Goal: Information Seeking & Learning: Find specific fact

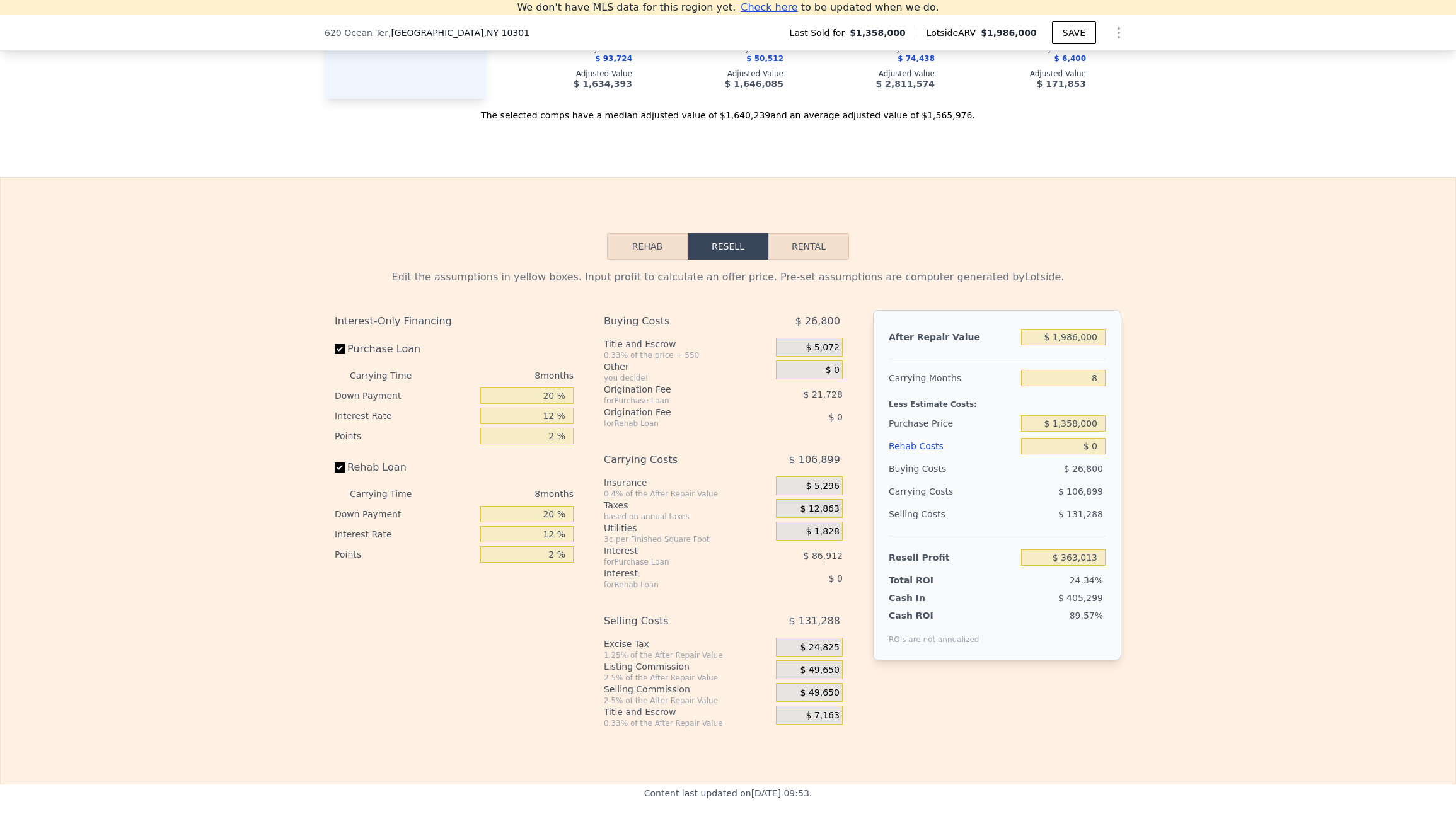
scroll to position [1650, 0]
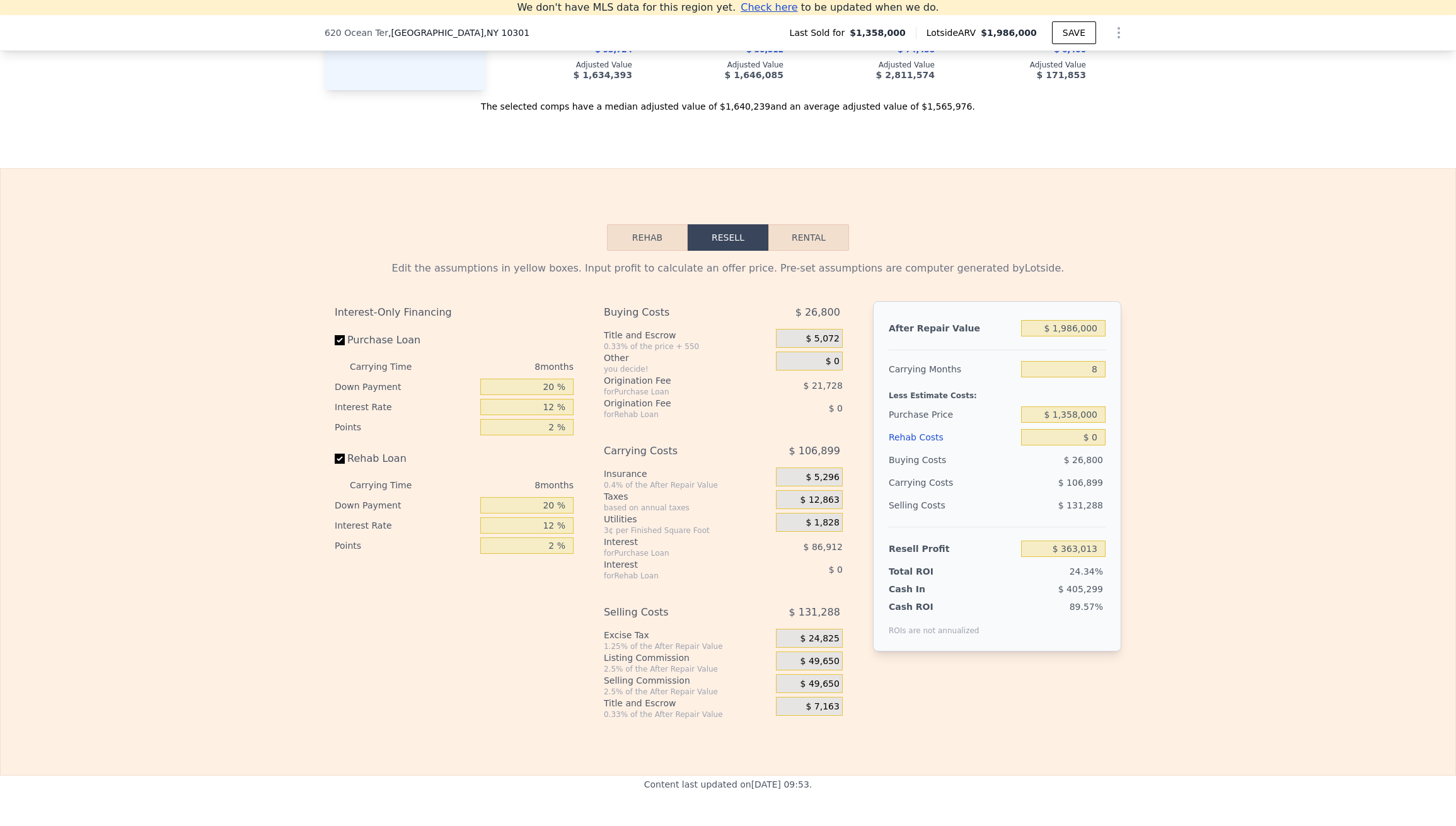
click at [335, 345] on input "Purchase Loan" at bounding box center [339, 340] width 10 height 10
checkbox input "false"
type input "$ 471,653"
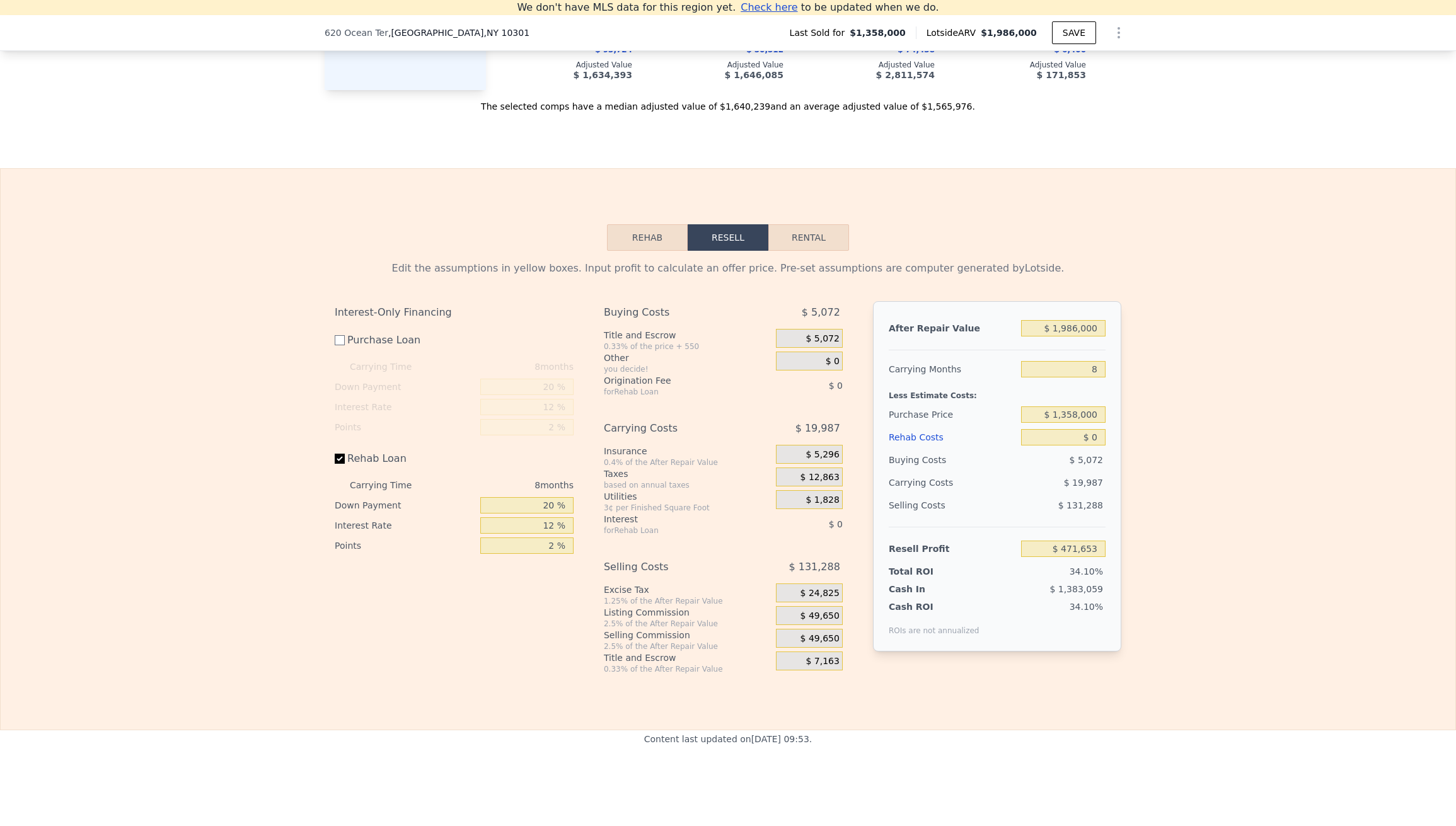
click at [337, 464] on input "Rehab Loan" at bounding box center [339, 458] width 10 height 10
checkbox input "false"
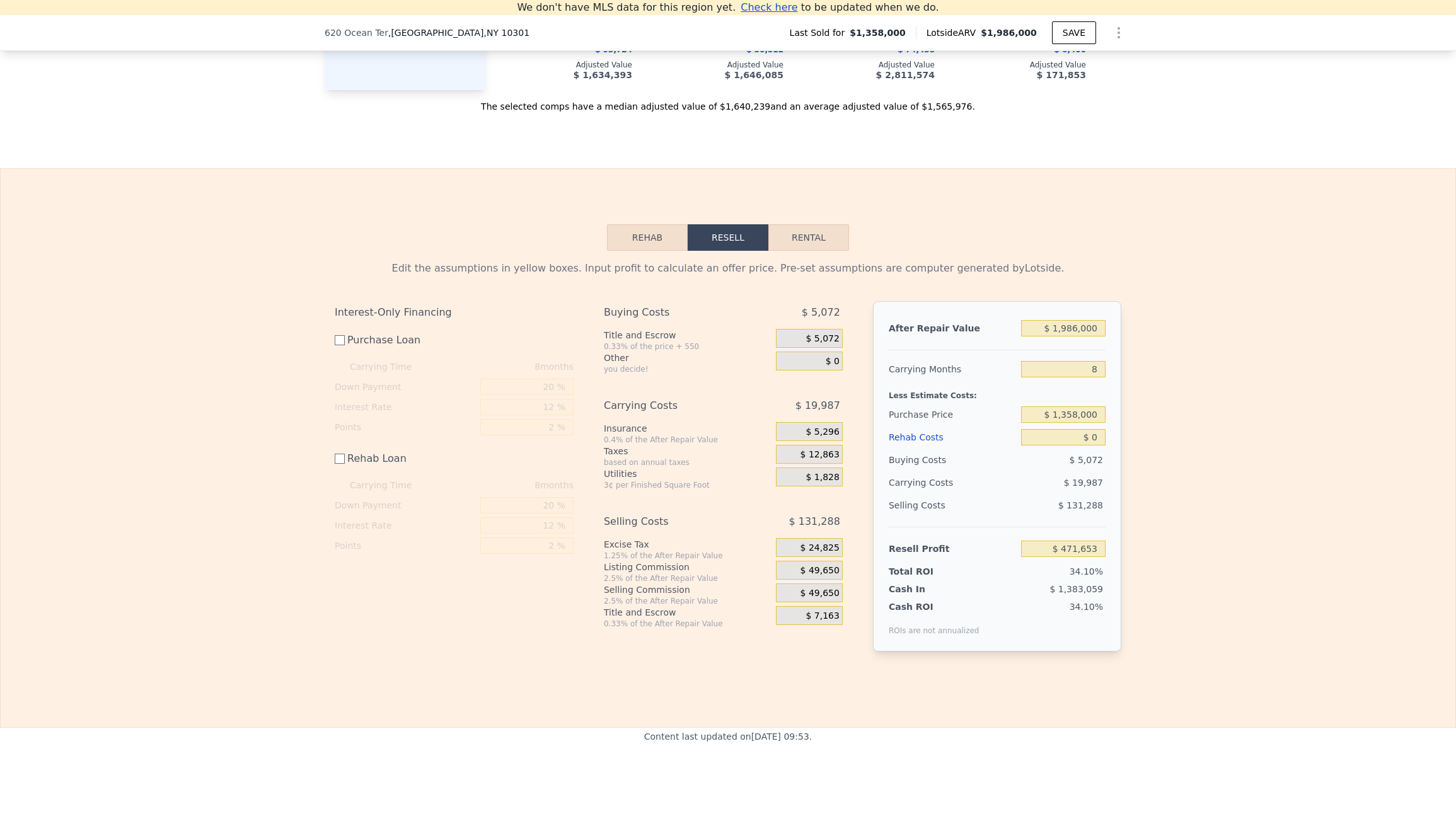
scroll to position [1650, 0]
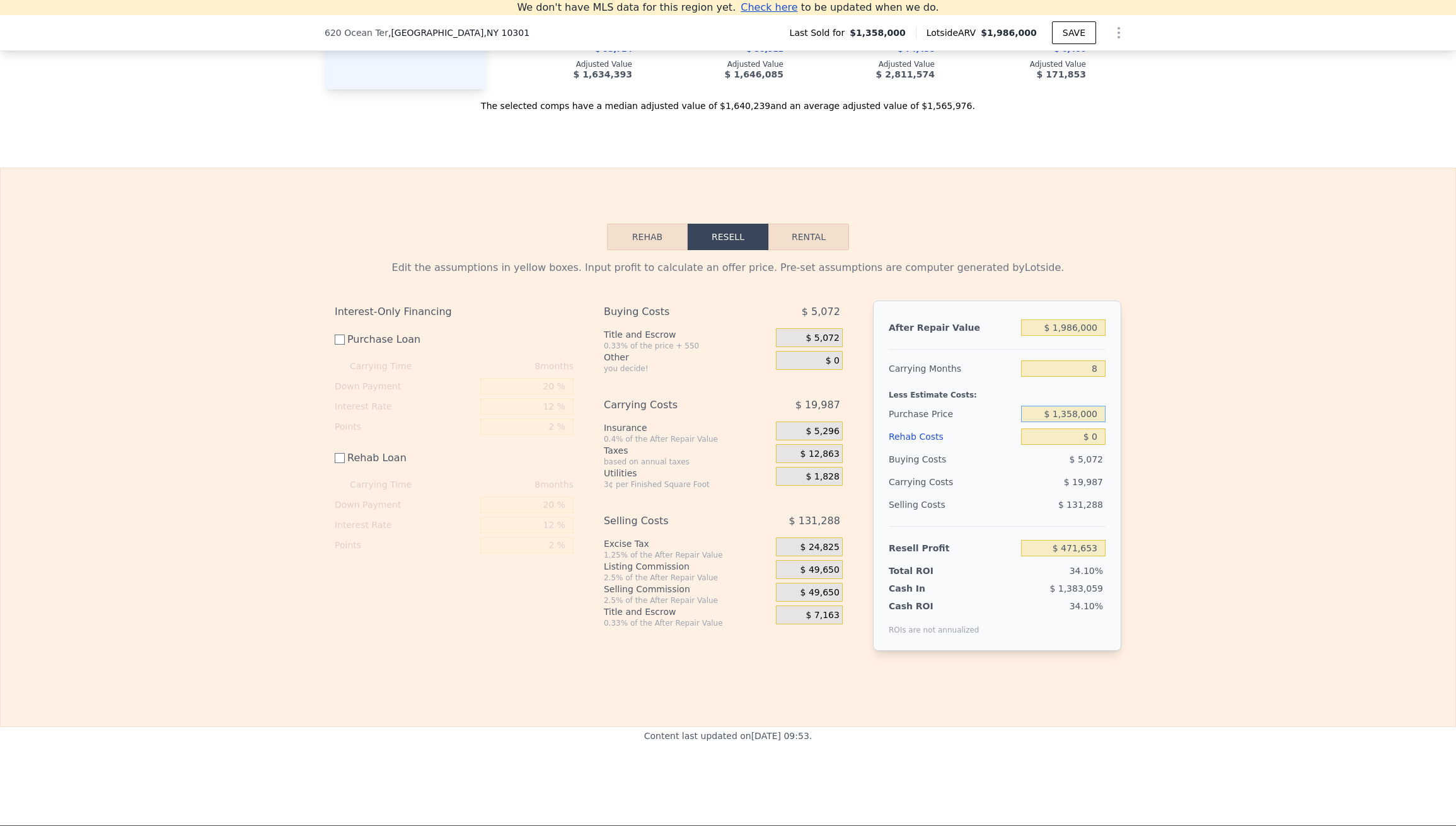
drag, startPoint x: 1059, startPoint y: 424, endPoint x: 1065, endPoint y: 424, distance: 6.0
click at [1065, 422] on input "$ 1,358,000" at bounding box center [1063, 414] width 84 height 16
type input "$ 1,558,000"
type input "$ 270,987"
type input "$ 3"
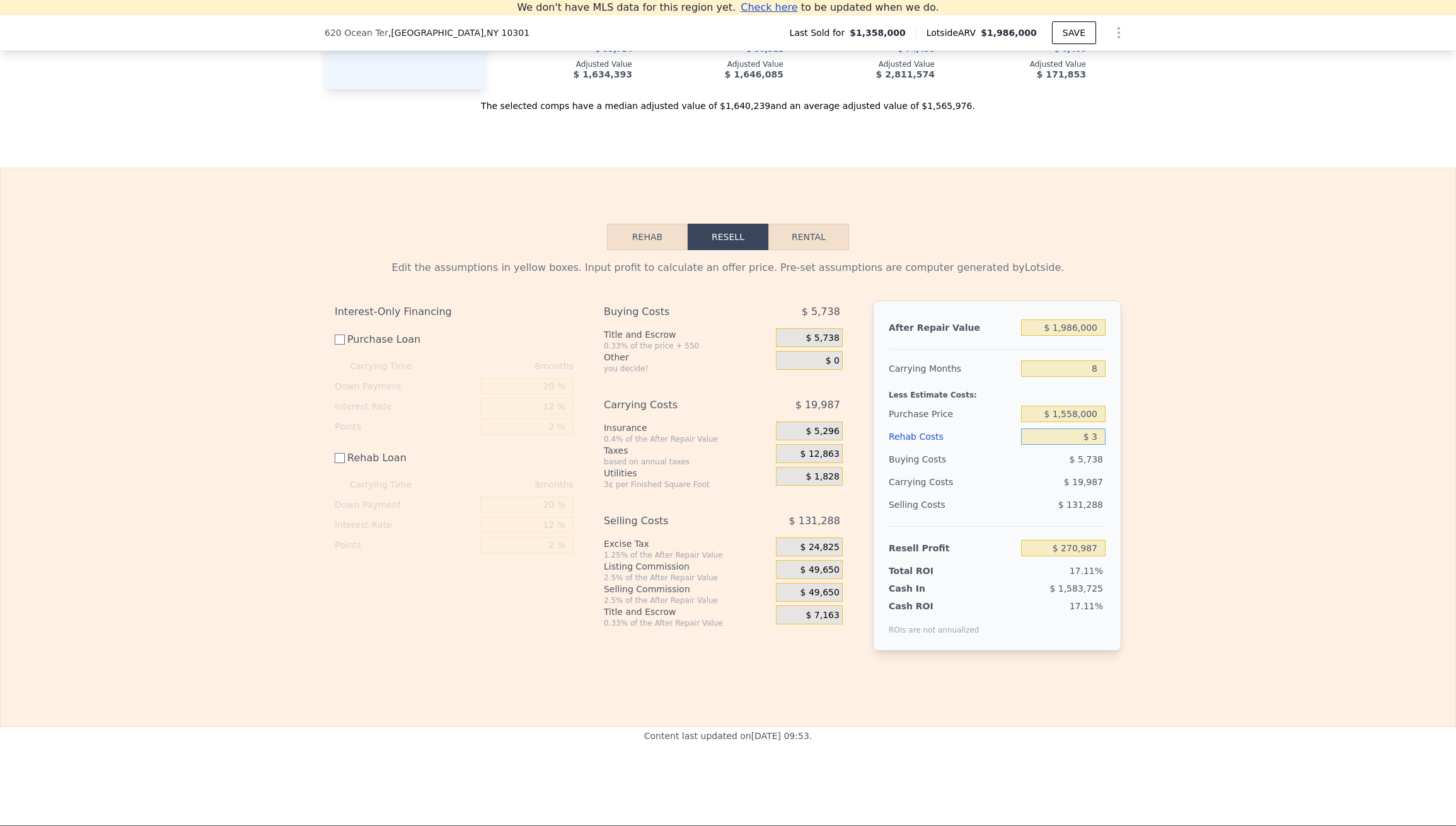
type input "$ 270,984"
type input "$ 30"
type input "$ 270,957"
type input "$ 300"
type input "$ 270,687"
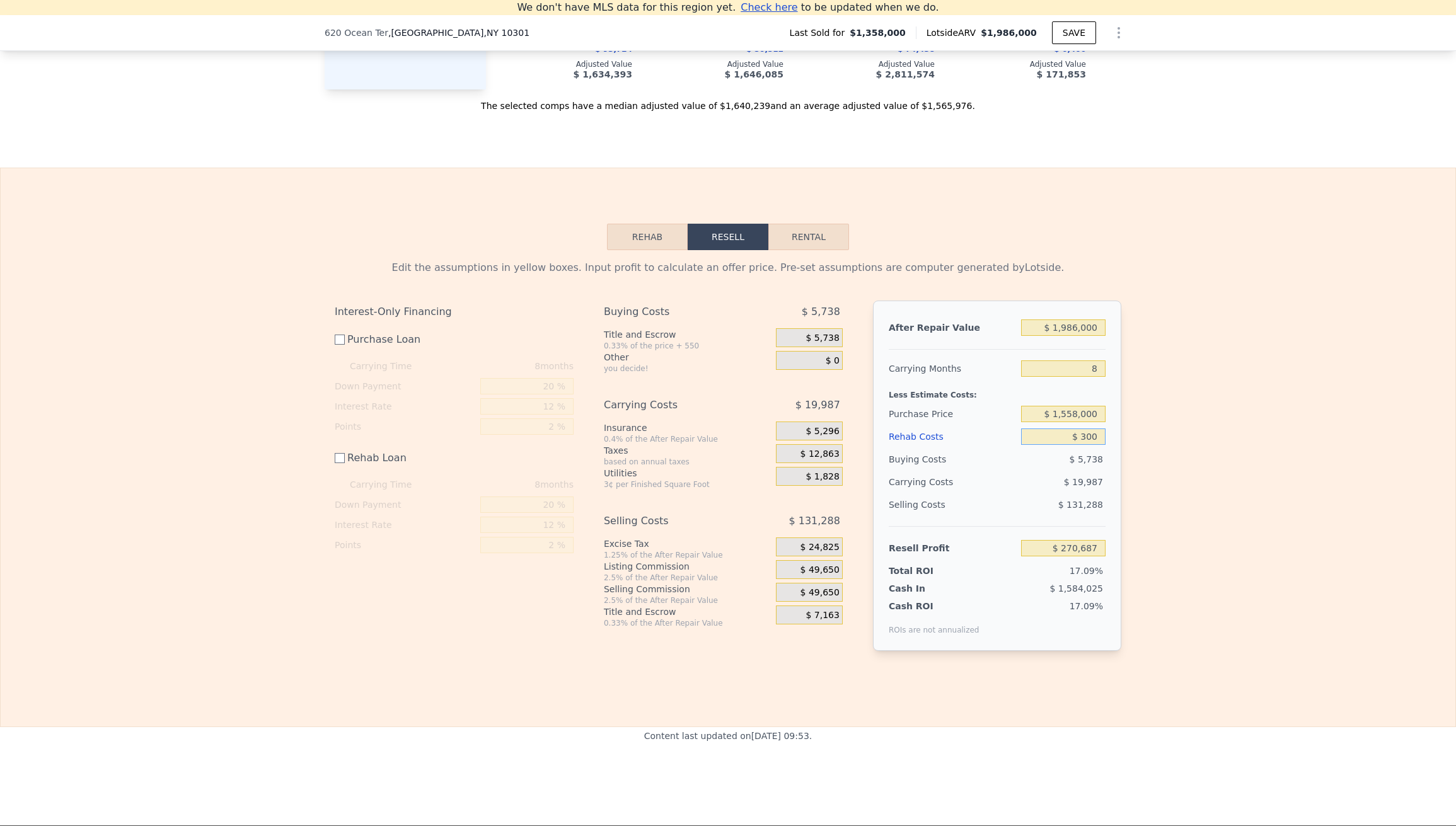
type input "$ 3,000"
type input "$ 267,987"
type input "$ 30,000"
type input "$ 240,987"
type input "$ 300,000"
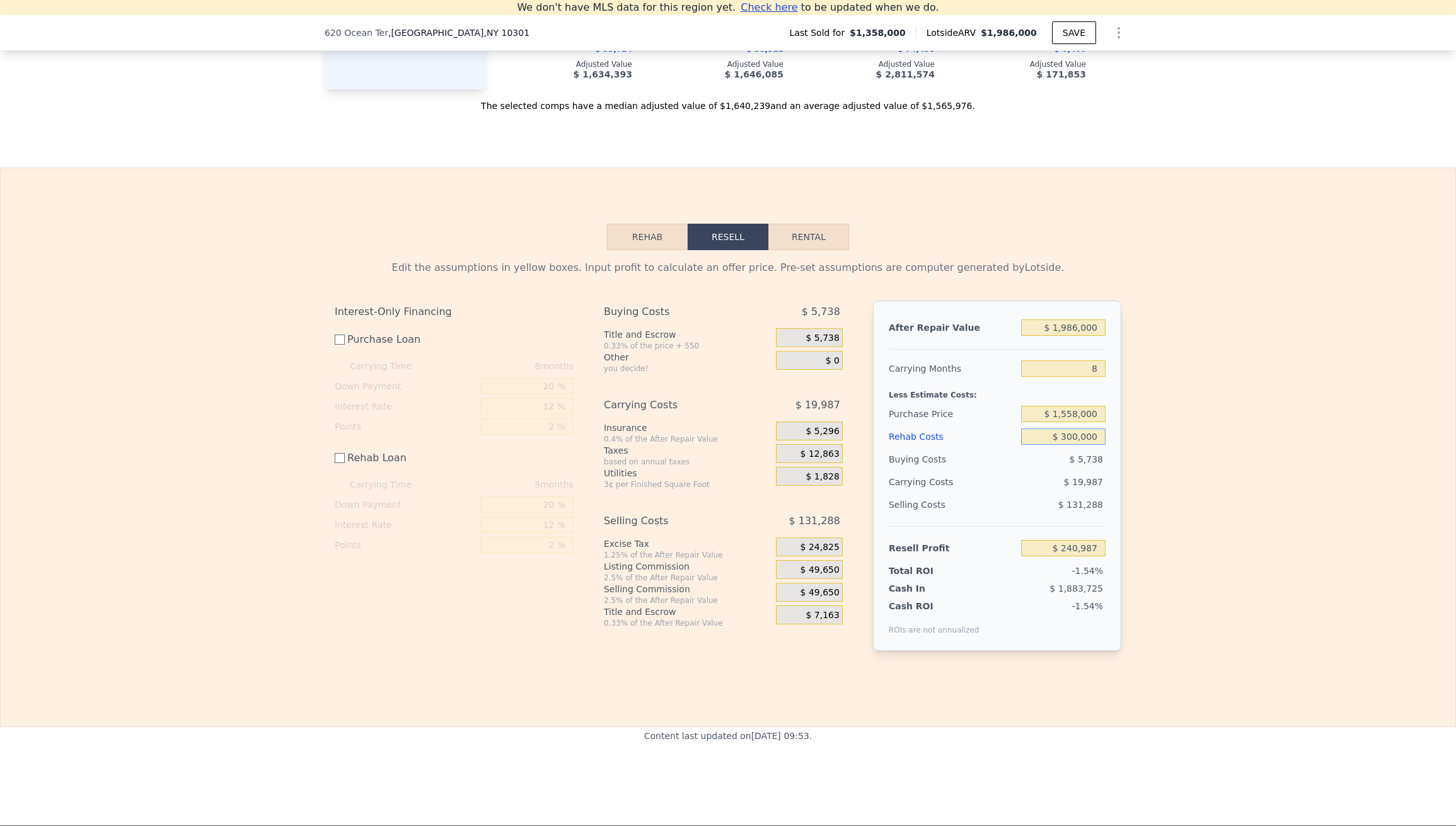
type input "-$ 29,013"
click at [651, 247] on button "Rehab" at bounding box center [647, 237] width 81 height 26
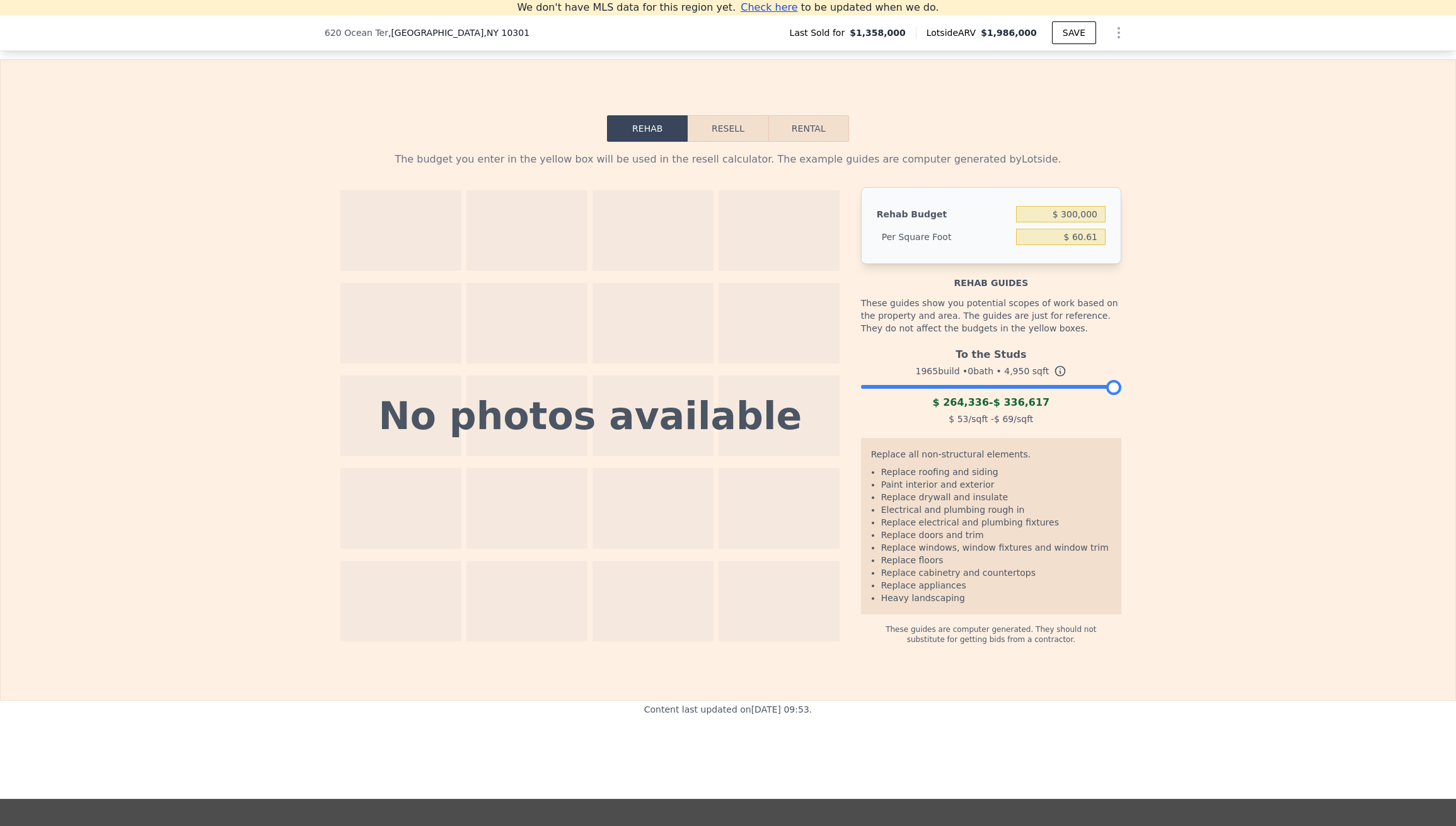
scroll to position [1761, 0]
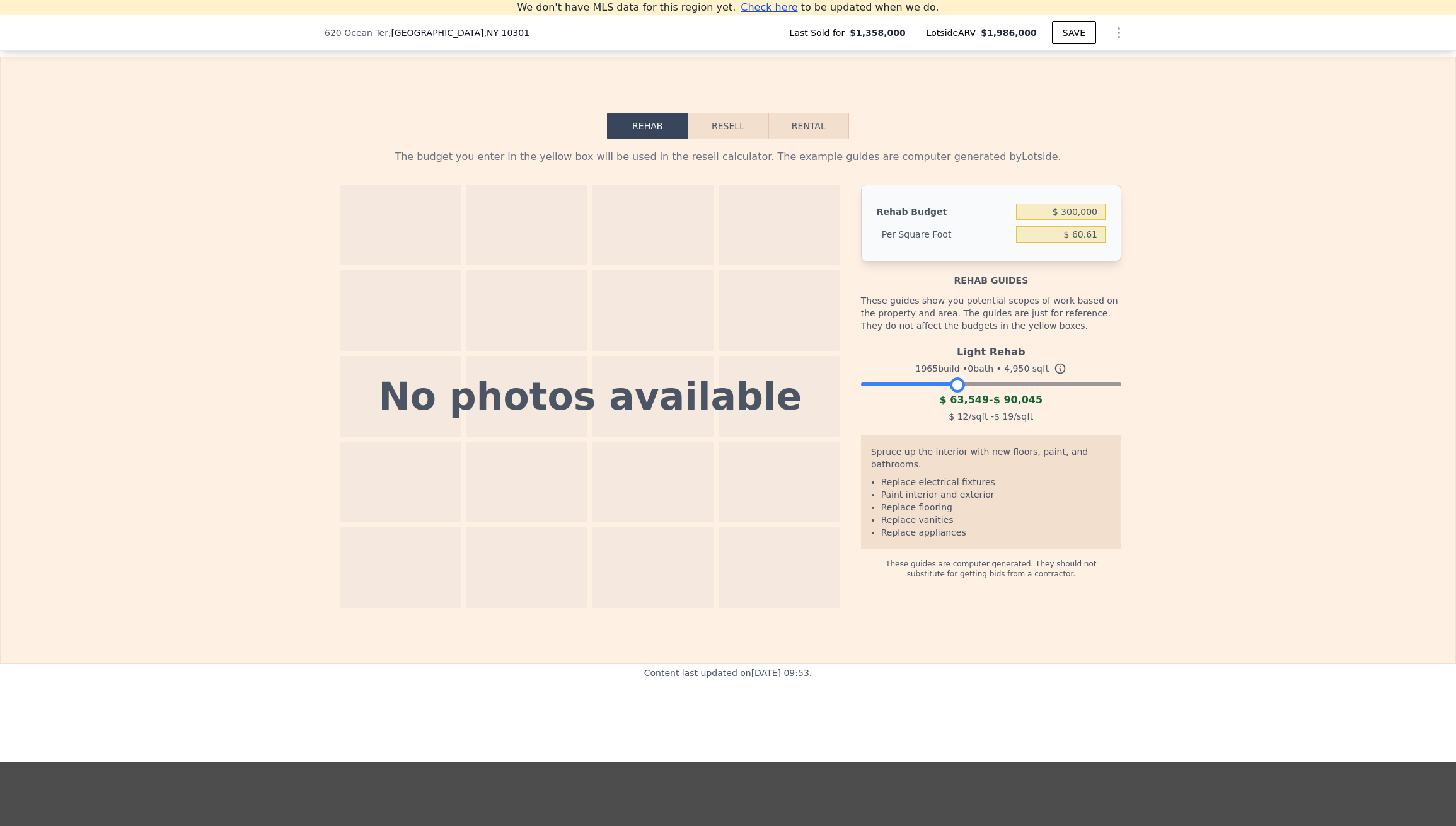
drag, startPoint x: 1109, startPoint y: 397, endPoint x: 952, endPoint y: 406, distance: 157.3
click at [952, 406] on div "Light Rehab 1965 build • 0 bath • 4,950 sqft $ 63,549 - $ 90,045 $ 12 /sqft - $…" at bounding box center [992, 382] width 261 height 85
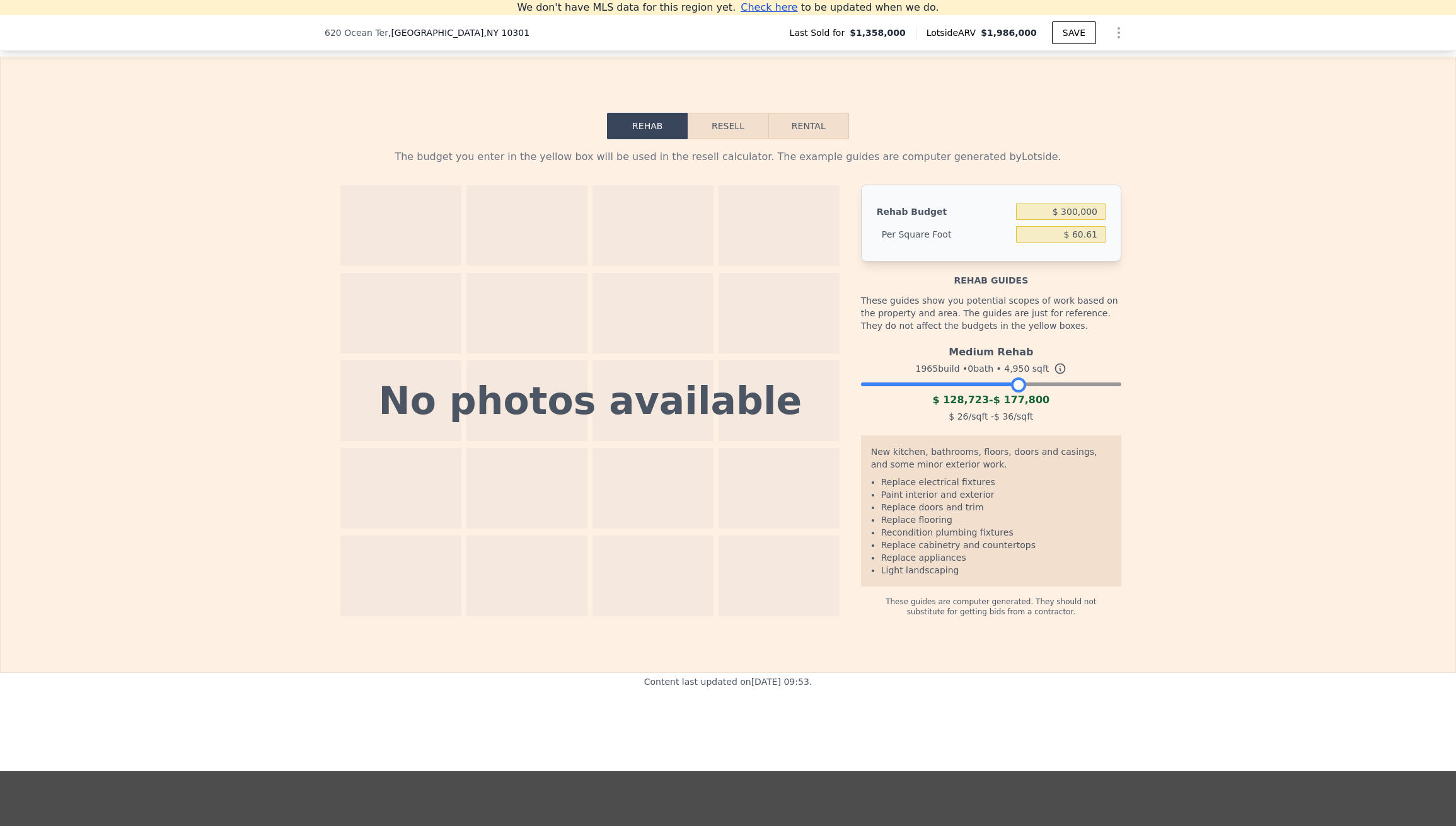
drag, startPoint x: 951, startPoint y: 396, endPoint x: 1013, endPoint y: 397, distance: 62.0
click at [1013, 393] on div at bounding box center [1018, 385] width 15 height 15
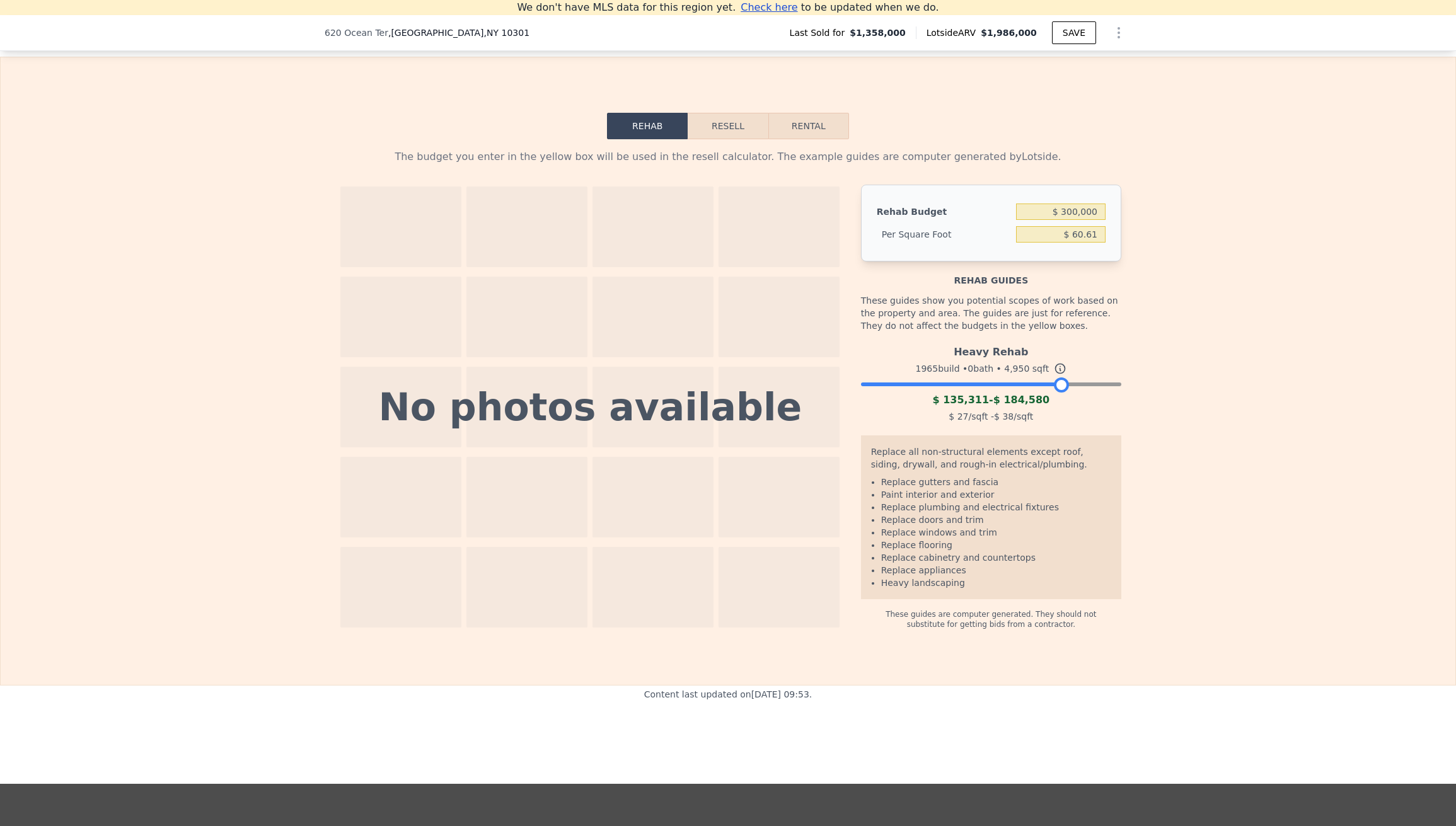
drag, startPoint x: 1011, startPoint y: 397, endPoint x: 1055, endPoint y: 395, distance: 44.0
click at [1055, 393] on div at bounding box center [1061, 385] width 15 height 15
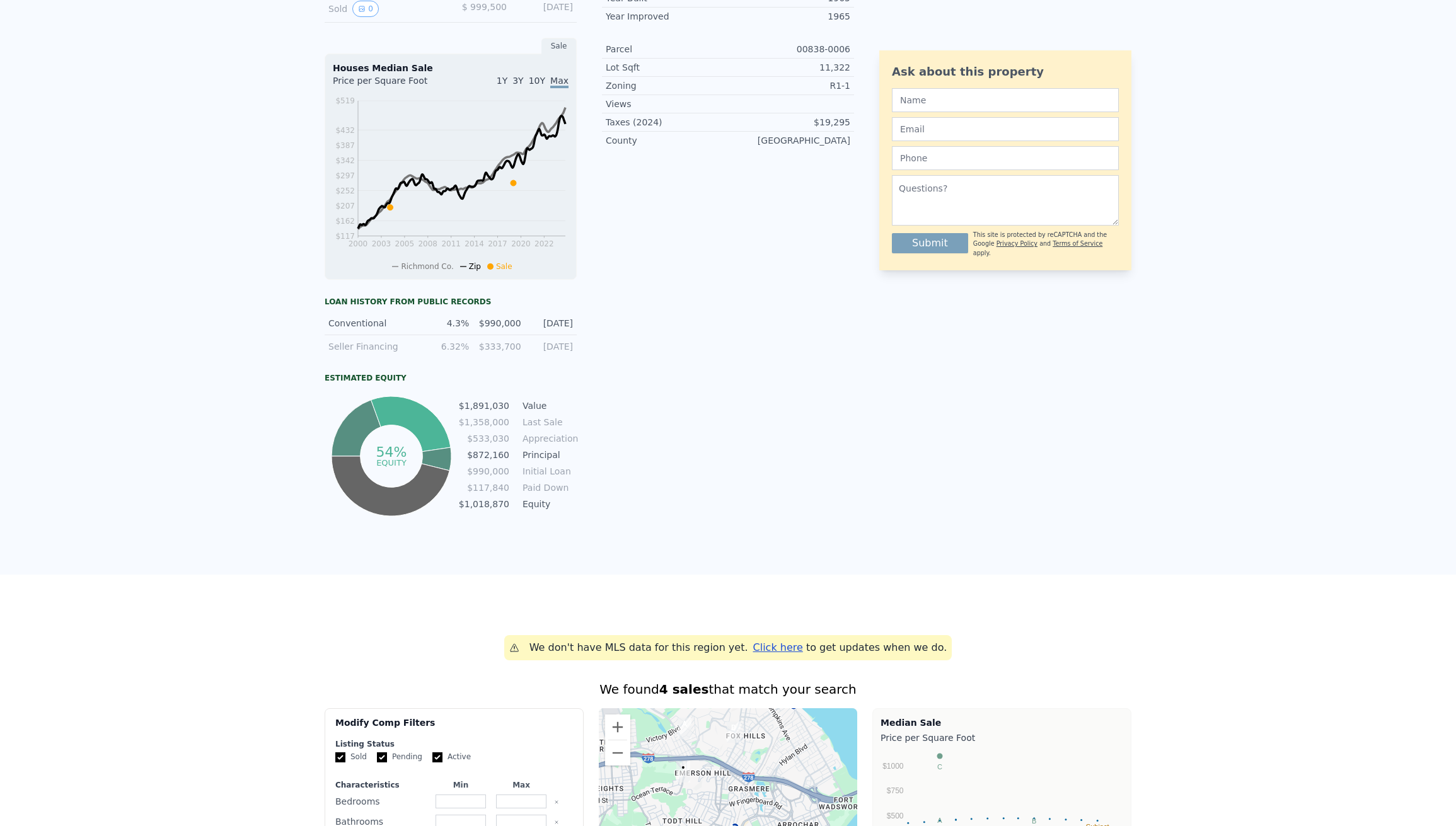
scroll to position [0, 0]
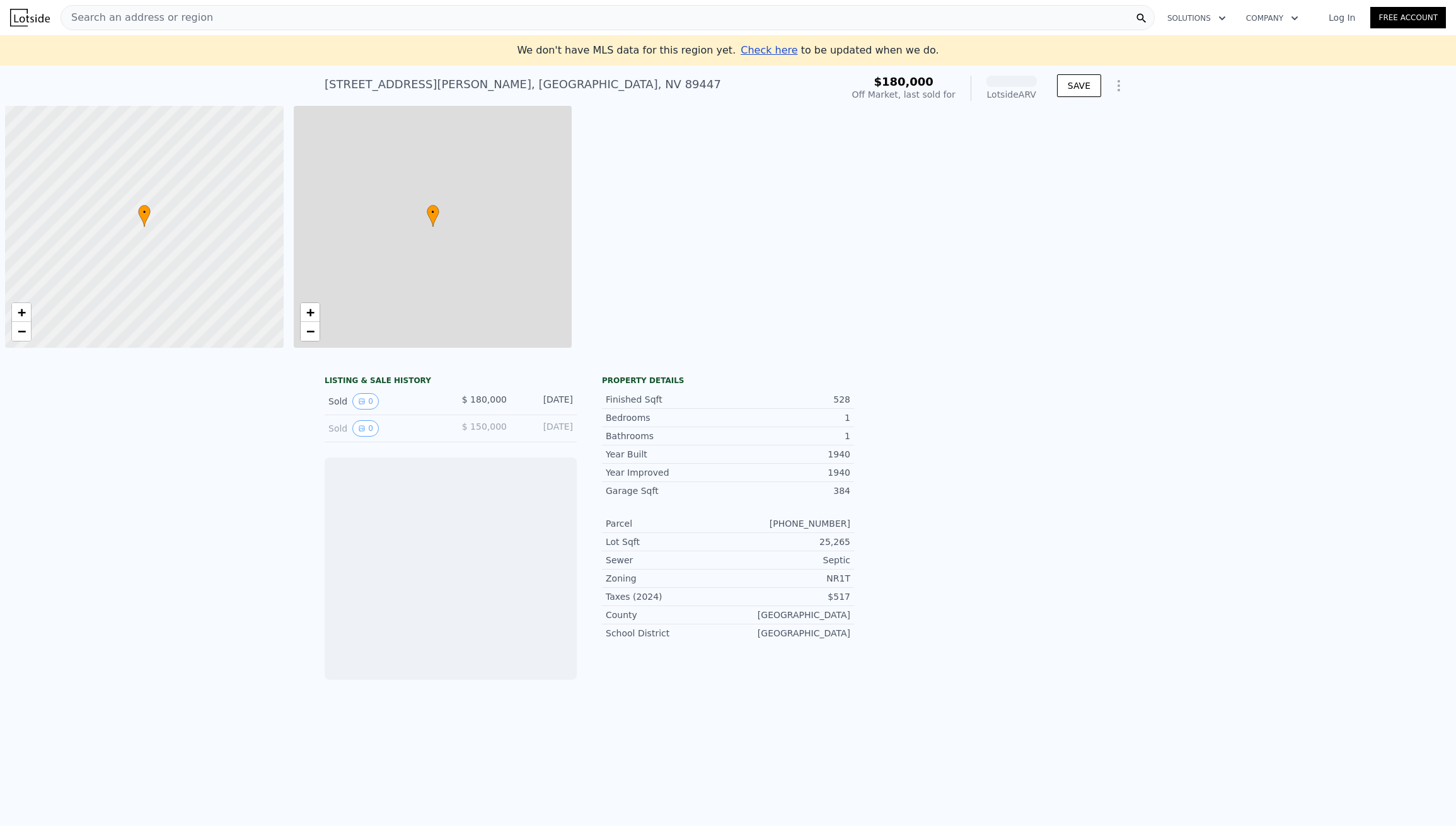
scroll to position [0, 5]
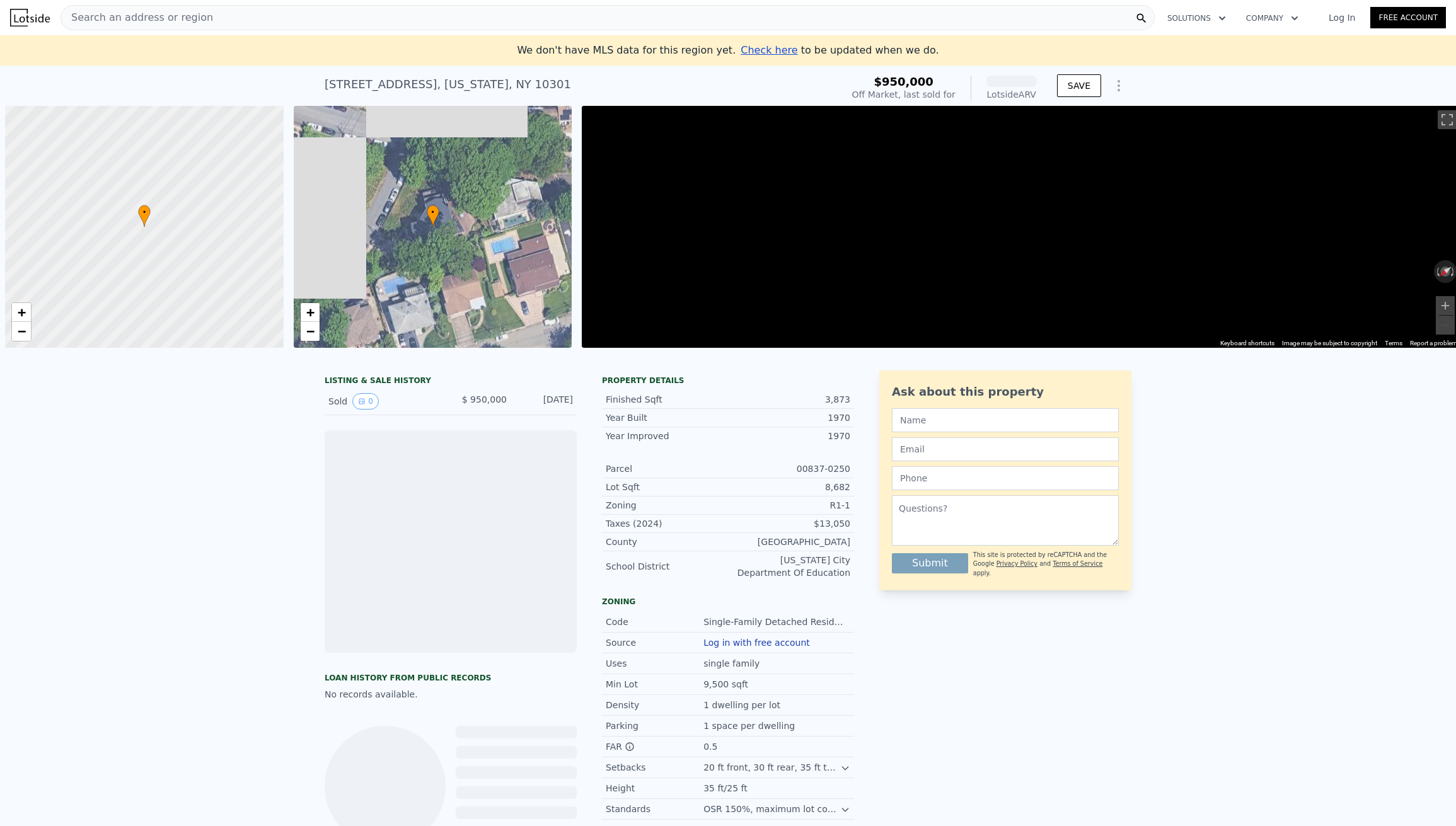
scroll to position [0, 5]
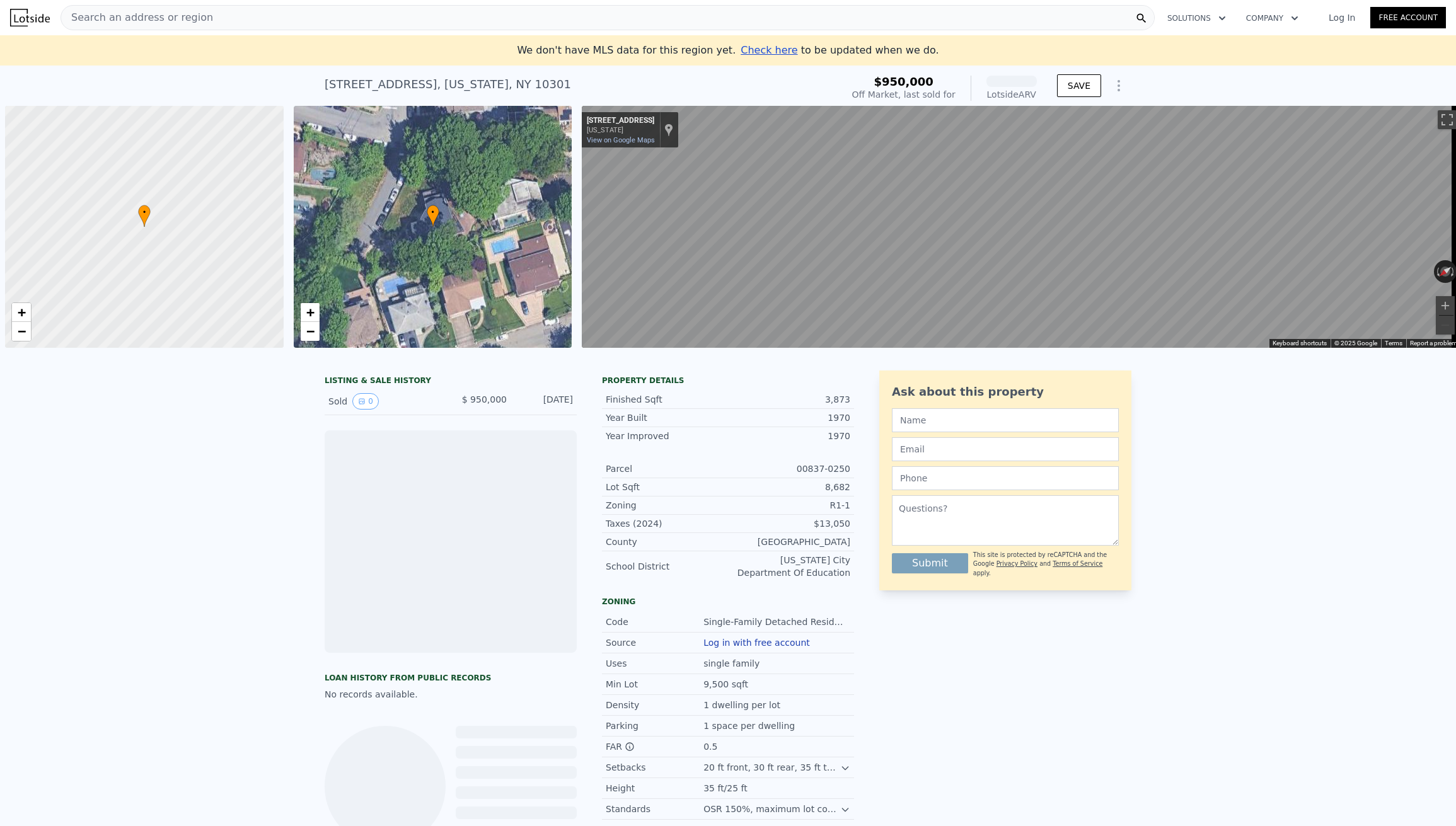
scroll to position [0, 5]
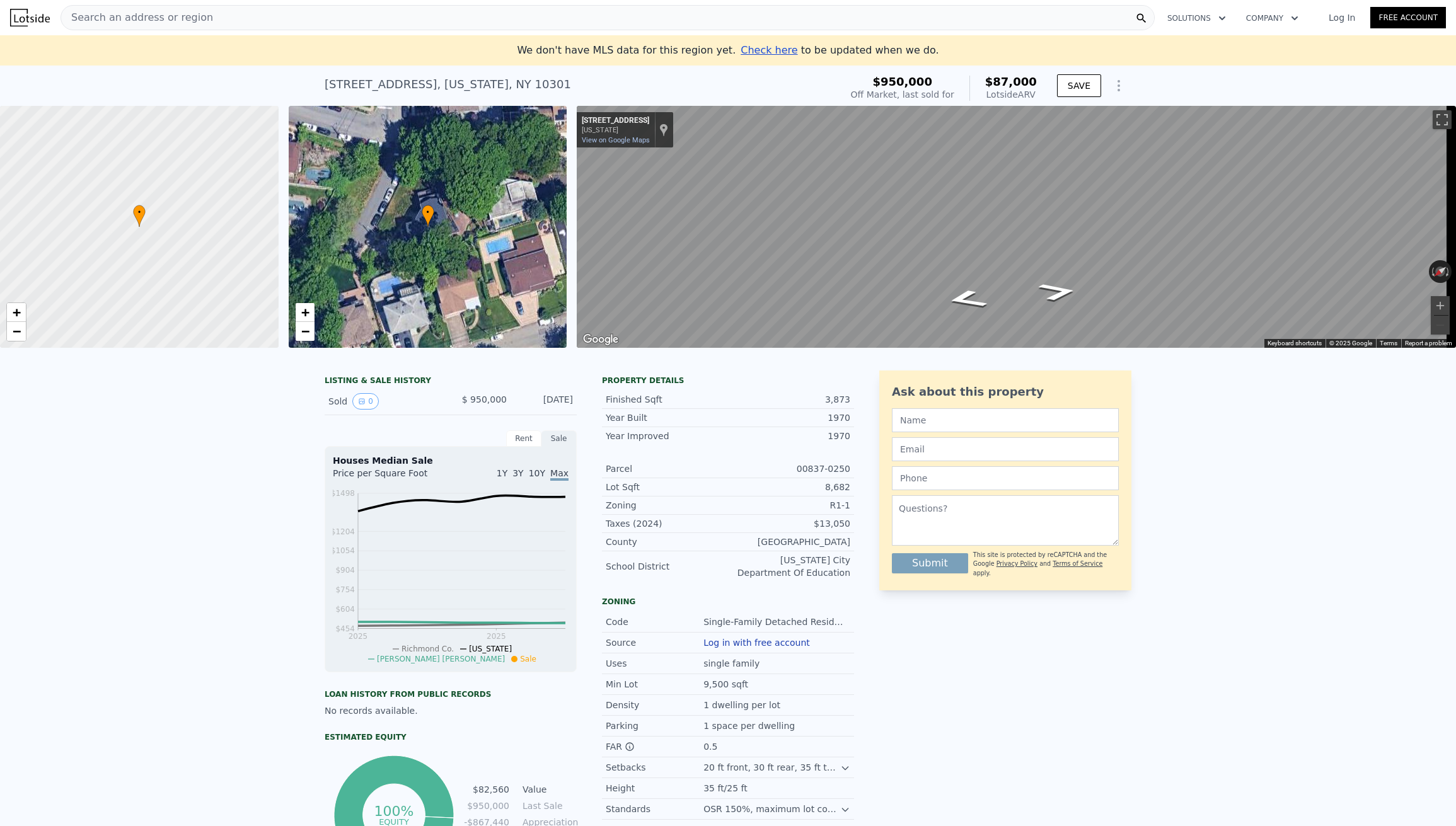
click at [195, 17] on span "Search an address or region" at bounding box center [137, 17] width 152 height 15
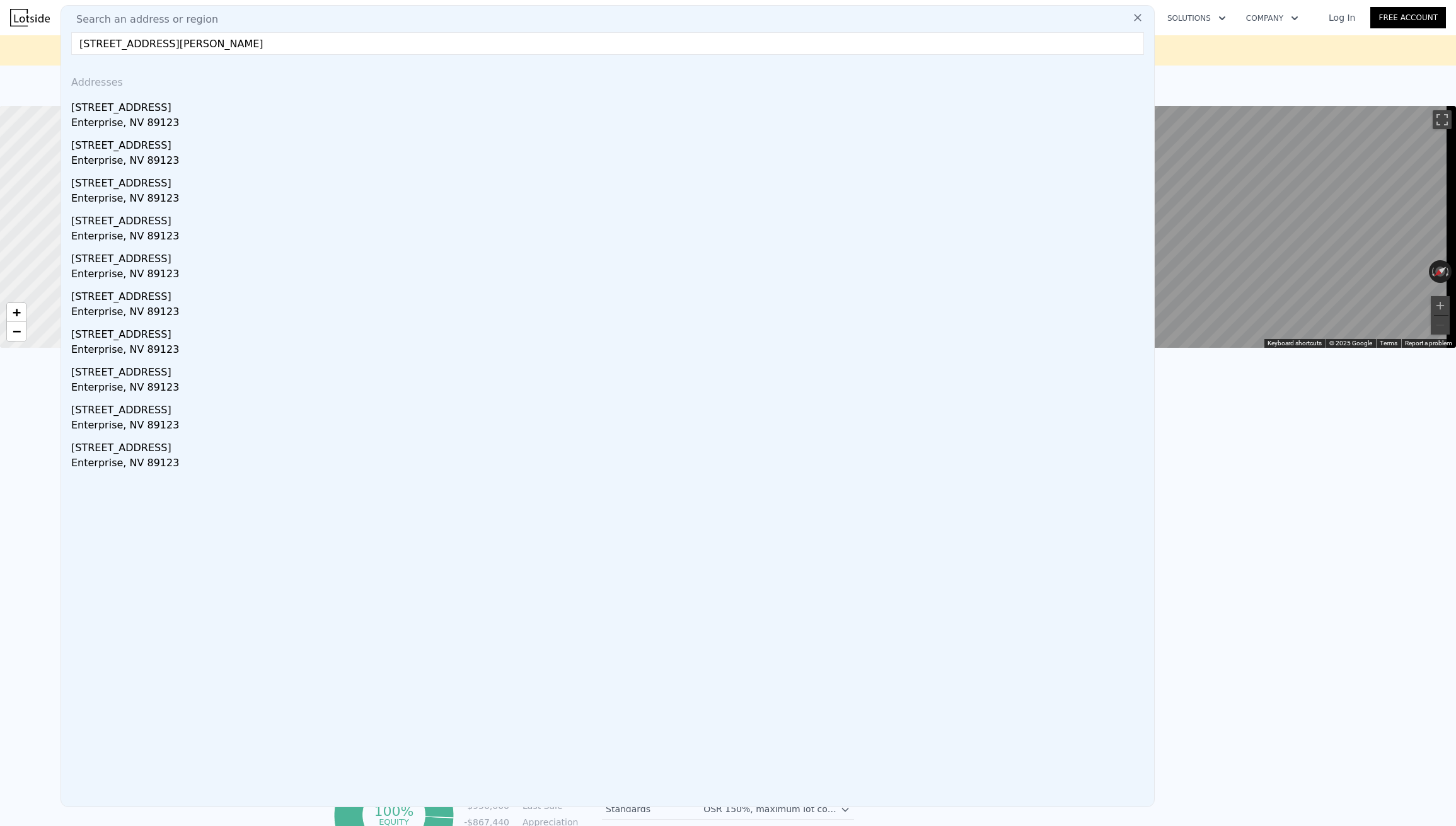
drag, startPoint x: 209, startPoint y: 64, endPoint x: 89, endPoint y: 42, distance: 122.0
click at [88, 42] on input "620 mason avenue, Staten Island" at bounding box center [607, 43] width 1073 height 22
drag, startPoint x: 93, startPoint y: 41, endPoint x: 99, endPoint y: 42, distance: 6.1
click at [99, 42] on input "620 mason avenue, Staten Island" at bounding box center [607, 43] width 1073 height 22
click at [289, 40] on input "629 mason avenue, Staten Island" at bounding box center [607, 43] width 1073 height 22
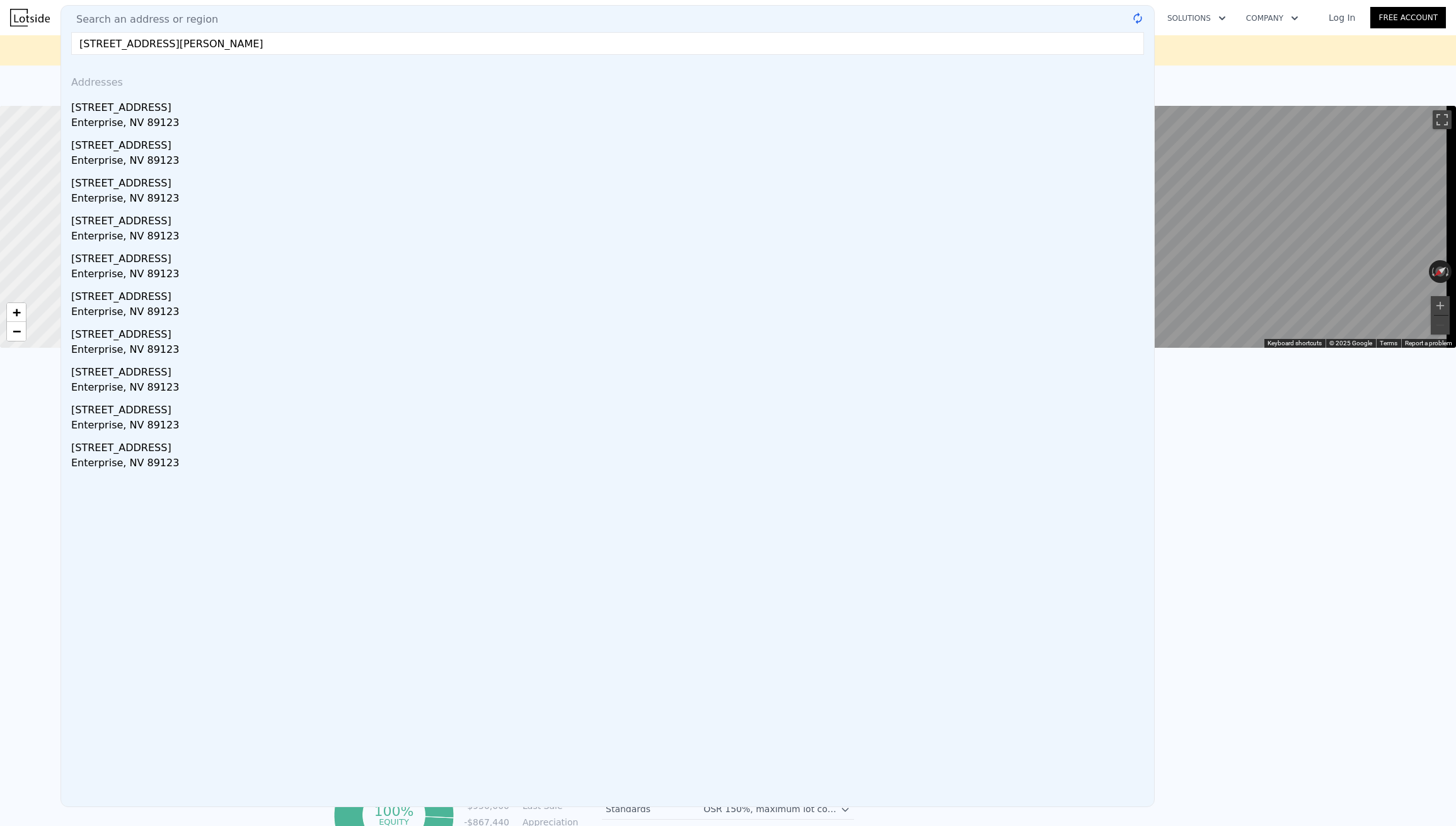
type input "629 mason avenue, Staten Island, ny"
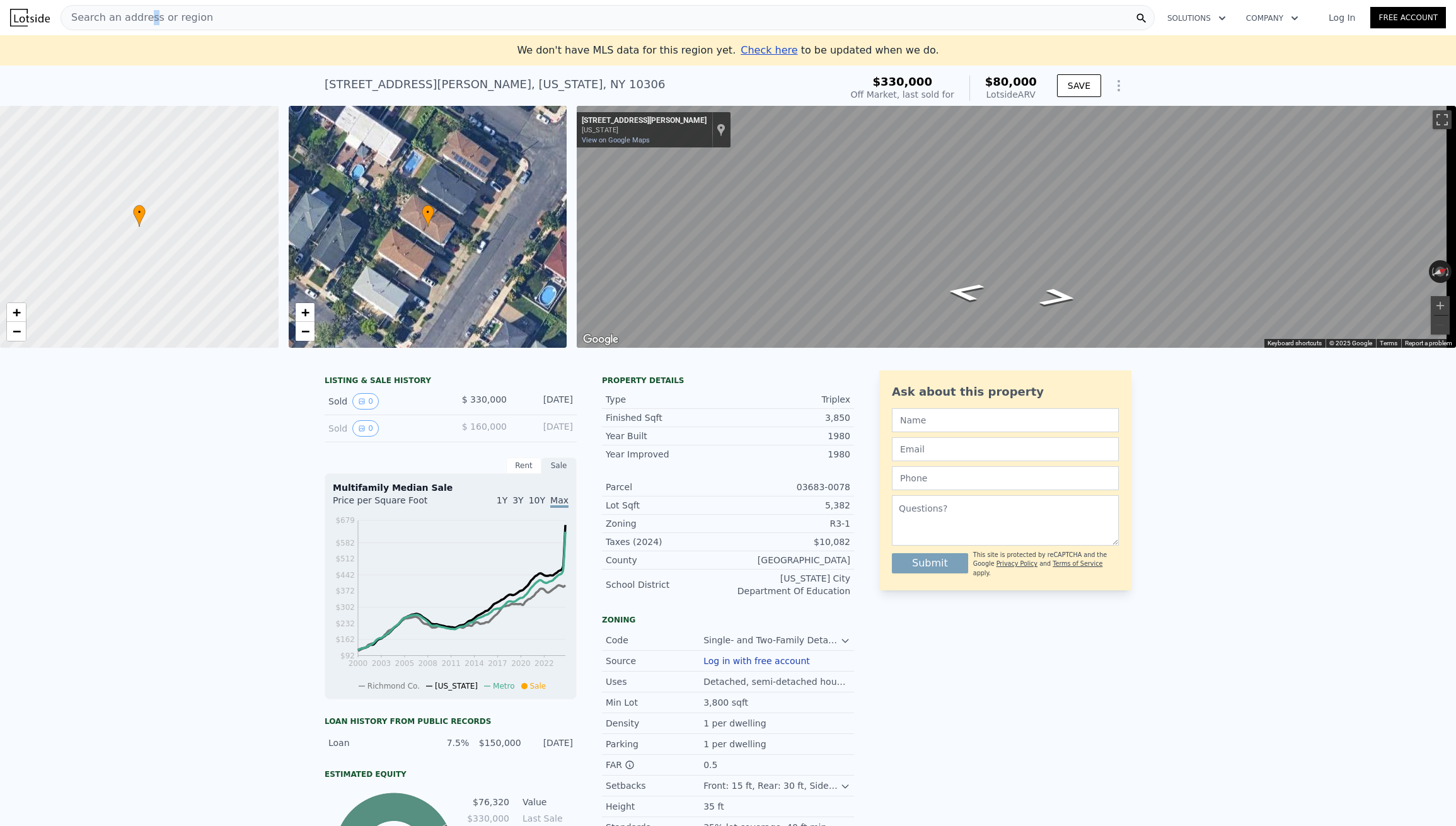
click at [147, 18] on span "Search an address or region" at bounding box center [137, 17] width 152 height 15
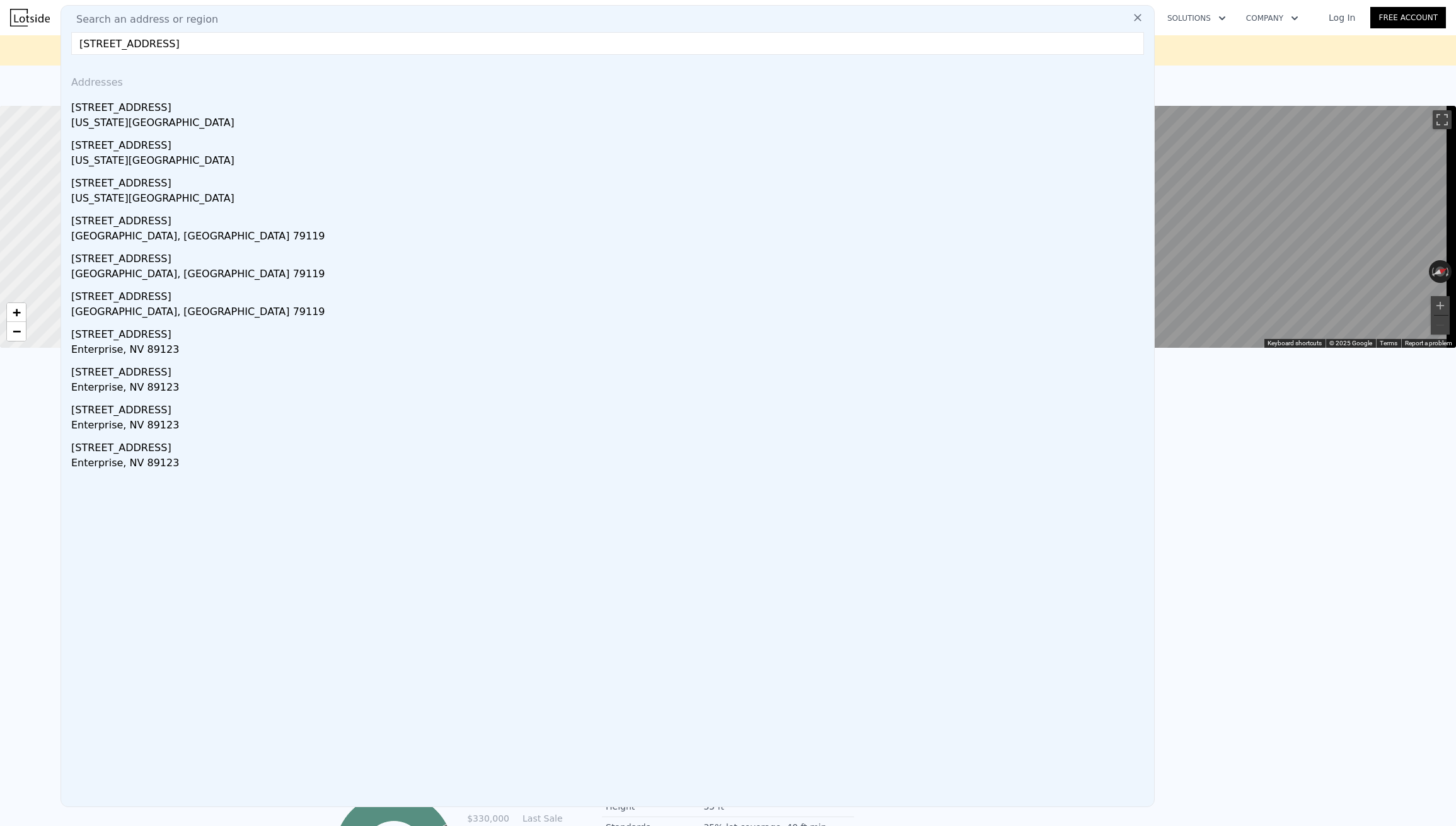
click at [106, 45] on input "[STREET_ADDRESS]" at bounding box center [607, 43] width 1073 height 22
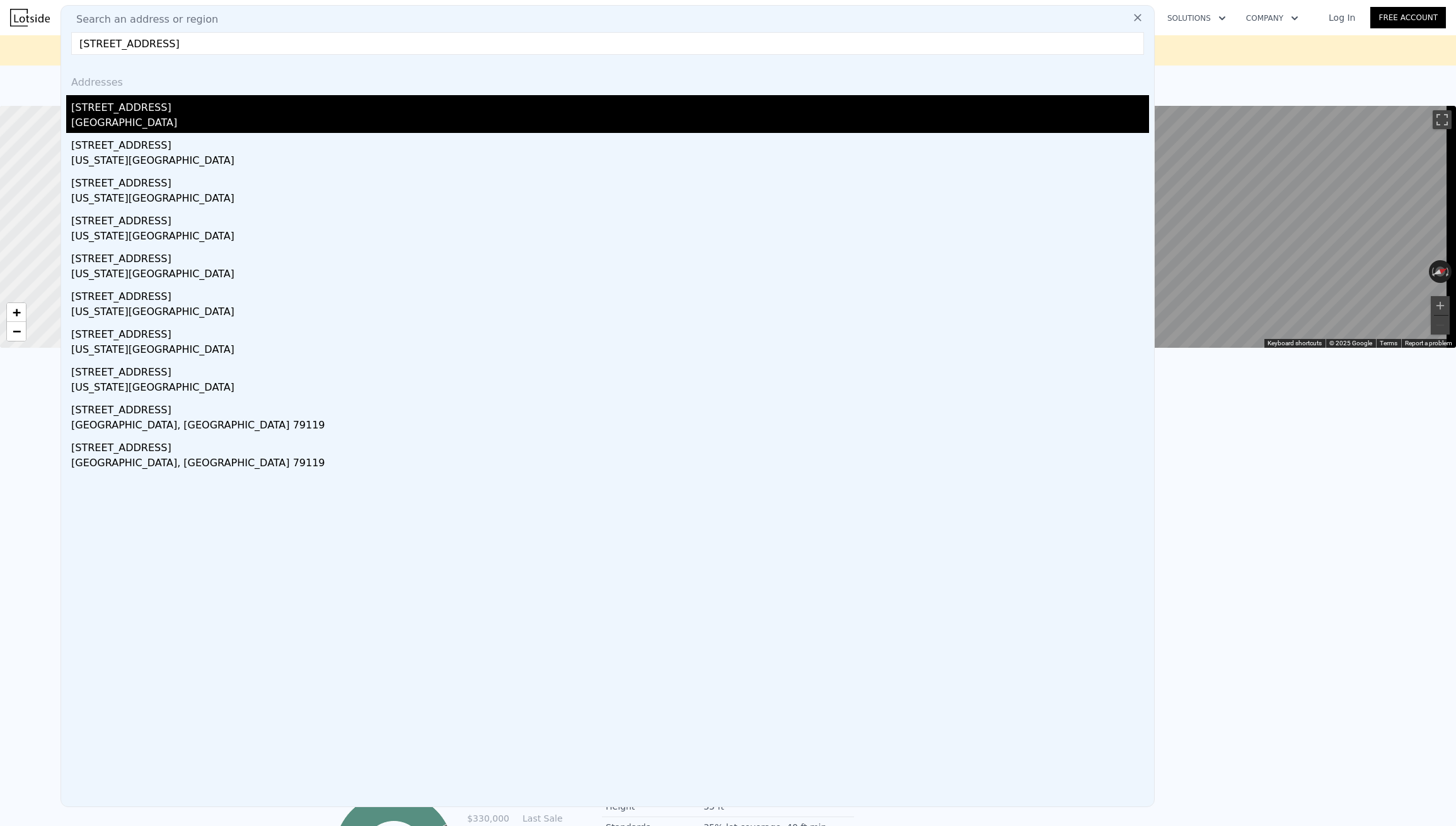
type input "[STREET_ADDRESS]"
click at [131, 109] on div "[STREET_ADDRESS]" at bounding box center [610, 105] width 1078 height 20
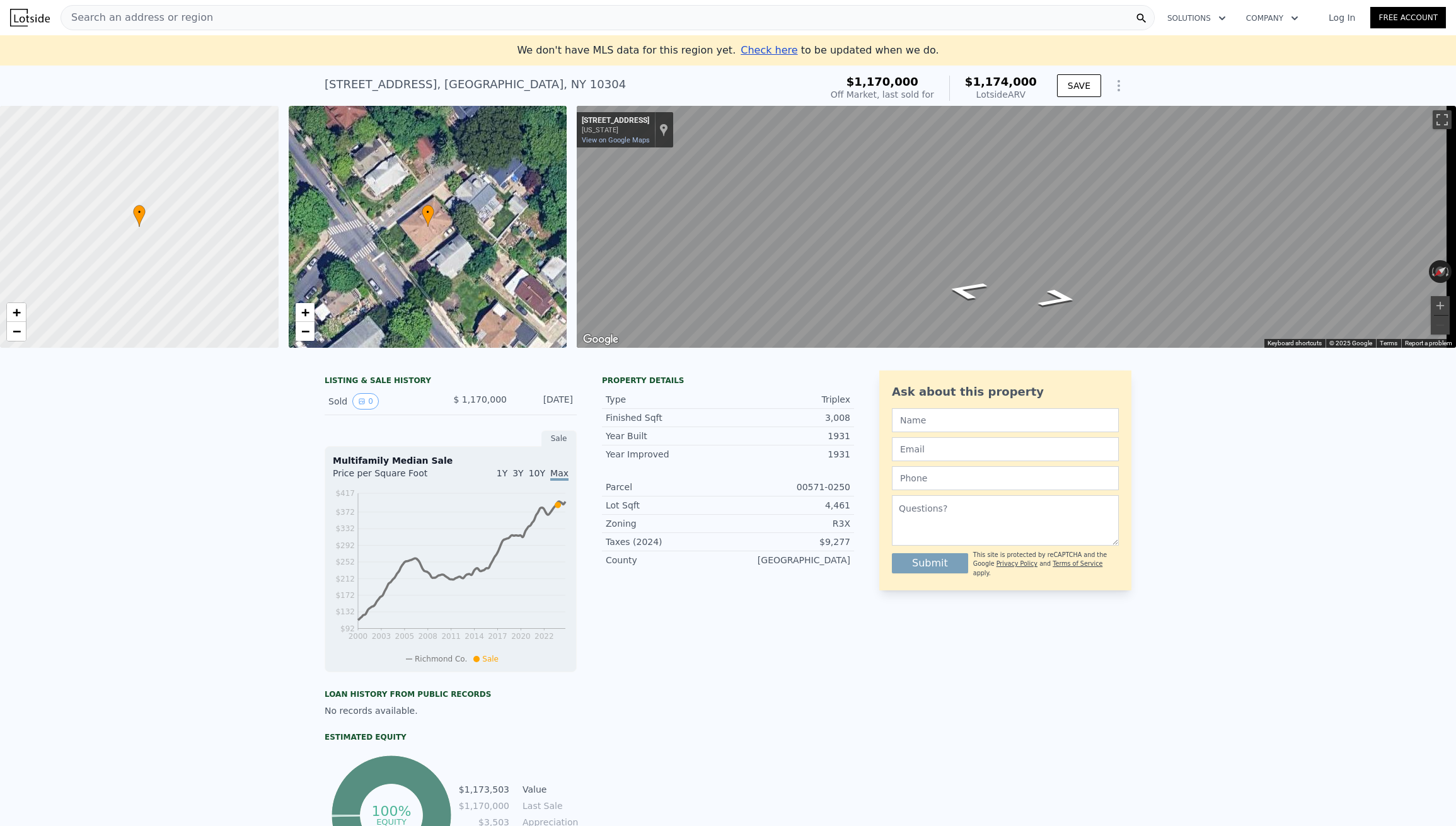
click at [127, 10] on span "Search an address or region" at bounding box center [137, 17] width 152 height 15
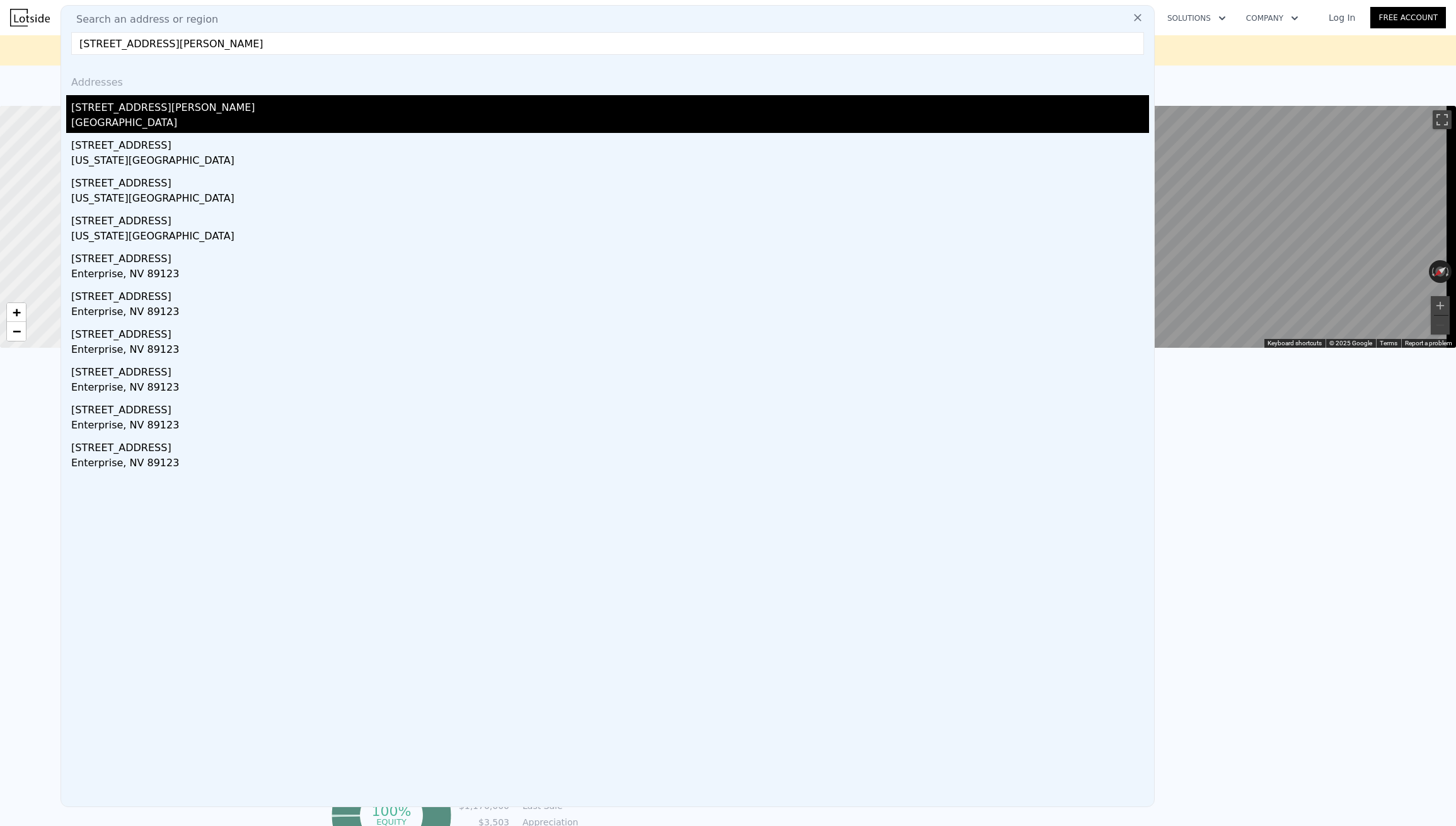
type input "[STREET_ADDRESS][PERSON_NAME]"
click at [114, 110] on div "[STREET_ADDRESS][PERSON_NAME]" at bounding box center [610, 105] width 1078 height 20
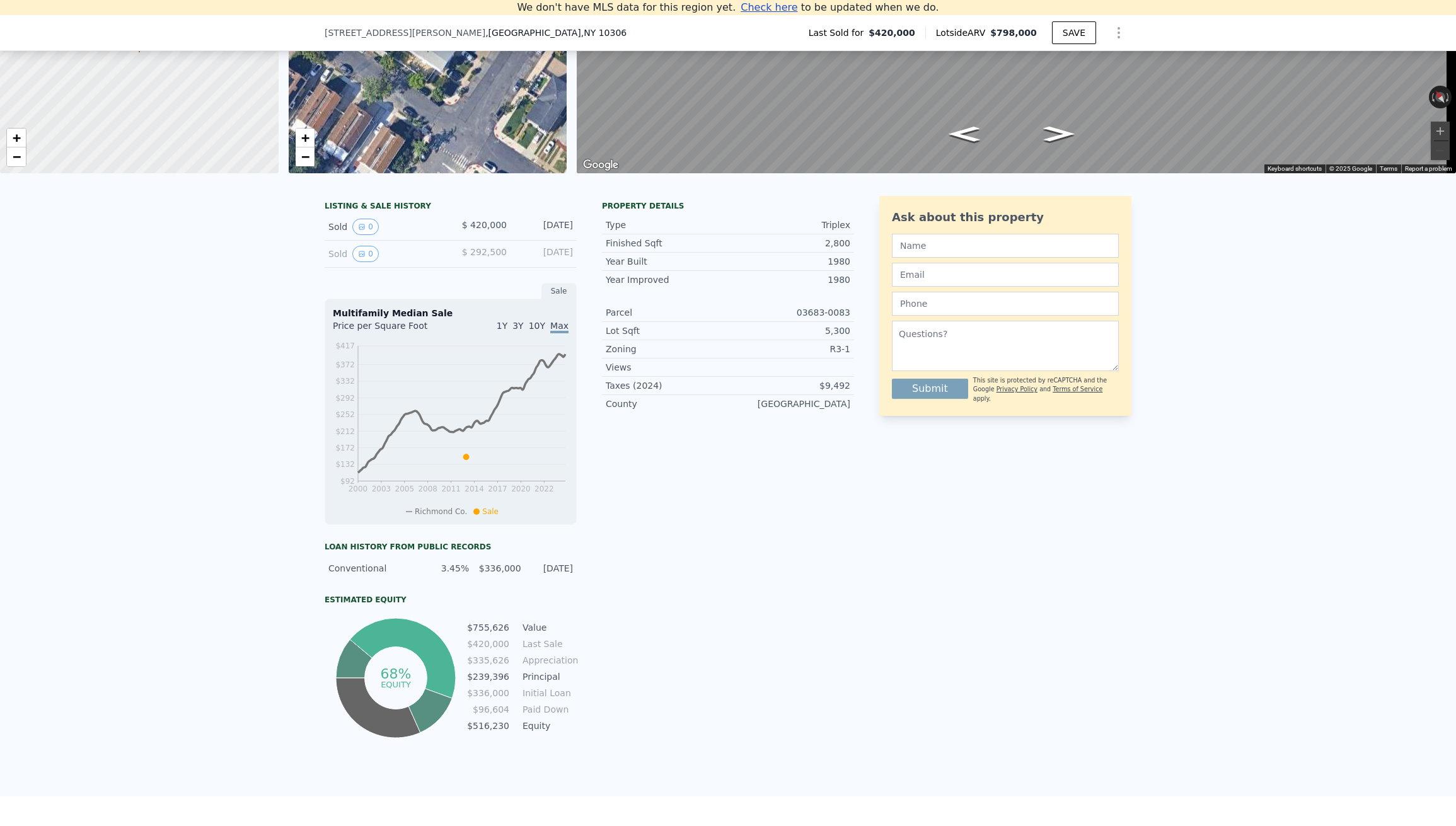
scroll to position [195, 0]
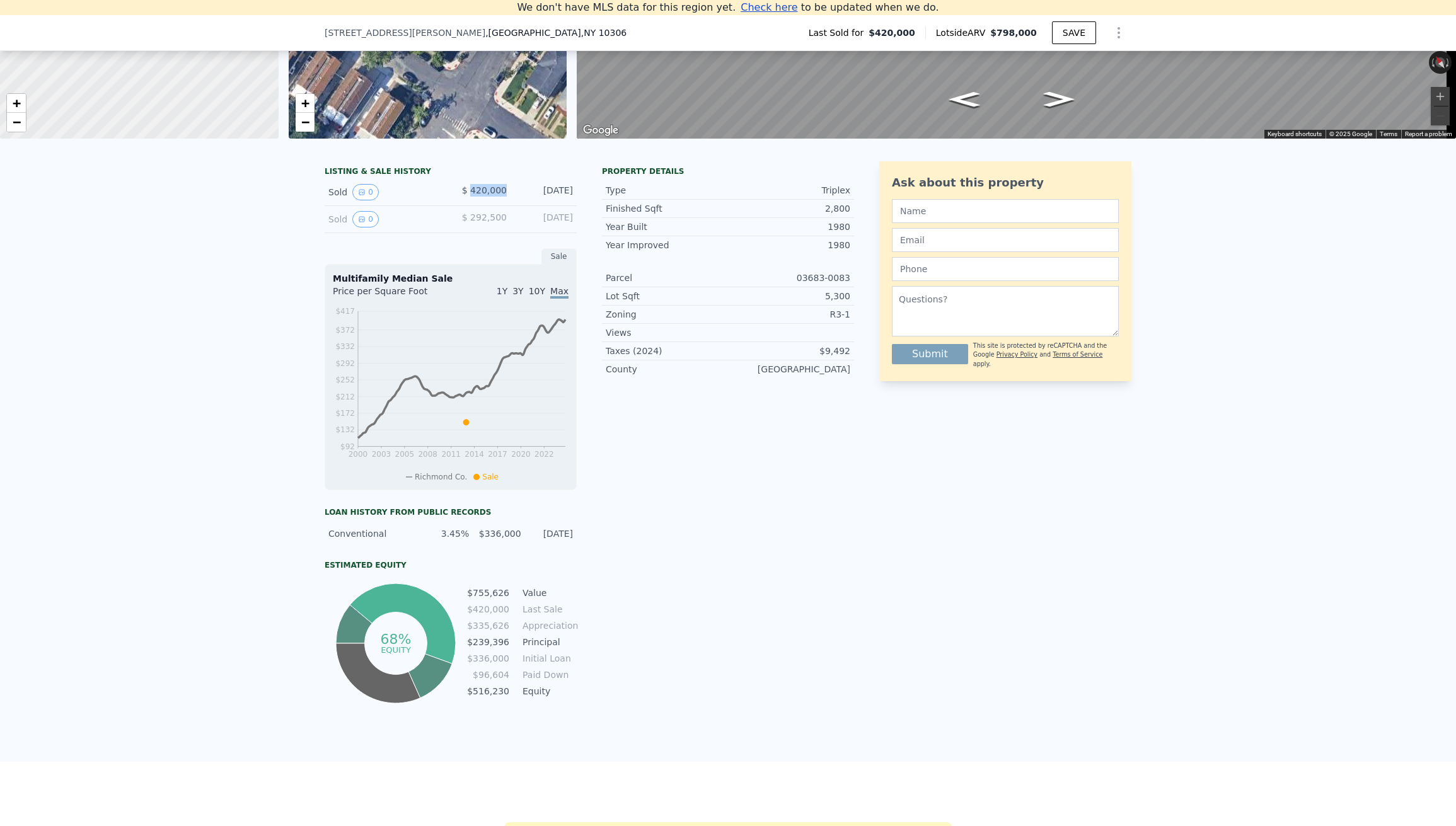
drag, startPoint x: 505, startPoint y: 199, endPoint x: 468, endPoint y: 199, distance: 37.0
click at [468, 199] on div "Sold 0 $ 420,000 [DATE]" at bounding box center [450, 192] width 252 height 27
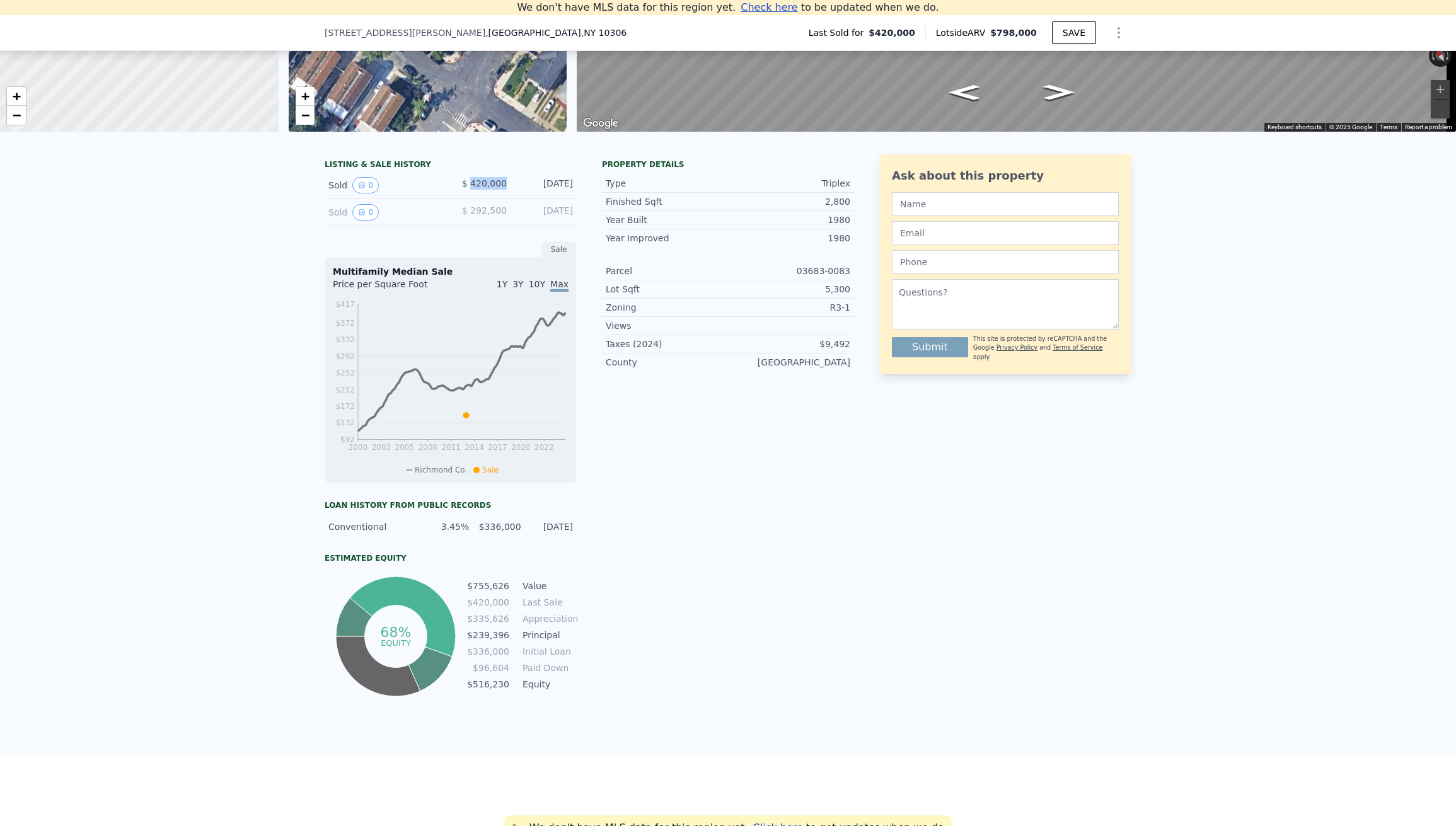
scroll to position [204, 0]
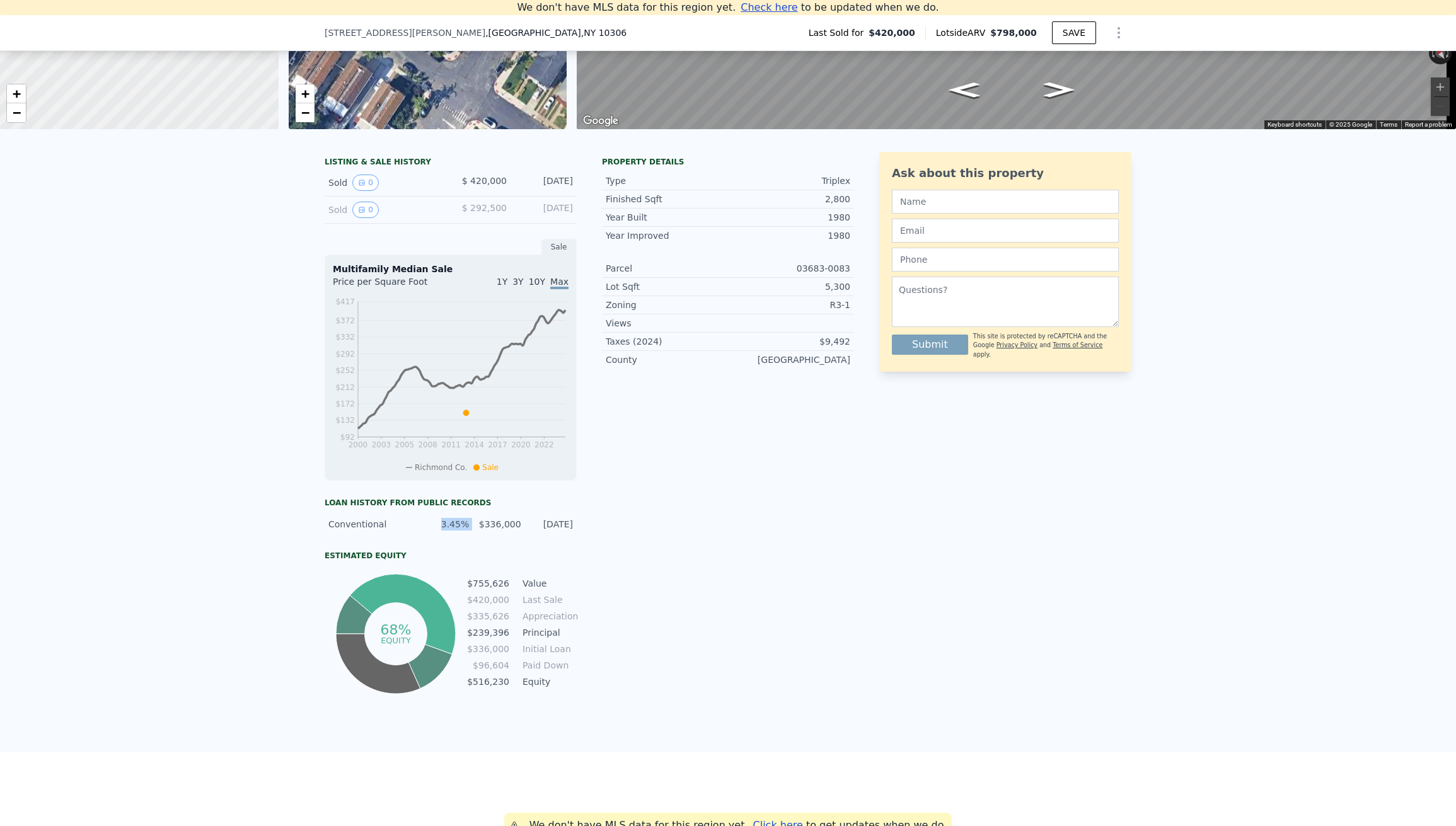
drag, startPoint x: 448, startPoint y: 533, endPoint x: 474, endPoint y: 532, distance: 26.0
click at [474, 532] on div "Conventional 3.45% $336,000 [DATE]" at bounding box center [450, 524] width 252 height 22
click at [486, 531] on div "$336,000" at bounding box center [498, 524] width 44 height 12
drag, startPoint x: 499, startPoint y: 531, endPoint x: 476, endPoint y: 531, distance: 23.0
click at [476, 531] on div "$336,000" at bounding box center [498, 524] width 44 height 12
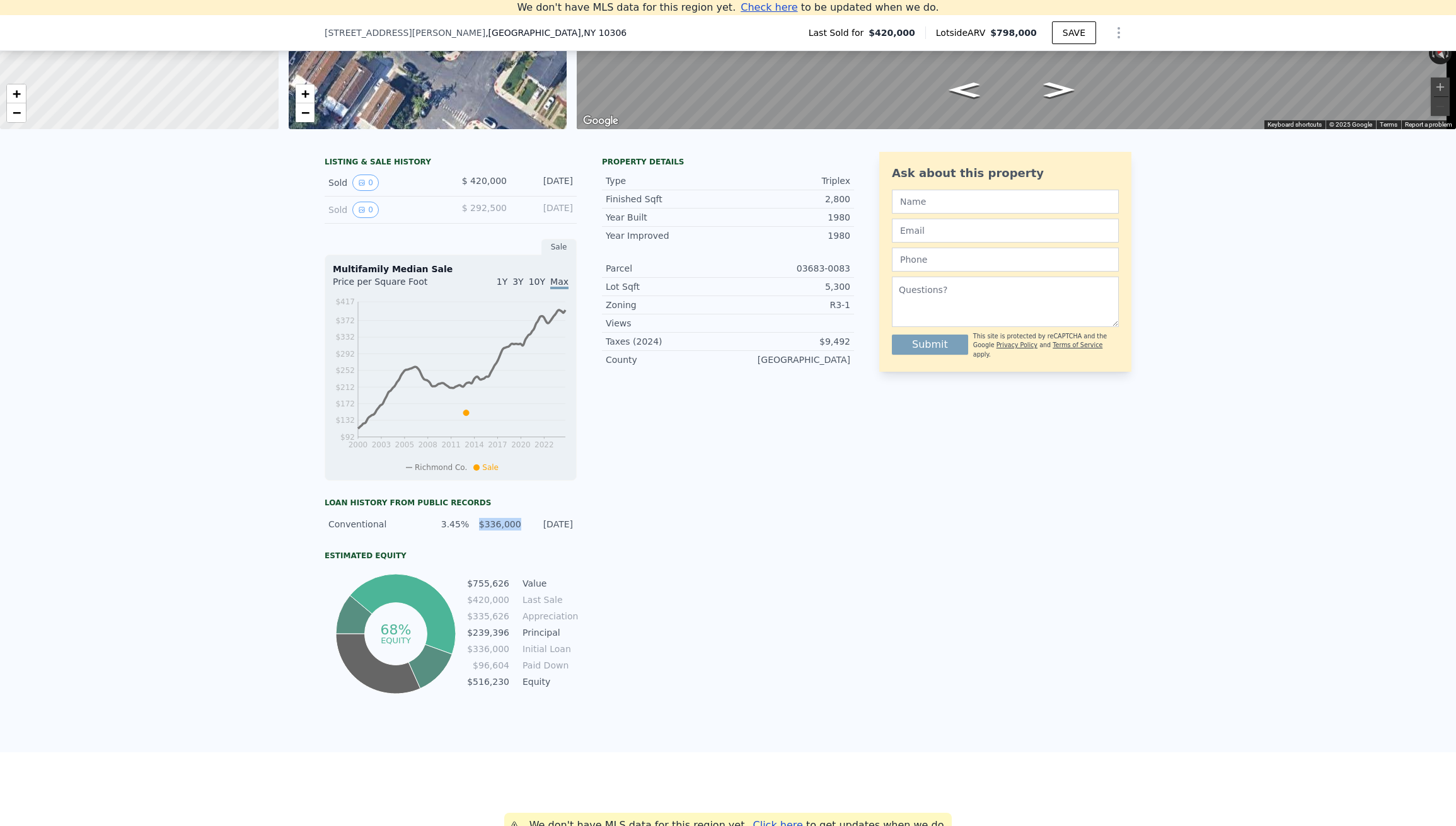
drag, startPoint x: 563, startPoint y: 530, endPoint x: 526, endPoint y: 531, distance: 37.0
click at [529, 531] on div "[DATE]" at bounding box center [551, 524] width 44 height 12
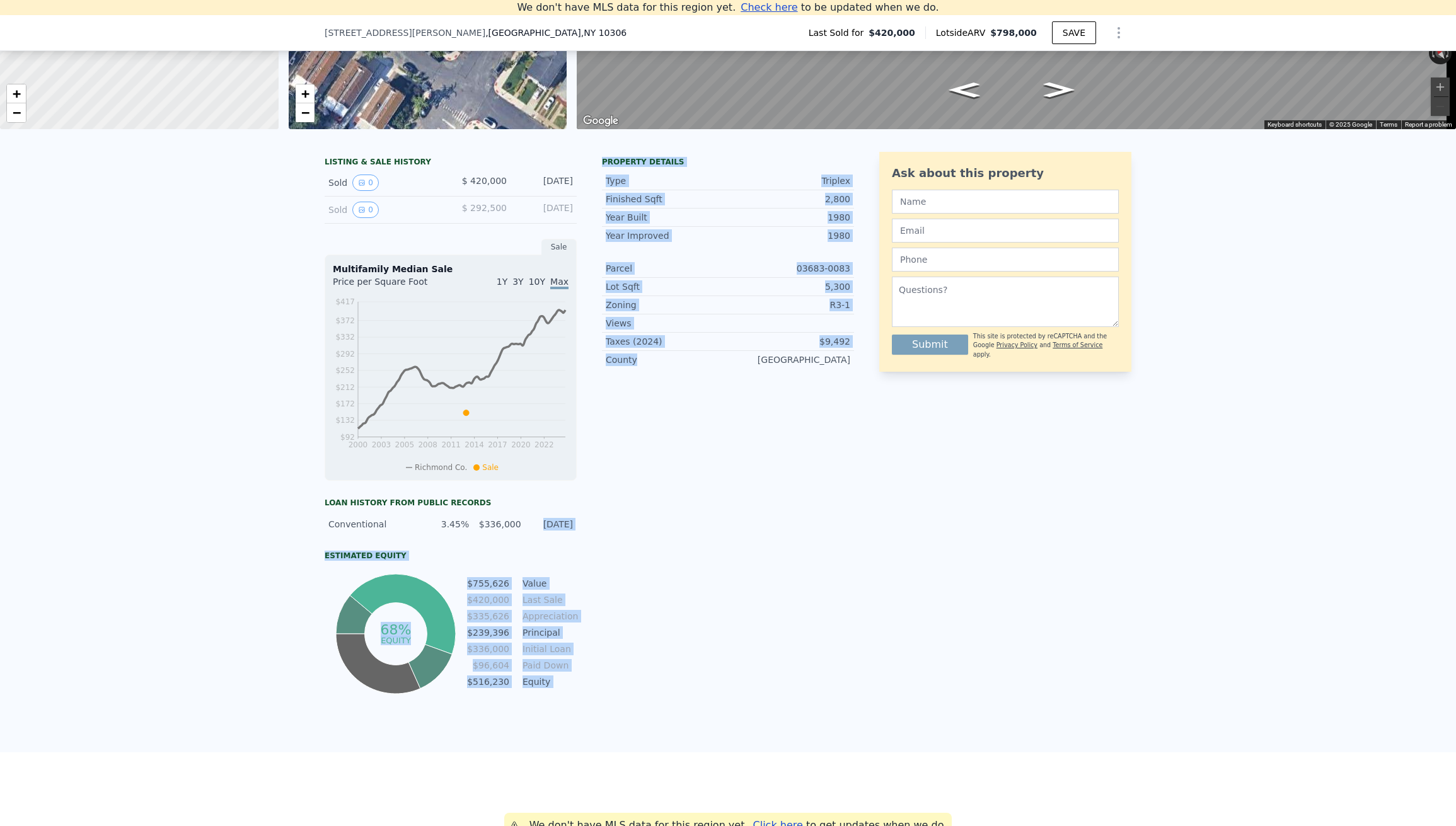
drag, startPoint x: 549, startPoint y: 533, endPoint x: 603, endPoint y: 533, distance: 54.0
click at [598, 533] on div "LISTING & SALE HISTORY Sold 0 $ 420,000 [DATE] Sold 0 $ 292,500 [DATE] Sale Mul…" at bounding box center [589, 424] width 530 height 545
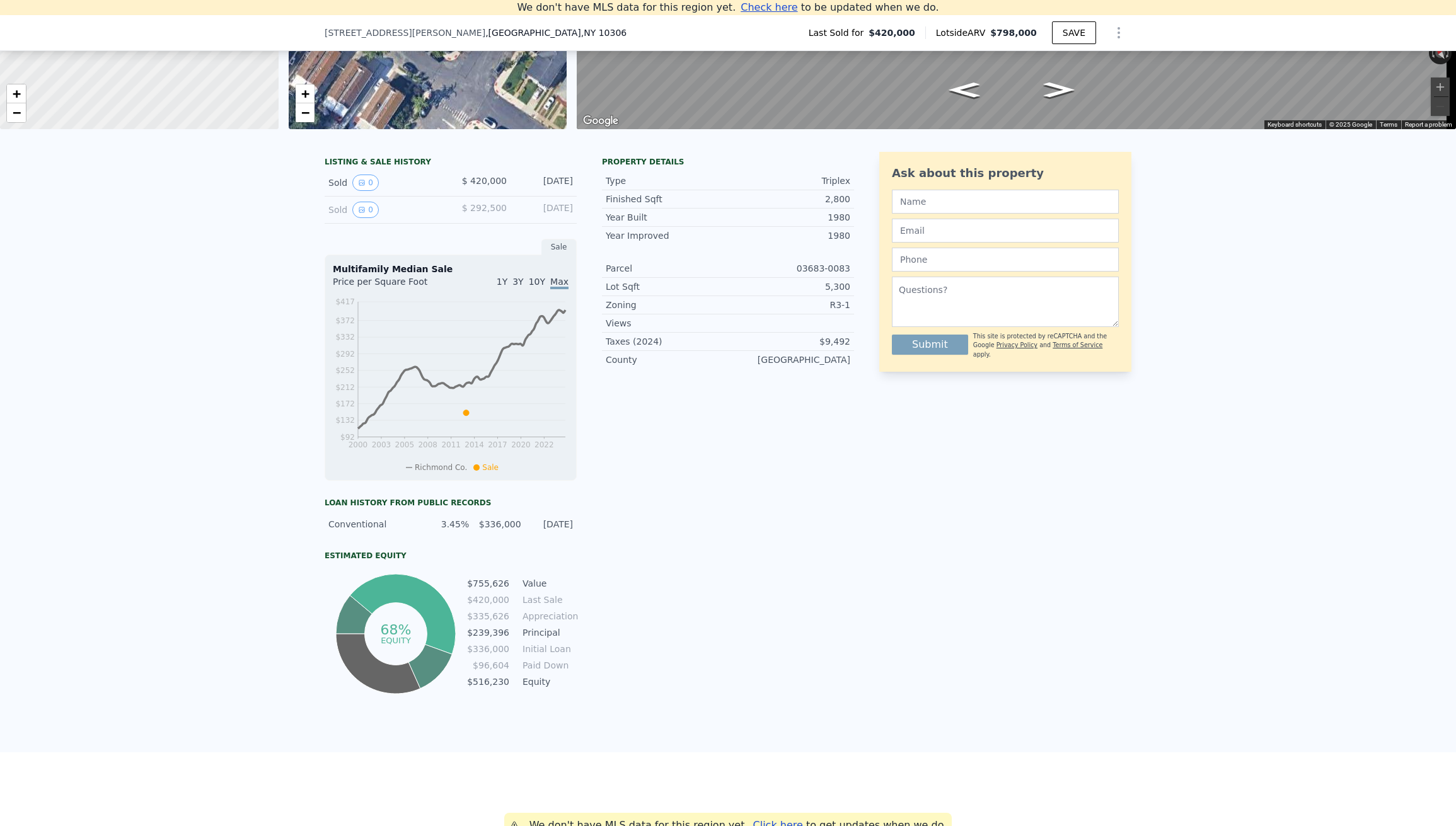
click at [595, 533] on div "LISTING & SALE HISTORY Sold 0 $ 420,000 [DATE] Sold 0 $ 292,500 [DATE] Sale Mul…" at bounding box center [589, 424] width 530 height 545
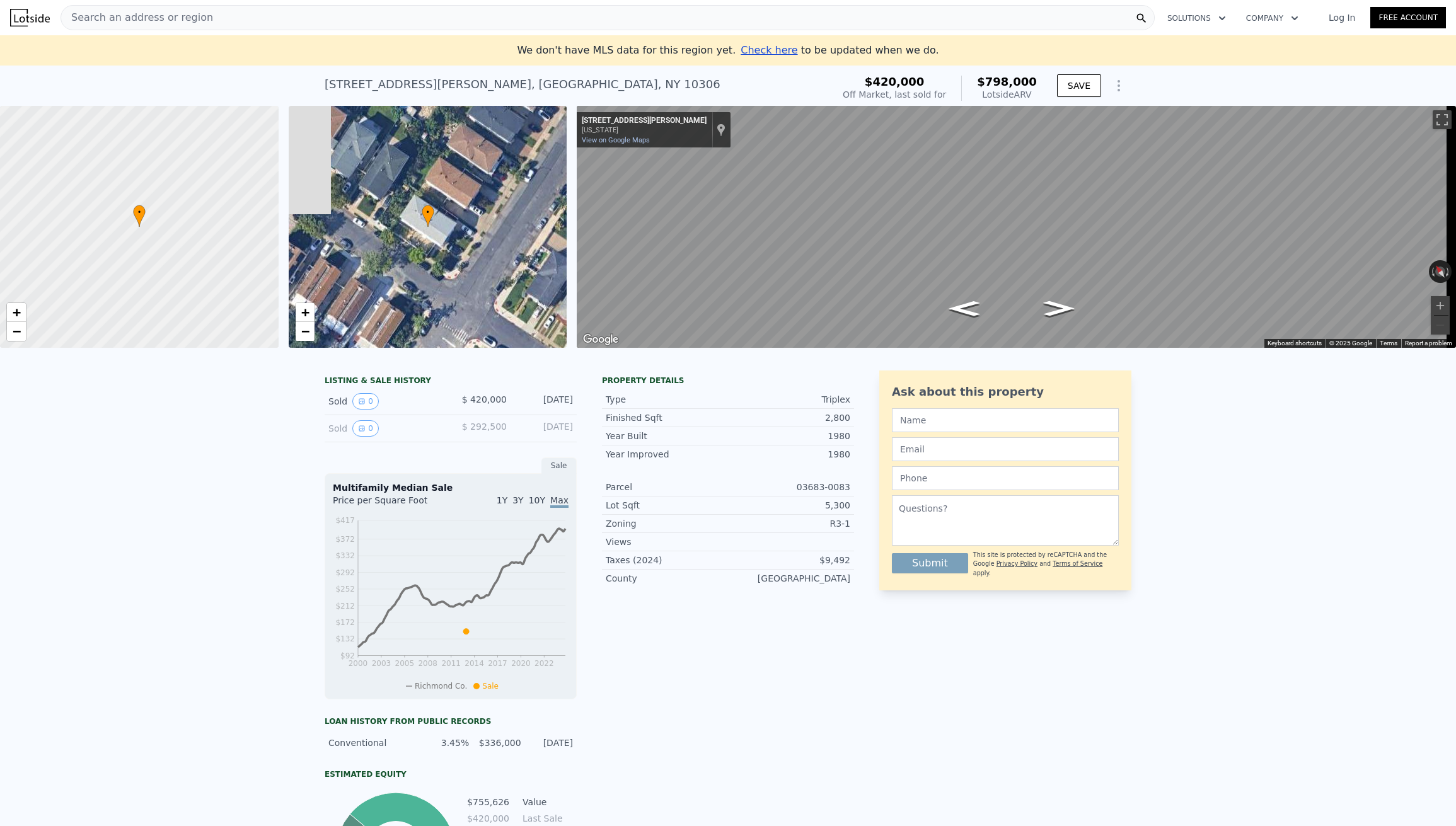
click at [153, 15] on span "Search an address or region" at bounding box center [137, 17] width 152 height 15
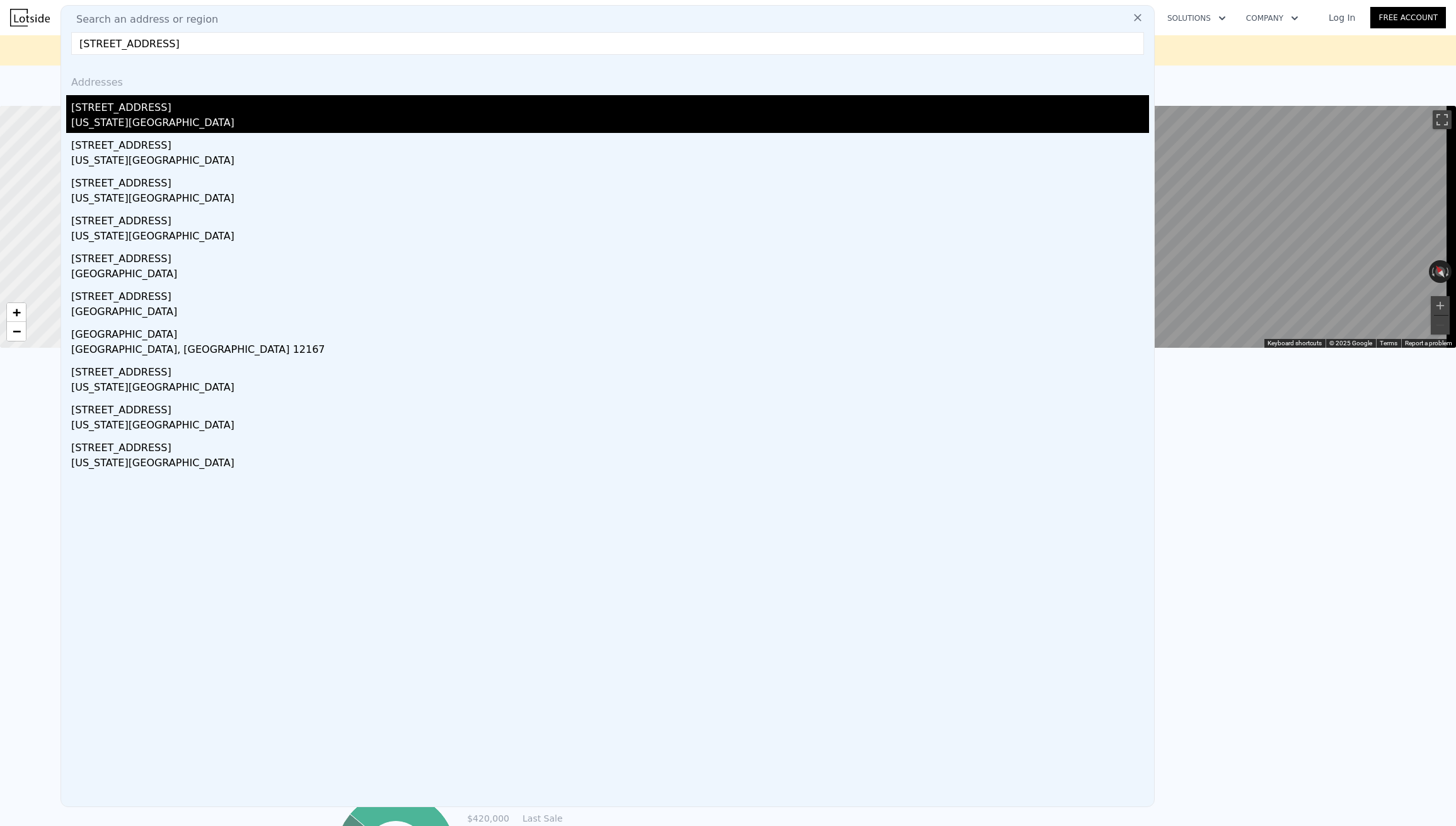
type input "[STREET_ADDRESS]"
click at [143, 106] on div "[STREET_ADDRESS]" at bounding box center [610, 105] width 1078 height 20
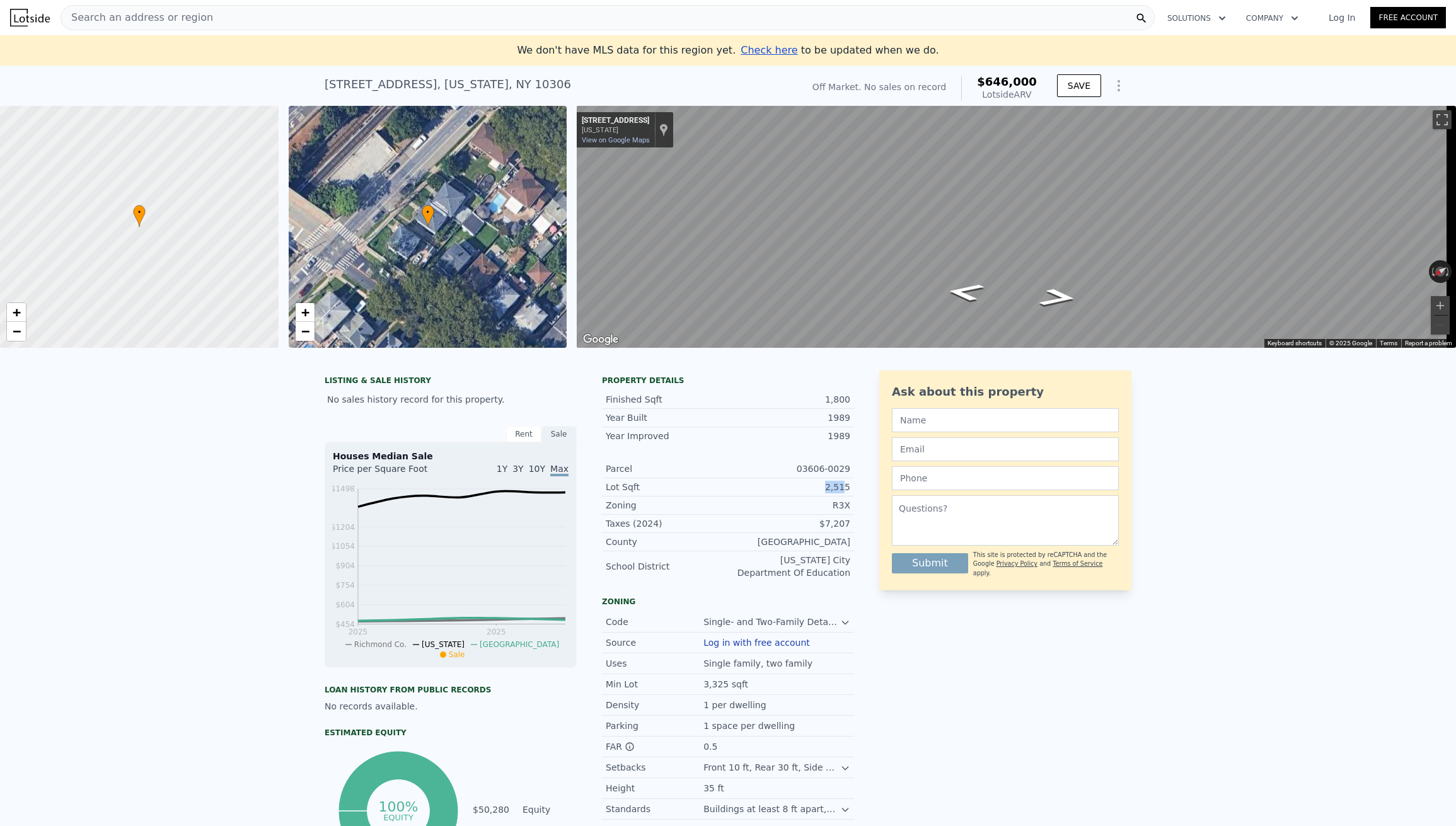
drag, startPoint x: 840, startPoint y: 497, endPoint x: 805, endPoint y: 495, distance: 35.1
click at [805, 493] on div "2,515" at bounding box center [790, 487] width 122 height 12
click at [178, 17] on span "Search an address or region" at bounding box center [137, 17] width 152 height 15
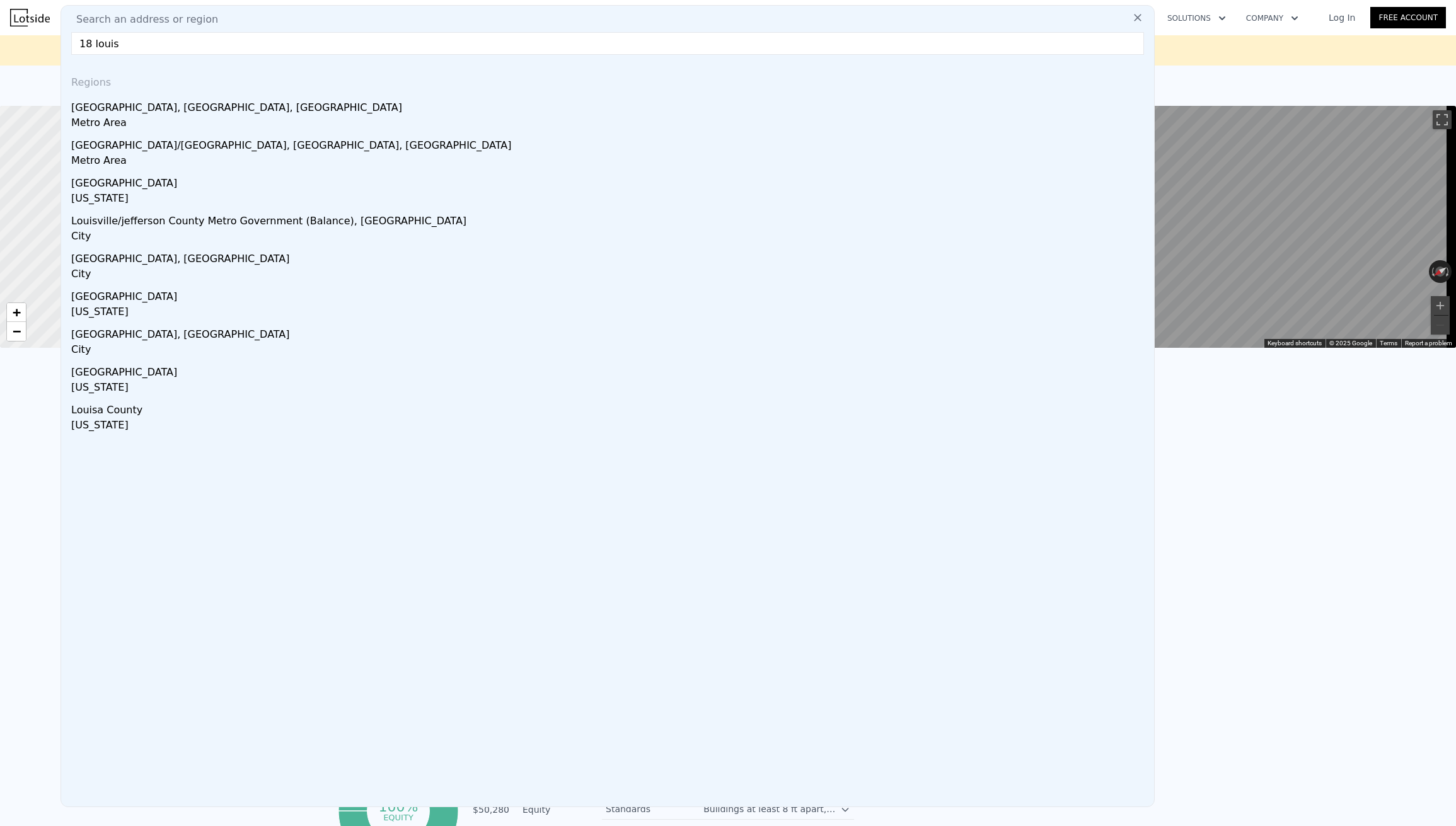
click at [117, 39] on input "18 louis" at bounding box center [607, 43] width 1073 height 22
paste input "[PERSON_NAME][GEOGRAPHIC_DATA]"
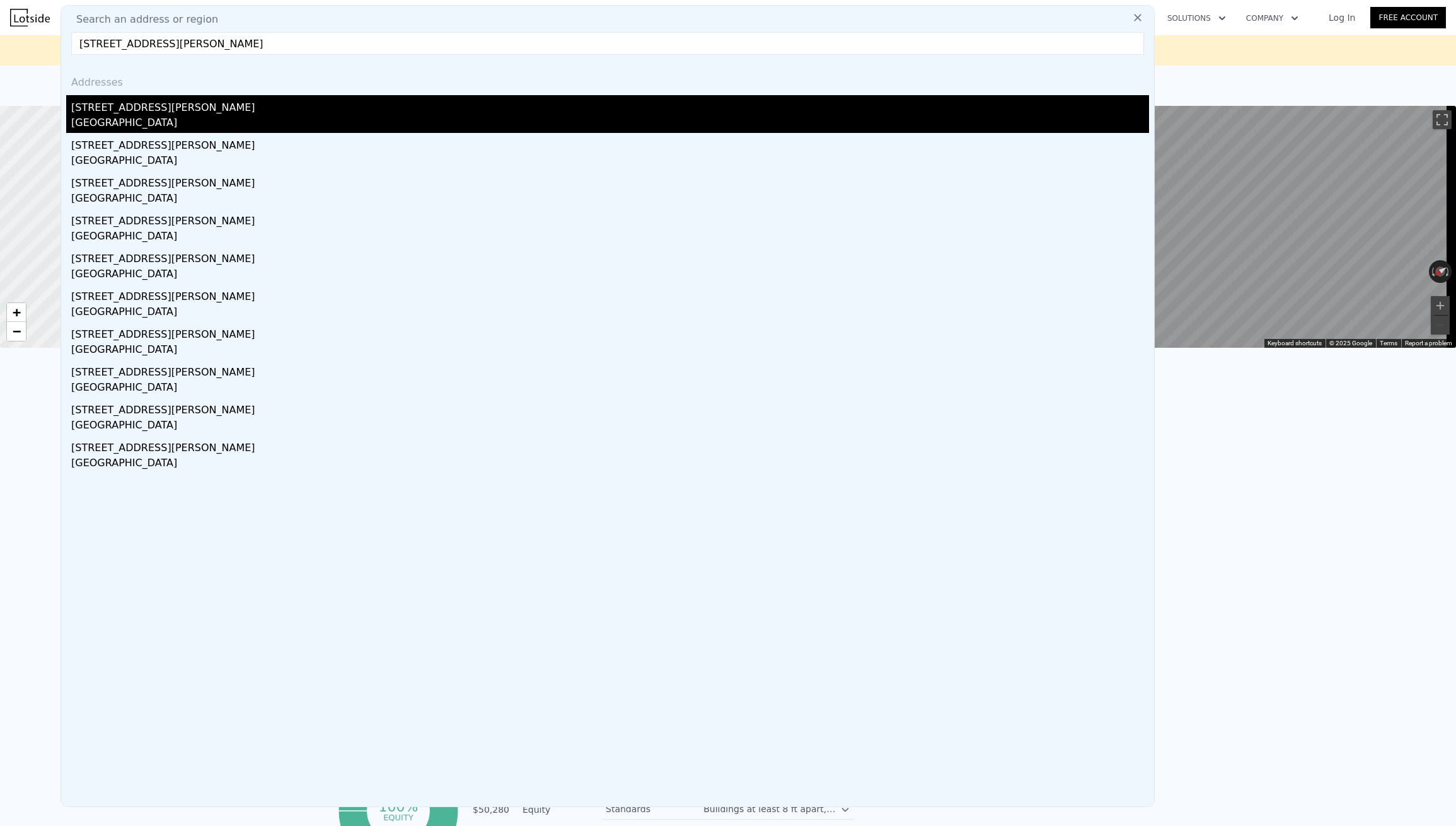
type input "[STREET_ADDRESS][PERSON_NAME]"
click at [116, 122] on div "[GEOGRAPHIC_DATA]" at bounding box center [610, 124] width 1078 height 18
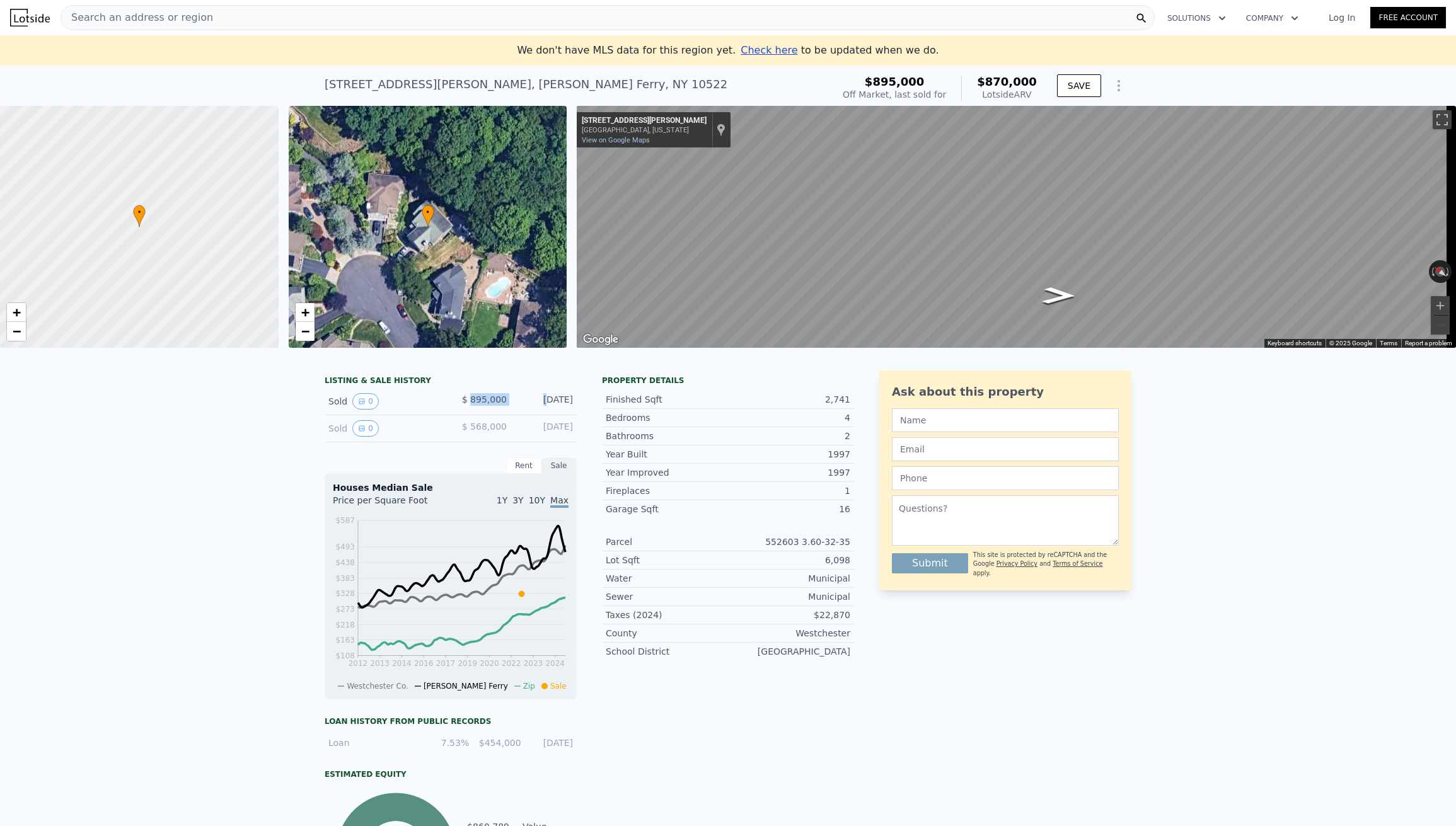
drag, startPoint x: 466, startPoint y: 410, endPoint x: 542, endPoint y: 412, distance: 76.0
click at [527, 411] on div "Sold 0 $ 895,000 [DATE]" at bounding box center [450, 401] width 252 height 27
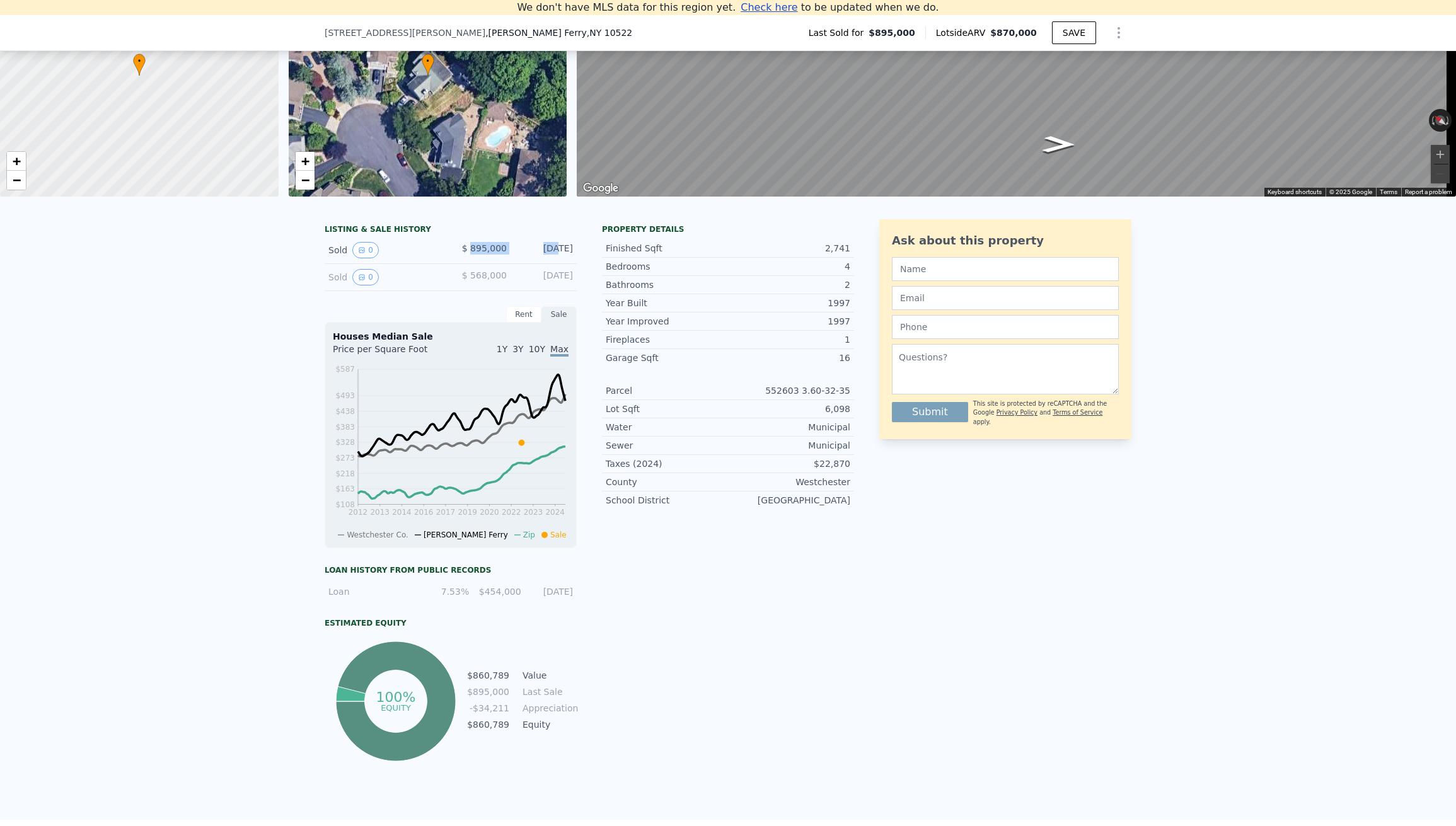
scroll to position [137, 0]
drag, startPoint x: 823, startPoint y: 415, endPoint x: 862, endPoint y: 415, distance: 39.0
click at [845, 414] on div "6,098" at bounding box center [790, 408] width 122 height 12
drag, startPoint x: 822, startPoint y: 256, endPoint x: 852, endPoint y: 256, distance: 30.0
click at [845, 254] on div "2,741" at bounding box center [790, 247] width 122 height 12
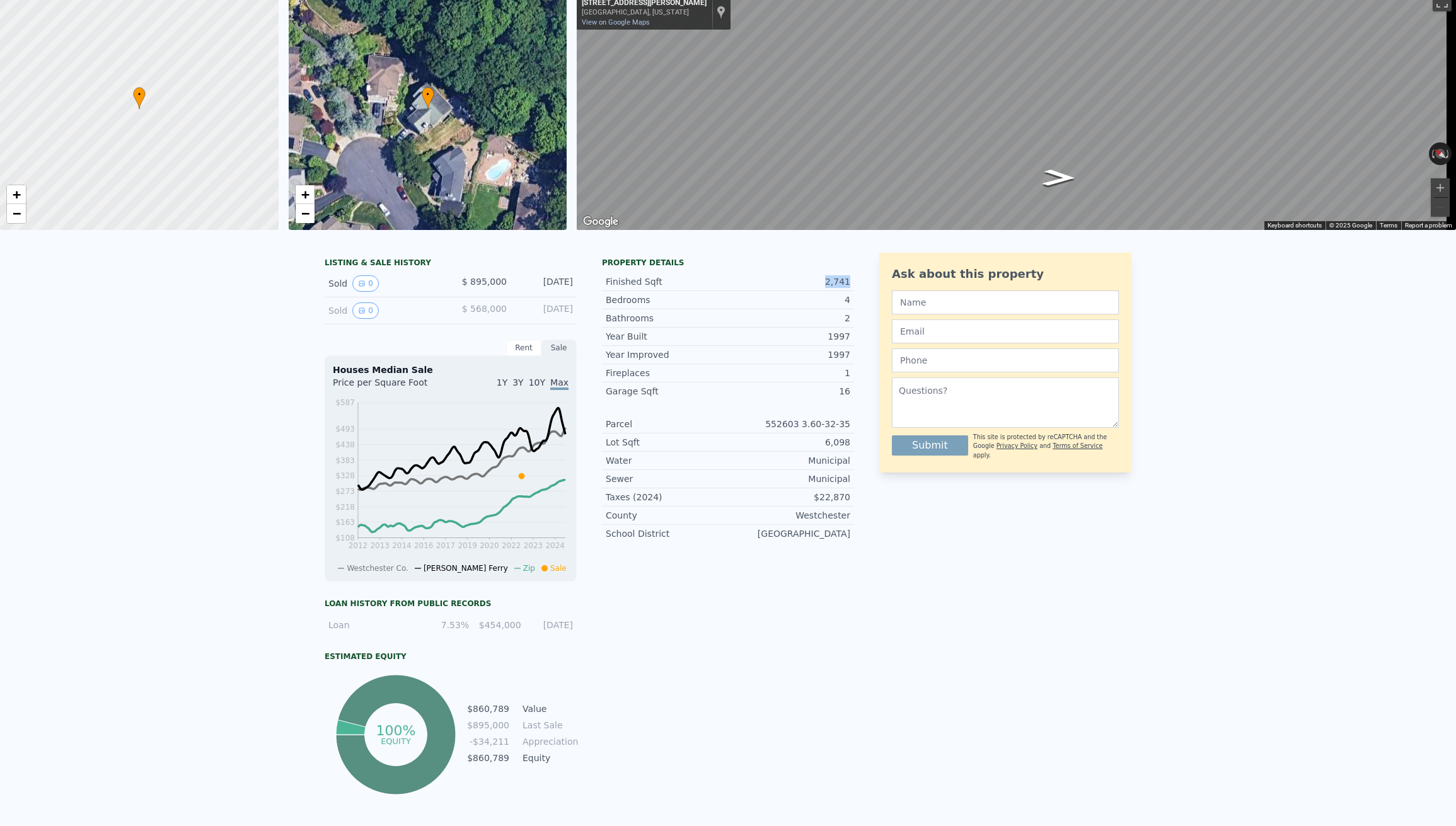
scroll to position [0, 0]
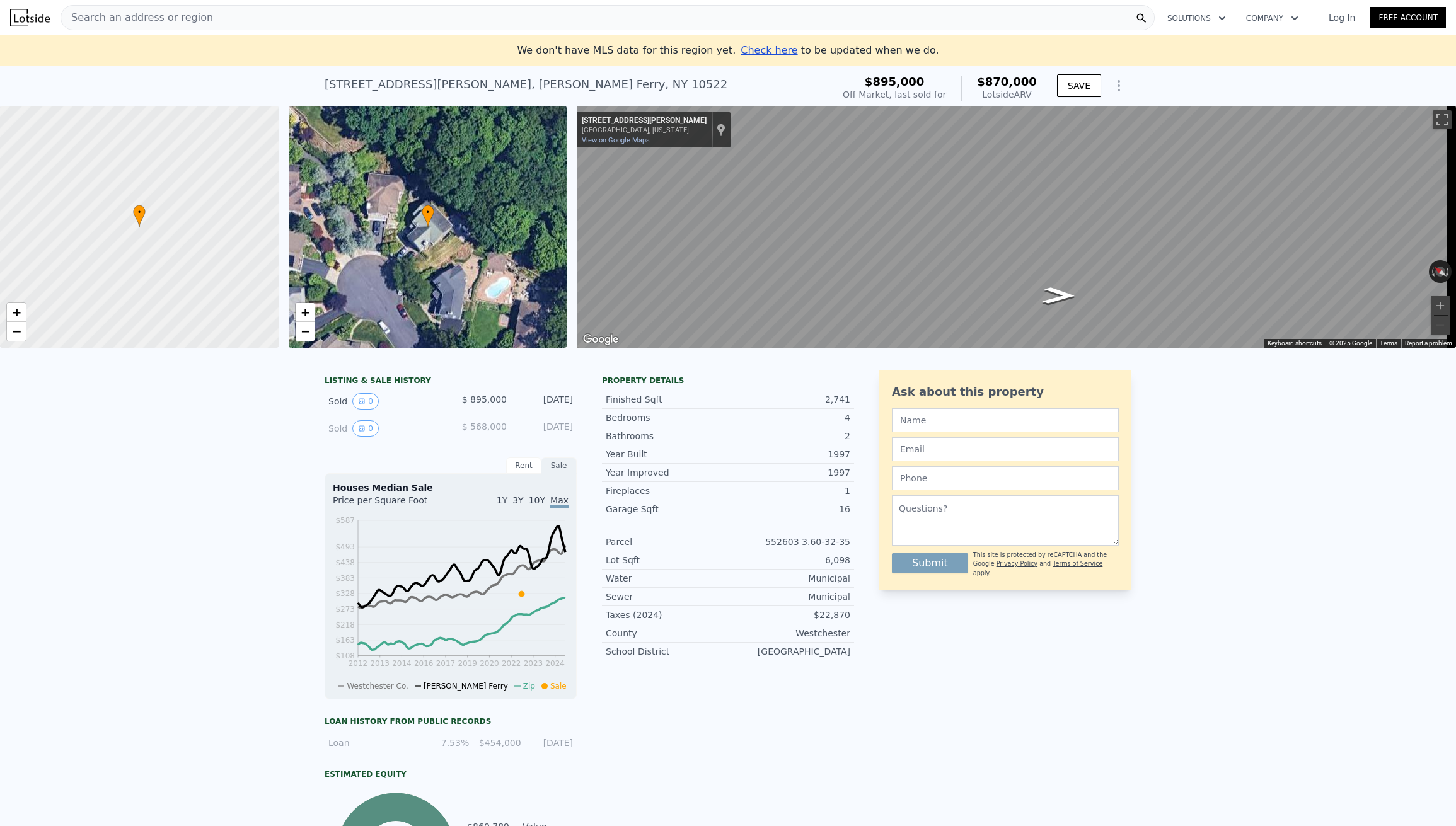
click at [187, 17] on span "Search an address or region" at bounding box center [137, 17] width 152 height 15
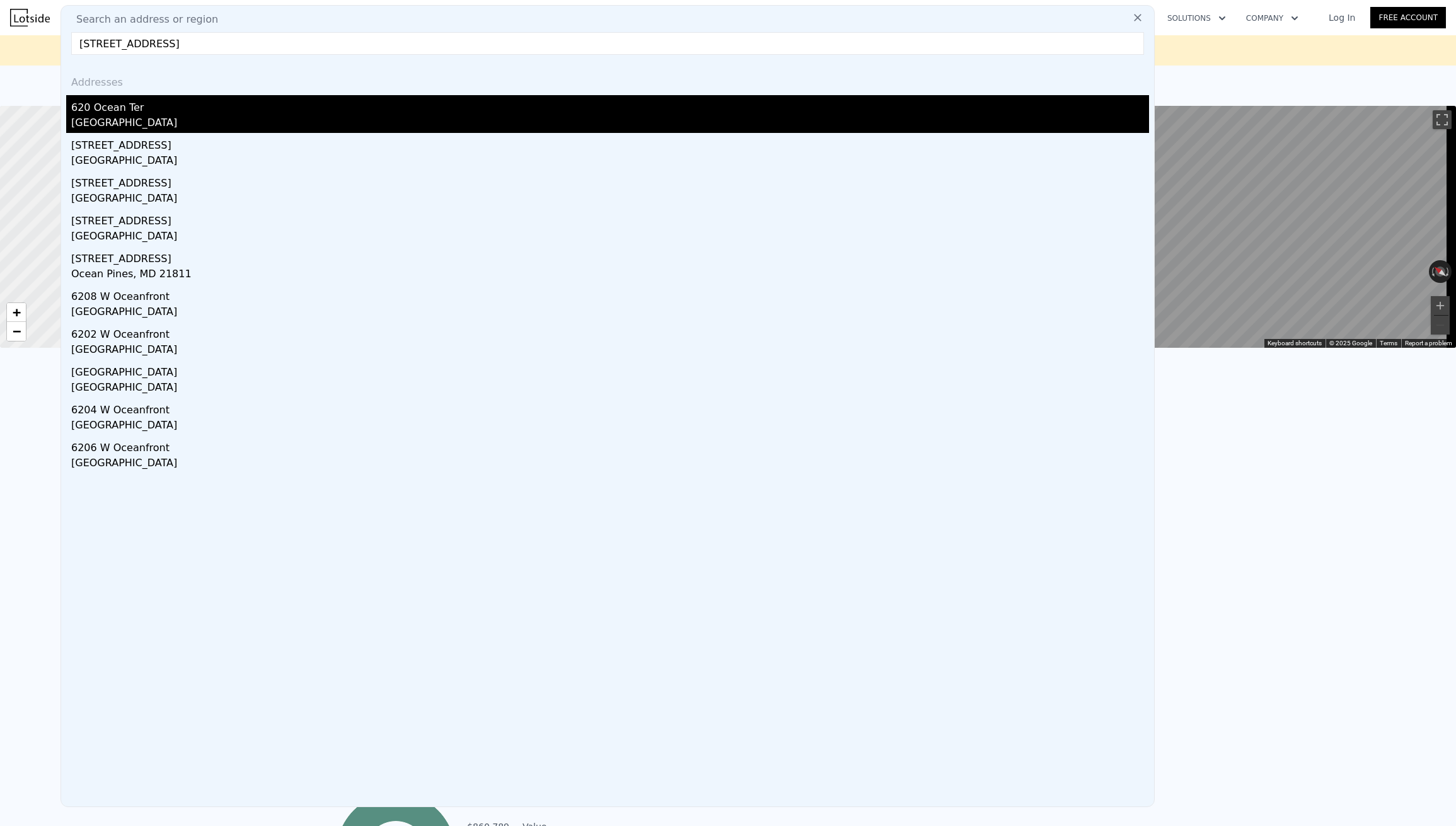
type input "[STREET_ADDRESS]"
click at [131, 117] on div "[GEOGRAPHIC_DATA]" at bounding box center [610, 124] width 1078 height 18
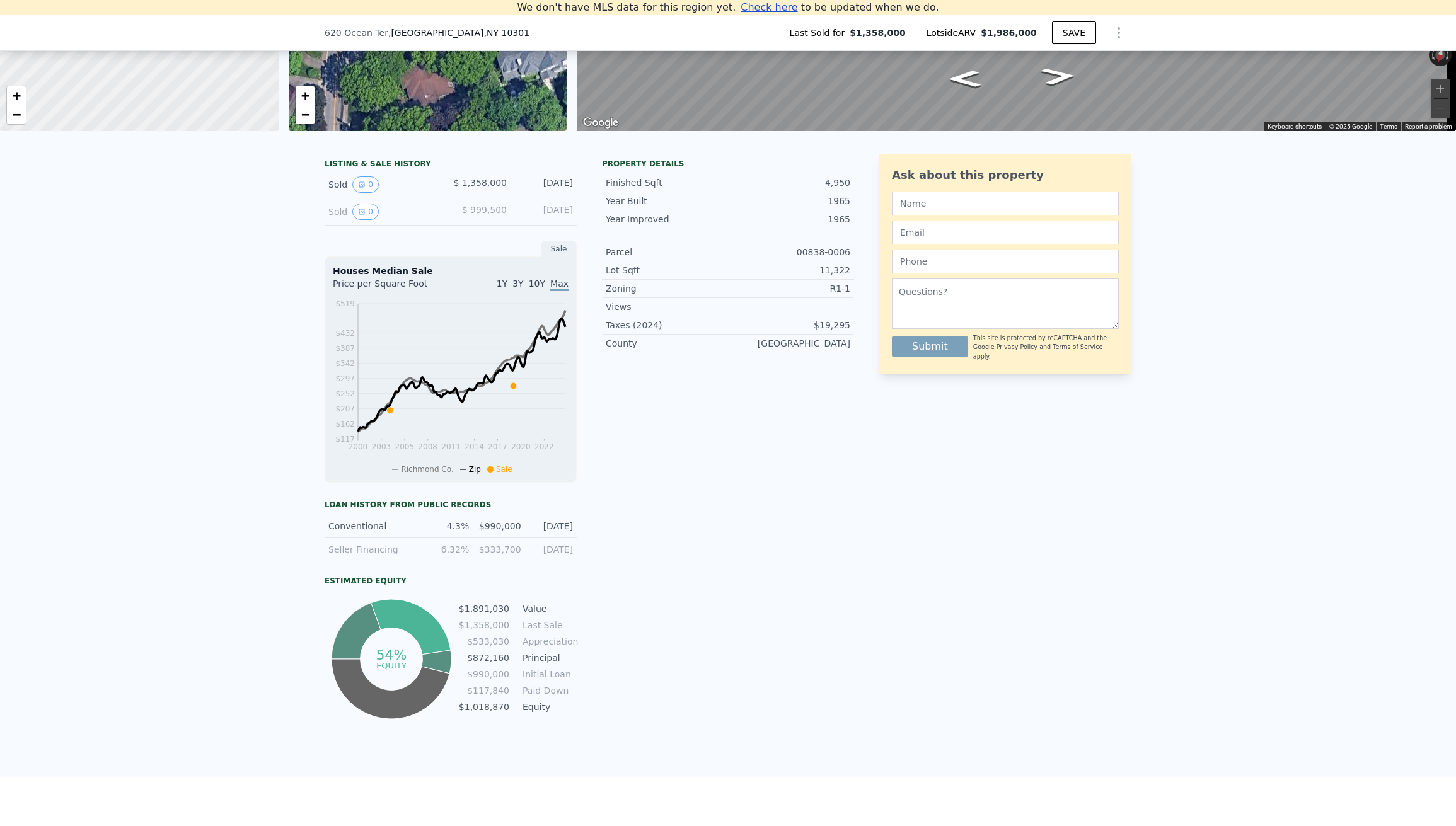
scroll to position [203, 0]
click at [451, 529] on div "4.3%" at bounding box center [447, 525] width 44 height 12
drag, startPoint x: 484, startPoint y: 535, endPoint x: 511, endPoint y: 537, distance: 27.1
click at [511, 531] on div "$990,000" at bounding box center [498, 525] width 44 height 12
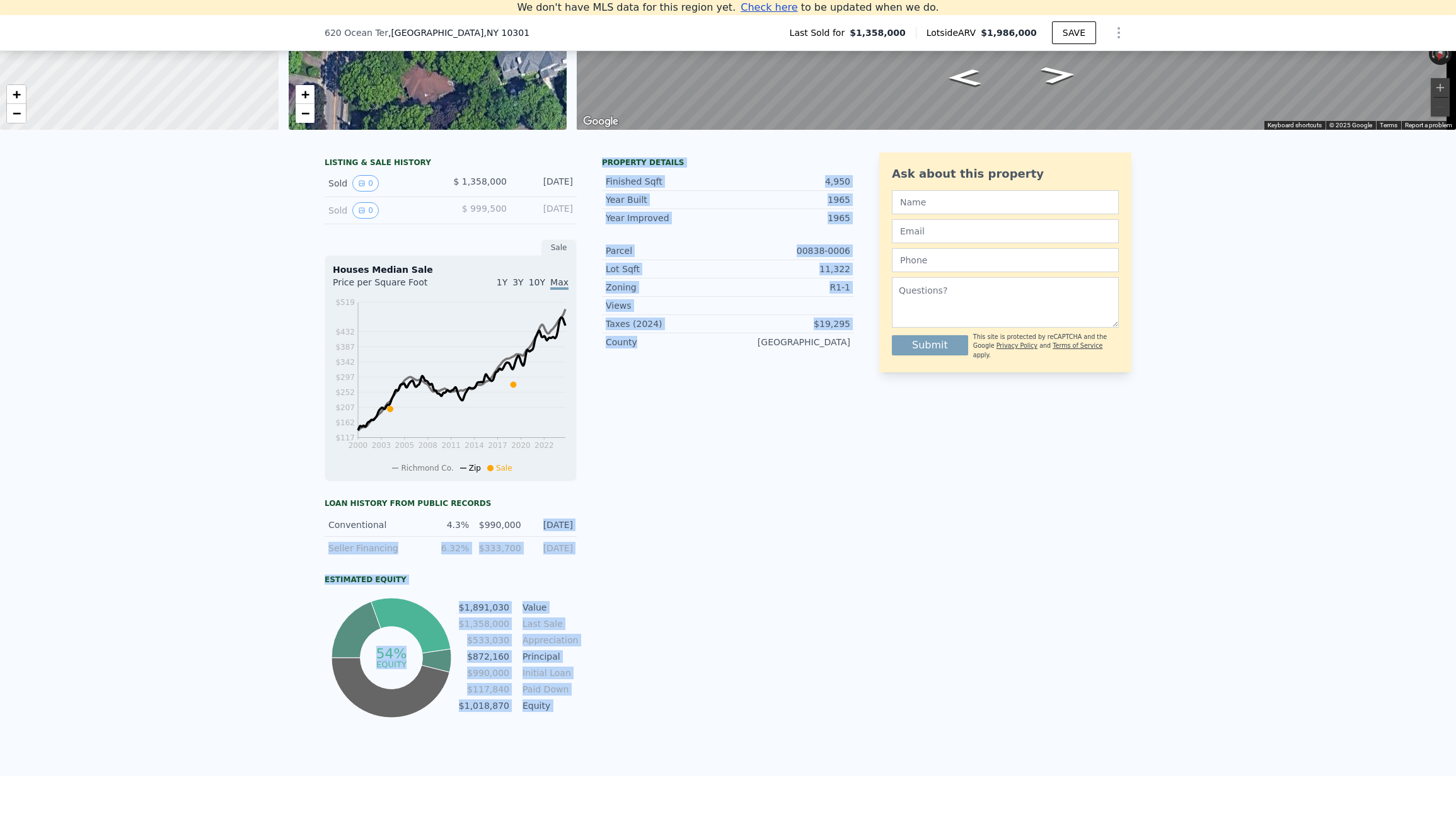
drag, startPoint x: 532, startPoint y: 531, endPoint x: 628, endPoint y: 534, distance: 96.0
click at [622, 535] on div "LISTING & SALE HISTORY Sold 0 $ 1,358,000 [DATE] Sold 0 $ 999,500 [DATE] Sale H…" at bounding box center [589, 437] width 530 height 568
click at [619, 539] on div "Property details Finished Sqft 4,950 Year Built 1965 Year Improved 1965 Parcel …" at bounding box center [728, 437] width 252 height 568
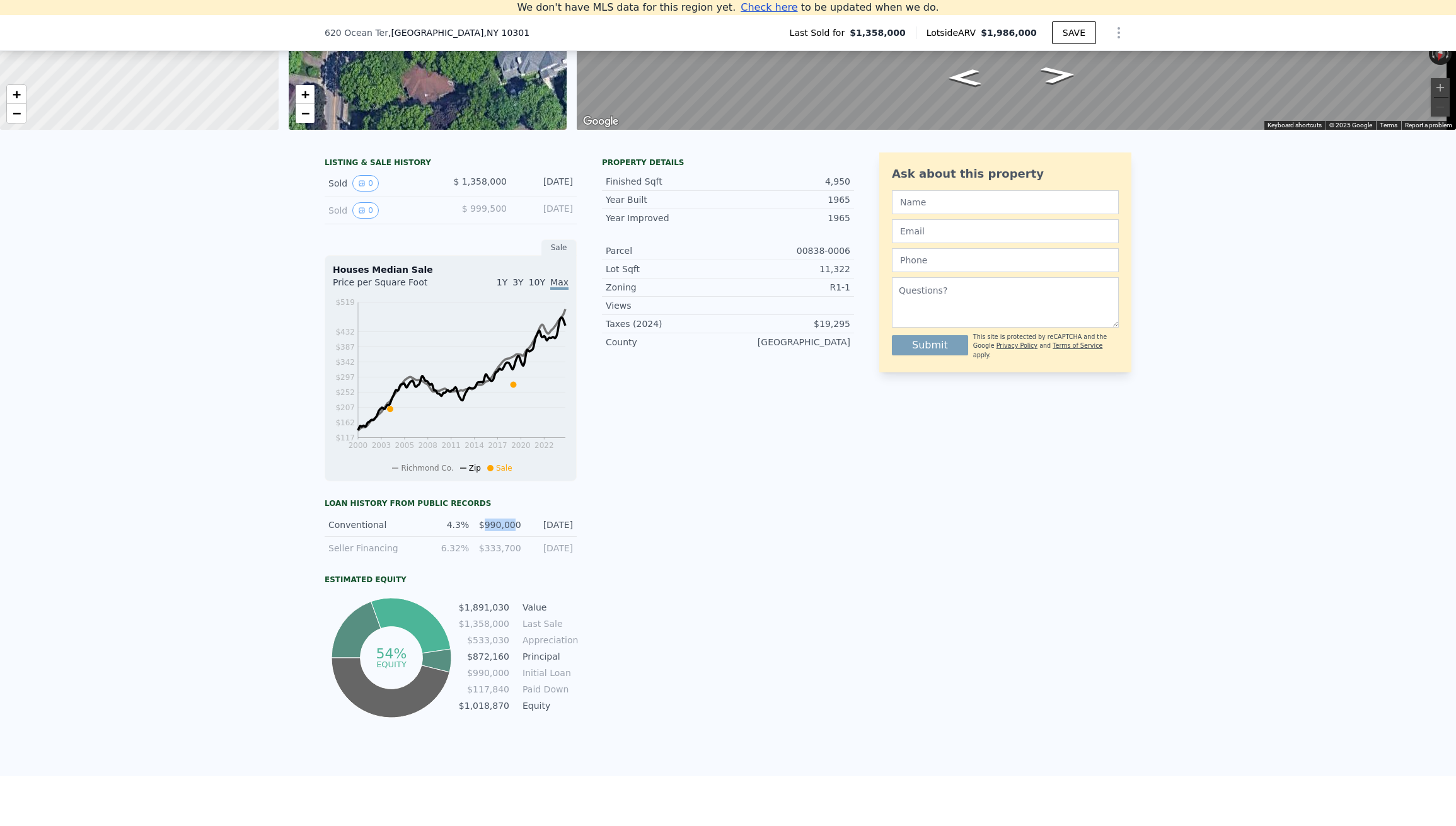
drag, startPoint x: 482, startPoint y: 533, endPoint x: 511, endPoint y: 531, distance: 29.1
click at [511, 531] on div "$990,000" at bounding box center [498, 525] width 44 height 12
click at [513, 531] on div "$990,000" at bounding box center [498, 525] width 44 height 12
drag, startPoint x: 516, startPoint y: 533, endPoint x: 474, endPoint y: 531, distance: 42.0
click at [476, 531] on div "$990,000" at bounding box center [498, 525] width 44 height 12
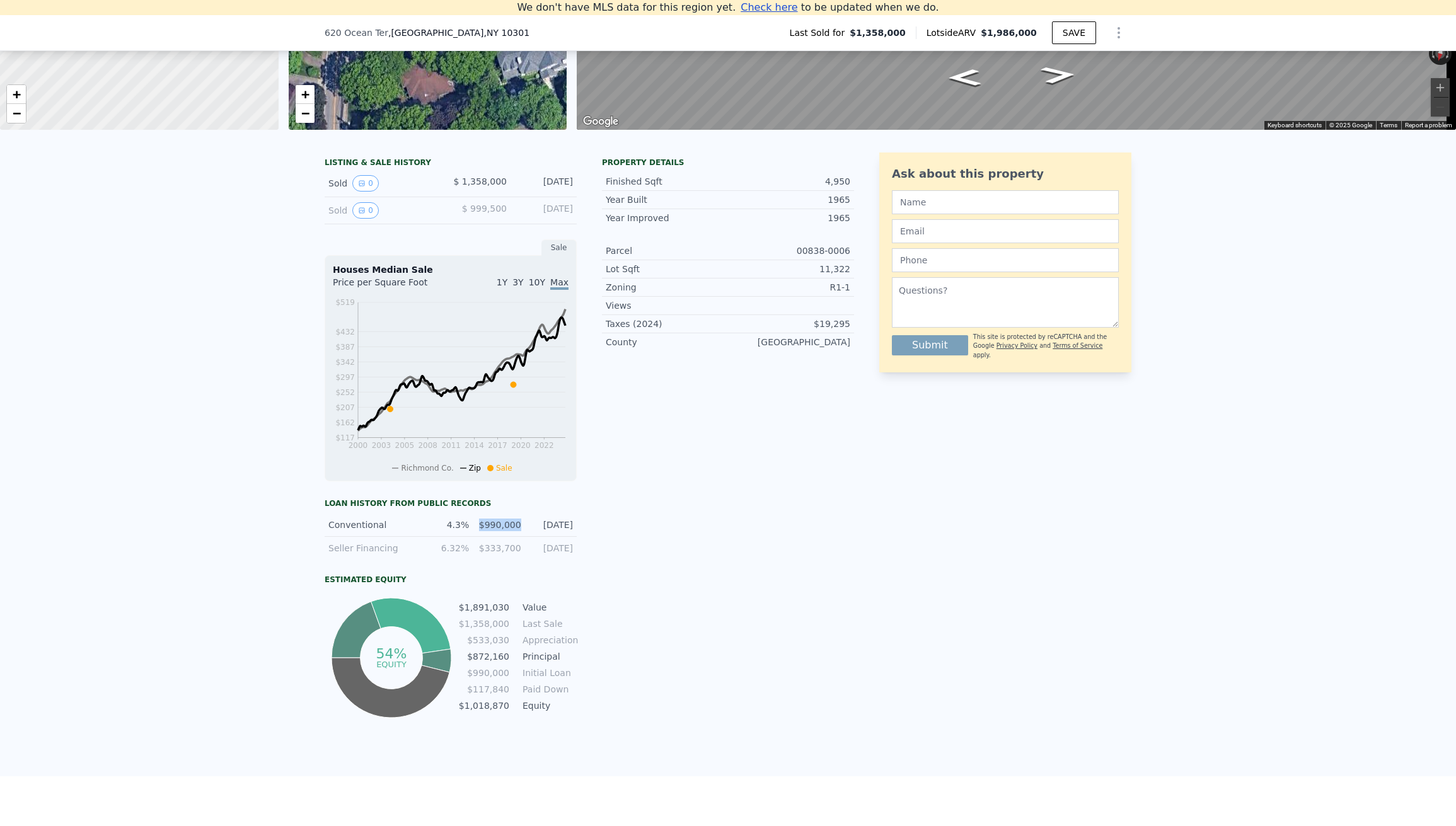
click at [497, 531] on div "$990,000" at bounding box center [498, 525] width 44 height 12
drag, startPoint x: 522, startPoint y: 533, endPoint x: 475, endPoint y: 533, distance: 47.0
click at [475, 533] on div "Conventional 4.3% $990,000 [DATE]" at bounding box center [450, 525] width 252 height 23
click at [460, 531] on div "4.3%" at bounding box center [447, 525] width 44 height 12
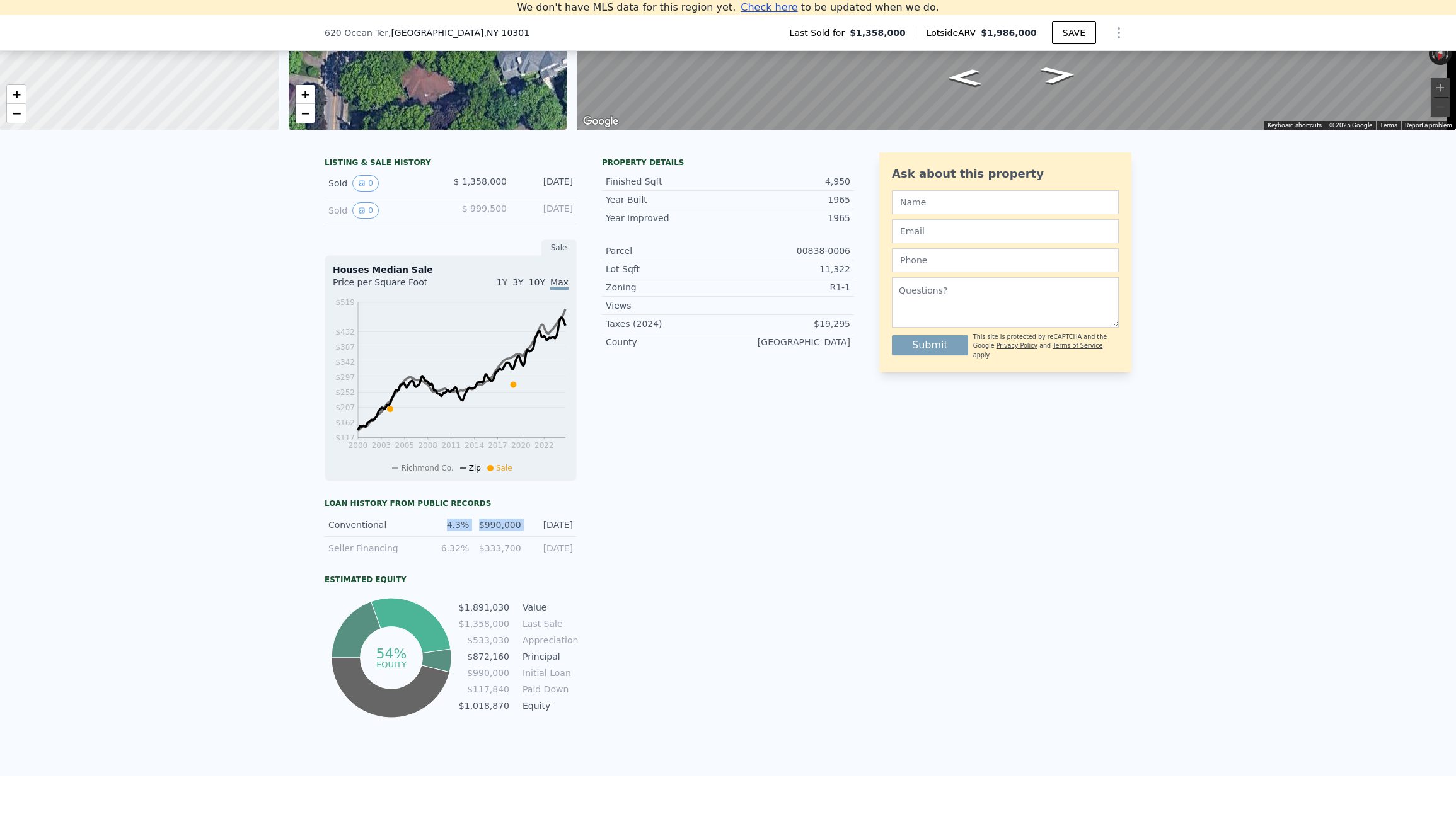
drag, startPoint x: 444, startPoint y: 535, endPoint x: 521, endPoint y: 534, distance: 77.0
click at [521, 534] on div "Conventional 4.3% $990,000 [DATE]" at bounding box center [450, 525] width 252 height 23
click at [466, 531] on div "Conventional 4.3% $990,000 [DATE]" at bounding box center [450, 525] width 252 height 23
drag, startPoint x: 444, startPoint y: 535, endPoint x: 424, endPoint y: 526, distance: 21.9
click at [424, 526] on div "Conventional 4.3% $990,000 [DATE]" at bounding box center [450, 525] width 252 height 23
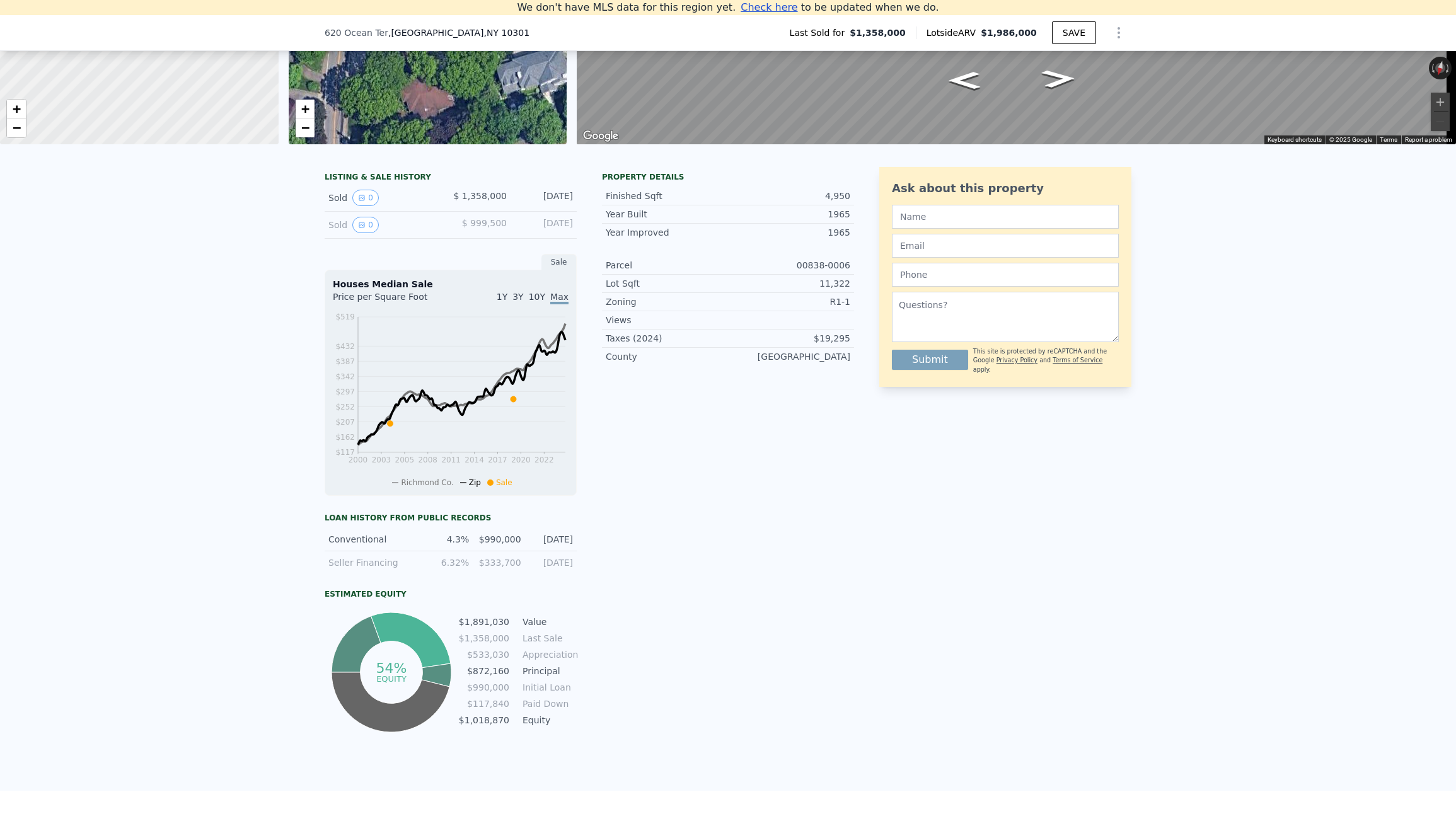
scroll to position [0, 0]
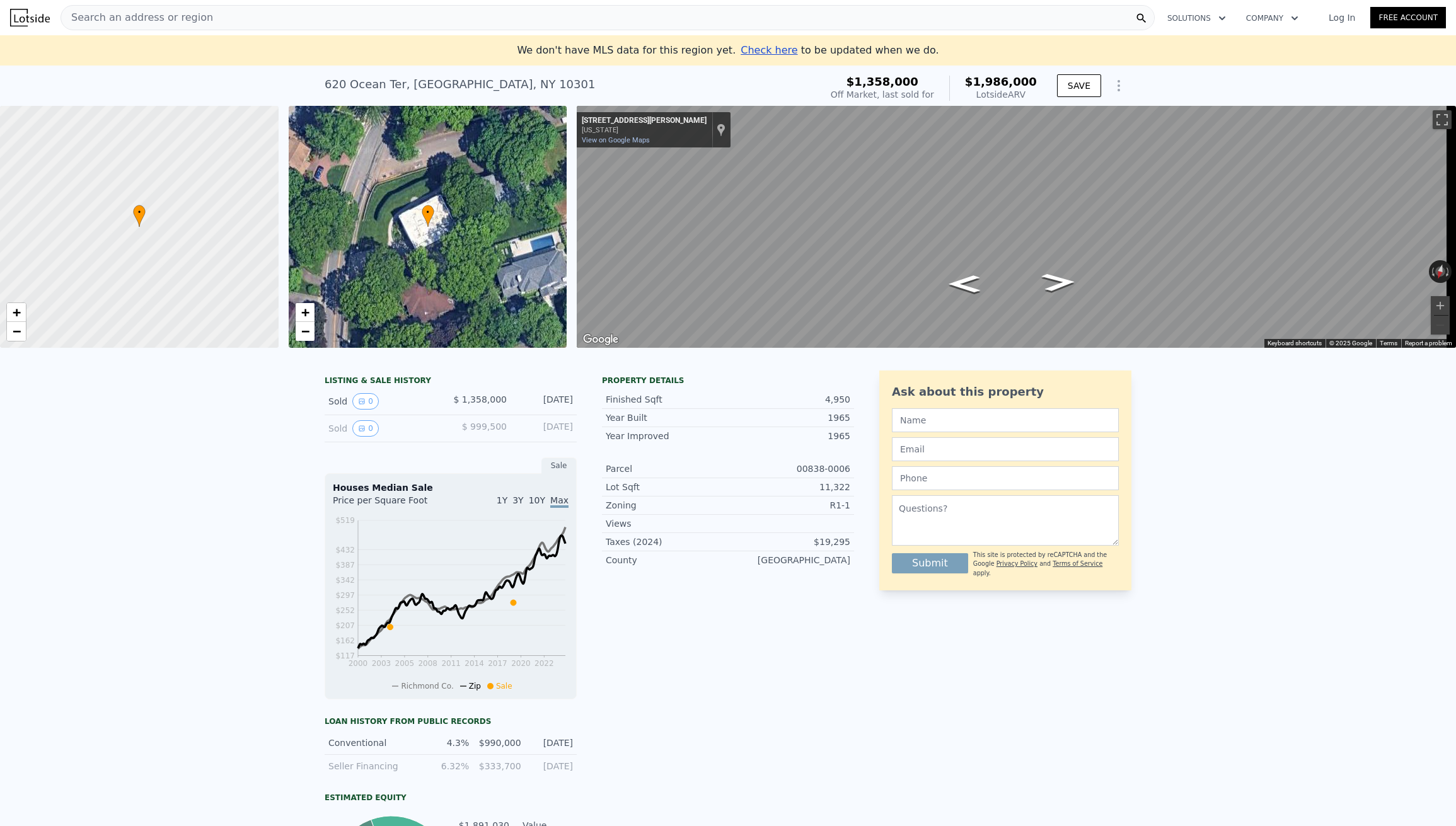
drag, startPoint x: 195, startPoint y: 454, endPoint x: 188, endPoint y: 460, distance: 9.2
click at [195, 454] on div "LISTING & SALE HISTORY Sold 0 $ 1,358,000 [DATE] Sold 0 $ 999,500 [DATE] Sale H…" at bounding box center [728, 677] width 1456 height 634
click at [262, 12] on div "Search an address or region" at bounding box center [607, 18] width 1094 height 25
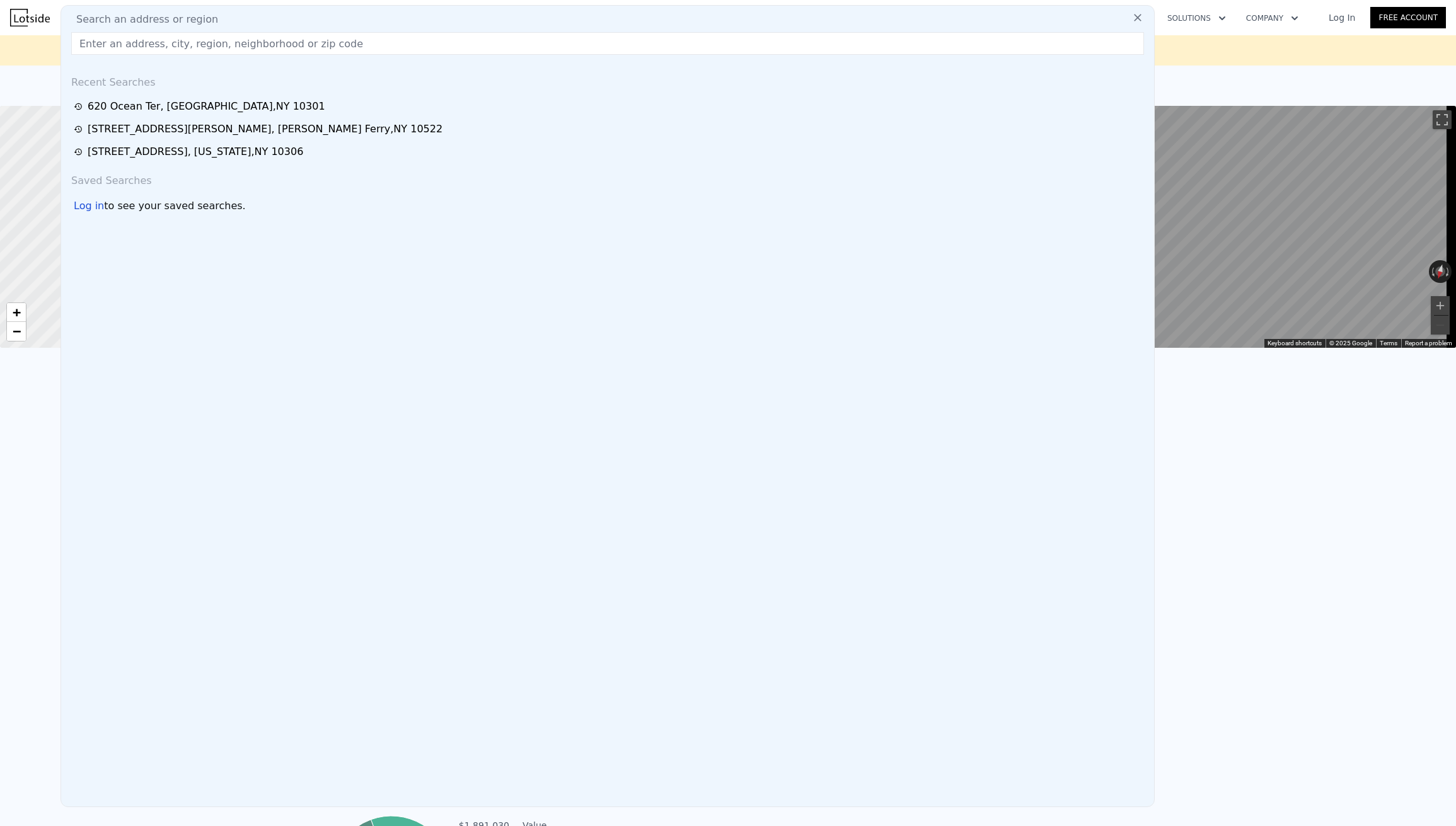
paste input "[STREET_ADDRESS][PERSON_NAME]"
type input "[STREET_ADDRESS][PERSON_NAME]"
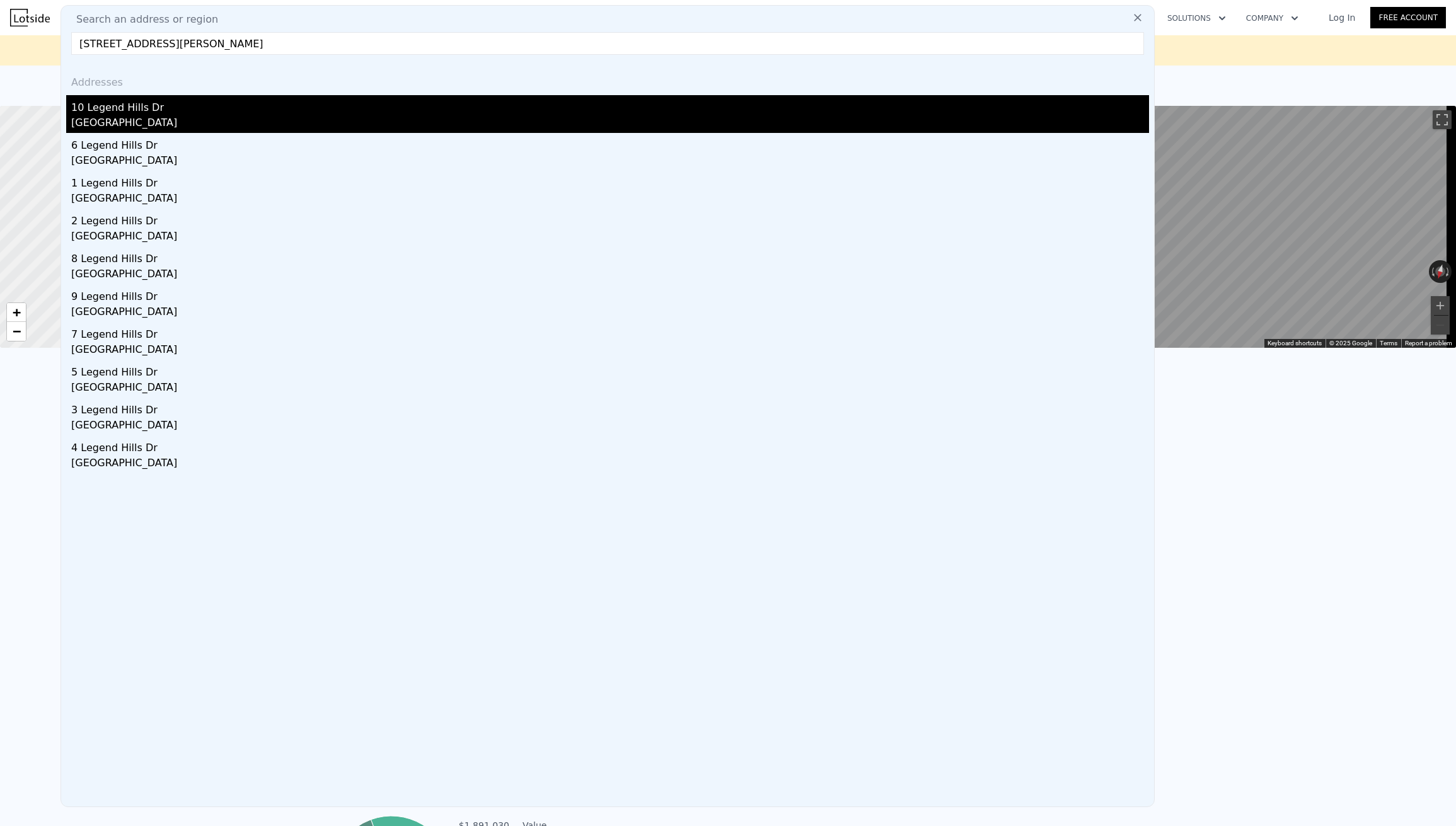
click at [151, 119] on div "[GEOGRAPHIC_DATA]" at bounding box center [610, 124] width 1078 height 18
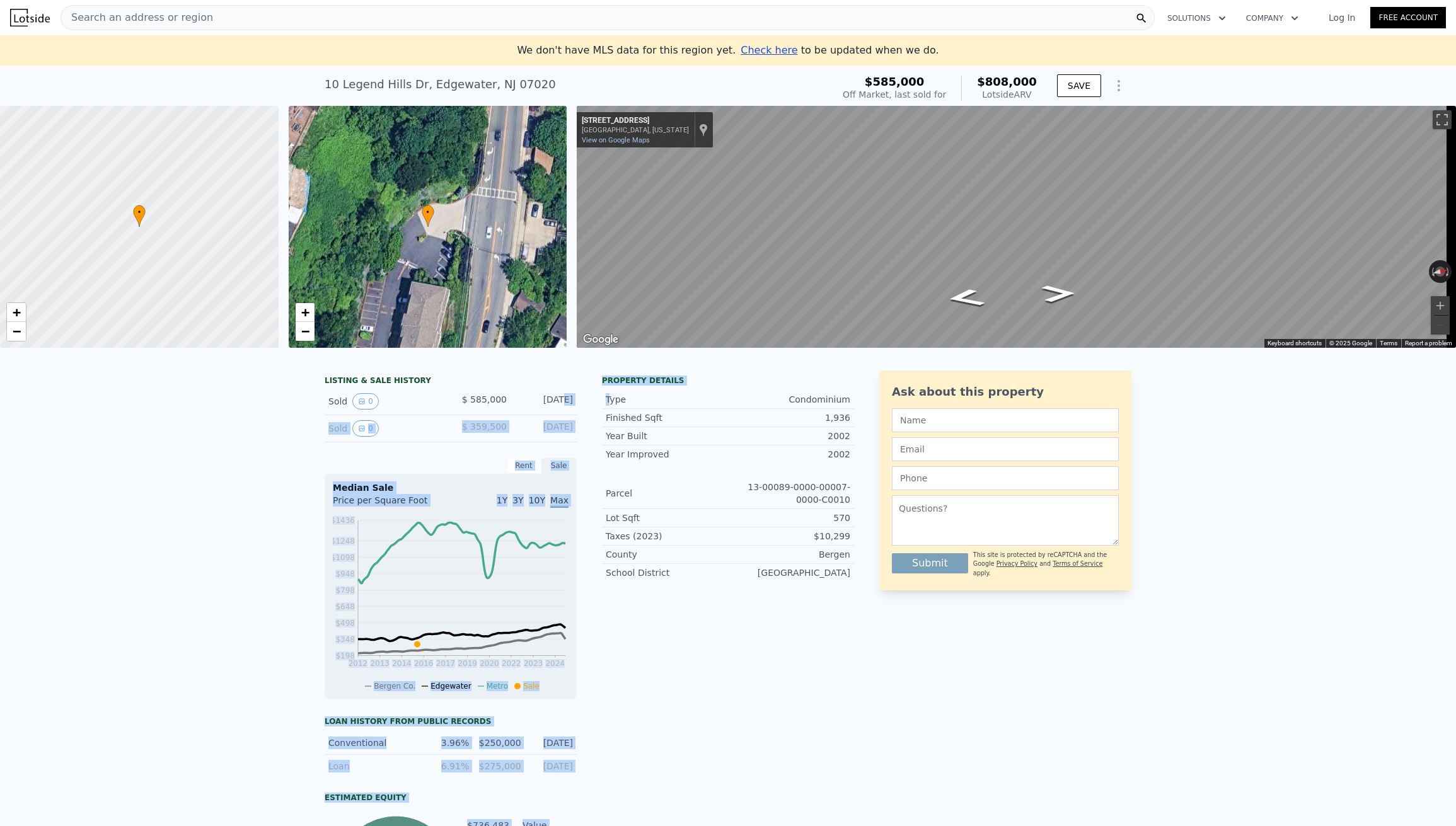
drag, startPoint x: 535, startPoint y: 410, endPoint x: 613, endPoint y: 408, distance: 78.0
click at [613, 408] on div "LISTING & SALE HISTORY Sold 0 $ 585,000 [DATE] Sold 0 $ 359,500 [DATE] Rent Sal…" at bounding box center [589, 654] width 530 height 568
click at [564, 406] on div "[DATE]" at bounding box center [545, 401] width 56 height 16
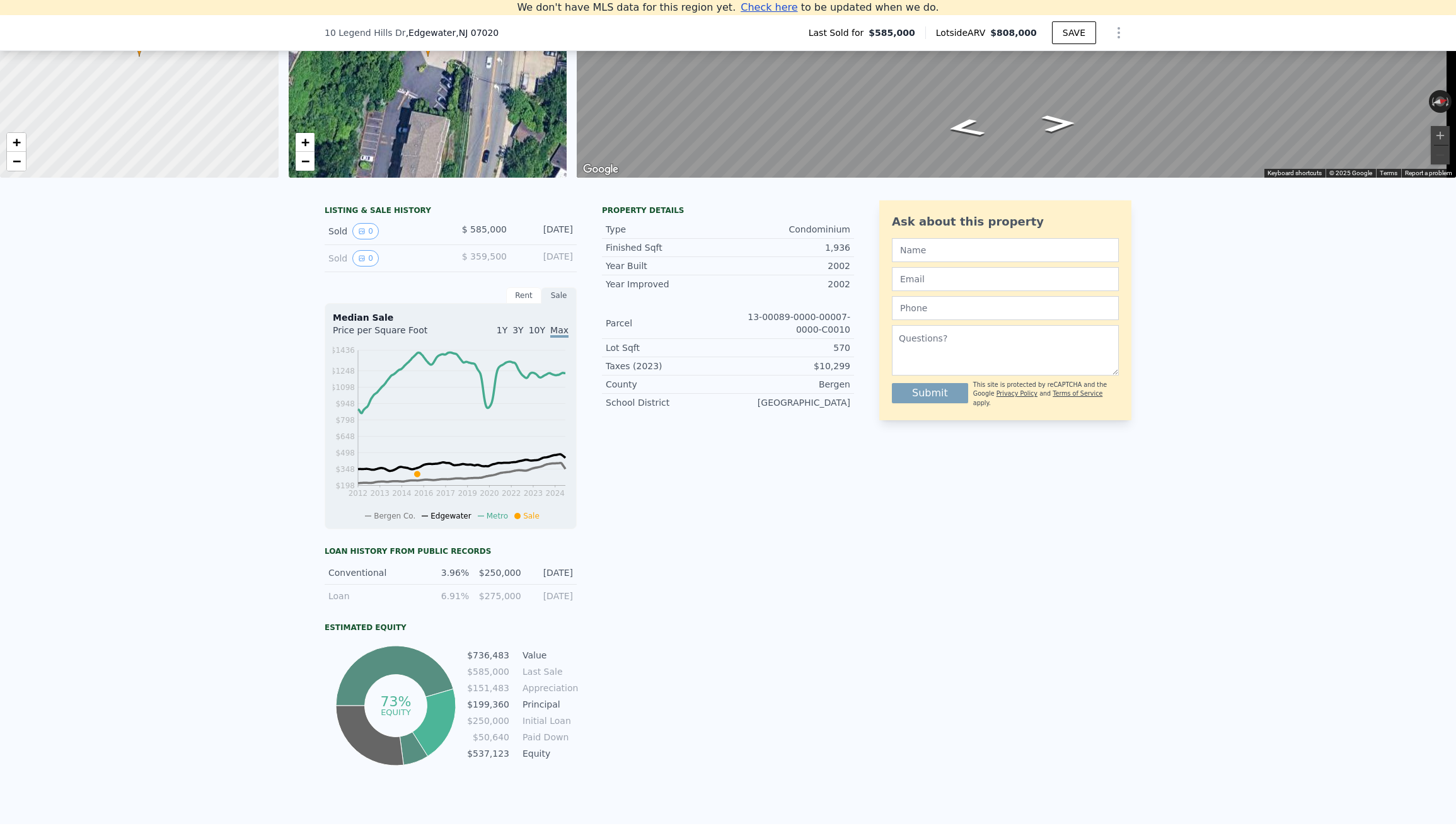
scroll to position [157, 0]
drag, startPoint x: 480, startPoint y: 585, endPoint x: 517, endPoint y: 584, distance: 37.0
click at [517, 584] on div "Conventional 3.96% $250,000 [DATE]" at bounding box center [450, 572] width 252 height 23
drag, startPoint x: 440, startPoint y: 580, endPoint x: 478, endPoint y: 575, distance: 38.3
click at [474, 575] on div "Conventional 3.96% $250,000 [DATE]" at bounding box center [450, 572] width 252 height 23
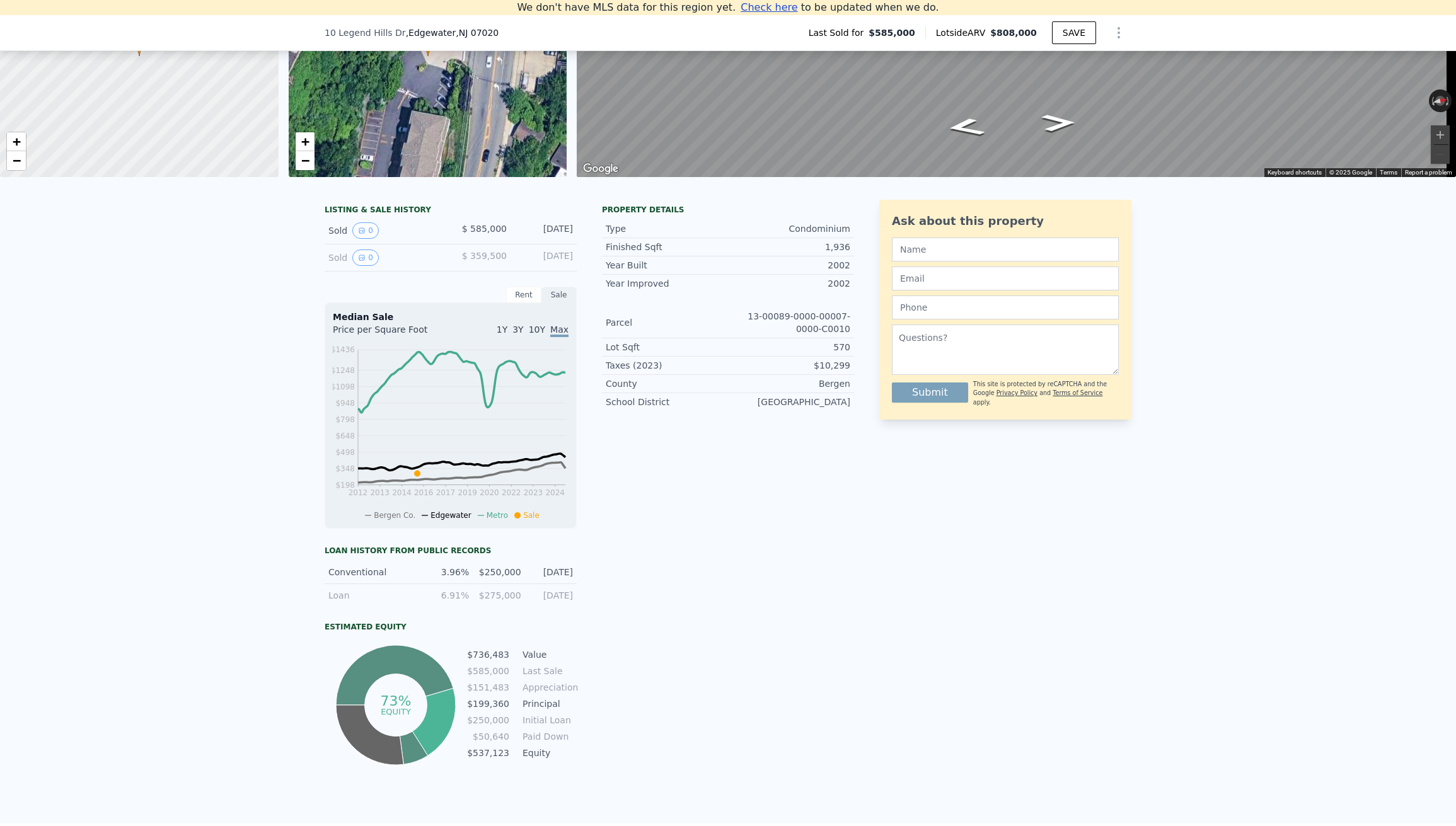
click at [468, 583] on div "Conventional 3.96% $250,000 [DATE]" at bounding box center [450, 572] width 252 height 23
drag, startPoint x: 476, startPoint y: 580, endPoint x: 495, endPoint y: 575, distance: 19.6
click at [495, 575] on div "Conventional 3.96% $250,000 [DATE]" at bounding box center [450, 572] width 252 height 23
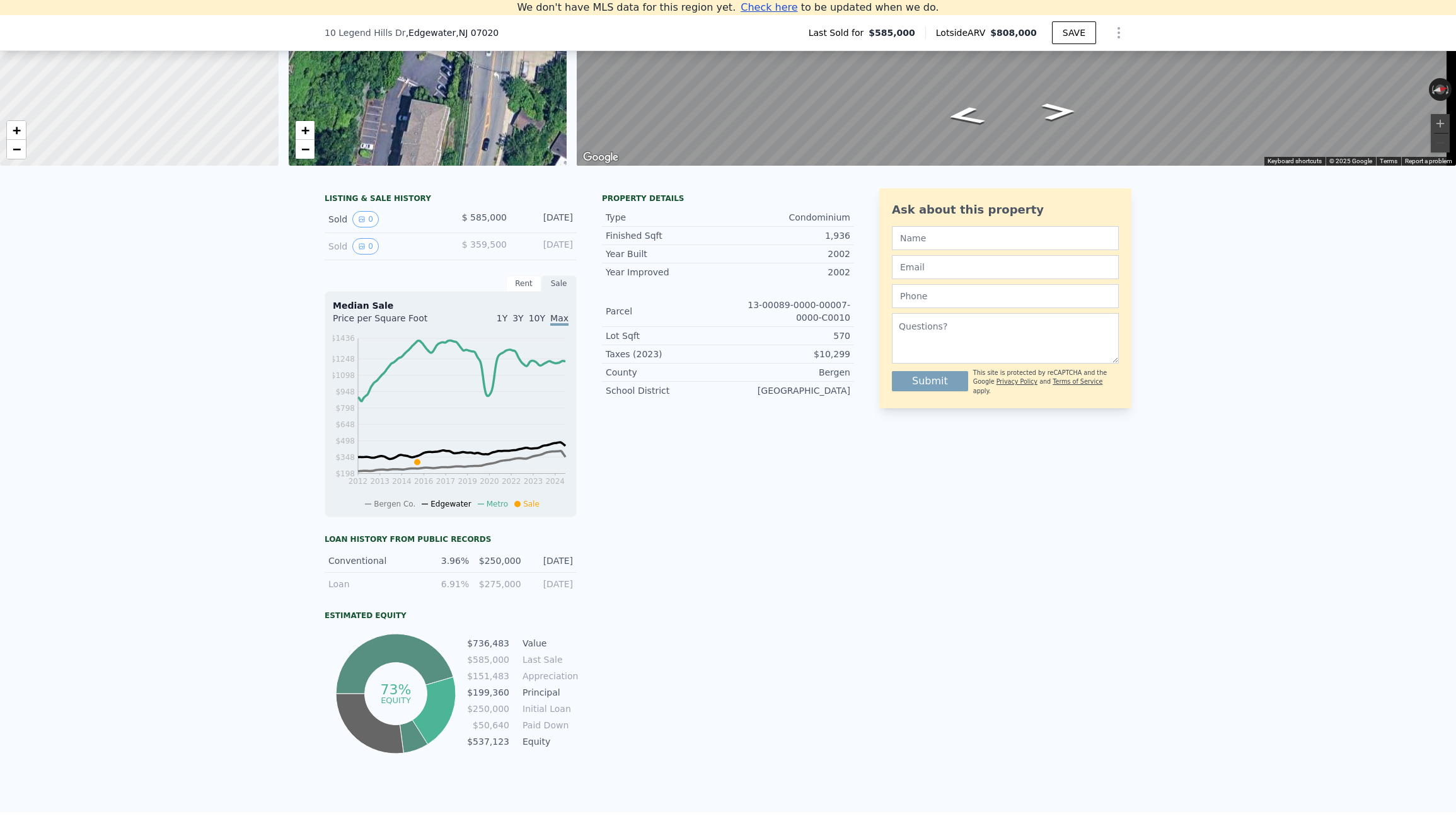
scroll to position [176, 0]
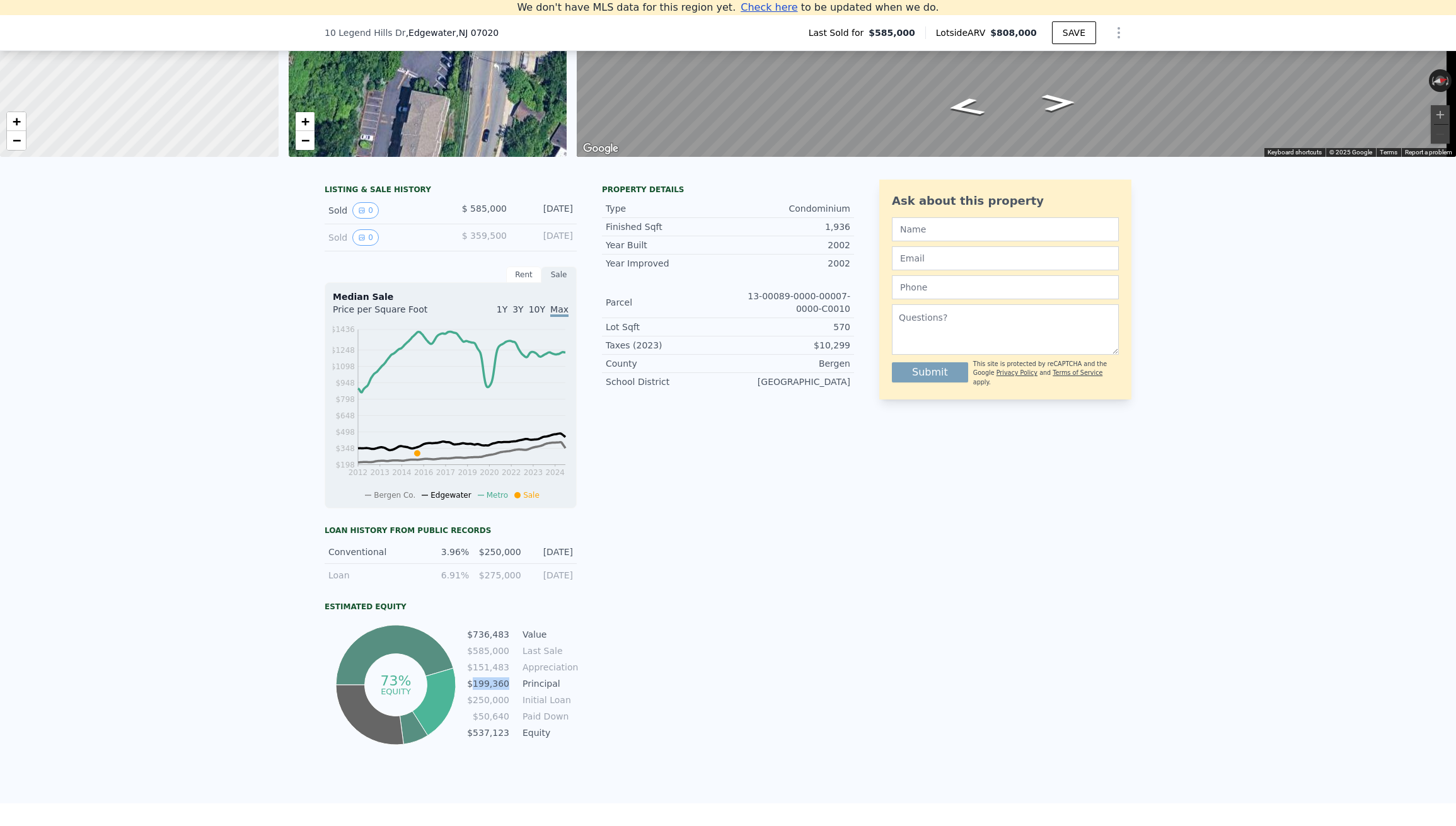
drag, startPoint x: 507, startPoint y: 690, endPoint x: 471, endPoint y: 696, distance: 36.5
click at [471, 691] on tr "$199,360 Principal" at bounding box center [522, 683] width 111 height 14
drag, startPoint x: 484, startPoint y: 741, endPoint x: 447, endPoint y: 740, distance: 37.0
click at [447, 740] on div "73% equity $736,483 Value $585,000 Last Sale $151,483 Appreciation $199,360 Pri…" at bounding box center [450, 685] width 252 height 126
click at [475, 740] on td "$537,123" at bounding box center [488, 733] width 43 height 14
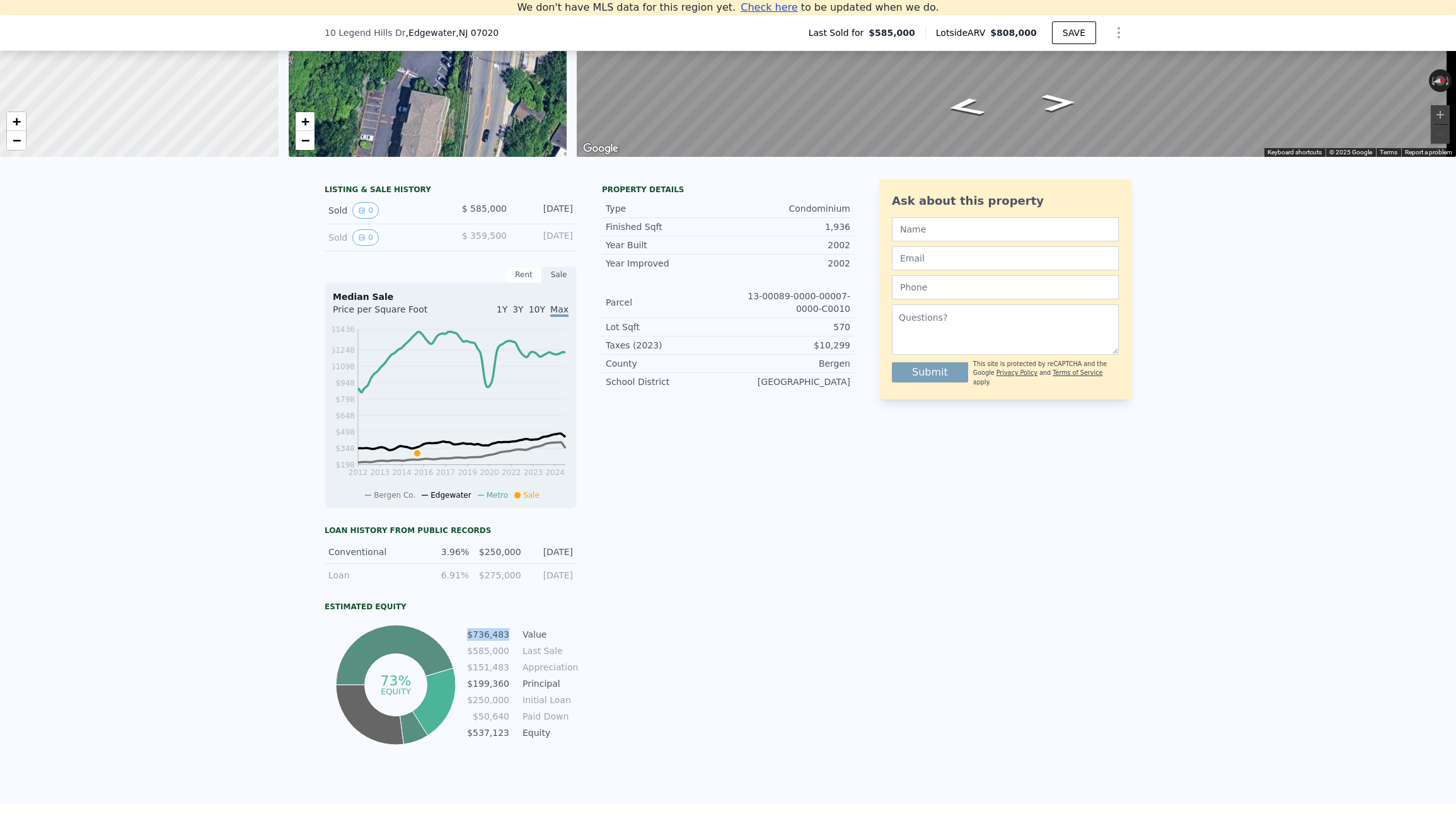
drag, startPoint x: 464, startPoint y: 644, endPoint x: 505, endPoint y: 639, distance: 41.3
click at [505, 639] on td "$736,483" at bounding box center [488, 634] width 43 height 14
click at [492, 721] on td "$50,640" at bounding box center [488, 716] width 43 height 14
click at [481, 723] on td "$50,640" at bounding box center [488, 716] width 43 height 14
drag, startPoint x: 501, startPoint y: 717, endPoint x: 513, endPoint y: 725, distance: 14.4
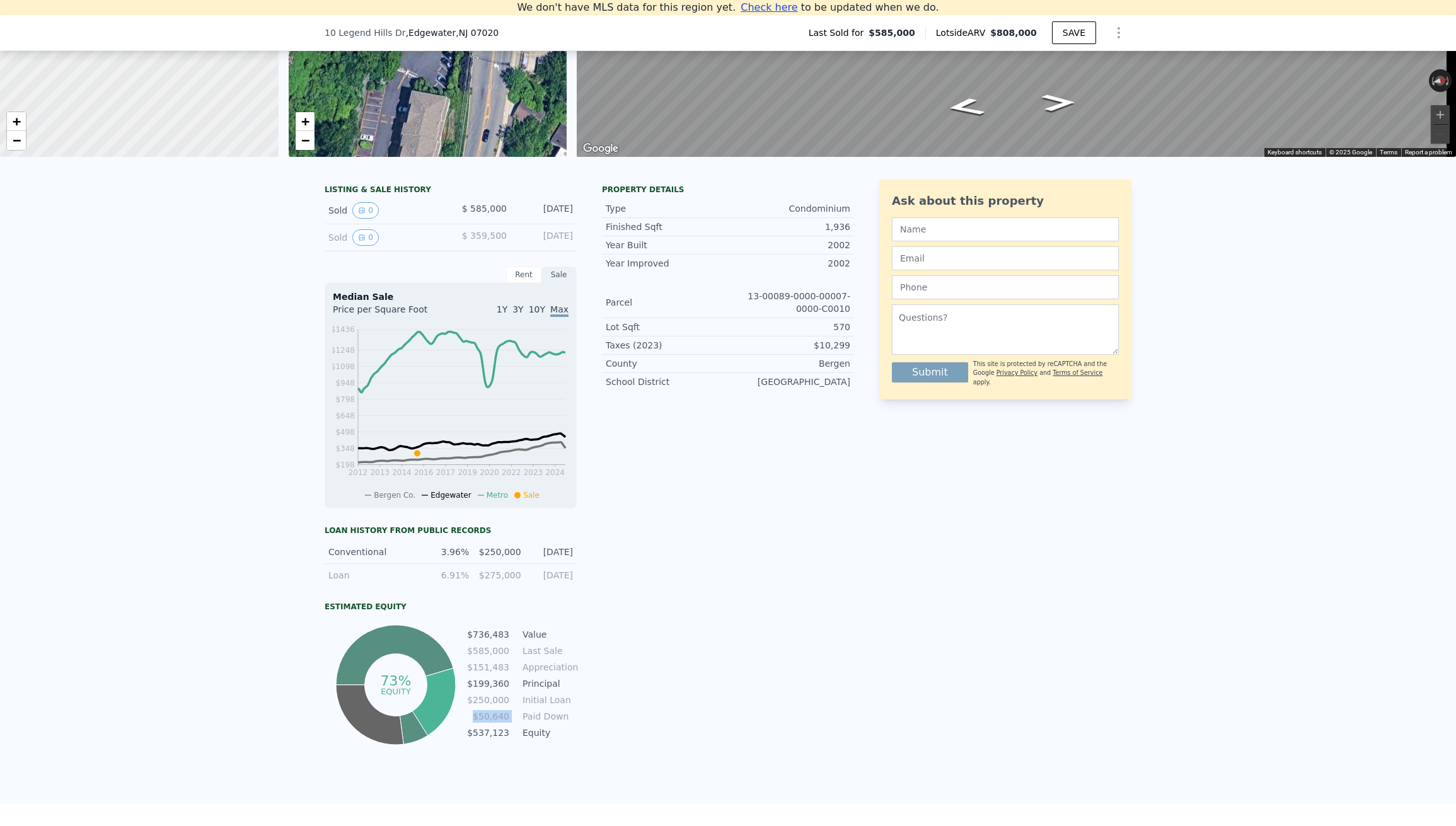
click at [513, 723] on tr "$50,640 Paid Down" at bounding box center [522, 716] width 111 height 14
click at [494, 740] on td "$537,123" at bounding box center [488, 733] width 43 height 14
drag, startPoint x: 472, startPoint y: 742, endPoint x: 532, endPoint y: 737, distance: 60.2
click at [532, 737] on tr "$537,123 Equity" at bounding box center [522, 733] width 111 height 14
click at [513, 740] on tr "$537,123 Equity" at bounding box center [522, 733] width 111 height 14
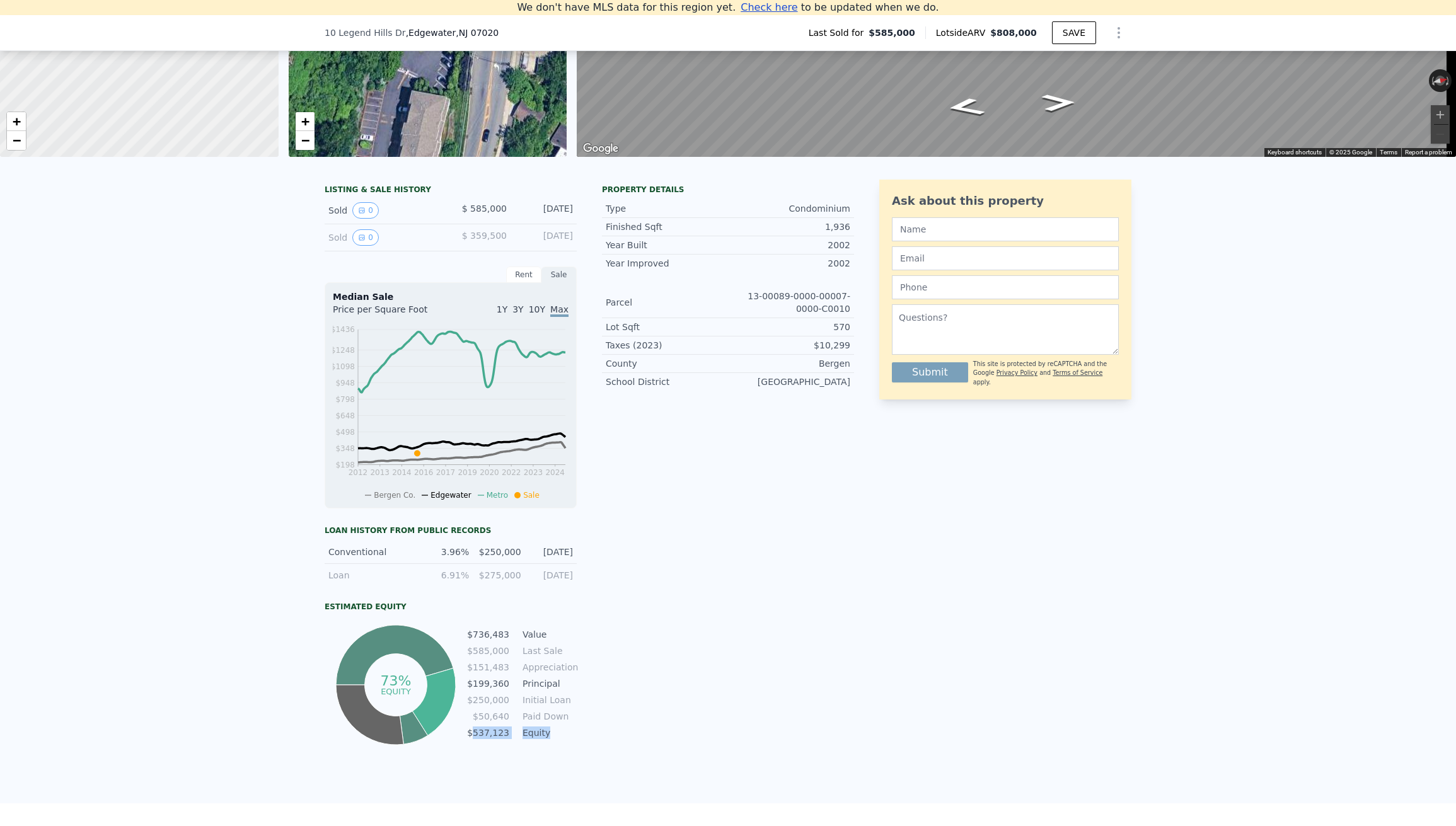
drag, startPoint x: 507, startPoint y: 744, endPoint x: 474, endPoint y: 740, distance: 33.2
click at [474, 740] on tr "$537,123 Equity" at bounding box center [522, 733] width 111 height 14
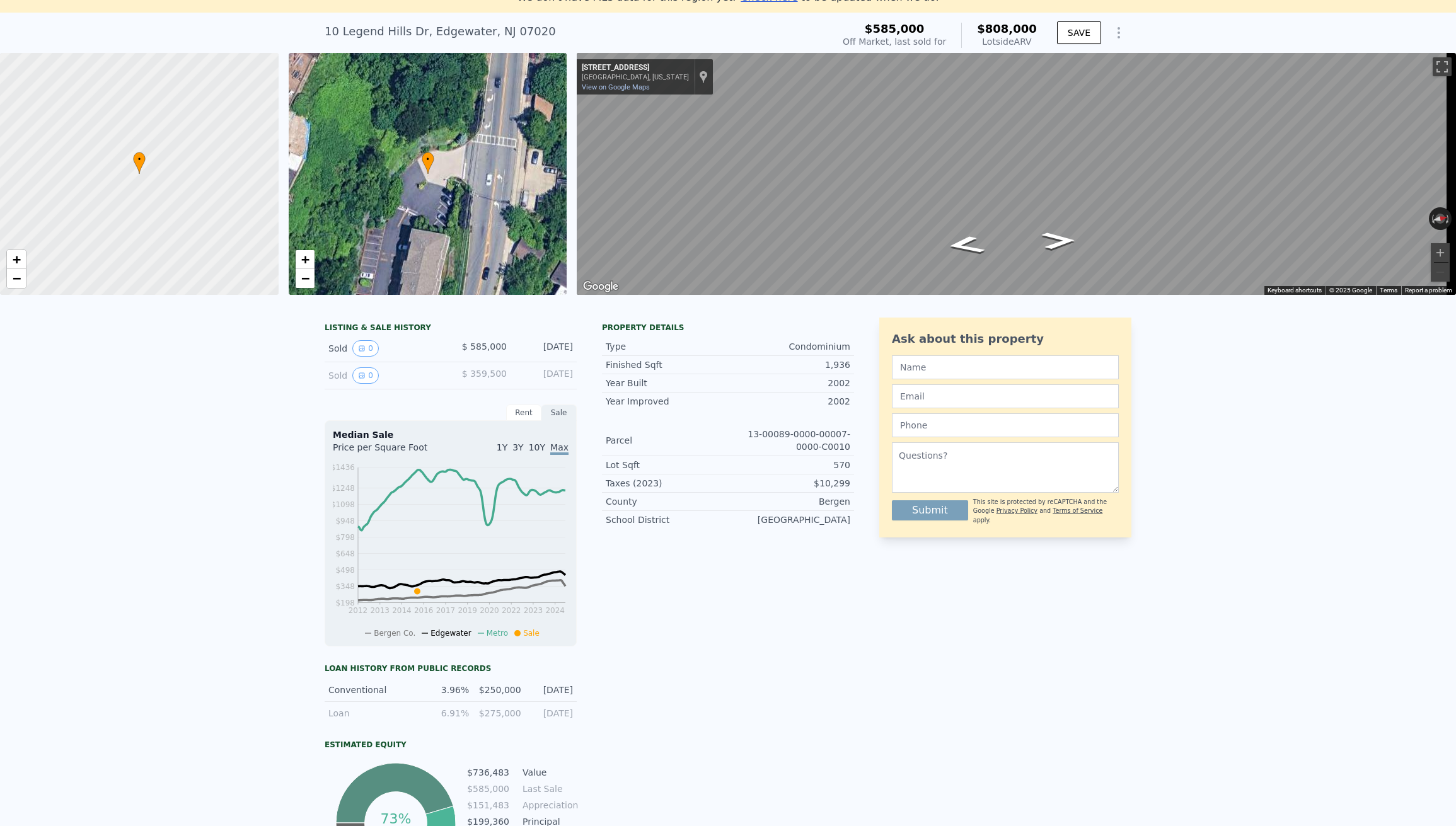
scroll to position [0, 0]
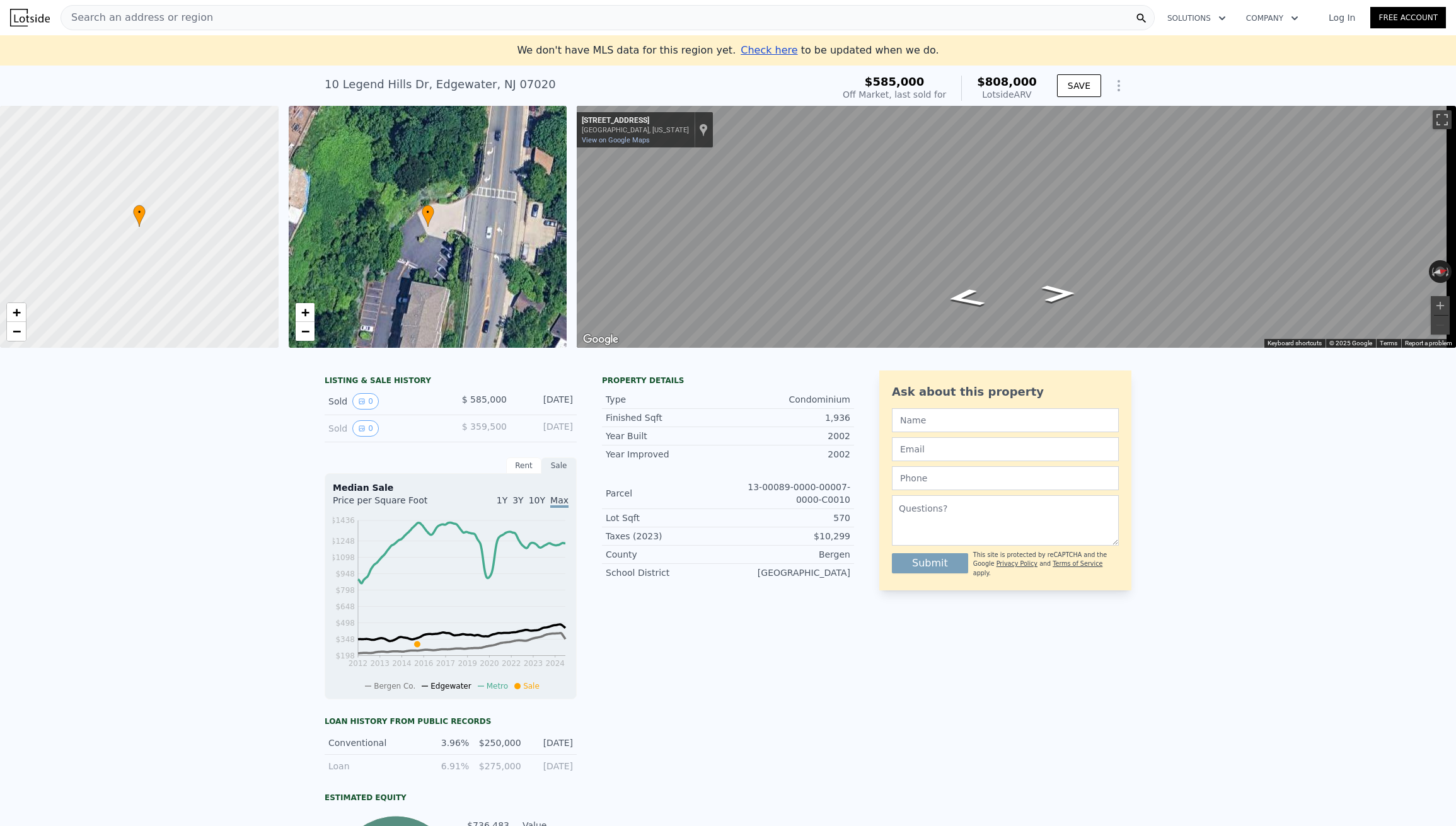
click at [162, 16] on span "Search an address or region" at bounding box center [137, 17] width 152 height 15
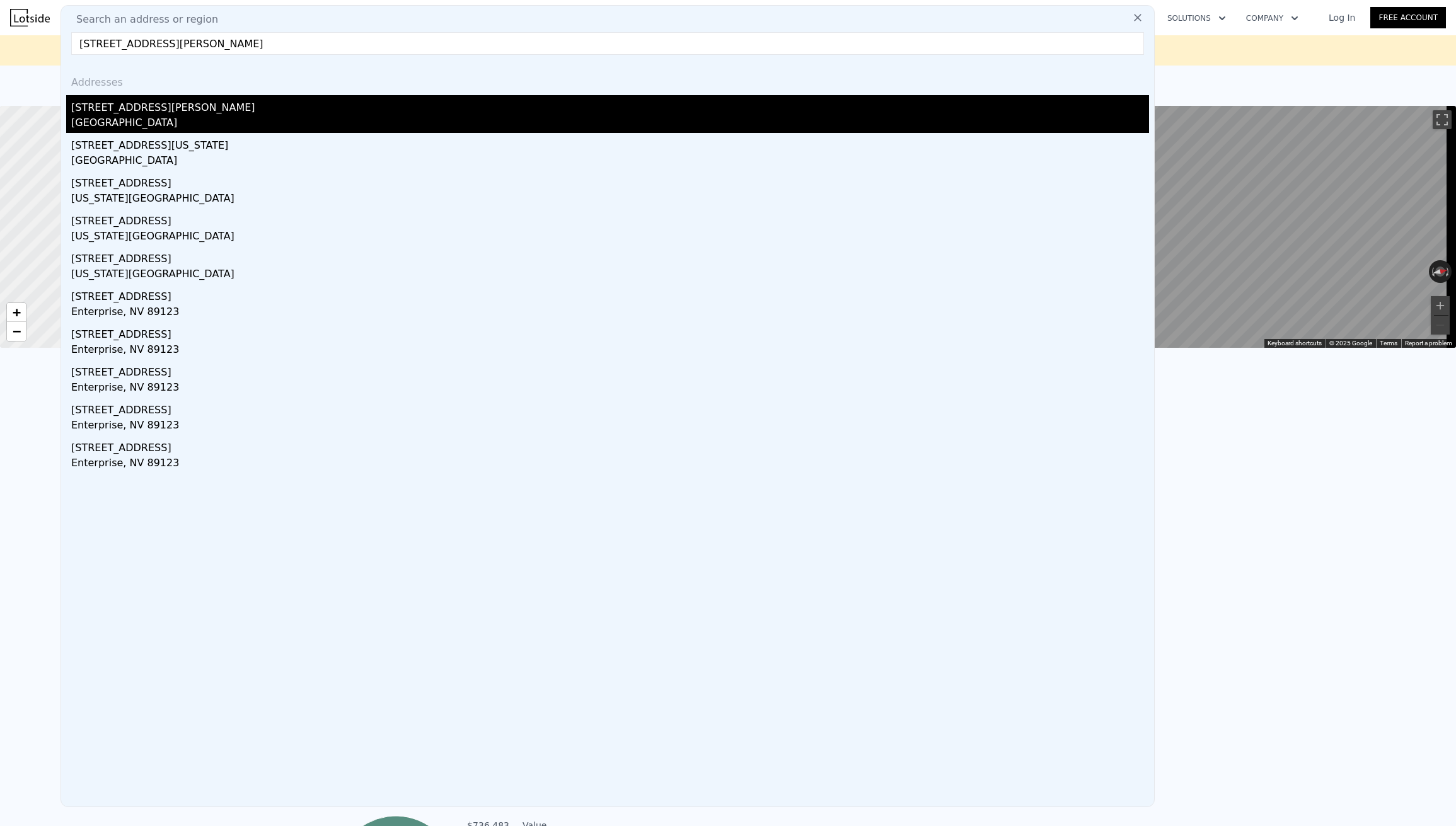
type input "[STREET_ADDRESS][PERSON_NAME]"
click at [277, 123] on div "[GEOGRAPHIC_DATA]" at bounding box center [610, 124] width 1078 height 18
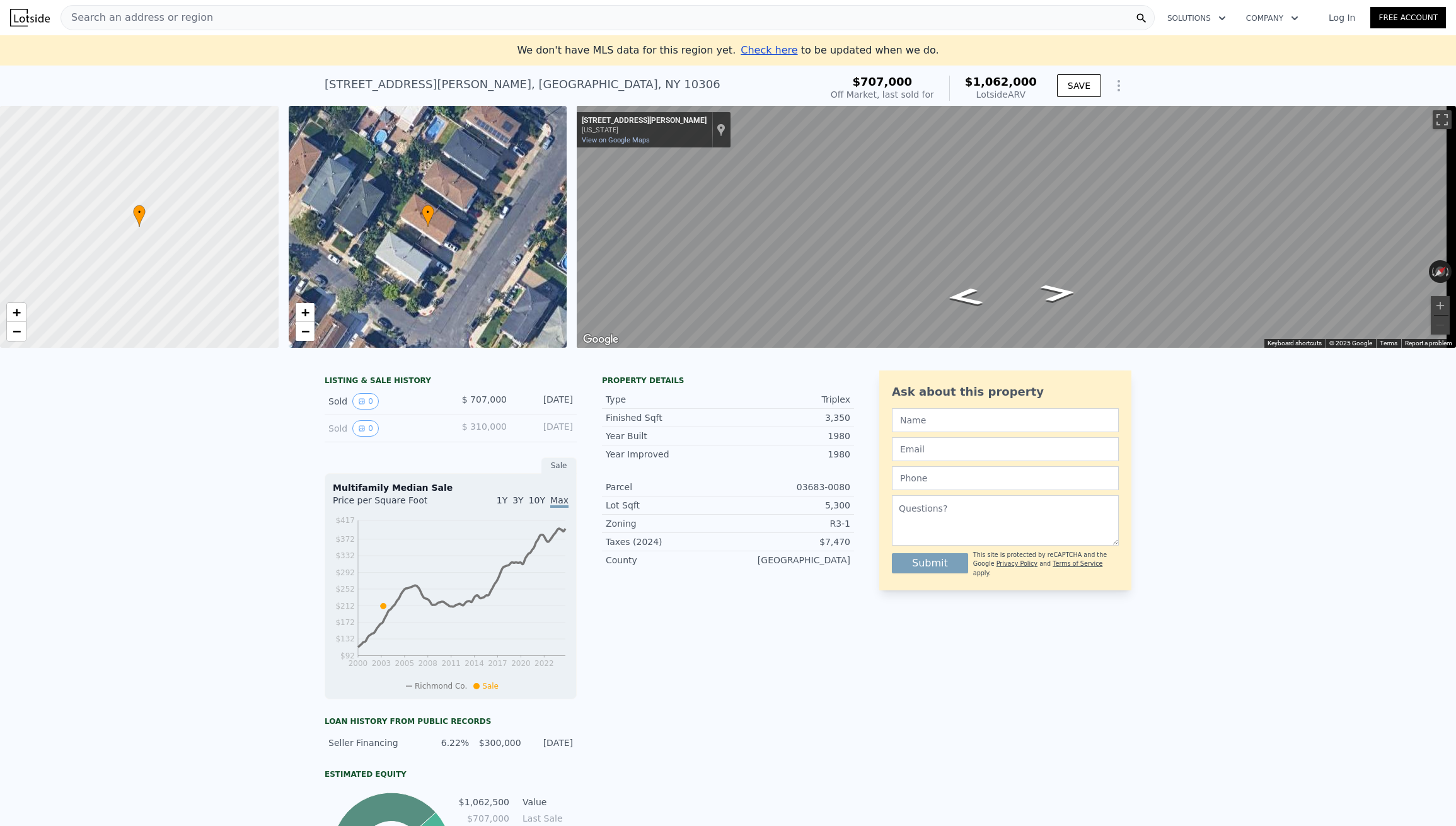
click at [493, 404] on span "$ 707,000" at bounding box center [484, 399] width 45 height 10
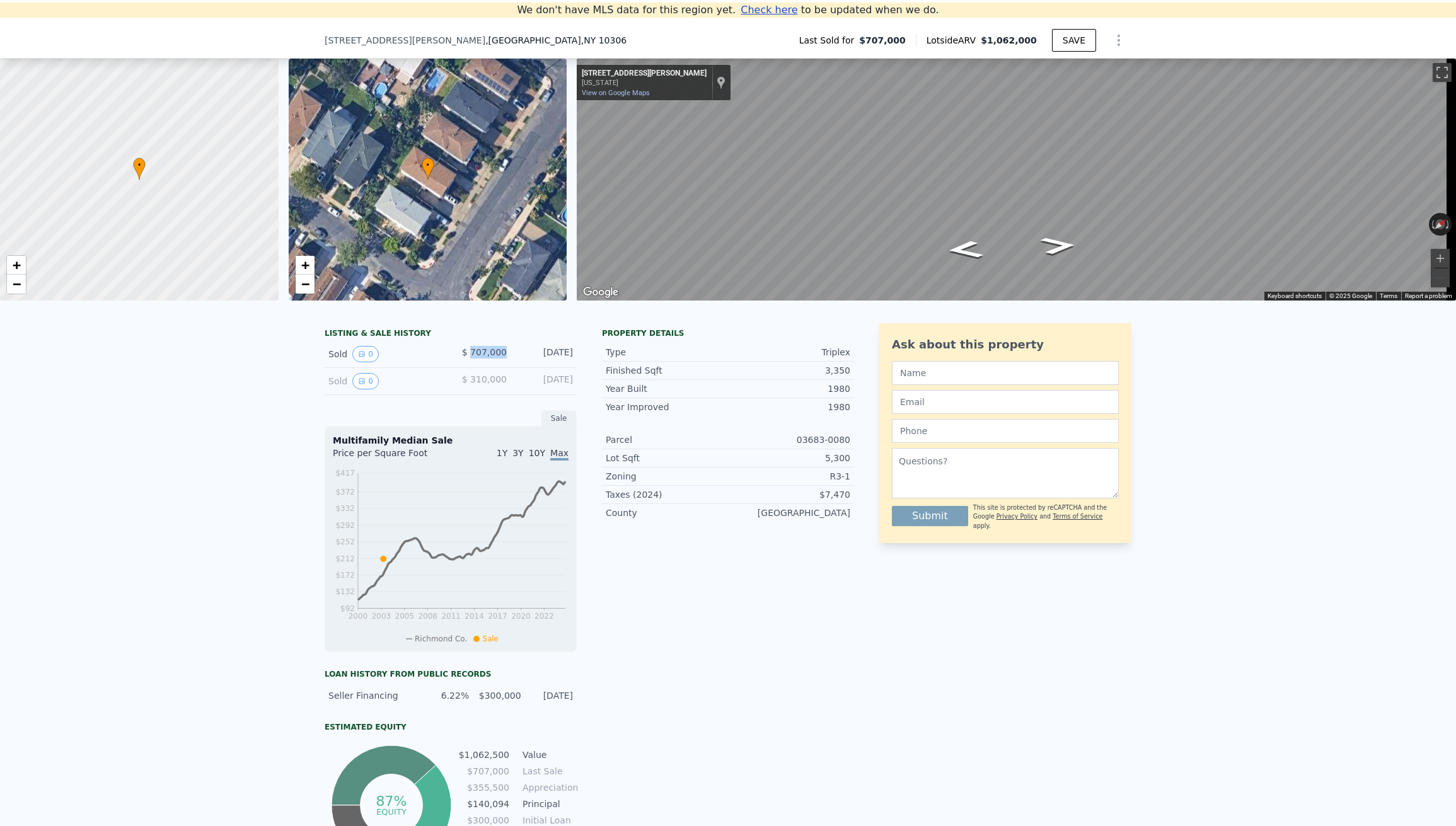
scroll to position [205, 0]
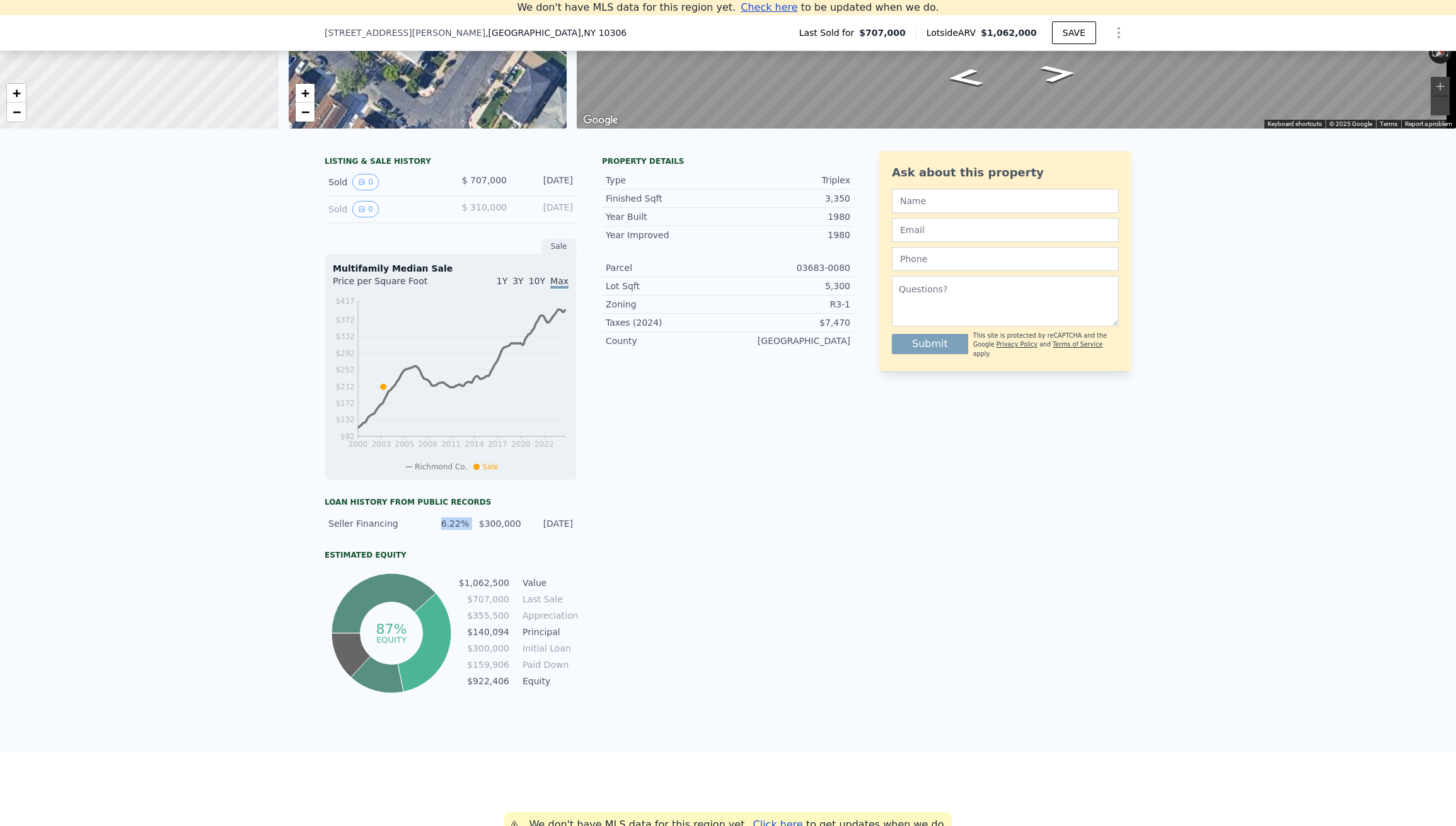
drag, startPoint x: 438, startPoint y: 535, endPoint x: 476, endPoint y: 525, distance: 39.3
click at [477, 525] on div "Seller Financing 6.22% $300,000 [DATE]" at bounding box center [450, 523] width 252 height 22
click at [476, 530] on div "$300,000" at bounding box center [498, 523] width 44 height 12
drag, startPoint x: 463, startPoint y: 593, endPoint x: 547, endPoint y: 595, distance: 84.0
click at [525, 590] on tr "$1,062,500 Value" at bounding box center [518, 583] width 118 height 14
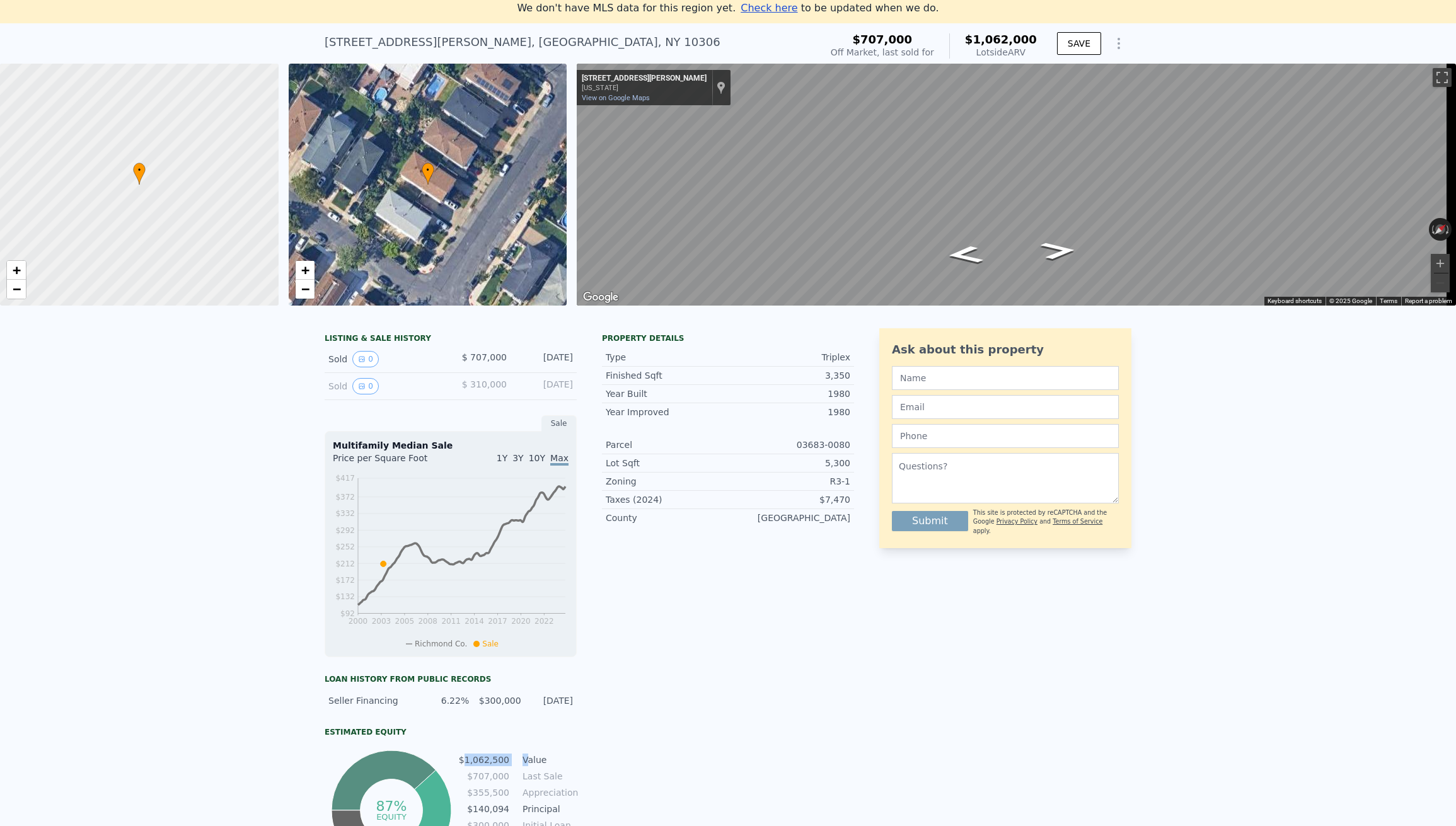
scroll to position [0, 0]
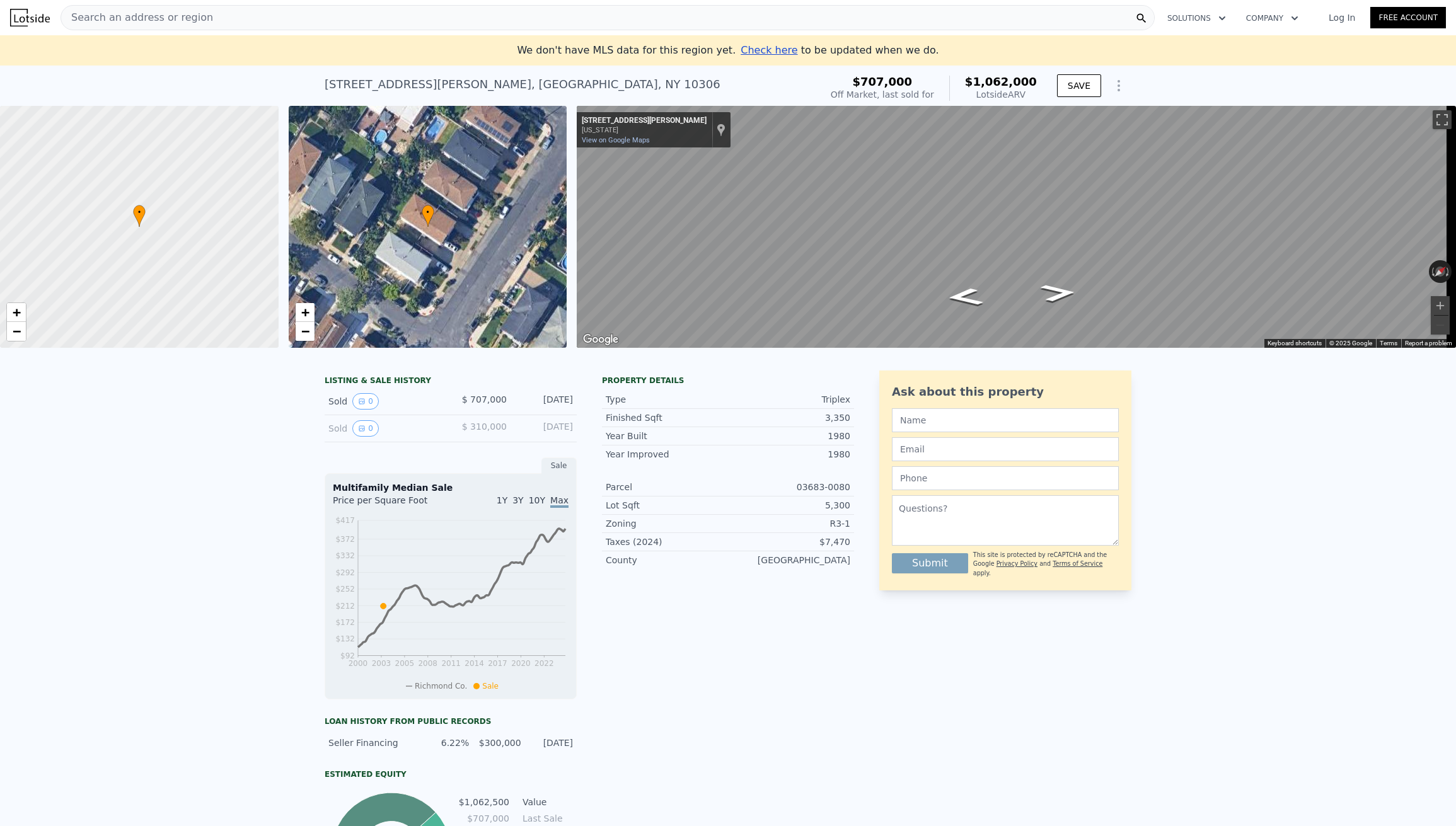
click at [127, 18] on span "Search an address or region" at bounding box center [137, 17] width 152 height 15
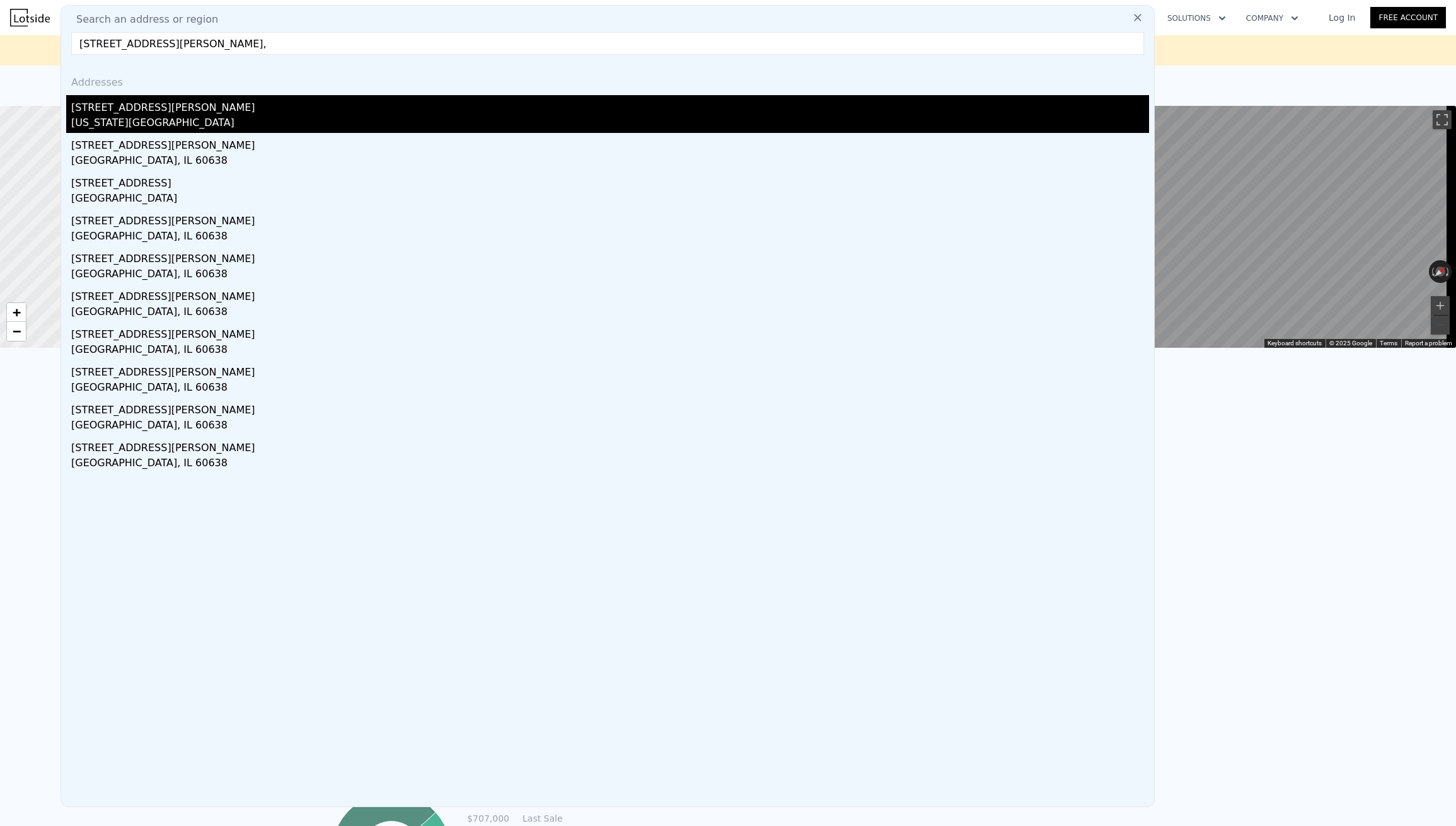
type input "[STREET_ADDRESS][PERSON_NAME],"
click at [127, 122] on div "[US_STATE][GEOGRAPHIC_DATA]" at bounding box center [610, 124] width 1078 height 18
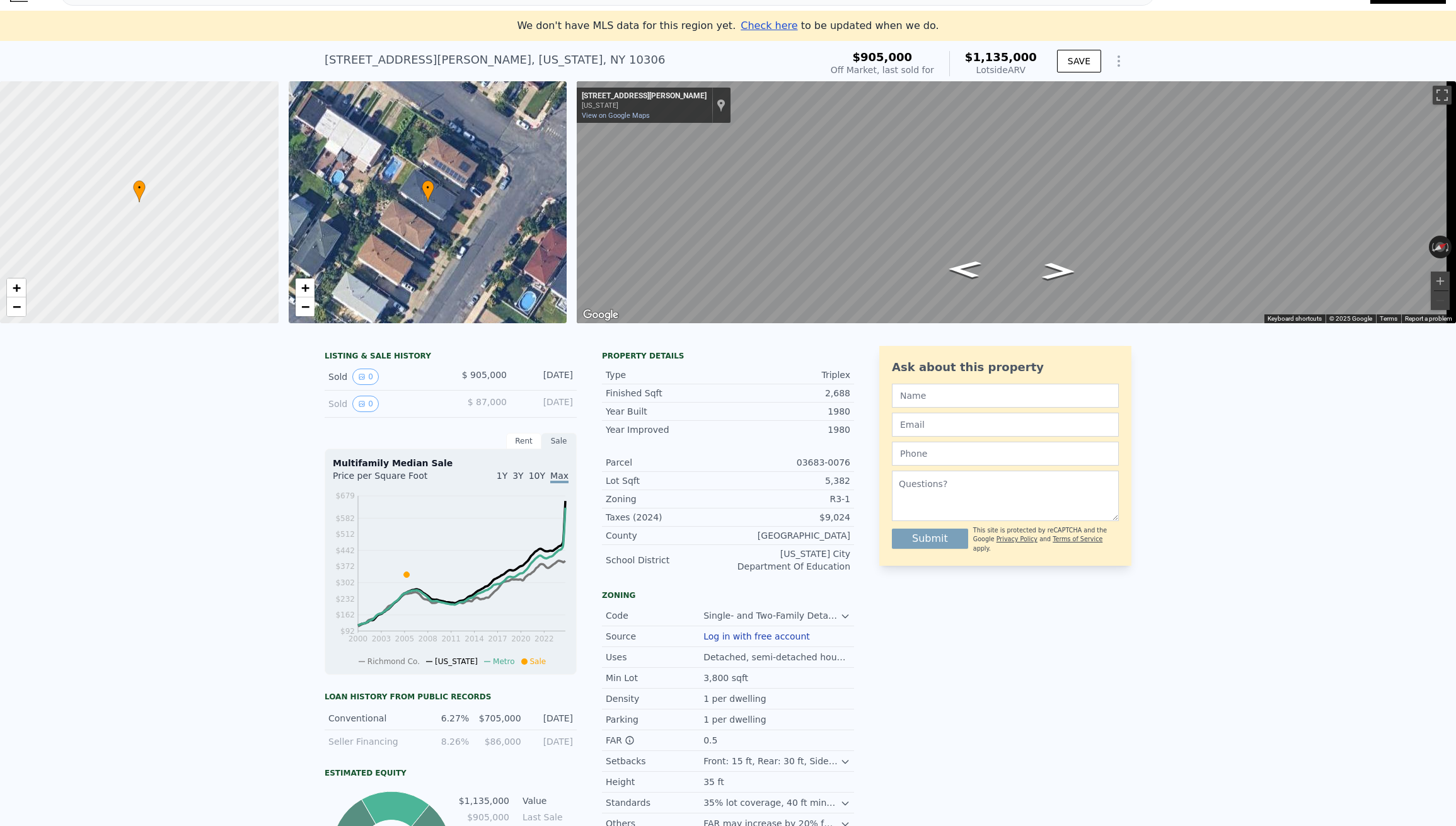
scroll to position [48, 0]
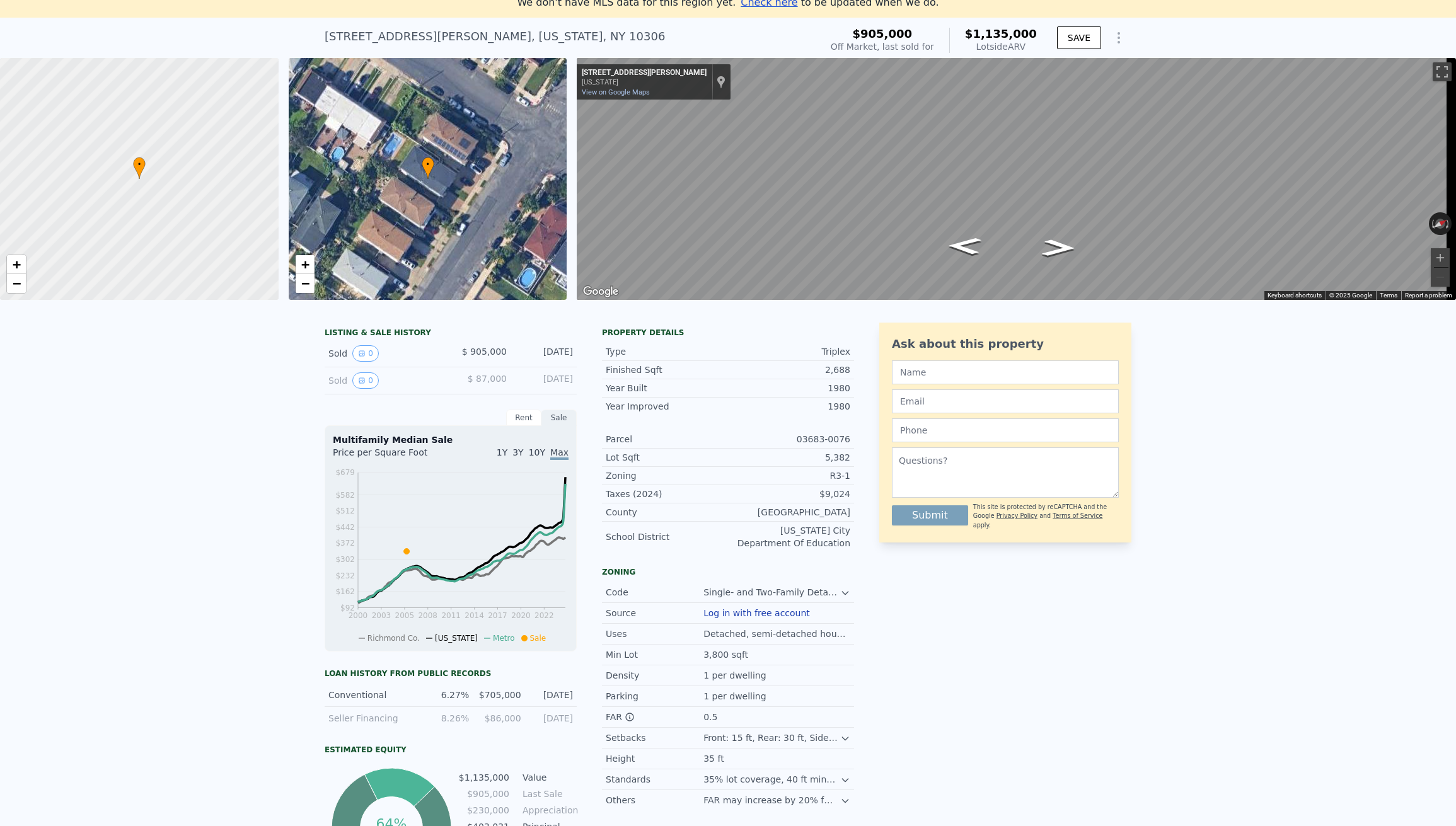
click at [486, 701] on div "$705,000" at bounding box center [498, 694] width 44 height 12
drag, startPoint x: 484, startPoint y: 701, endPoint x: 515, endPoint y: 698, distance: 31.1
click at [514, 698] on div "Conventional 6.27% $705,000 [DATE]" at bounding box center [450, 695] width 252 height 23
drag, startPoint x: 453, startPoint y: 701, endPoint x: 476, endPoint y: 700, distance: 23.0
click at [476, 700] on div "Conventional 6.27% $705,000 [DATE]" at bounding box center [450, 695] width 252 height 23
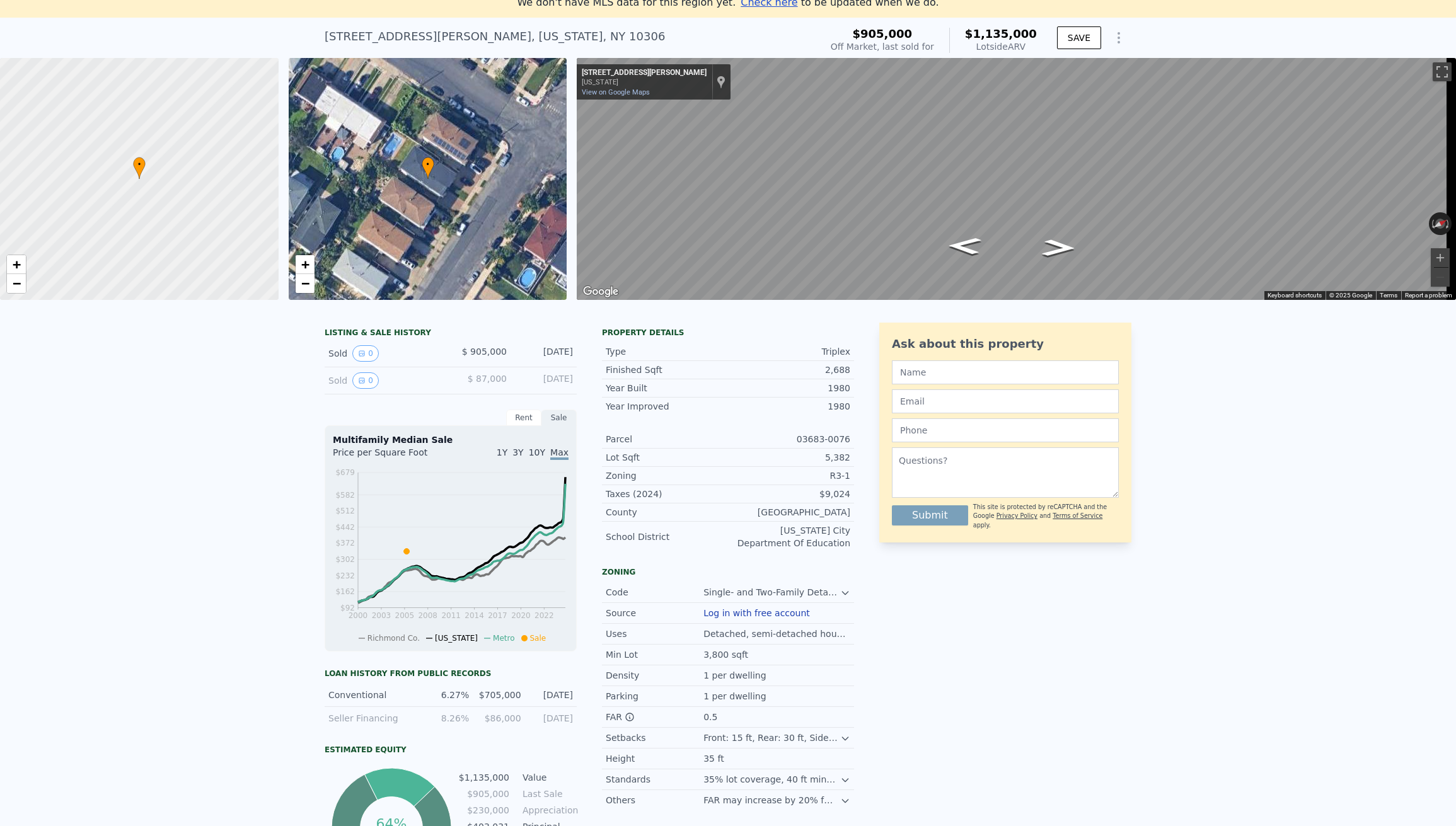
click at [221, 660] on div "LISTING & SALE HISTORY Sold 0 $ 905,000 [DATE] Sold 0 $ 87,000 [DATE] Rent Sale…" at bounding box center [728, 629] width 1456 height 634
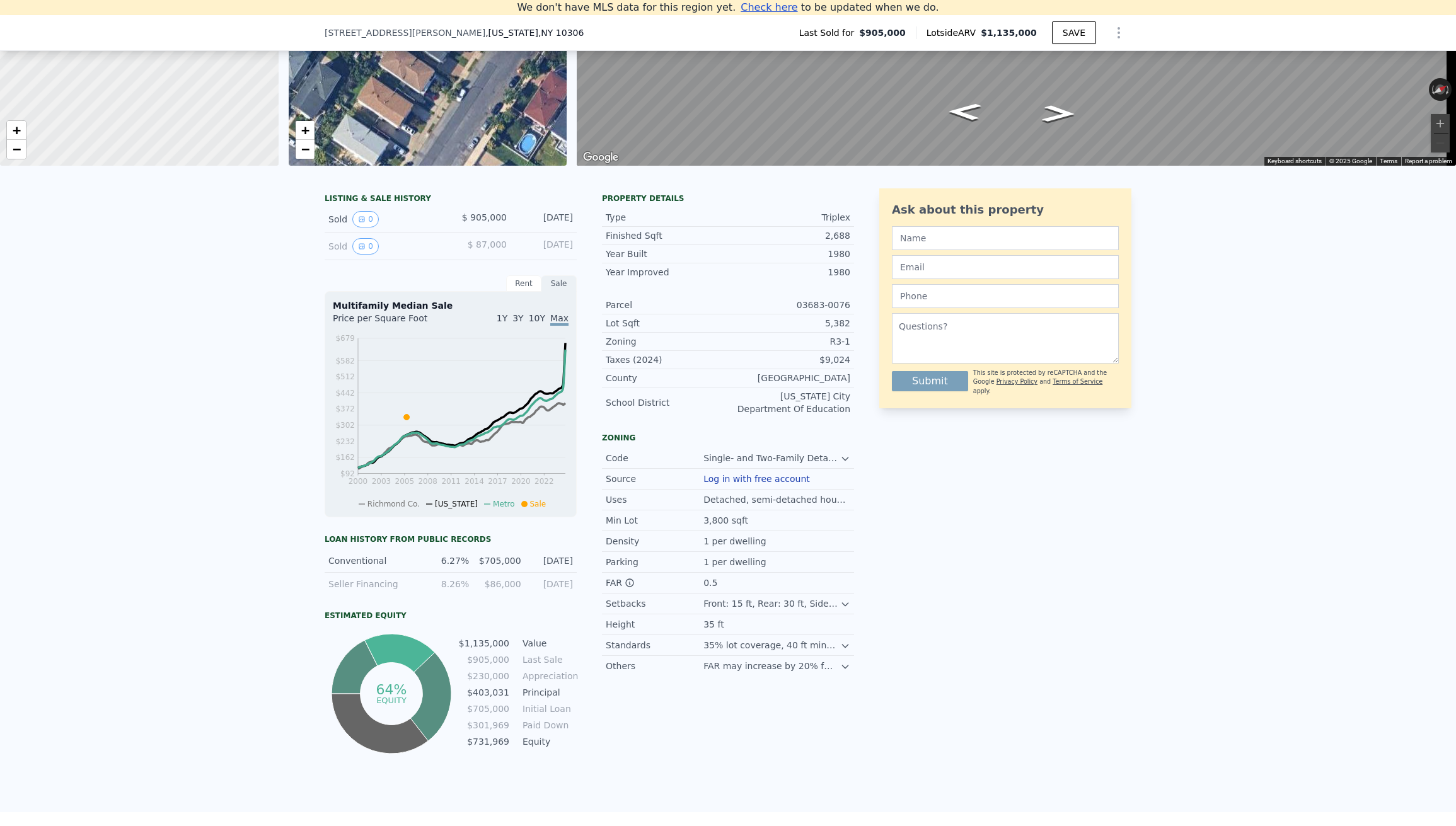
scroll to position [167, 0]
drag, startPoint x: 389, startPoint y: 593, endPoint x: 304, endPoint y: 593, distance: 85.0
click at [304, 593] on div "LISTING & SALE HISTORY Sold 0 $ 905,000 [DATE] Sold 0 $ 87,000 [DATE] Rent Sale…" at bounding box center [728, 496] width 1456 height 634
drag, startPoint x: 543, startPoint y: 595, endPoint x: 561, endPoint y: 593, distance: 18.1
click at [561, 591] on div "[DATE]" at bounding box center [551, 585] width 44 height 12
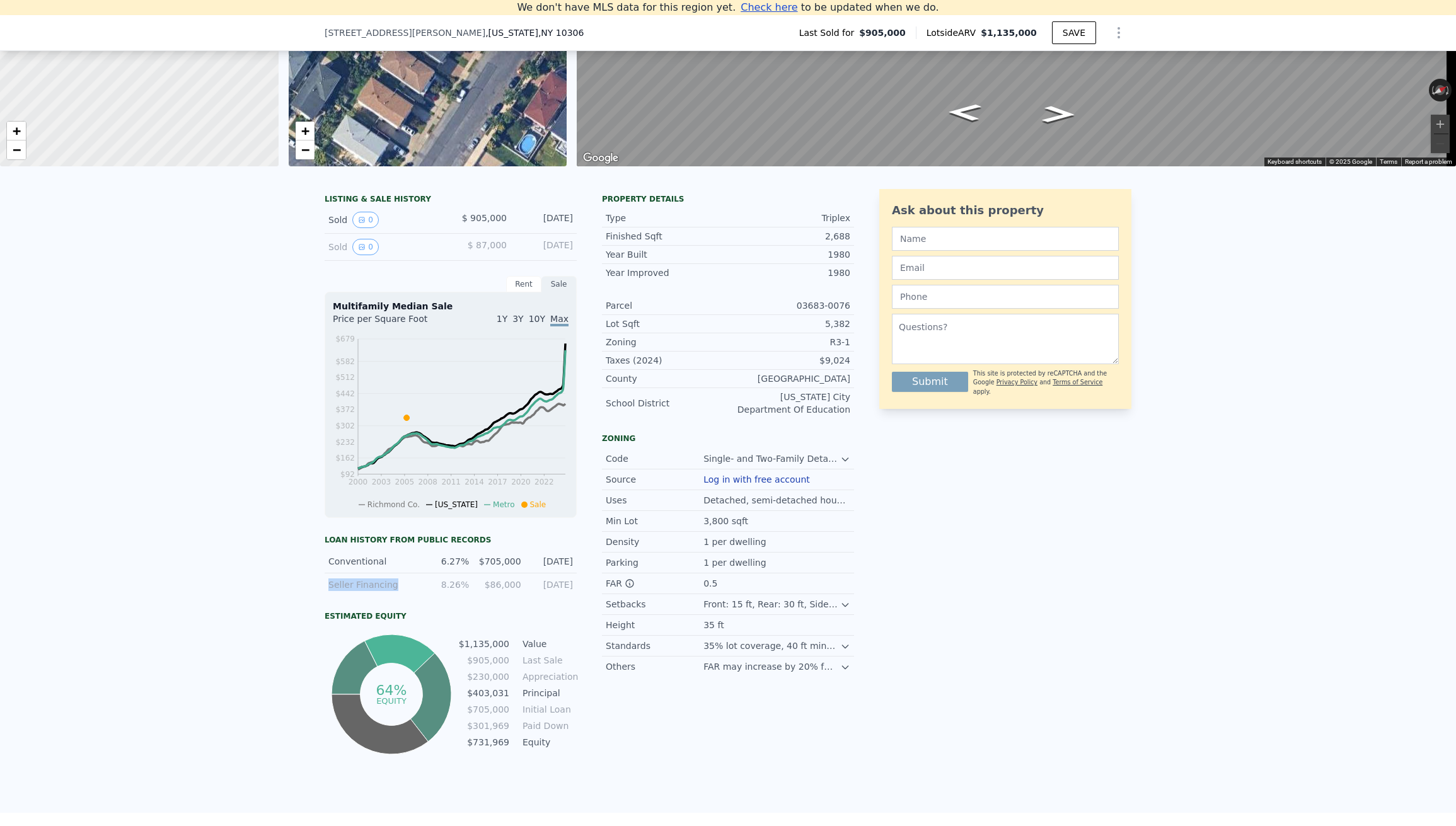
drag, startPoint x: 557, startPoint y: 596, endPoint x: 521, endPoint y: 595, distance: 36.0
click at [553, 596] on div "Seller Financing 8.26% $86,000 [DATE]" at bounding box center [450, 585] width 252 height 22
drag, startPoint x: 529, startPoint y: 594, endPoint x: 565, endPoint y: 590, distance: 36.2
click at [565, 591] on div "[DATE]" at bounding box center [551, 585] width 44 height 12
drag, startPoint x: 349, startPoint y: 591, endPoint x: 305, endPoint y: 593, distance: 44.0
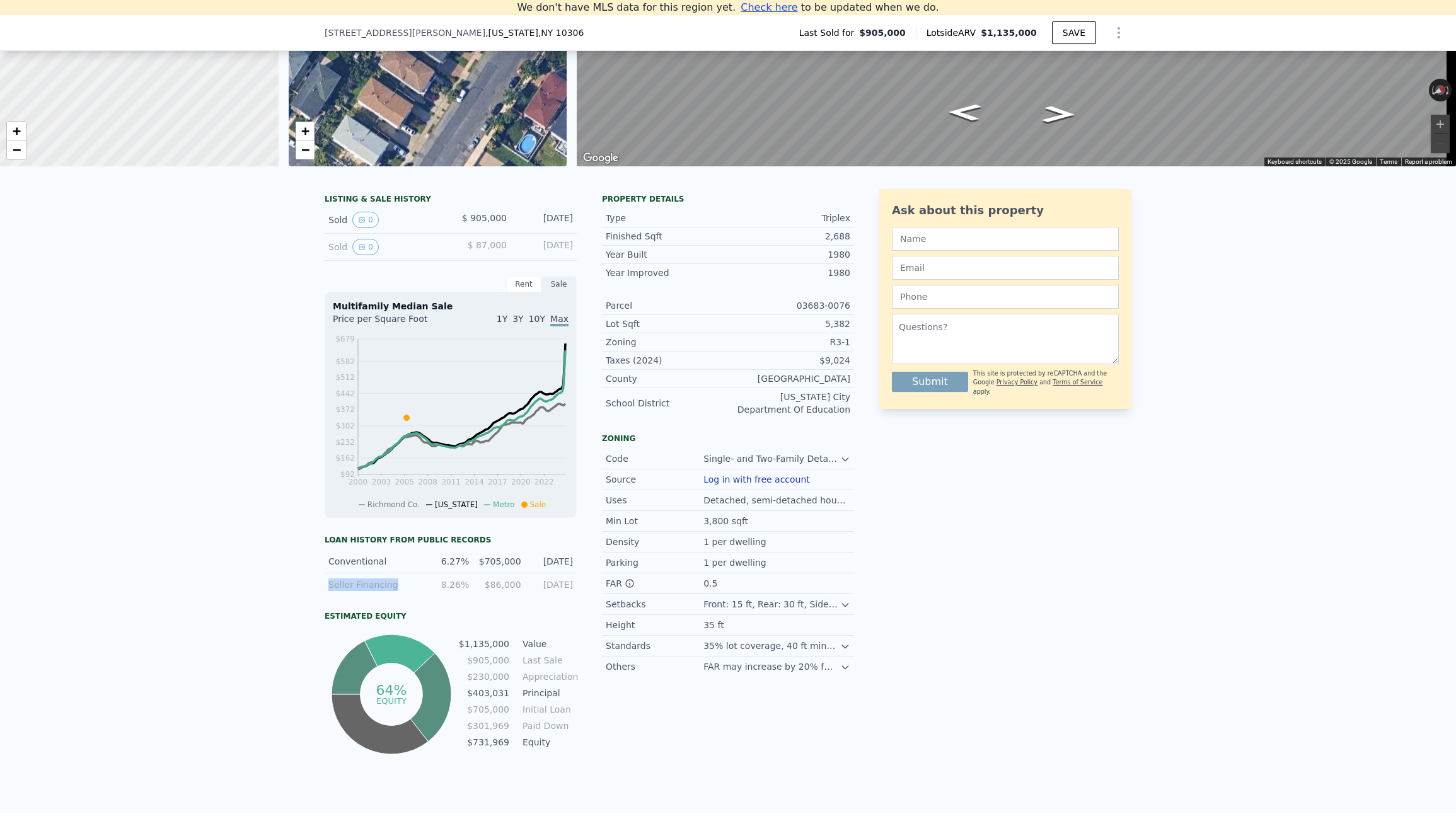
click at [305, 593] on div "LISTING & SALE HISTORY Sold 0 $ 905,000 [DATE] Sold 0 $ 87,000 [DATE] Rent Sale…" at bounding box center [728, 496] width 1456 height 634
drag, startPoint x: 441, startPoint y: 595, endPoint x: 463, endPoint y: 595, distance: 22.0
click at [460, 591] on div "8.26%" at bounding box center [447, 585] width 44 height 12
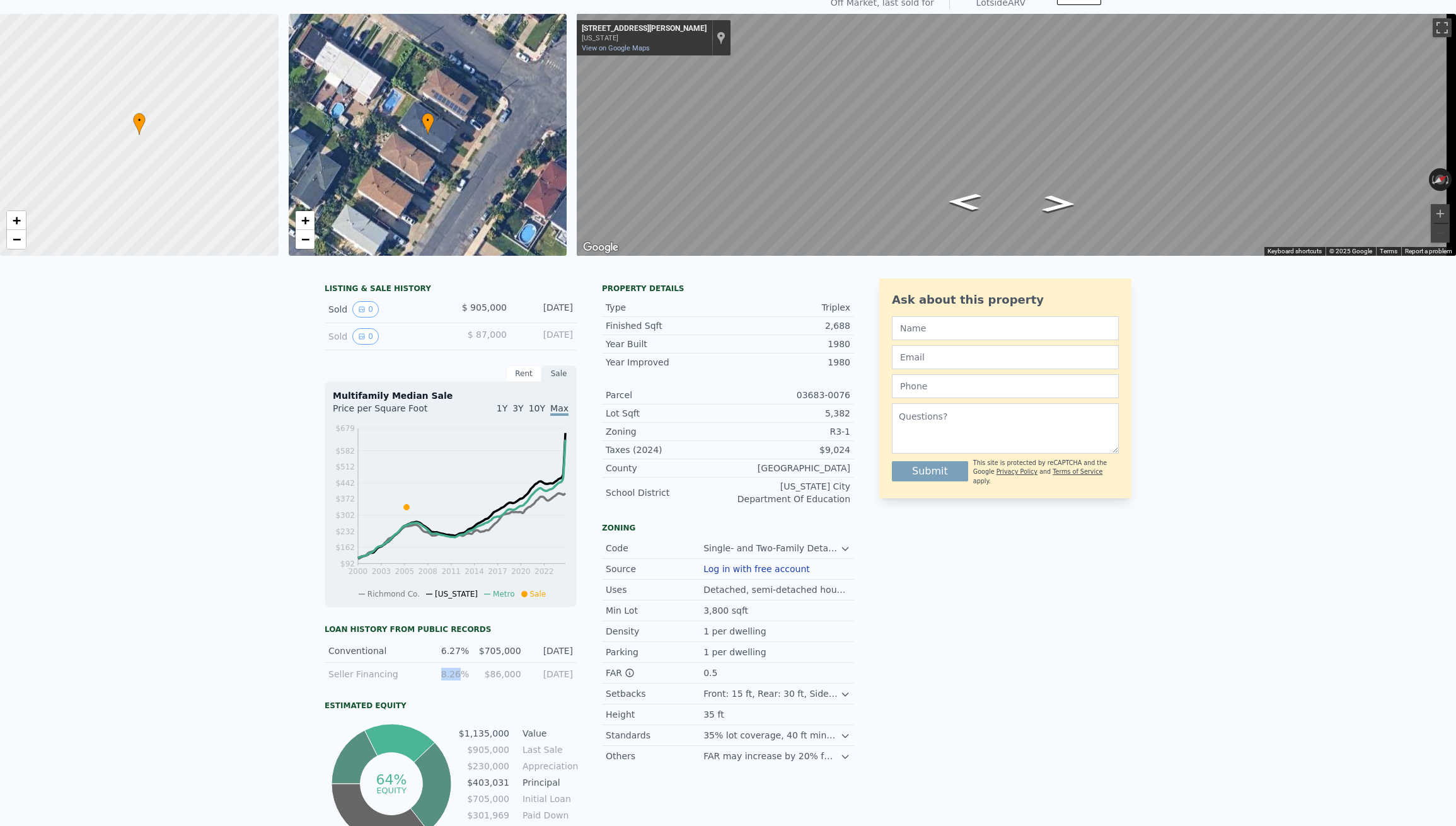
scroll to position [84, 0]
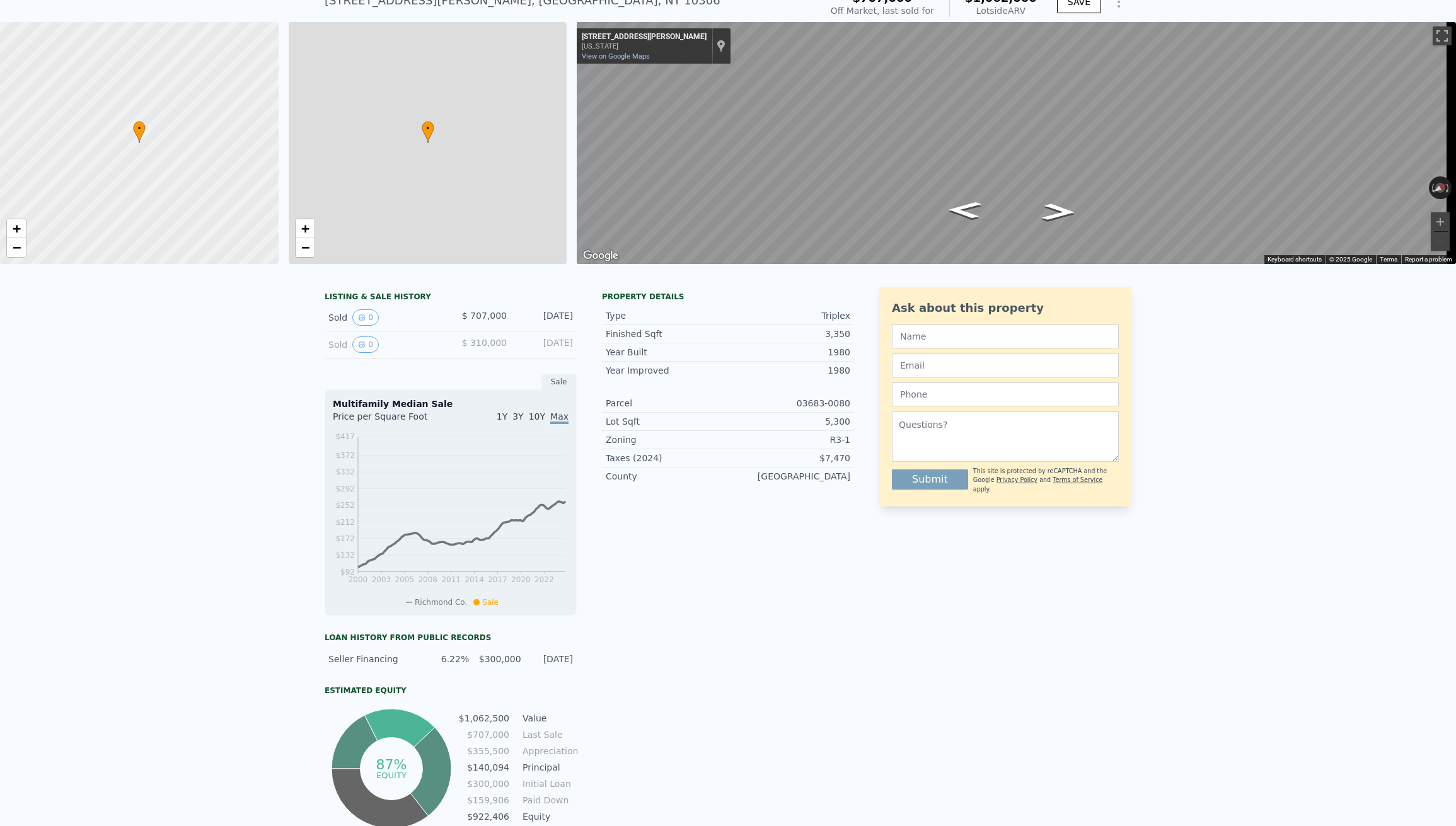
checkbox input "true"
type input "$ 1,062,000"
type input "2418"
type input "4560"
type input "3840"
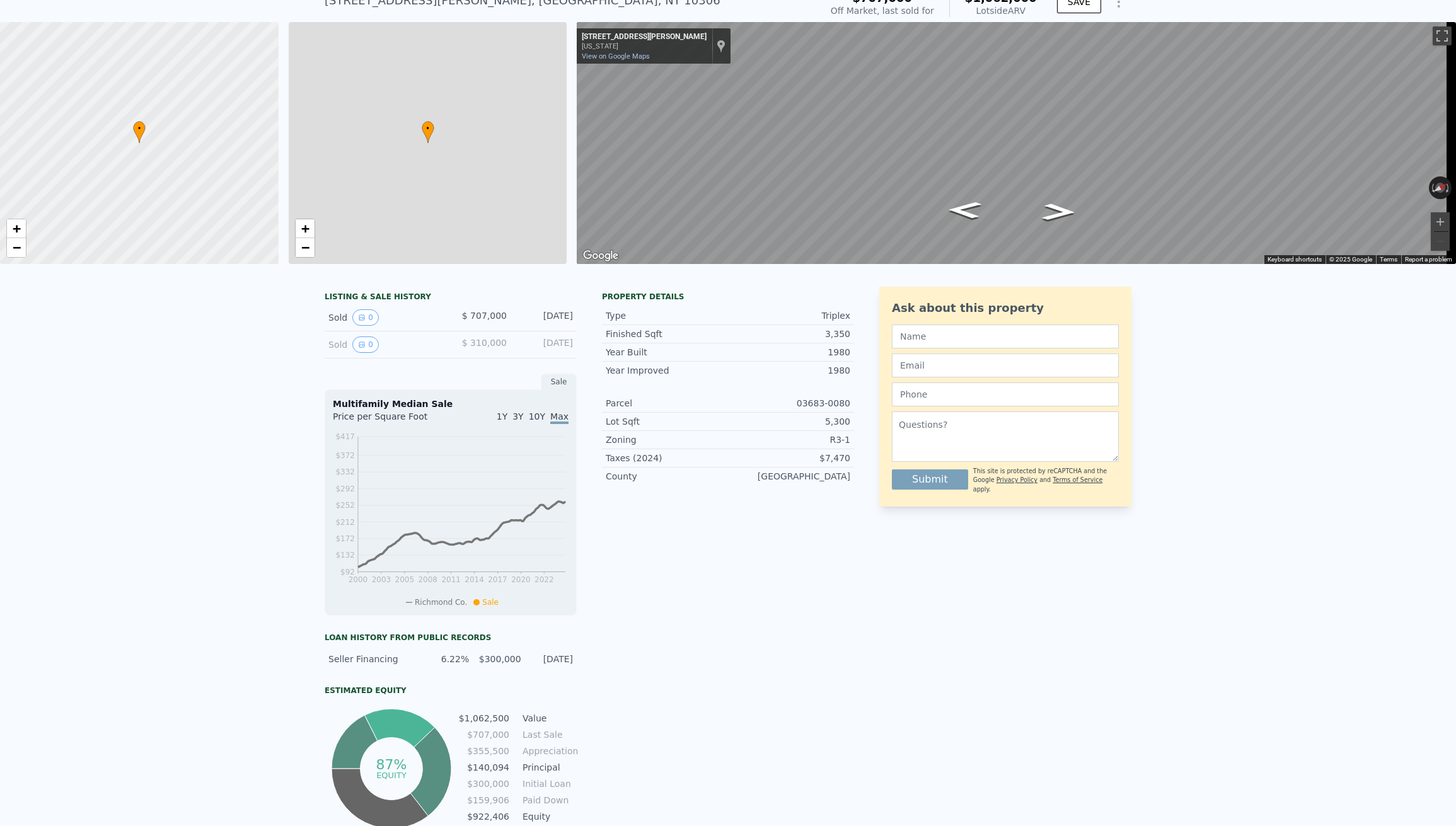
type input "9144"
type input "$ 229,445"
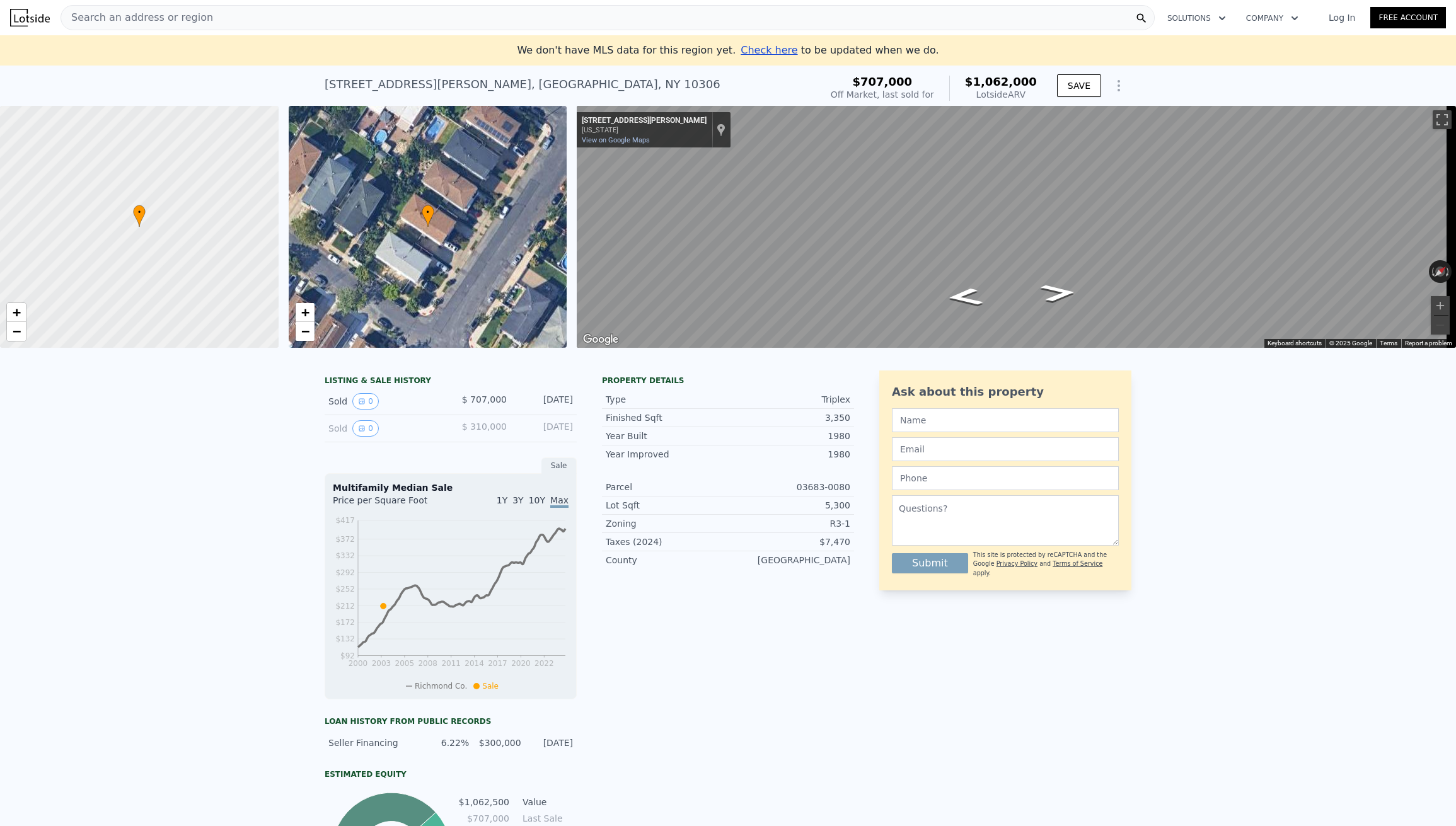
click at [126, 13] on span "Search an address or region" at bounding box center [137, 17] width 152 height 15
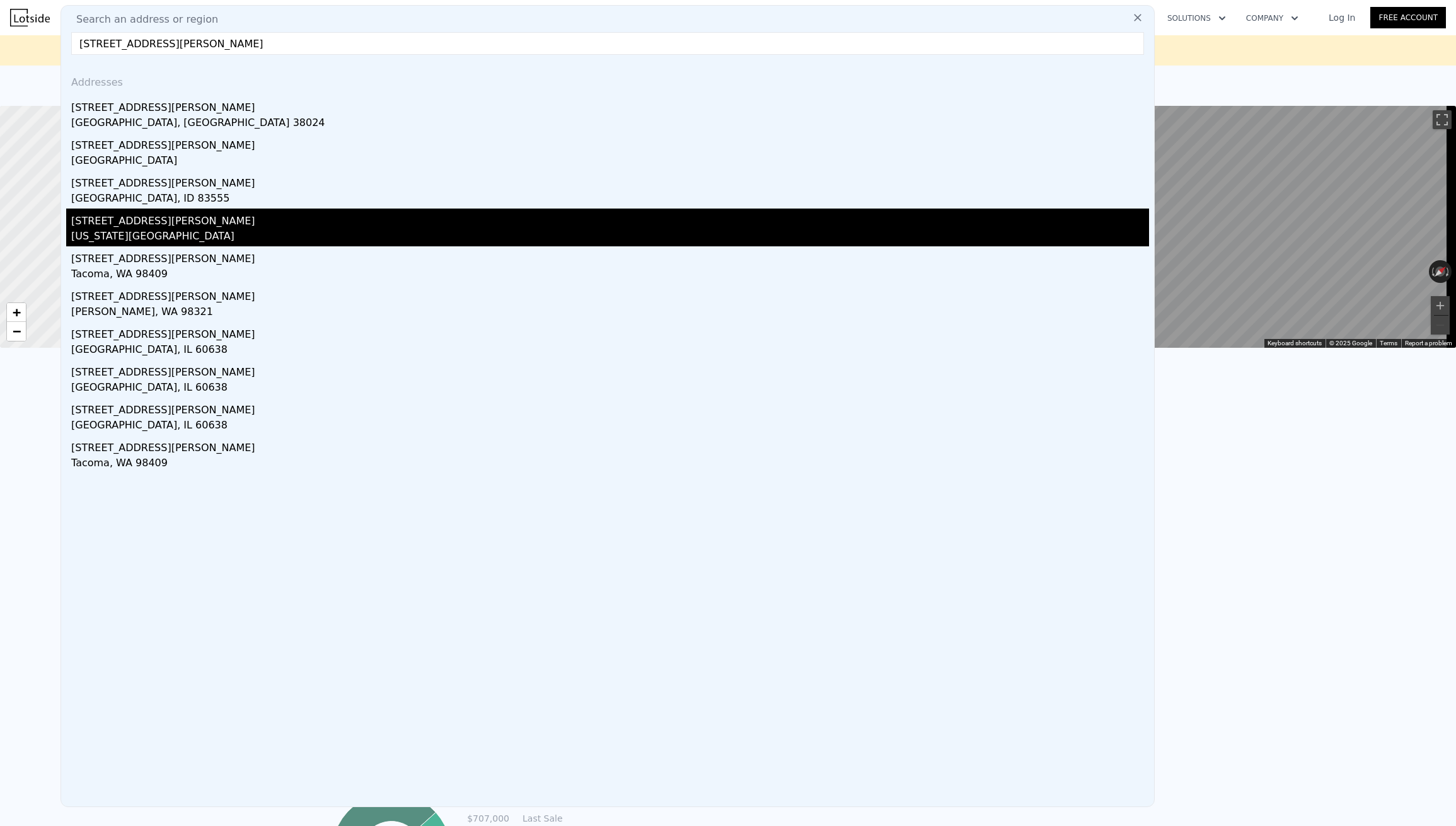
type input "[STREET_ADDRESS][PERSON_NAME]"
click at [118, 220] on div "[STREET_ADDRESS][PERSON_NAME]" at bounding box center [610, 218] width 1078 height 20
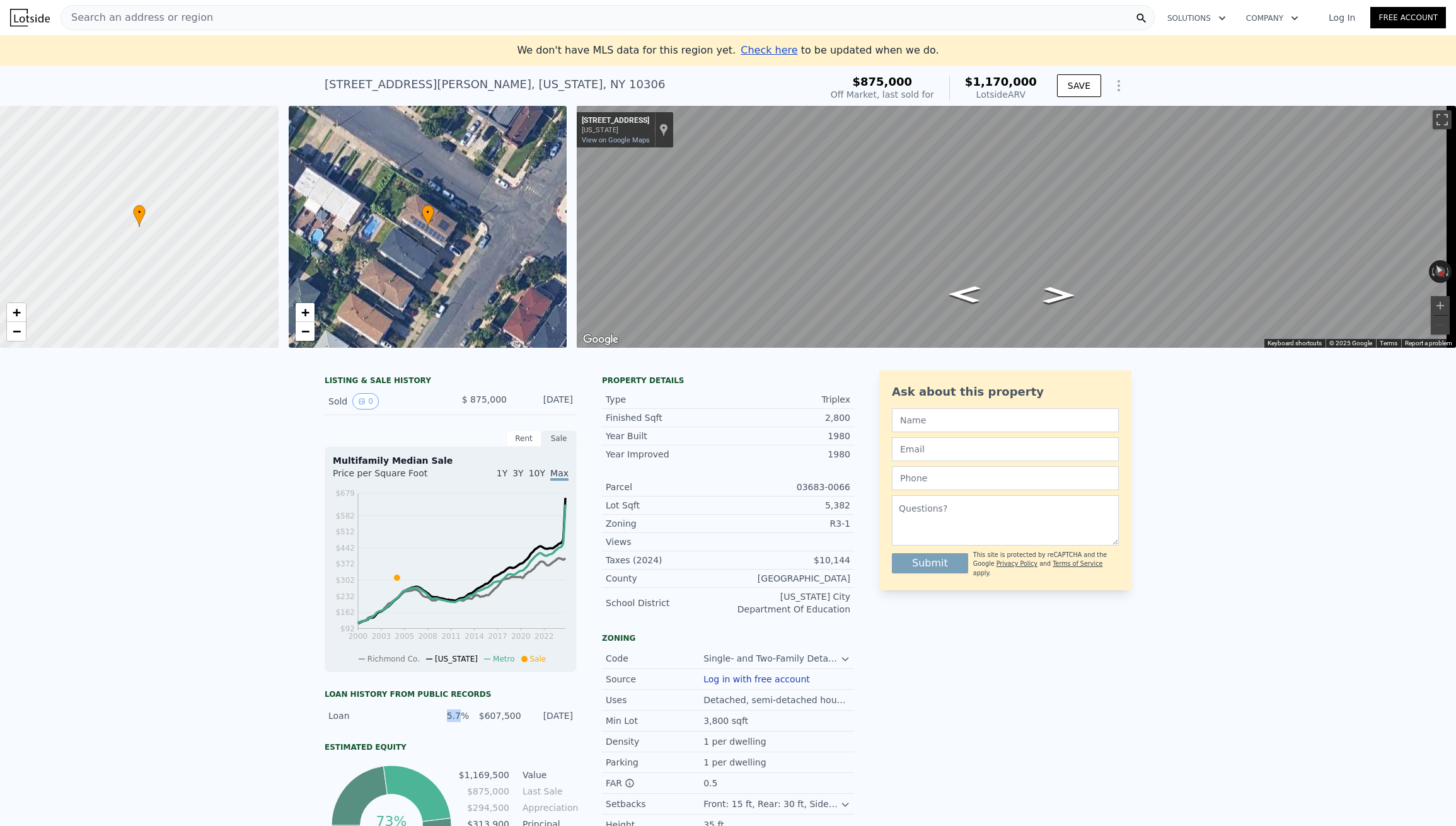
drag, startPoint x: 445, startPoint y: 725, endPoint x: 470, endPoint y: 719, distance: 25.7
click at [464, 719] on div "Loan 5.7% $607,500 [DATE]" at bounding box center [450, 716] width 252 height 22
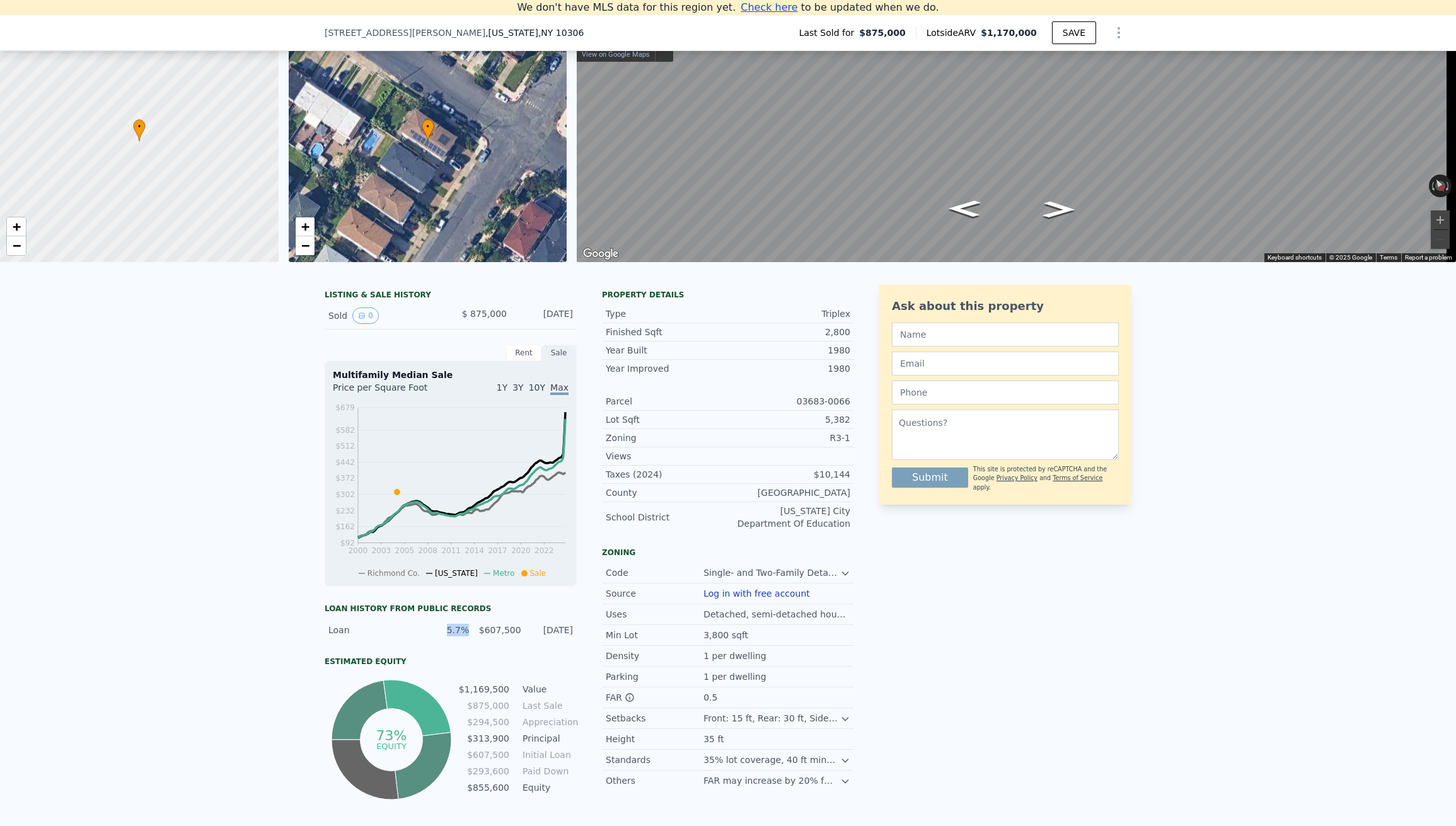
scroll to position [135, 0]
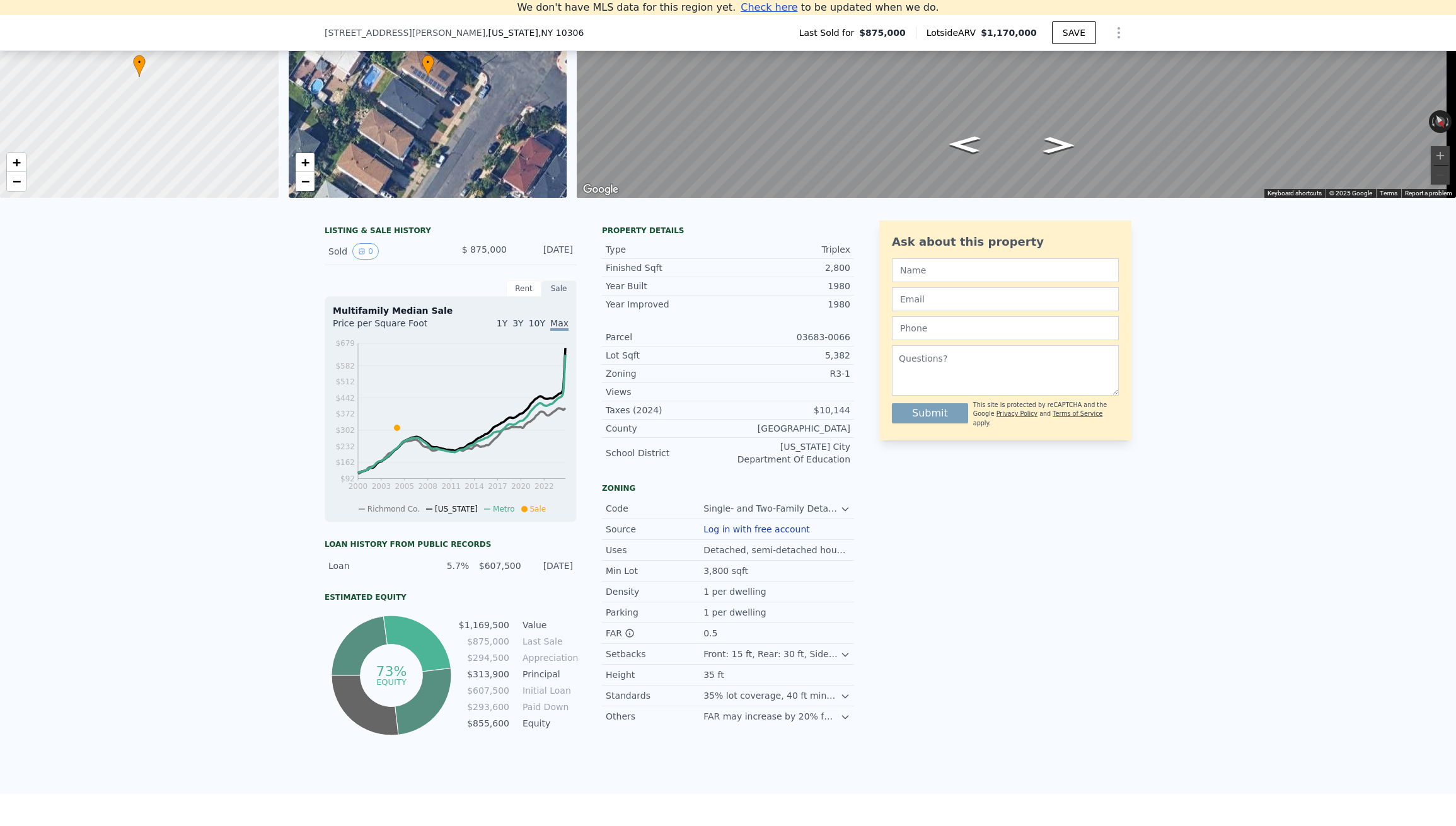
click at [462, 600] on div "Loan history from public records Loan 5.7% $607,500 [DATE] Estimated Equity 73%…" at bounding box center [450, 639] width 252 height 199
drag, startPoint x: 447, startPoint y: 575, endPoint x: 518, endPoint y: 575, distance: 71.0
click at [518, 575] on div "Loan 5.7% $607,500 [DATE]" at bounding box center [450, 566] width 252 height 22
drag, startPoint x: 532, startPoint y: 574, endPoint x: 593, endPoint y: 577, distance: 61.1
click at [547, 572] on div "[DATE]" at bounding box center [551, 566] width 44 height 12
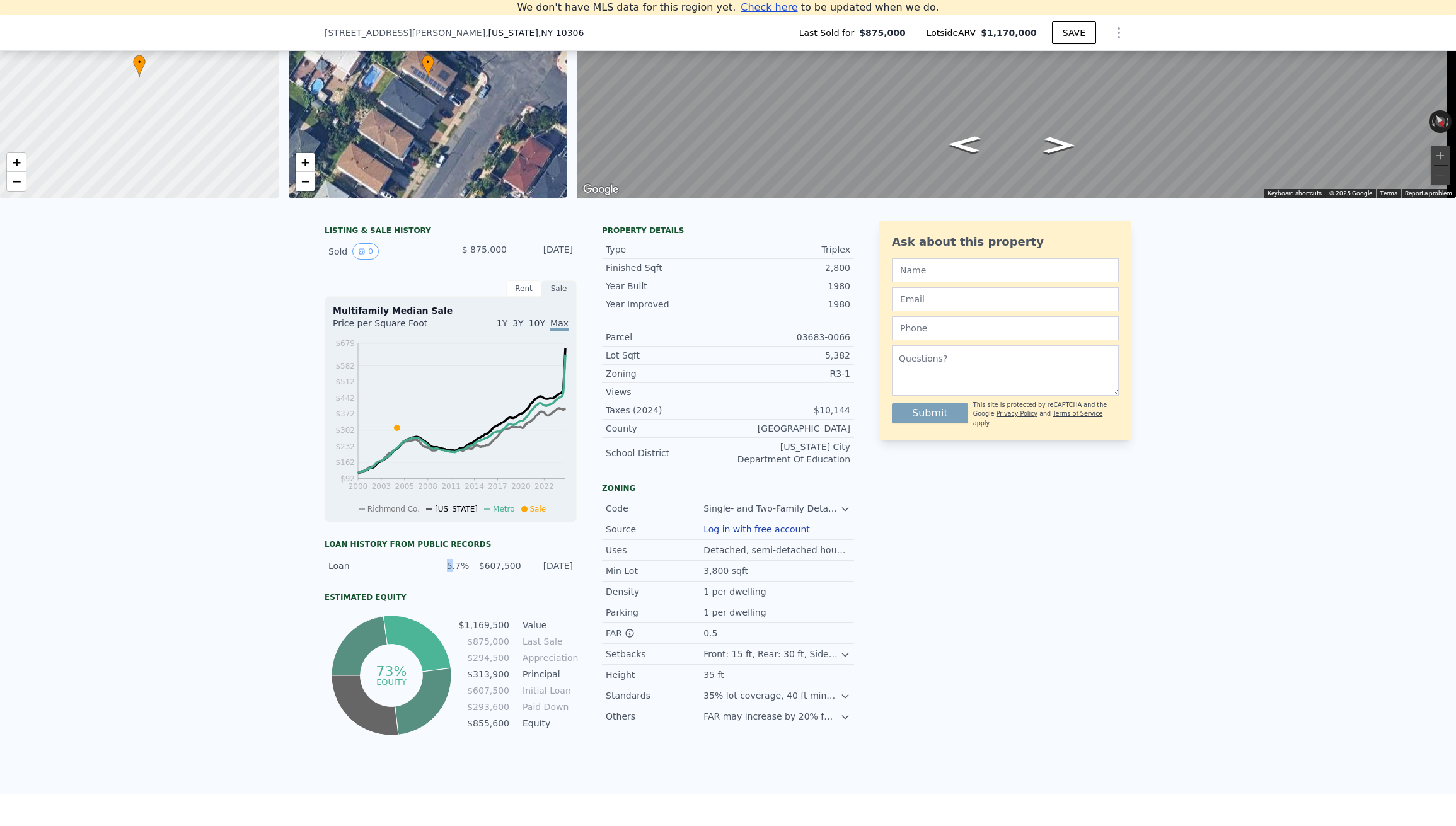
drag, startPoint x: 443, startPoint y: 574, endPoint x: 461, endPoint y: 571, distance: 18.2
click at [454, 571] on div "5.7%" at bounding box center [447, 566] width 44 height 12
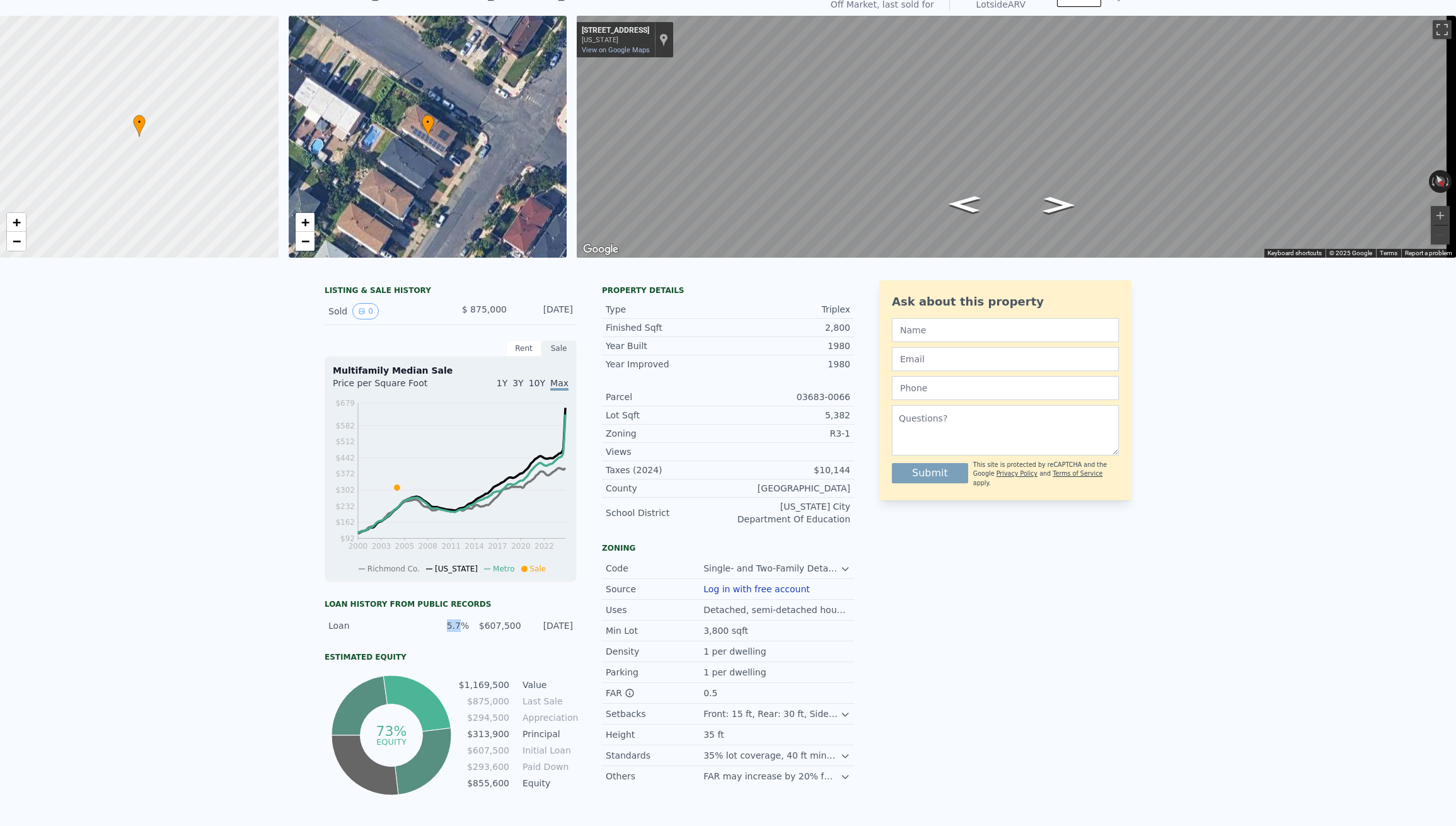
scroll to position [0, 0]
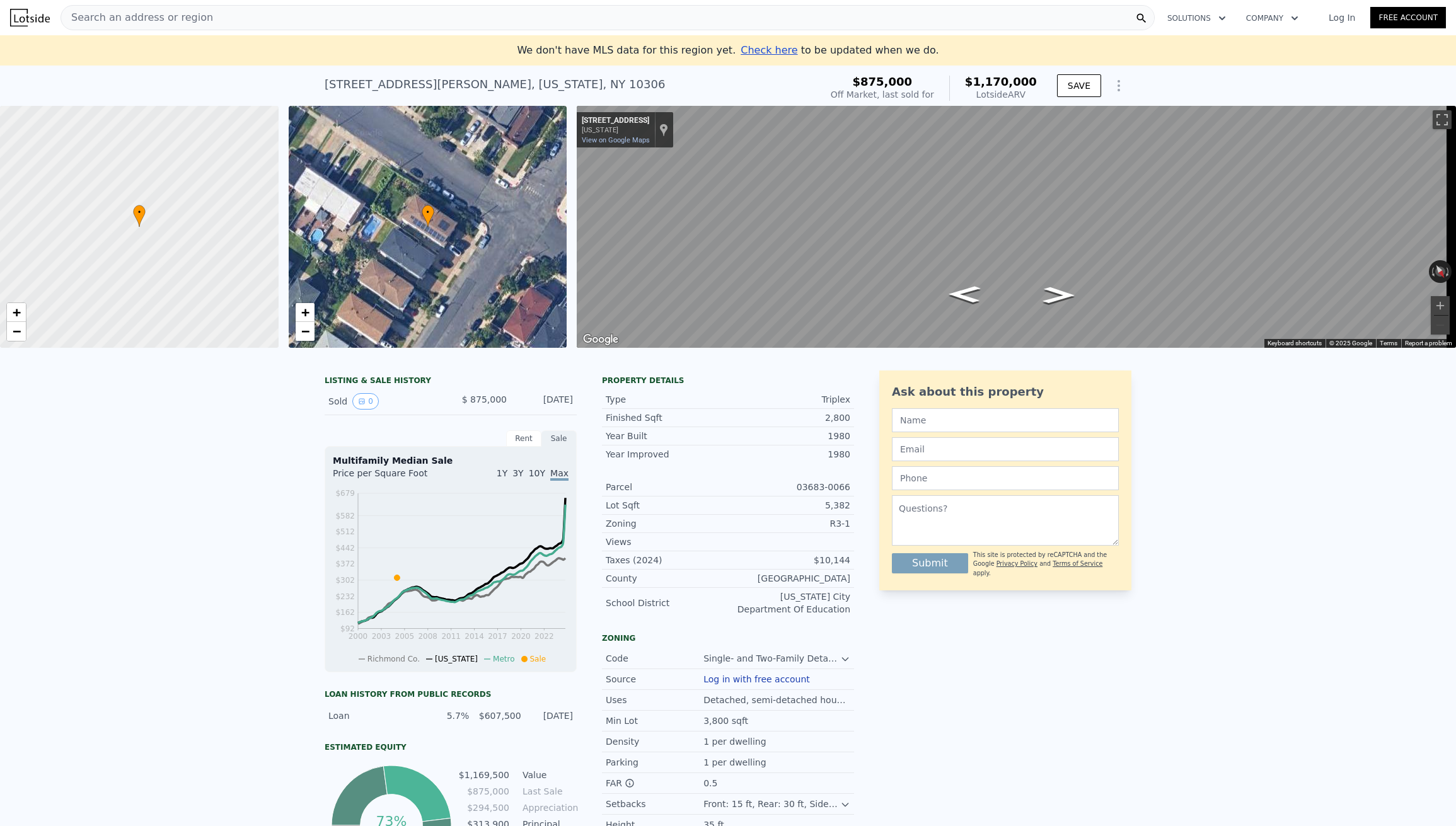
click at [215, 19] on div "Search an address or region" at bounding box center [607, 18] width 1094 height 25
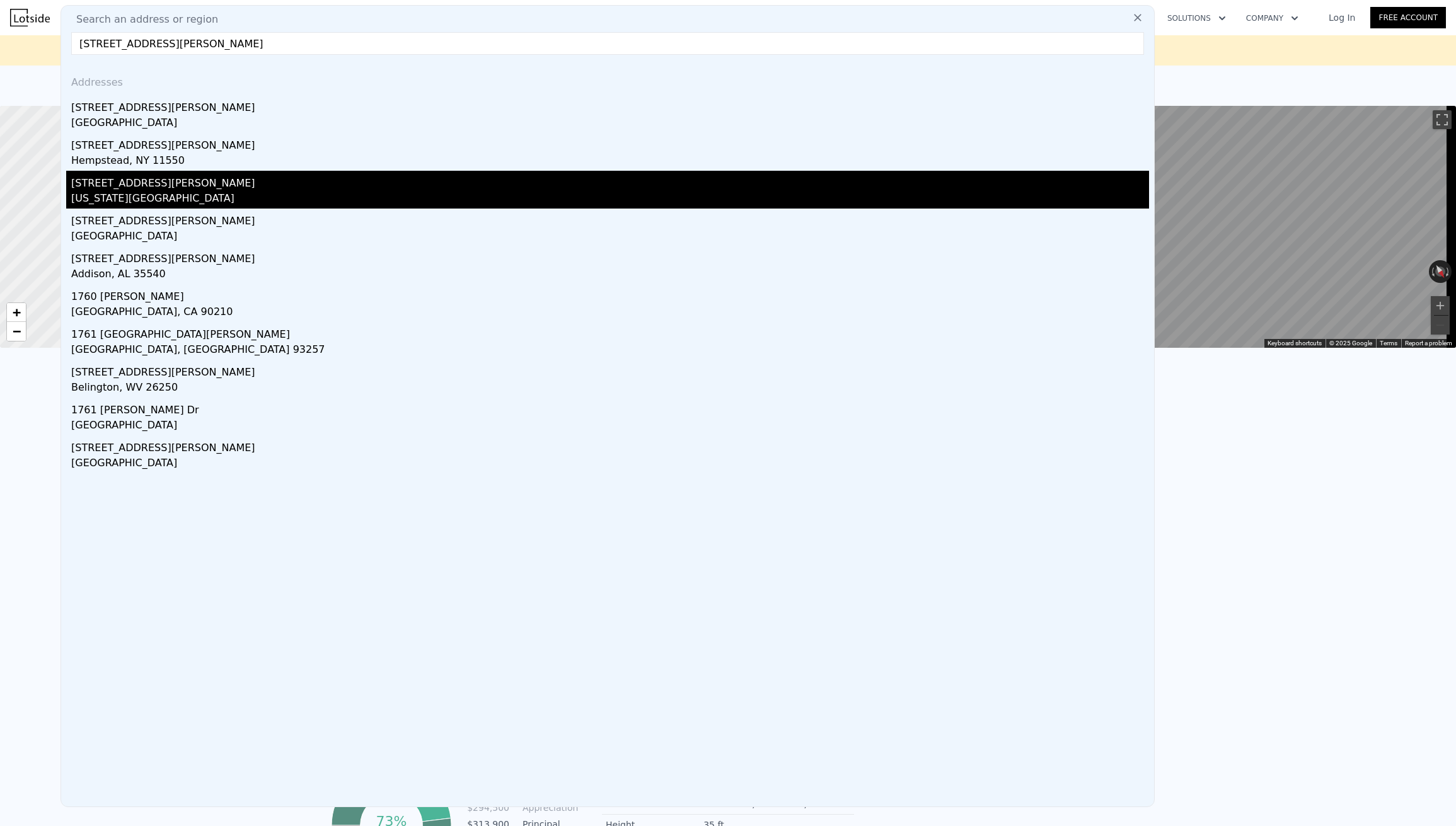
type input "[STREET_ADDRESS][PERSON_NAME]"
click at [189, 195] on div "[US_STATE][GEOGRAPHIC_DATA]" at bounding box center [610, 199] width 1078 height 18
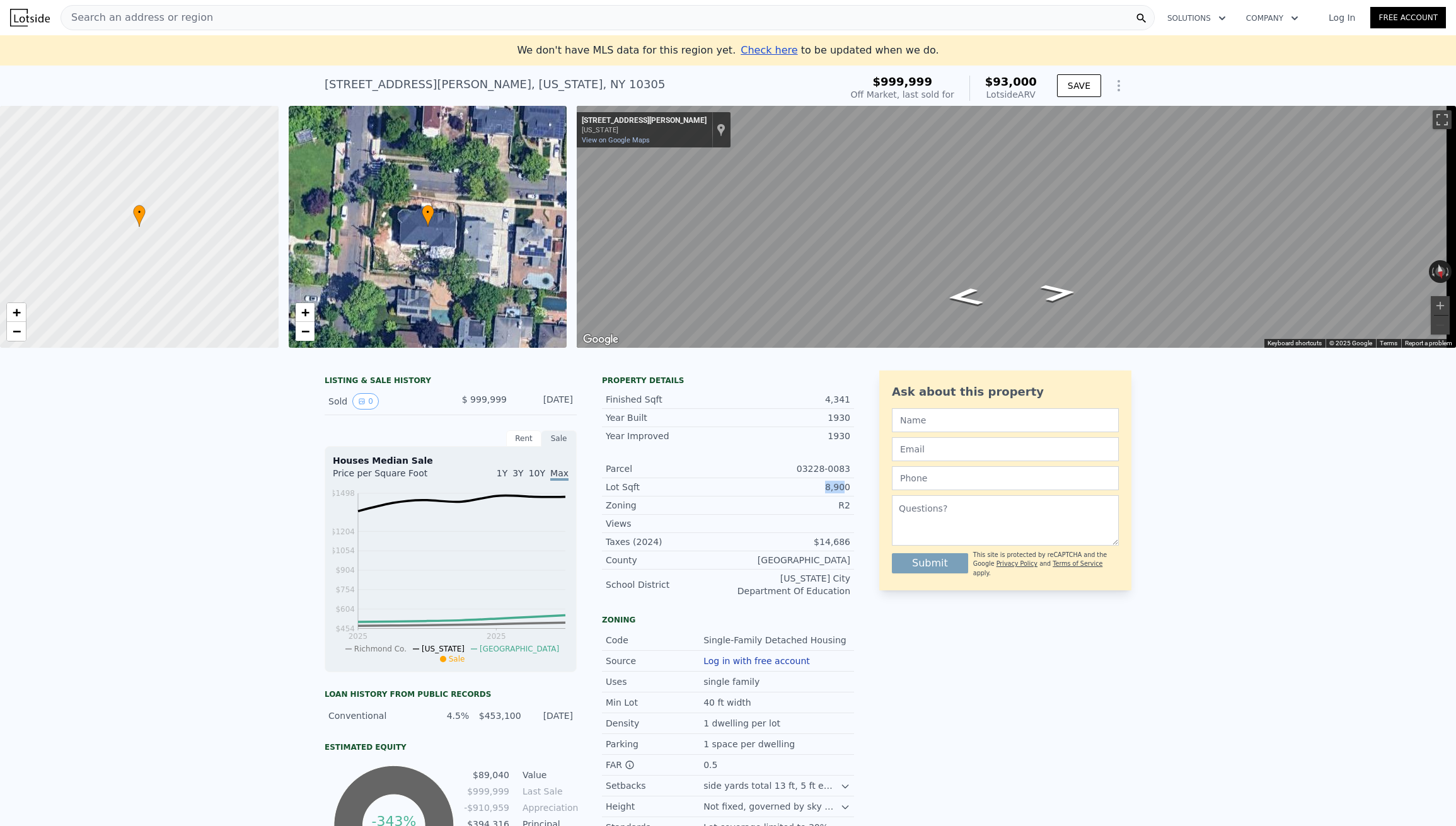
drag, startPoint x: 822, startPoint y: 496, endPoint x: 843, endPoint y: 496, distance: 21.0
click at [842, 493] on div "8,900" at bounding box center [790, 487] width 122 height 12
drag, startPoint x: 849, startPoint y: 497, endPoint x: 809, endPoint y: 495, distance: 40.0
click at [809, 495] on div "Lot Sqft 8,900" at bounding box center [728, 487] width 252 height 18
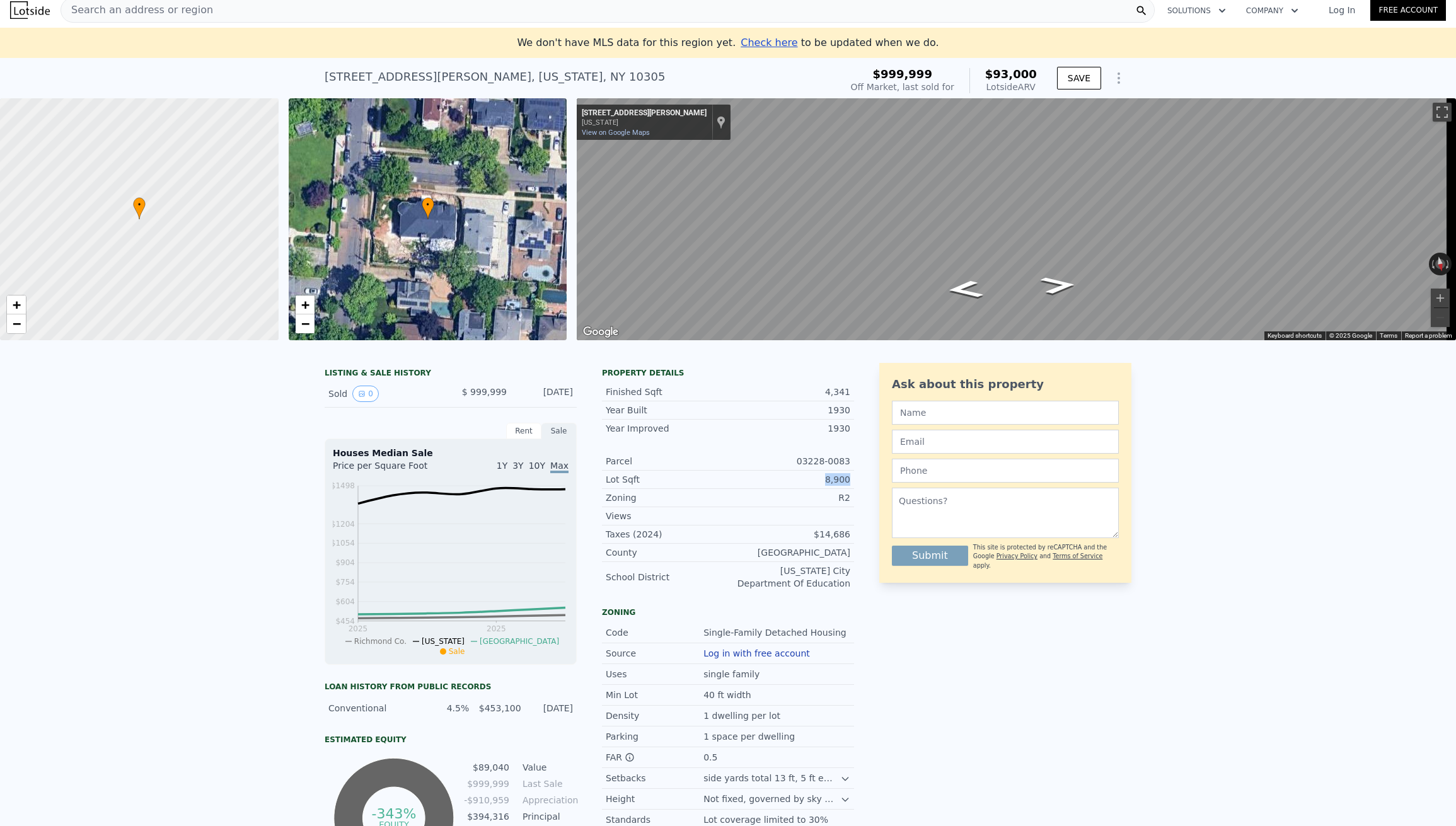
scroll to position [8, 0]
drag, startPoint x: 459, startPoint y: 716, endPoint x: 483, endPoint y: 716, distance: 24.0
click at [468, 716] on div "Conventional 4.5% $453,100 [DATE]" at bounding box center [450, 708] width 252 height 22
drag, startPoint x: 479, startPoint y: 721, endPoint x: 532, endPoint y: 720, distance: 53.0
click at [496, 714] on div "$453,100" at bounding box center [498, 707] width 44 height 12
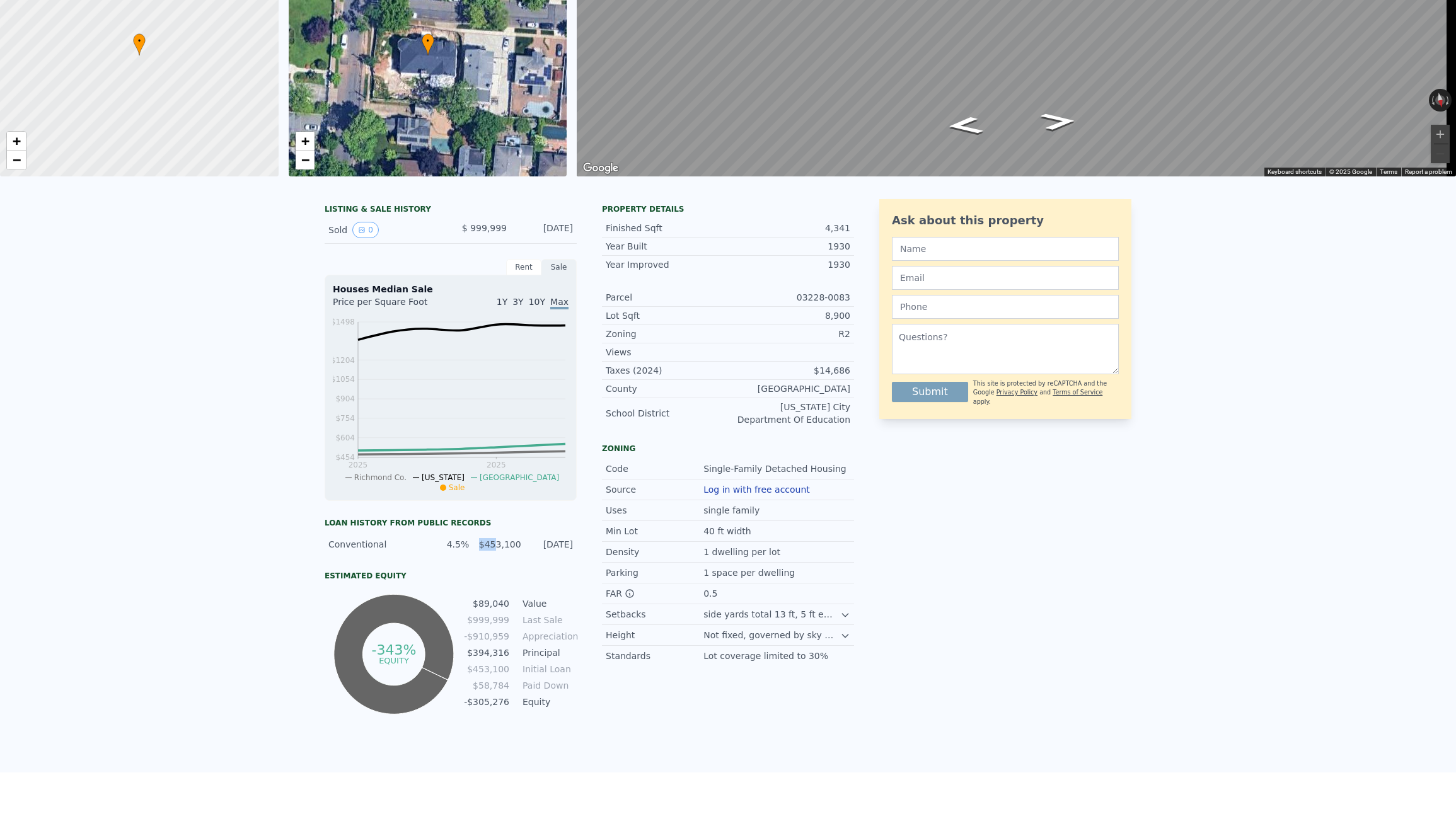
scroll to position [0, 0]
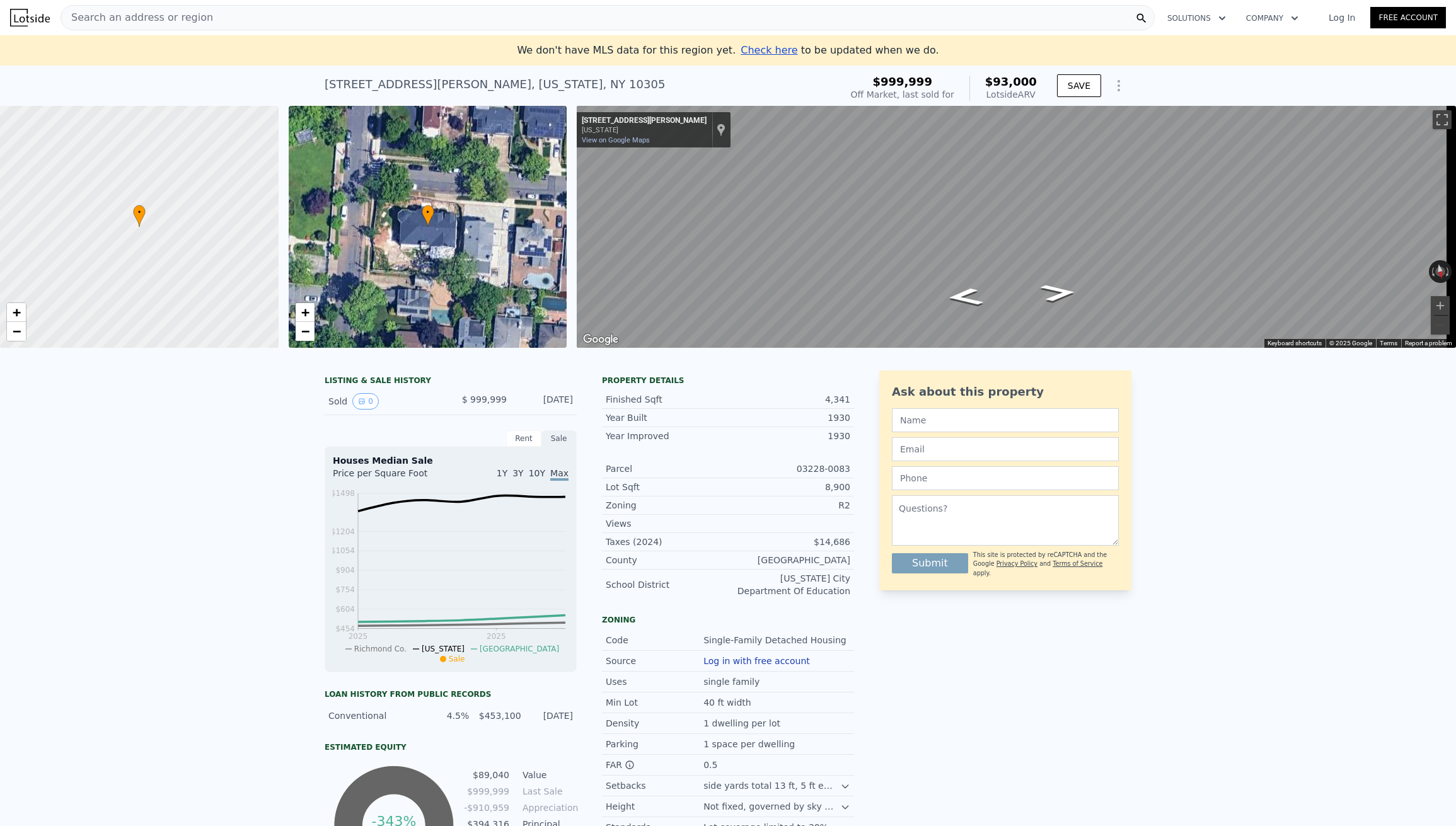
click at [293, 24] on div "Search an address or region" at bounding box center [607, 18] width 1094 height 25
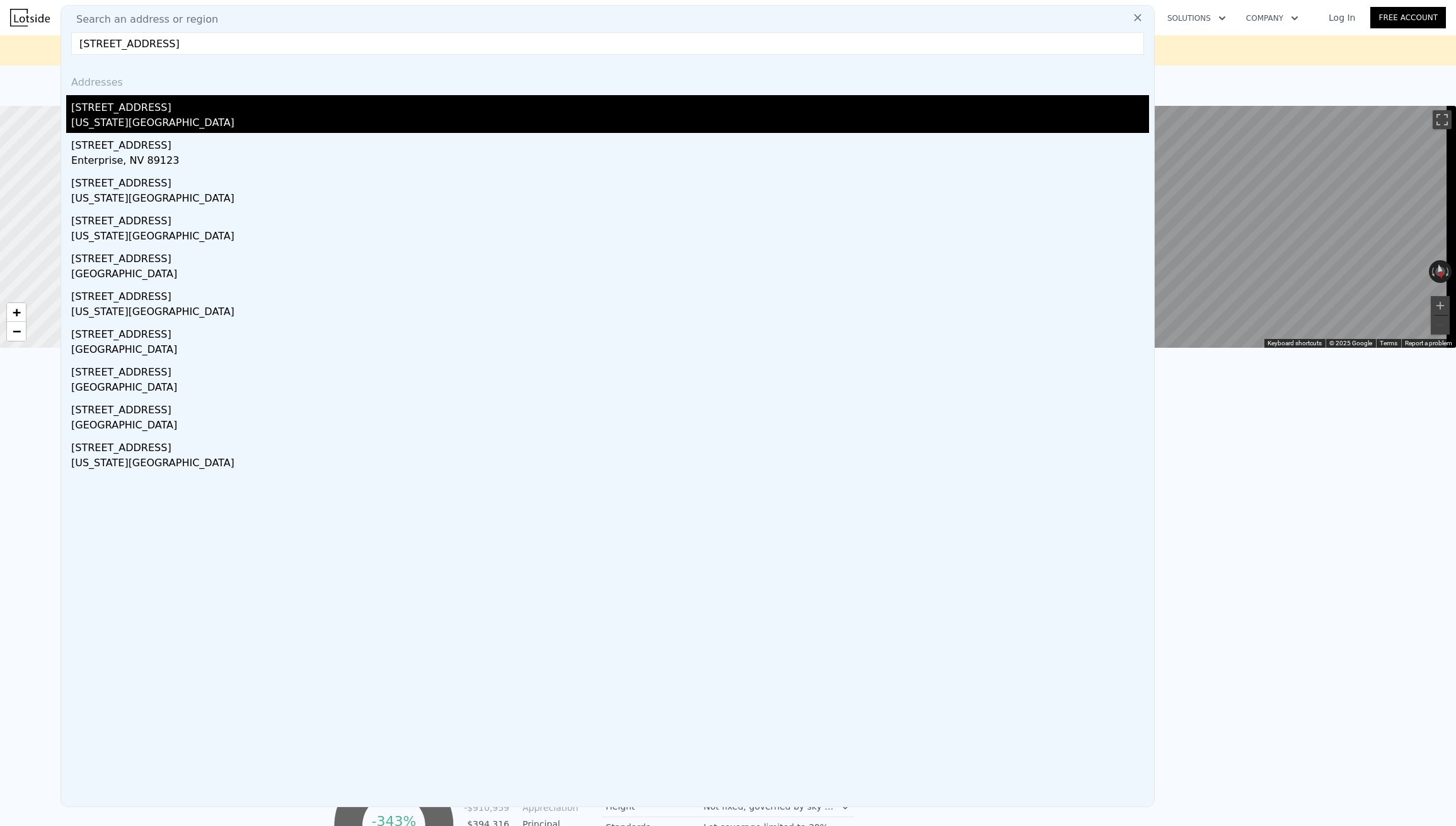
type input "[STREET_ADDRESS]"
click at [166, 117] on div "[US_STATE][GEOGRAPHIC_DATA]" at bounding box center [610, 124] width 1078 height 18
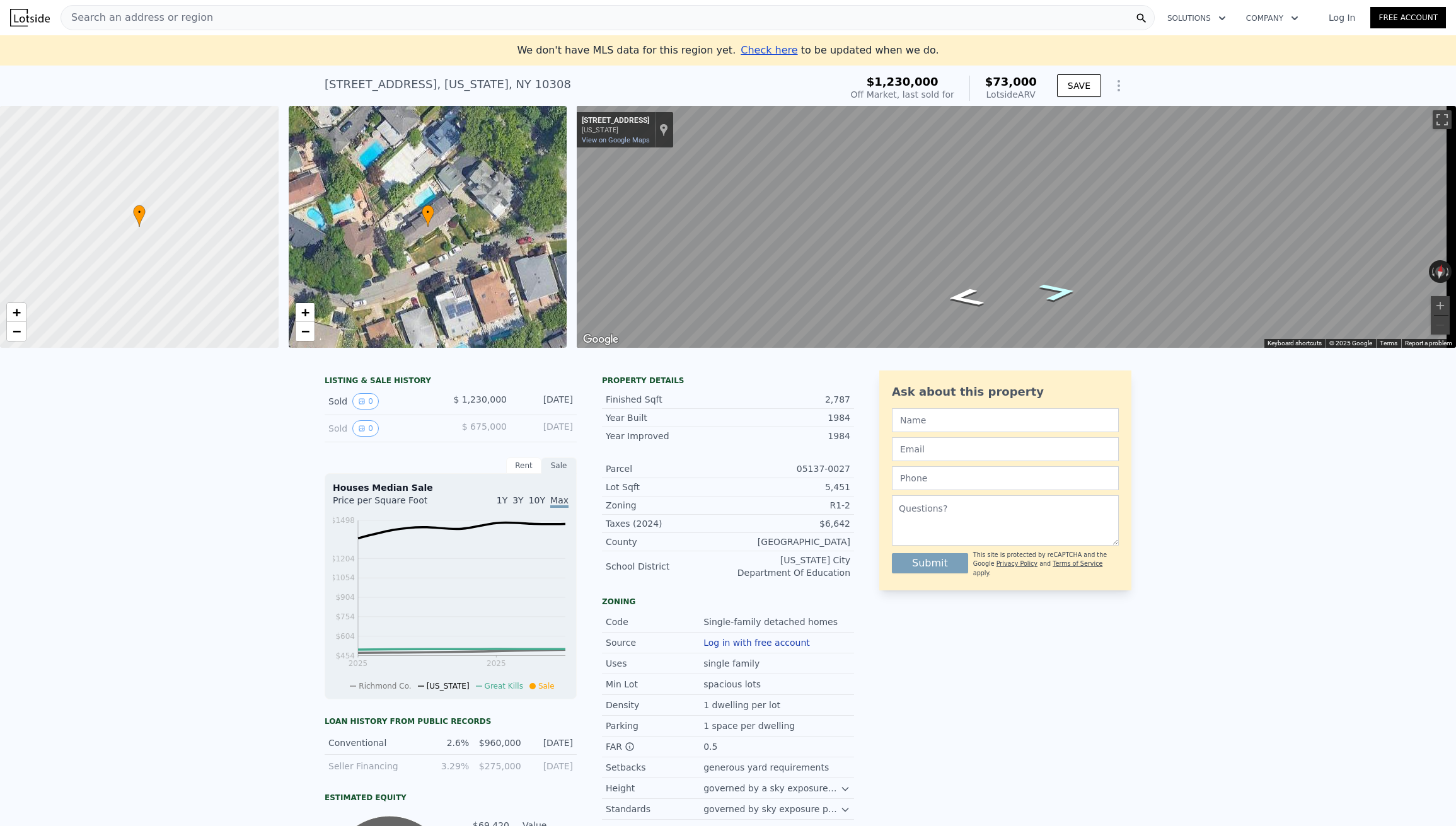
click at [1063, 294] on icon "Go East, Ramble Rd" at bounding box center [1058, 292] width 70 height 27
click at [267, 23] on div "Search an address or region" at bounding box center [607, 18] width 1094 height 25
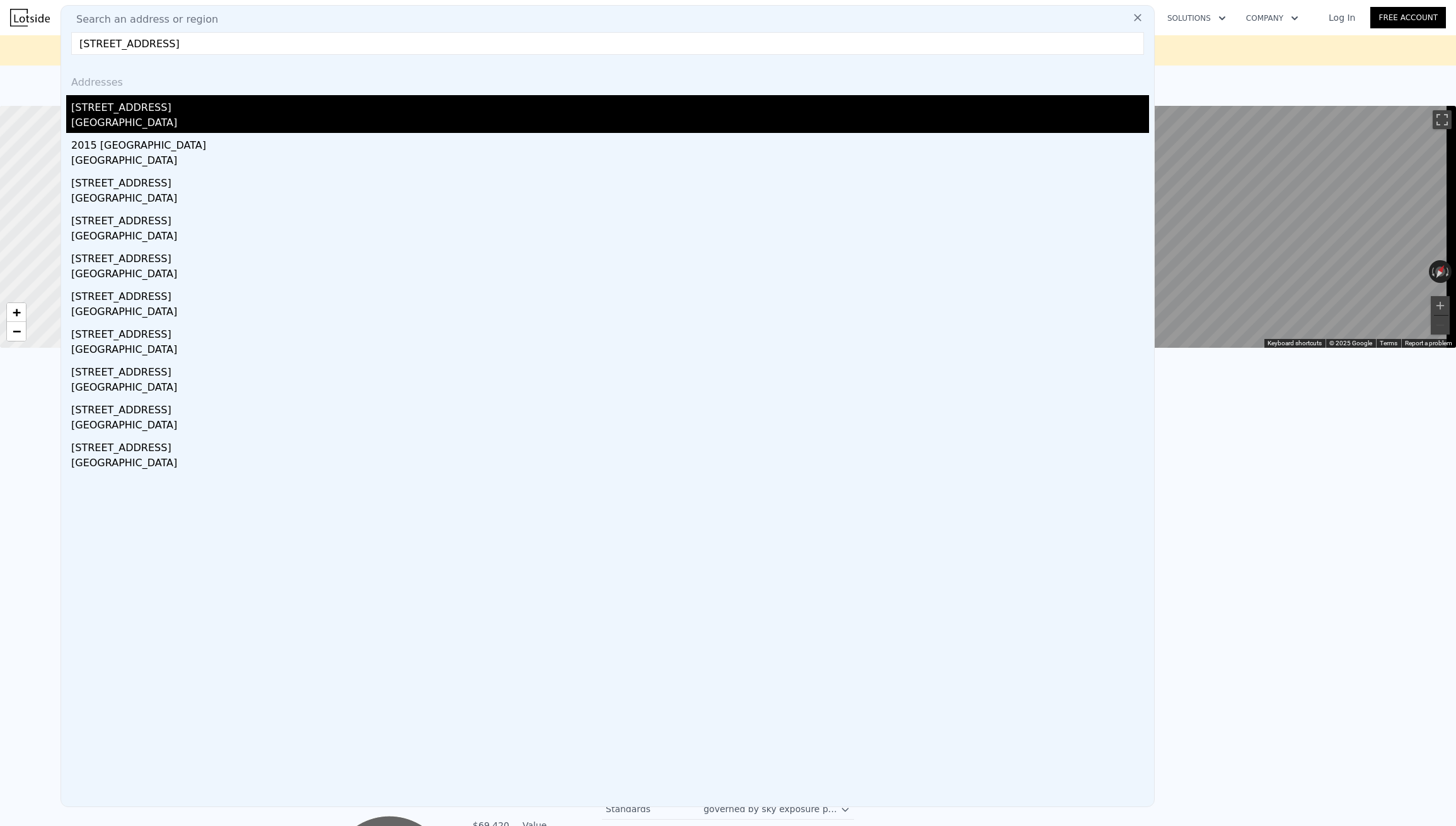
type input "[STREET_ADDRESS]"
click at [220, 107] on div "[STREET_ADDRESS]" at bounding box center [610, 105] width 1078 height 20
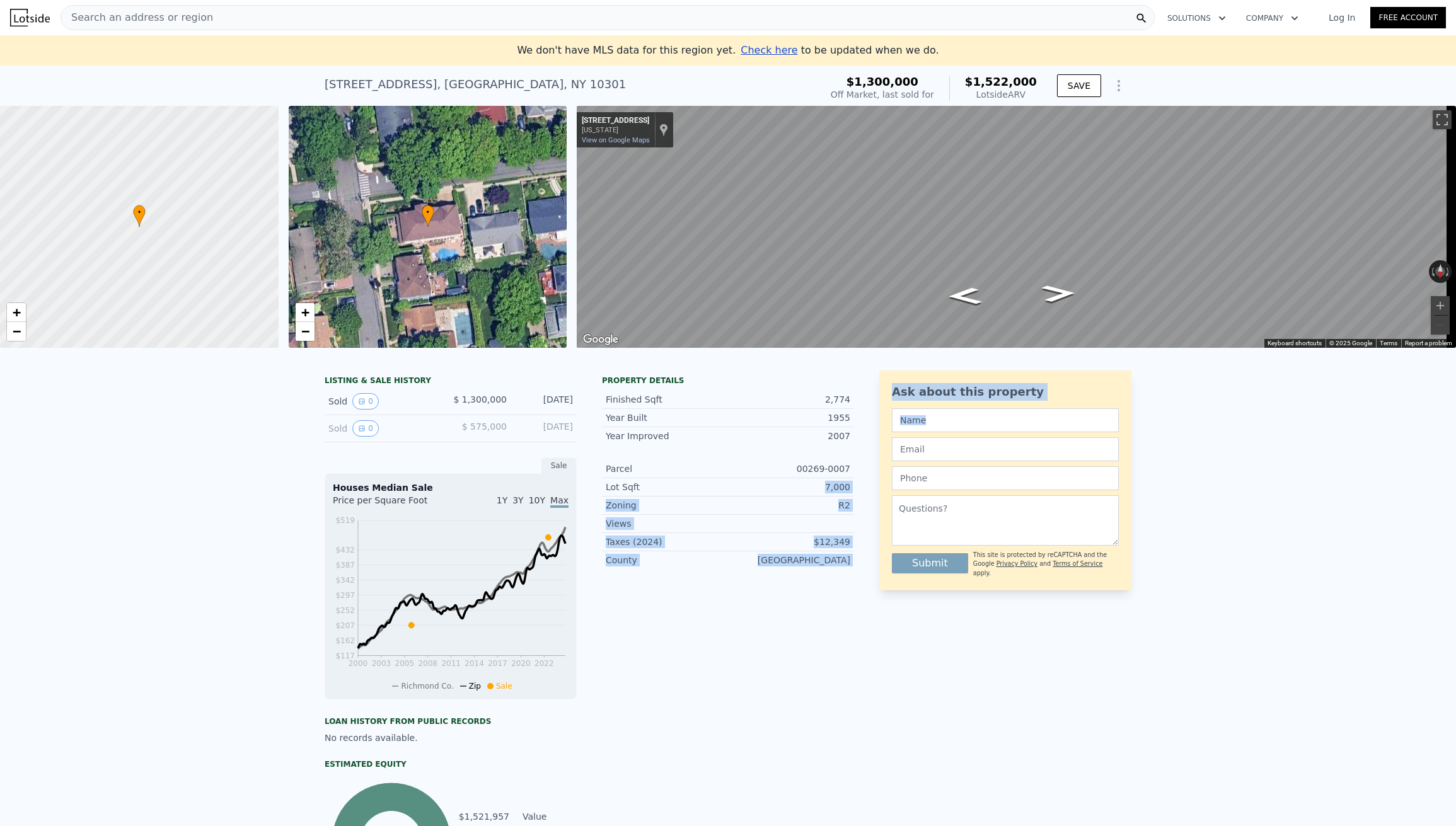
drag, startPoint x: 822, startPoint y: 497, endPoint x: 871, endPoint y: 493, distance: 49.2
click at [871, 493] on div "LISTING & SALE HISTORY Sold 0 $ 1,300,000 [DATE] Sold 0 $ 575,000 [DATE] Sale H…" at bounding box center [728, 638] width 807 height 535
click at [828, 493] on div "7,000" at bounding box center [790, 487] width 122 height 12
drag, startPoint x: 824, startPoint y: 496, endPoint x: 840, endPoint y: 495, distance: 16.0
click at [839, 493] on div "7,000" at bounding box center [790, 487] width 122 height 12
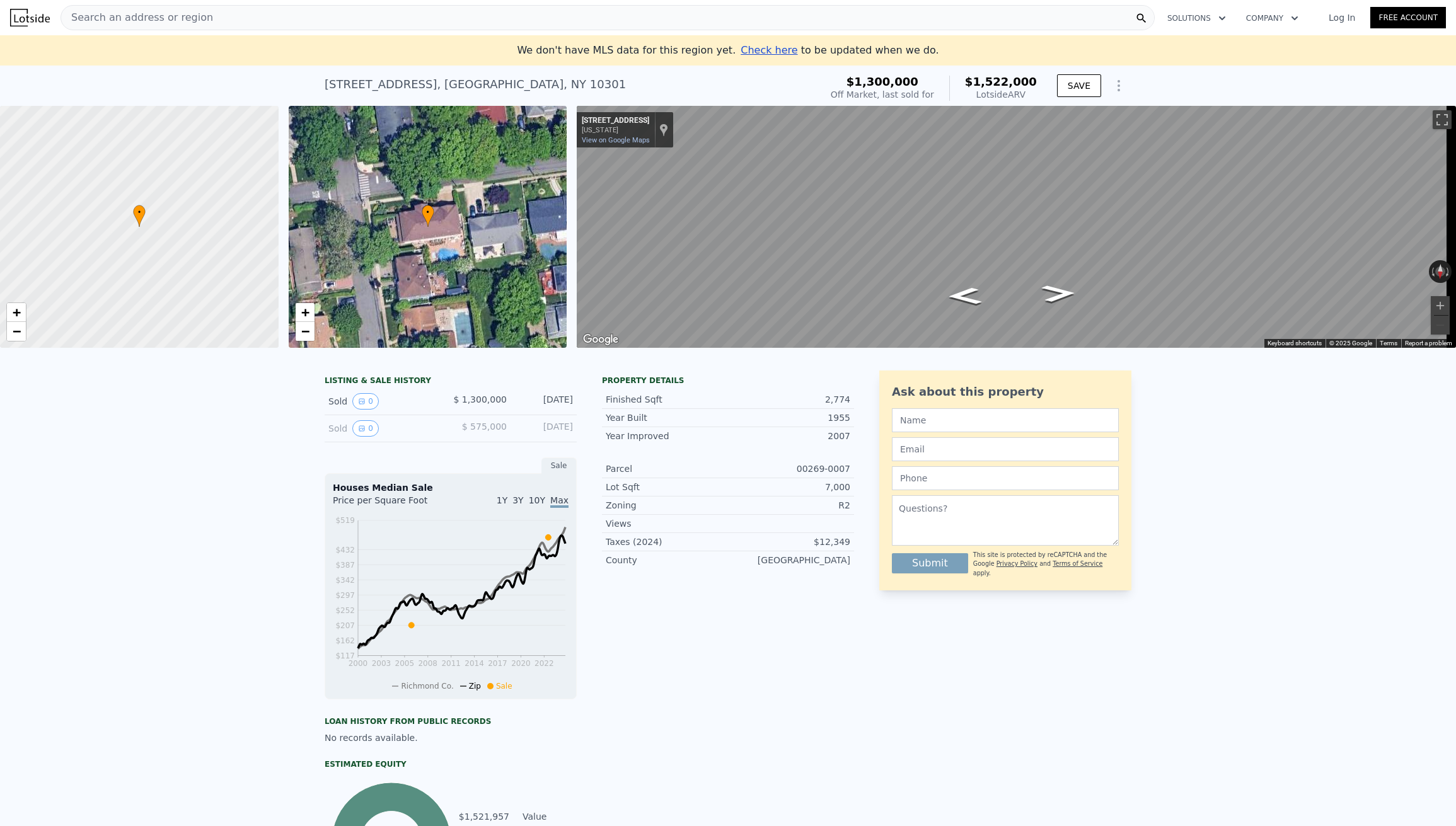
click at [845, 493] on div "7,000" at bounding box center [790, 487] width 122 height 12
drag, startPoint x: 843, startPoint y: 494, endPoint x: 798, endPoint y: 490, distance: 45.2
click at [798, 490] on div "Lot Sqft 7,000" at bounding box center [728, 487] width 252 height 18
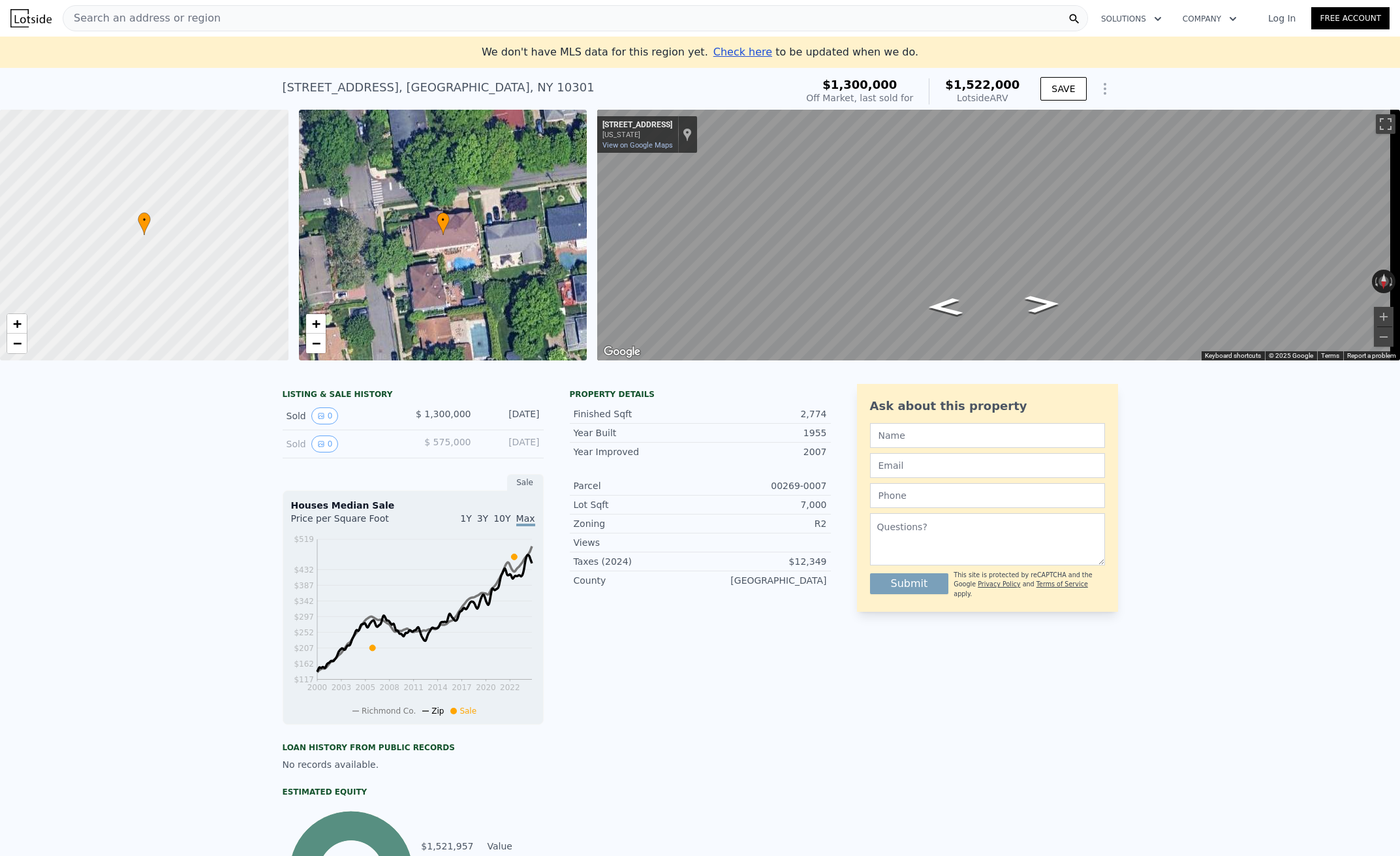
click at [297, 91] on div "[STREET_ADDRESS]" at bounding box center [439, 87] width 312 height 18
drag, startPoint x: 278, startPoint y: 84, endPoint x: 346, endPoint y: 85, distance: 68.0
click at [346, 85] on div "[STREET_ADDRESS]" at bounding box center [439, 87] width 312 height 18
copy div "[STREET_ADDRESS]"
click at [313, 18] on div "Search an address or region" at bounding box center [575, 18] width 1025 height 26
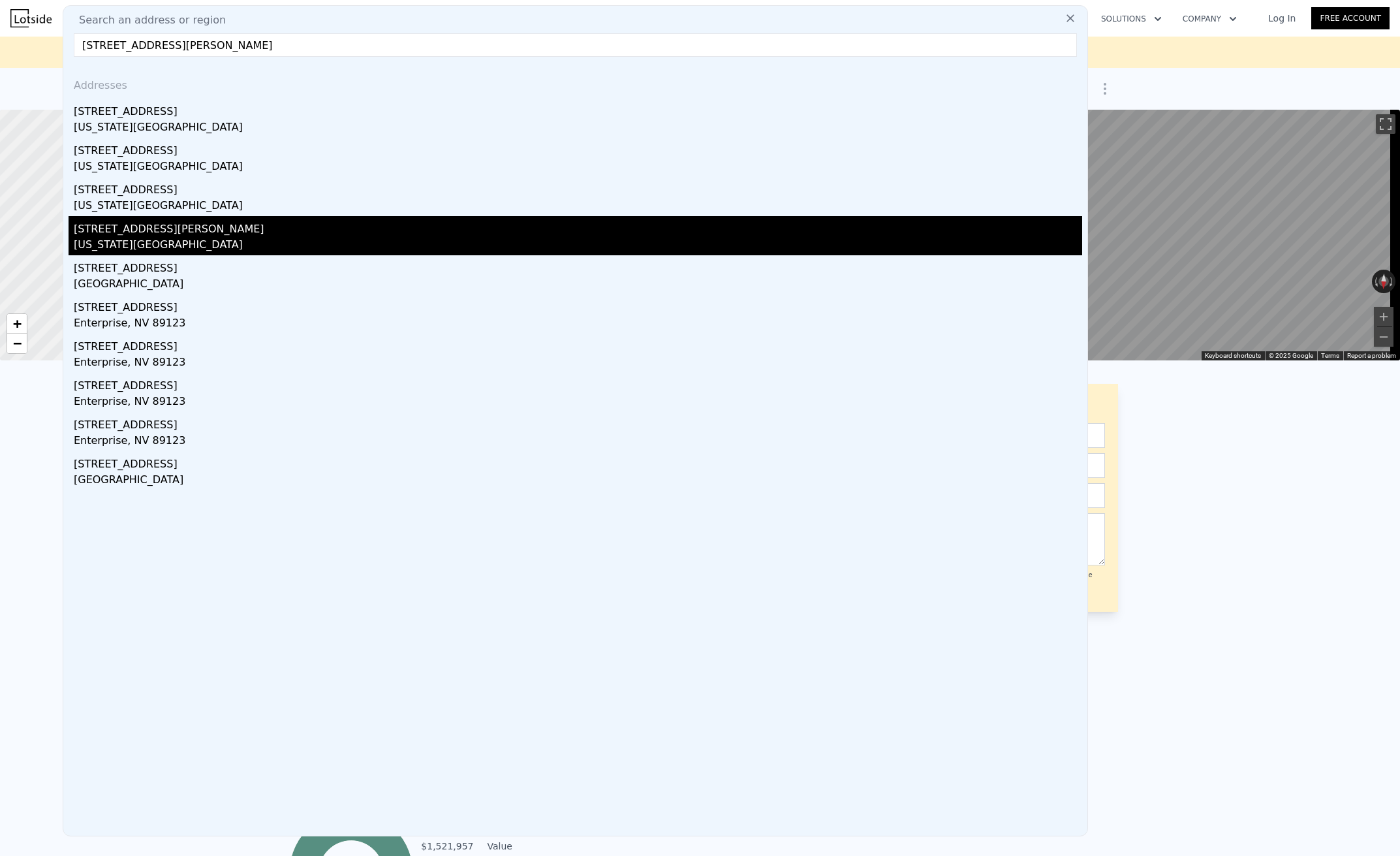
type input "[STREET_ADDRESS][PERSON_NAME]"
click at [236, 234] on div "[STREET_ADDRESS][PERSON_NAME]" at bounding box center [578, 226] width 1008 height 21
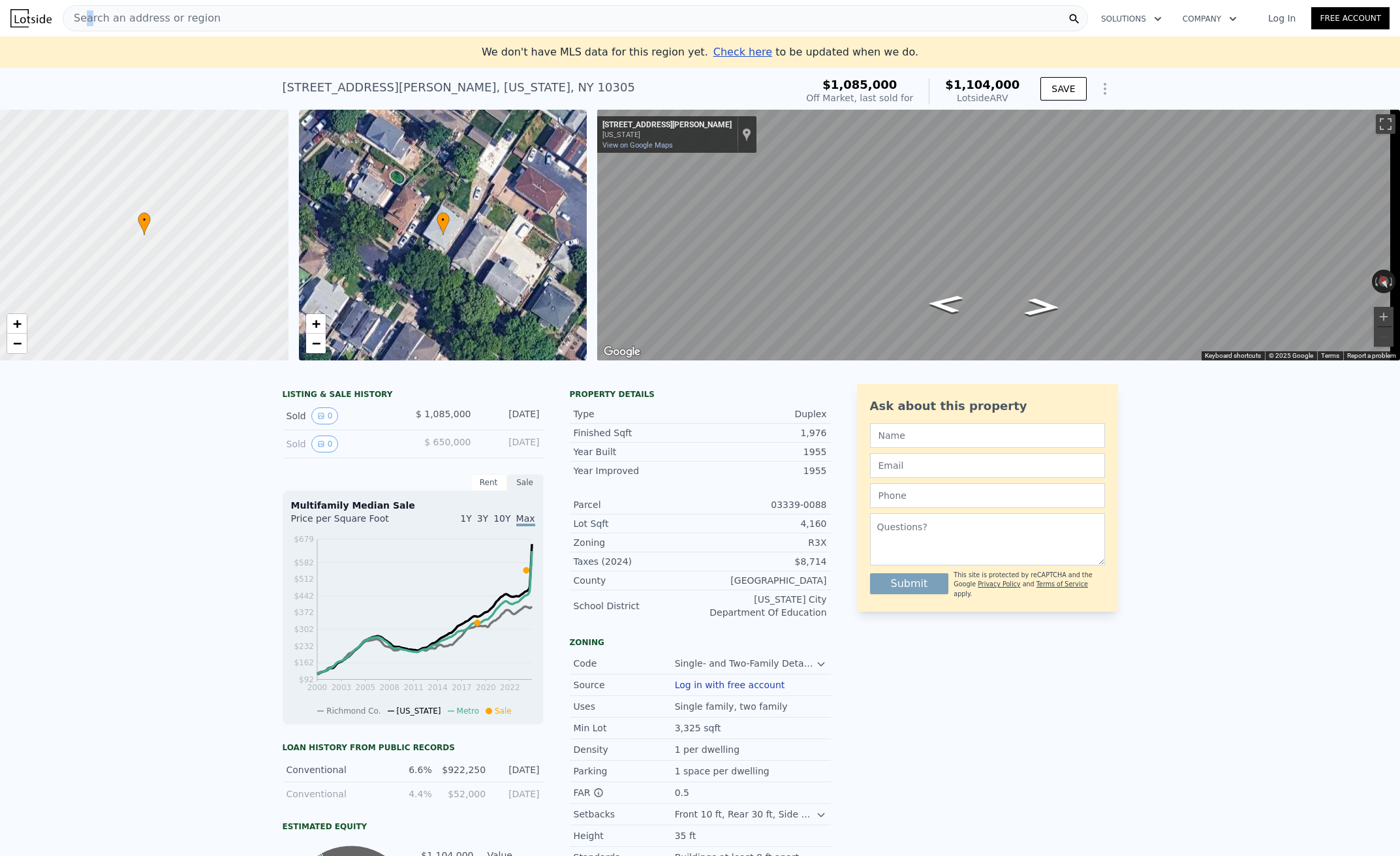
click at [89, 14] on span "Search an address or region" at bounding box center [142, 18] width 157 height 16
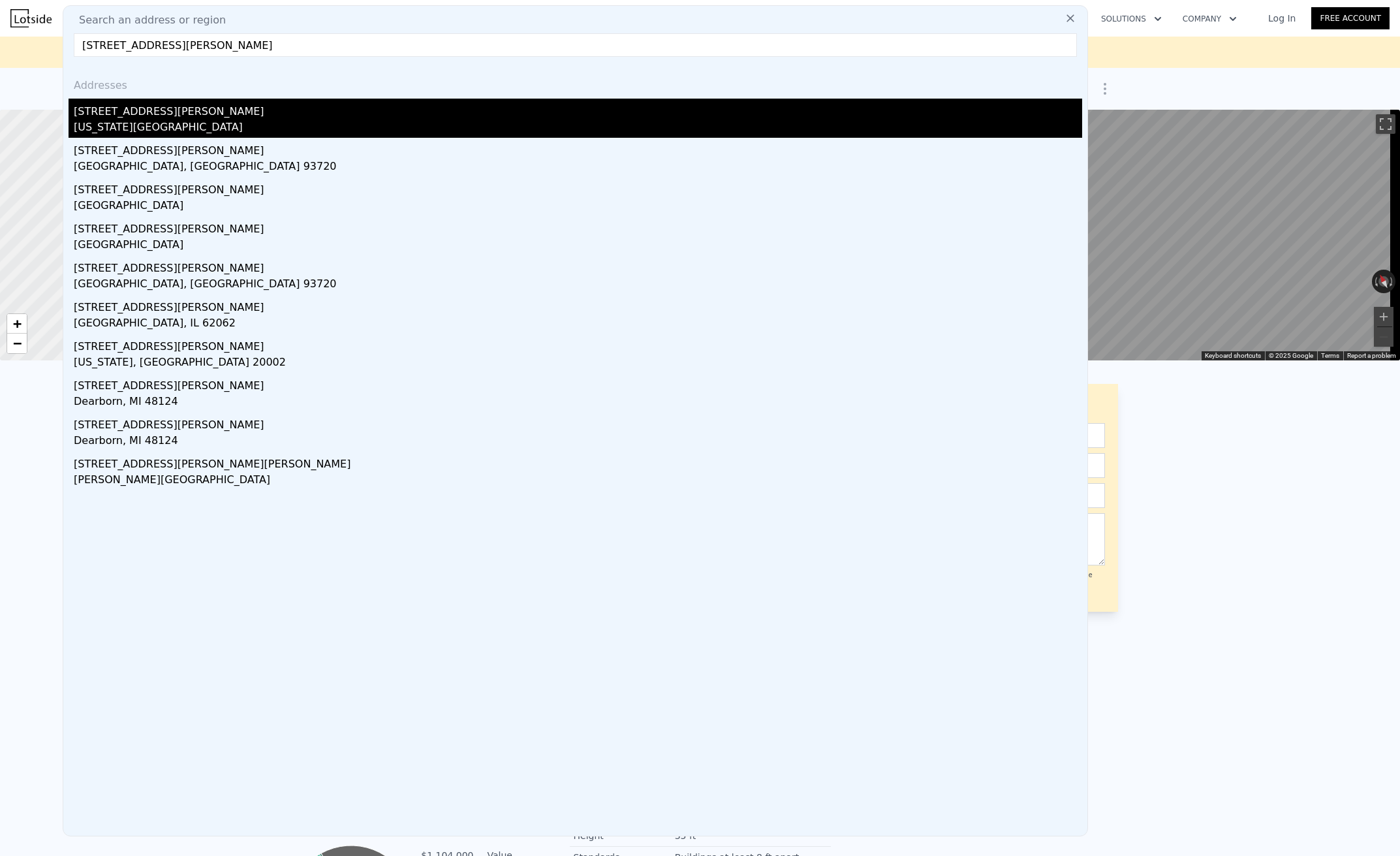
type input "[STREET_ADDRESS][PERSON_NAME]"
click at [161, 121] on div "[US_STATE][GEOGRAPHIC_DATA]" at bounding box center [578, 128] width 1008 height 18
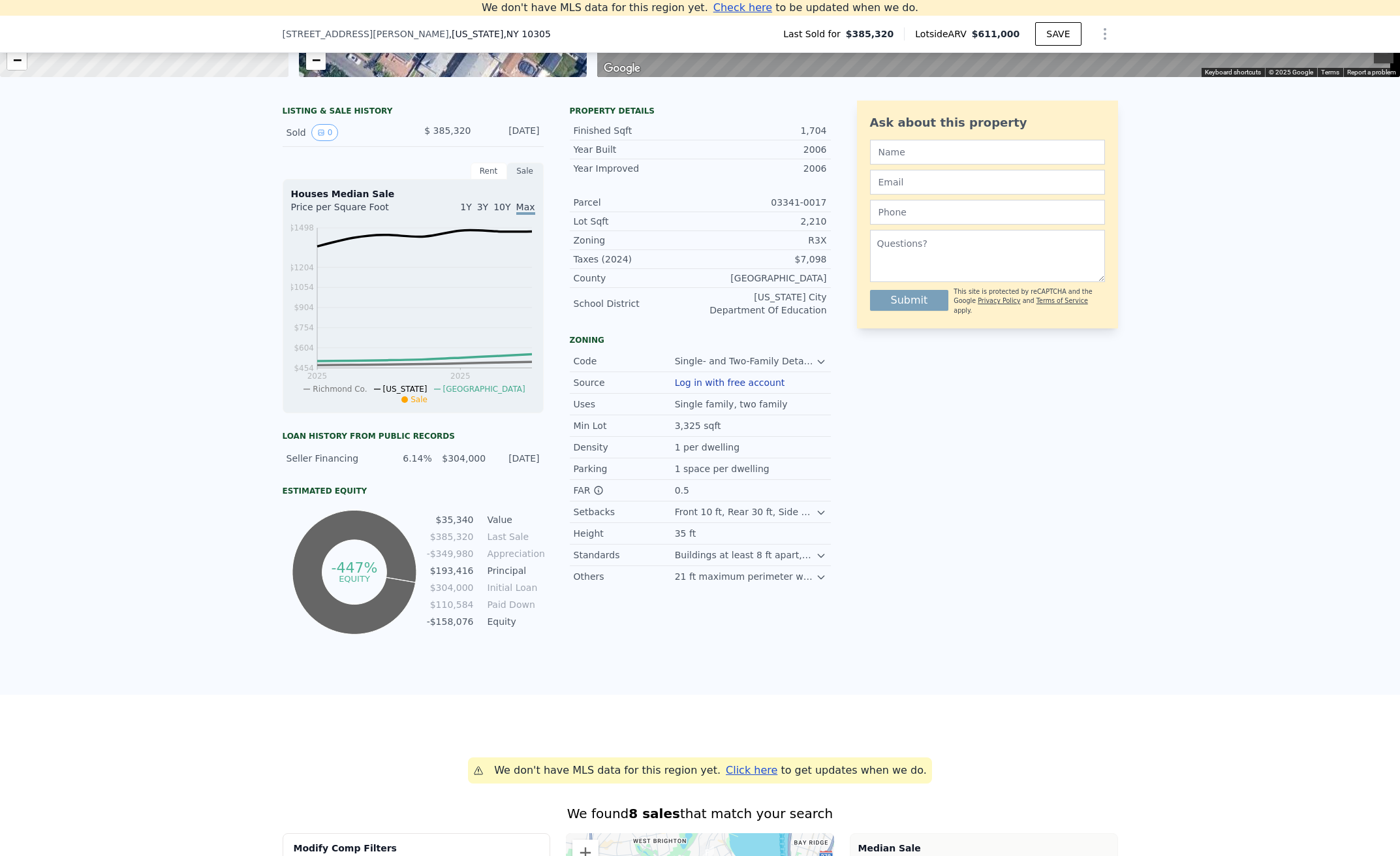
scroll to position [266, 0]
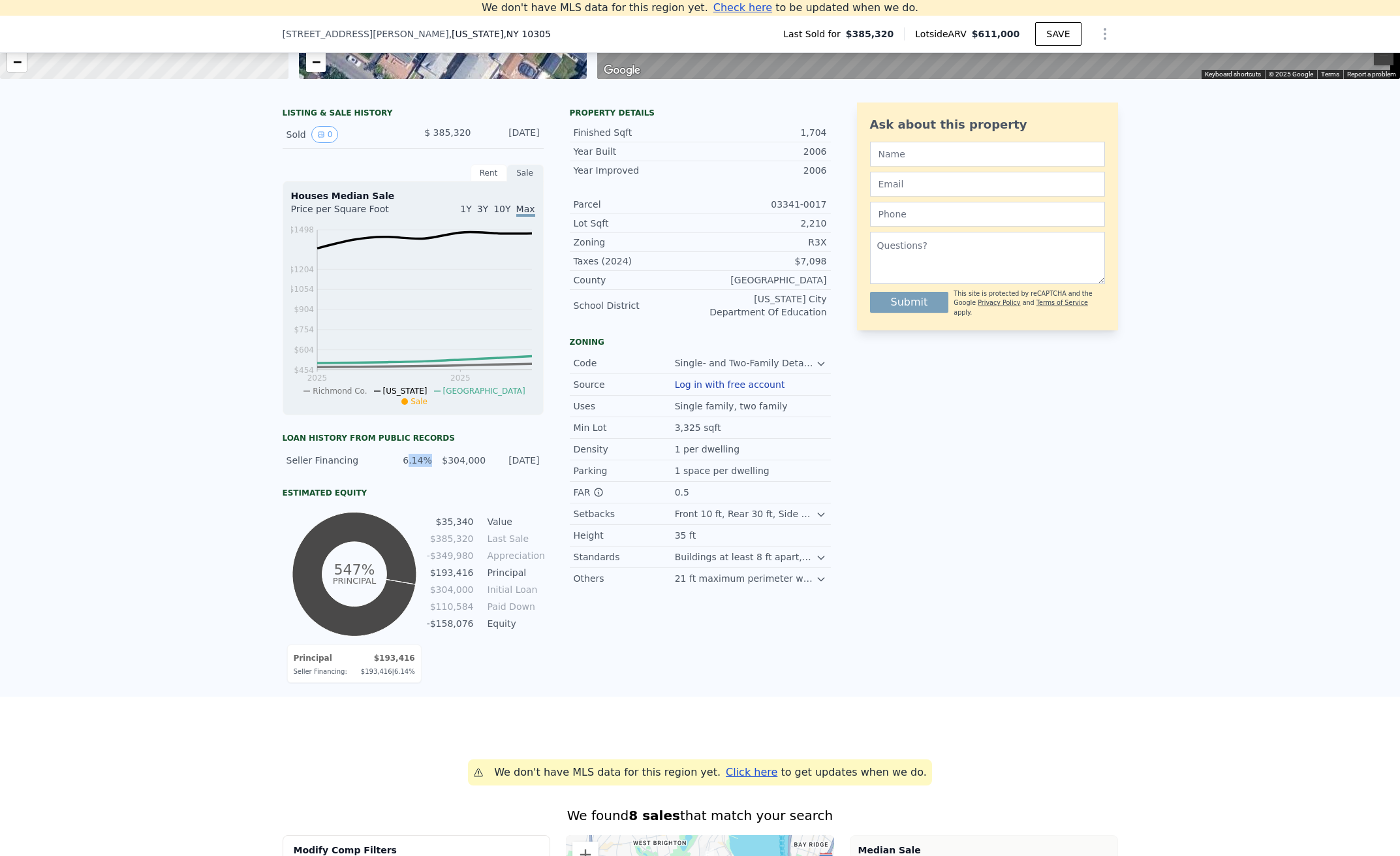
drag, startPoint x: 409, startPoint y: 466, endPoint x: 439, endPoint y: 465, distance: 30.0
click at [431, 465] on div "Seller Financing 6.14% $304,000 [DATE]" at bounding box center [413, 460] width 261 height 23
drag, startPoint x: 451, startPoint y: 470, endPoint x: 494, endPoint y: 469, distance: 43.0
click at [492, 469] on div "Seller Financing 6.14% $304,000 [DATE]" at bounding box center [413, 460] width 261 height 23
click at [469, 467] on div "$304,000" at bounding box center [463, 460] width 46 height 13
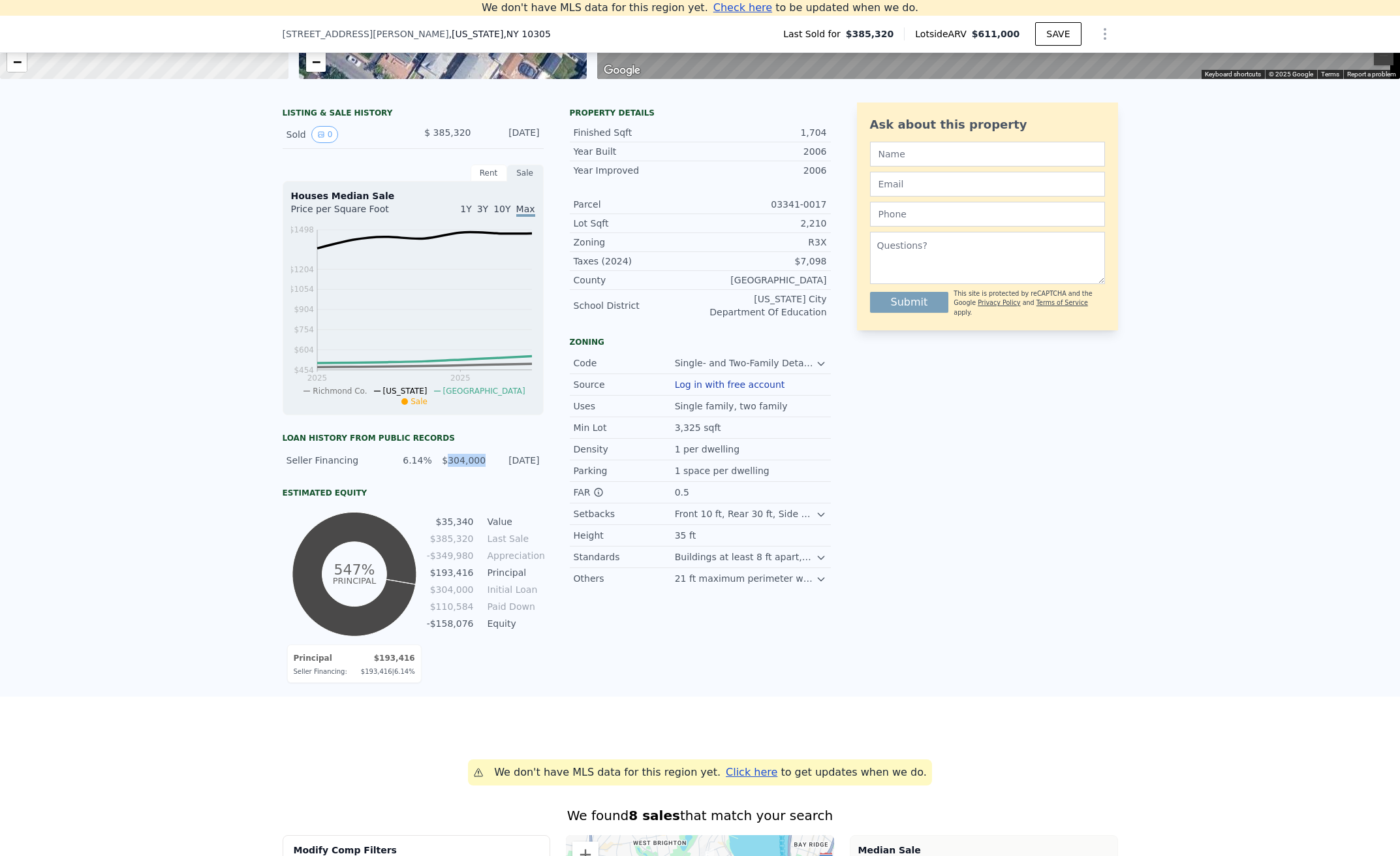
click at [469, 467] on div "$304,000" at bounding box center [463, 460] width 46 height 13
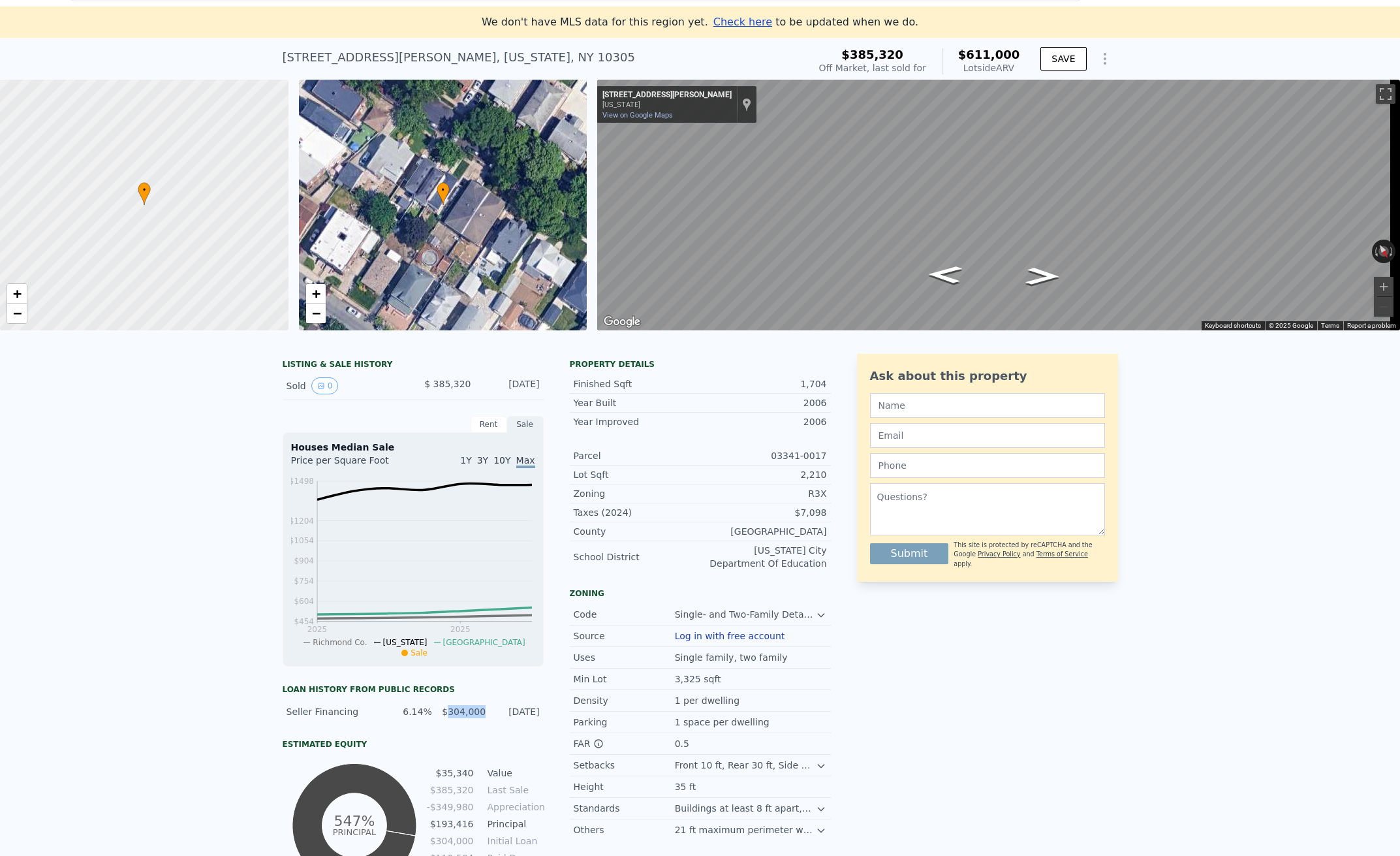
scroll to position [29, 0]
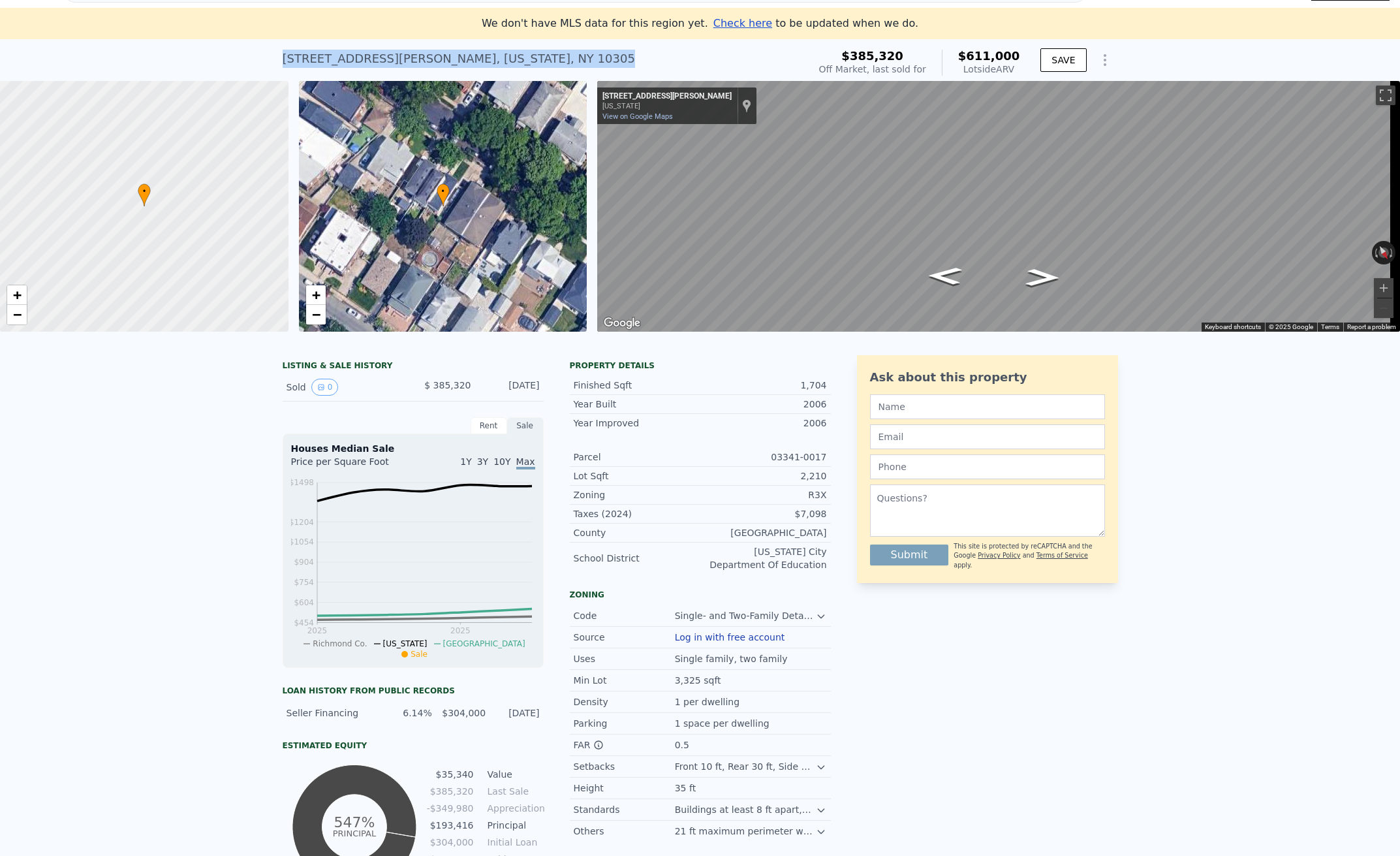
drag, startPoint x: 277, startPoint y: 55, endPoint x: 496, endPoint y: 55, distance: 219.0
click at [496, 55] on div "[STREET_ADDRESS][PERSON_NAME][US_STATE] Sold [DATE] for $385,320 (~ARV $611k ) …" at bounding box center [700, 59] width 1400 height 42
copy div "[STREET_ADDRESS][PERSON_NAME][US_STATE] Sold [DATE] for $385,320 (~ARV $611k )"
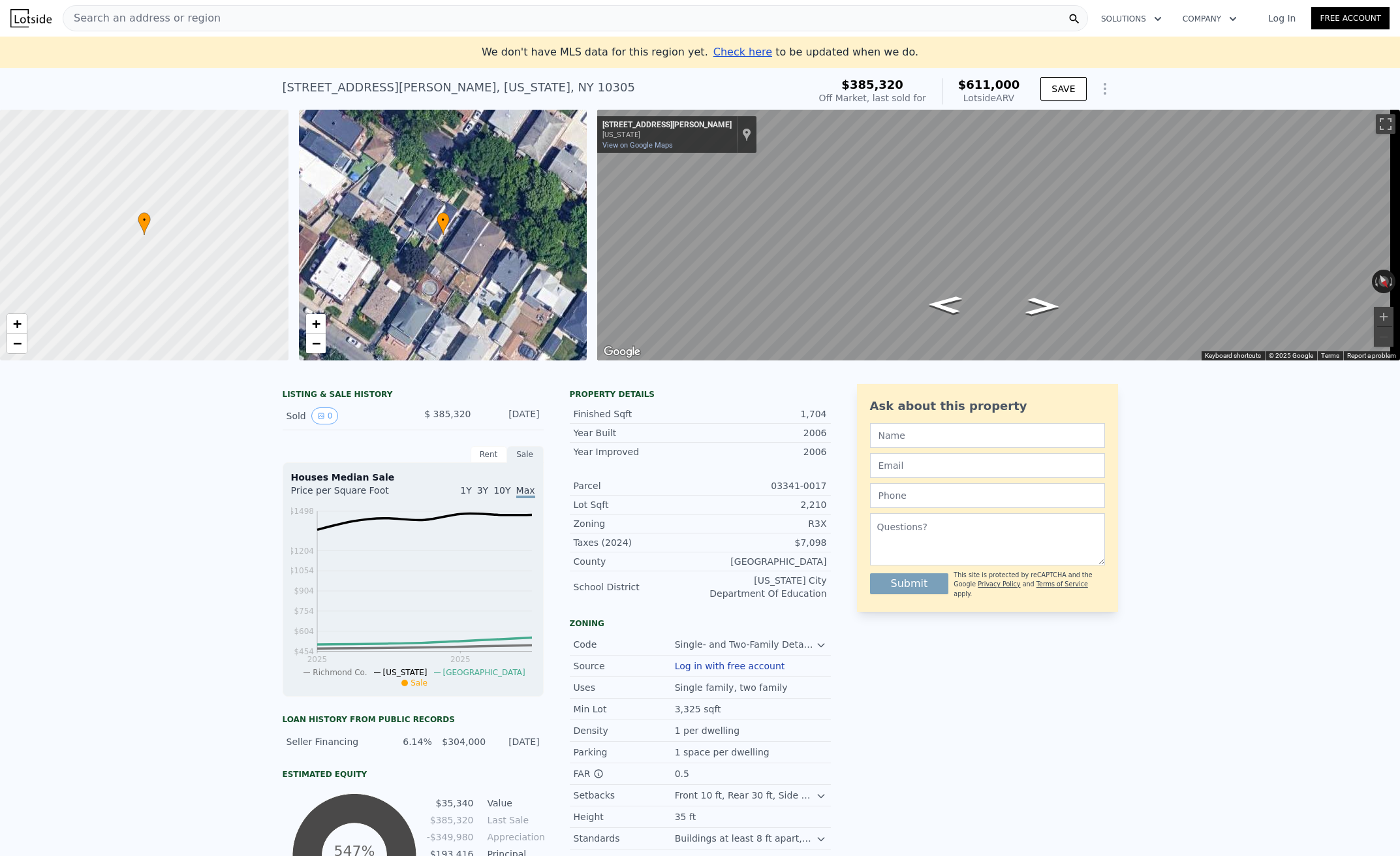
click at [20, 19] on img at bounding box center [31, 18] width 41 height 18
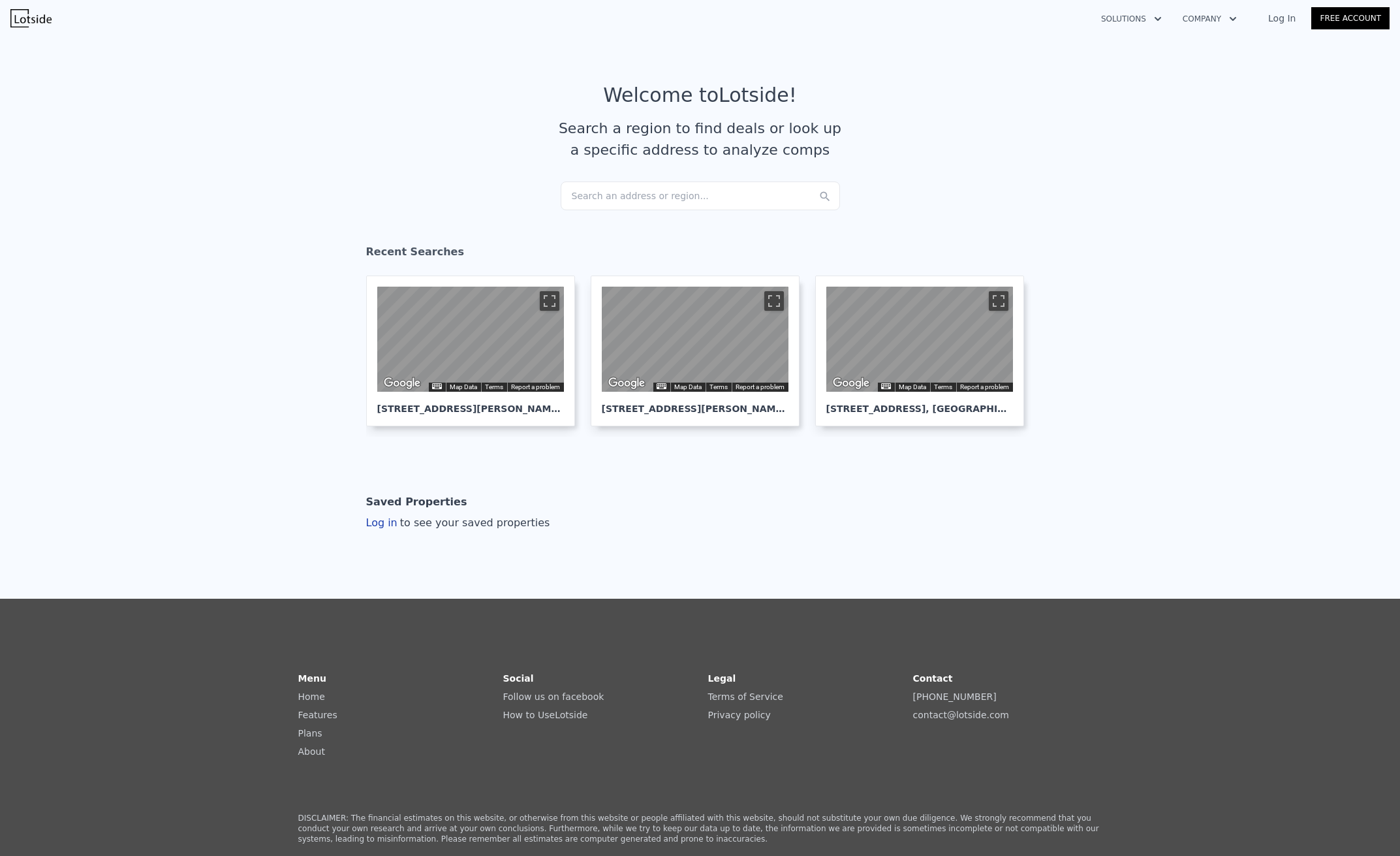
click at [1080, 209] on section "Welcome to Lotside ! Search a region to find deals or look up a specific addres…" at bounding box center [700, 132] width 1400 height 202
click at [623, 204] on div "Search an address or region..." at bounding box center [700, 196] width 279 height 29
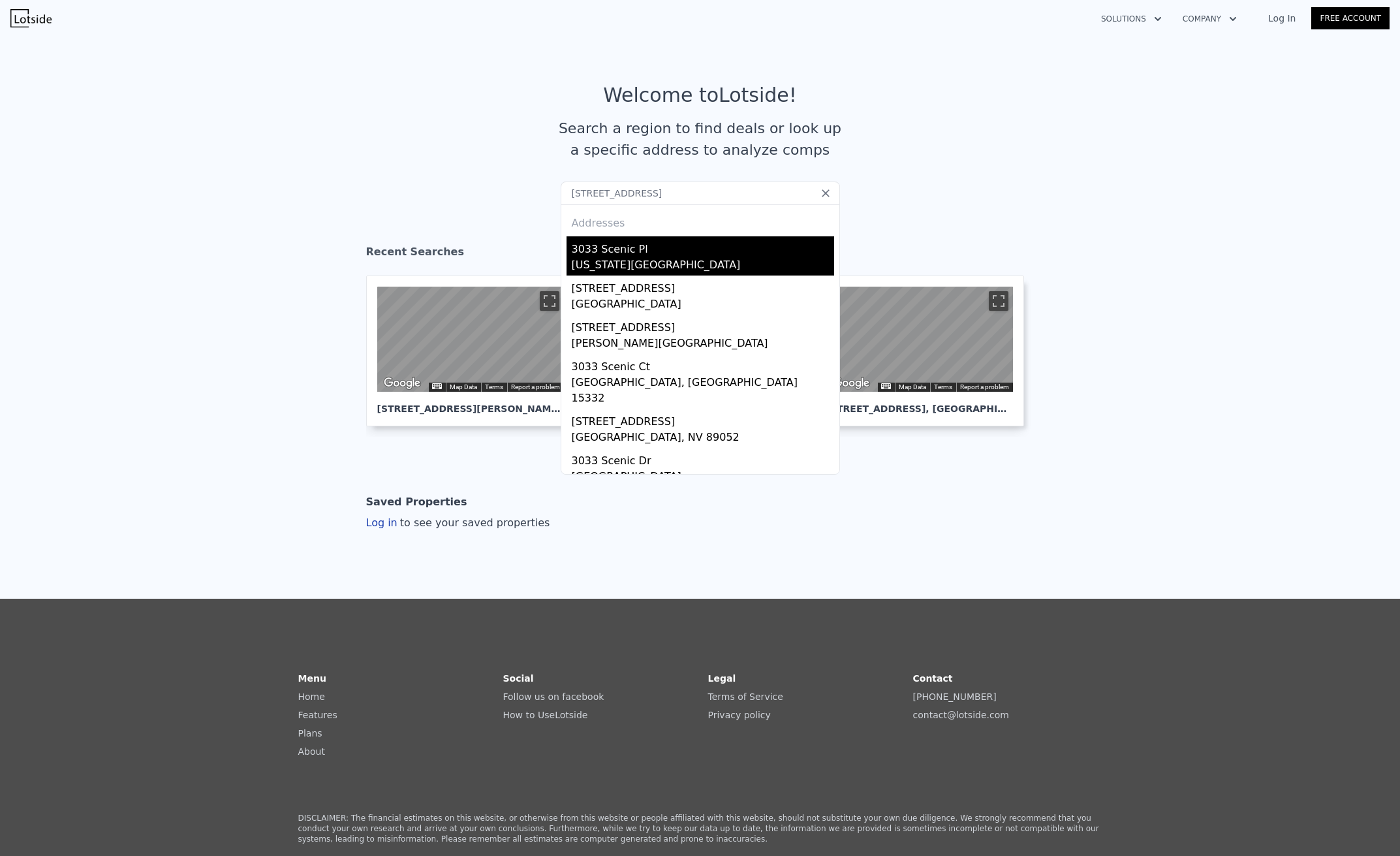
type input "3033 scenic place"
click at [697, 258] on div "New York, NY 10463" at bounding box center [702, 266] width 262 height 18
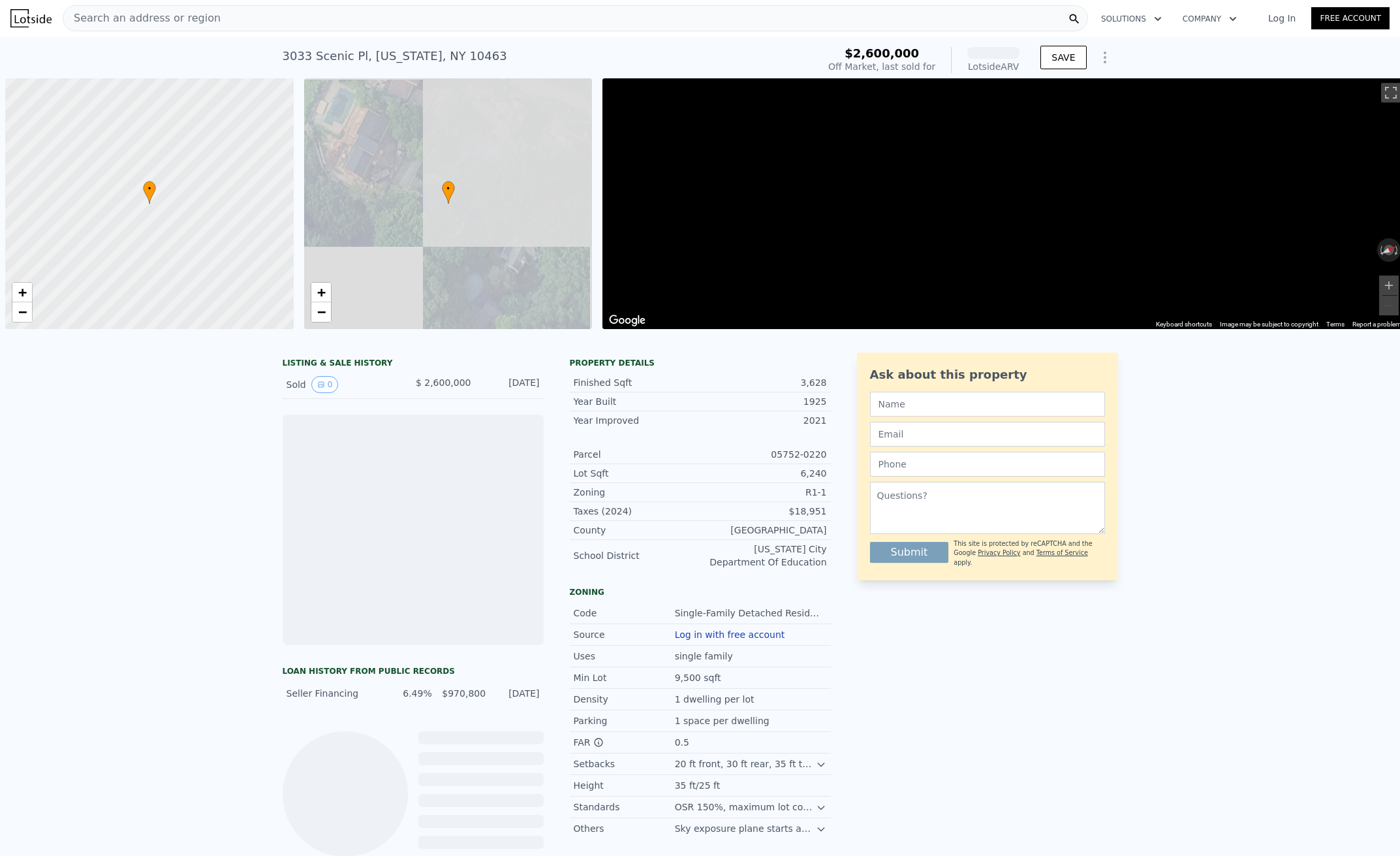
scroll to position [0, 5]
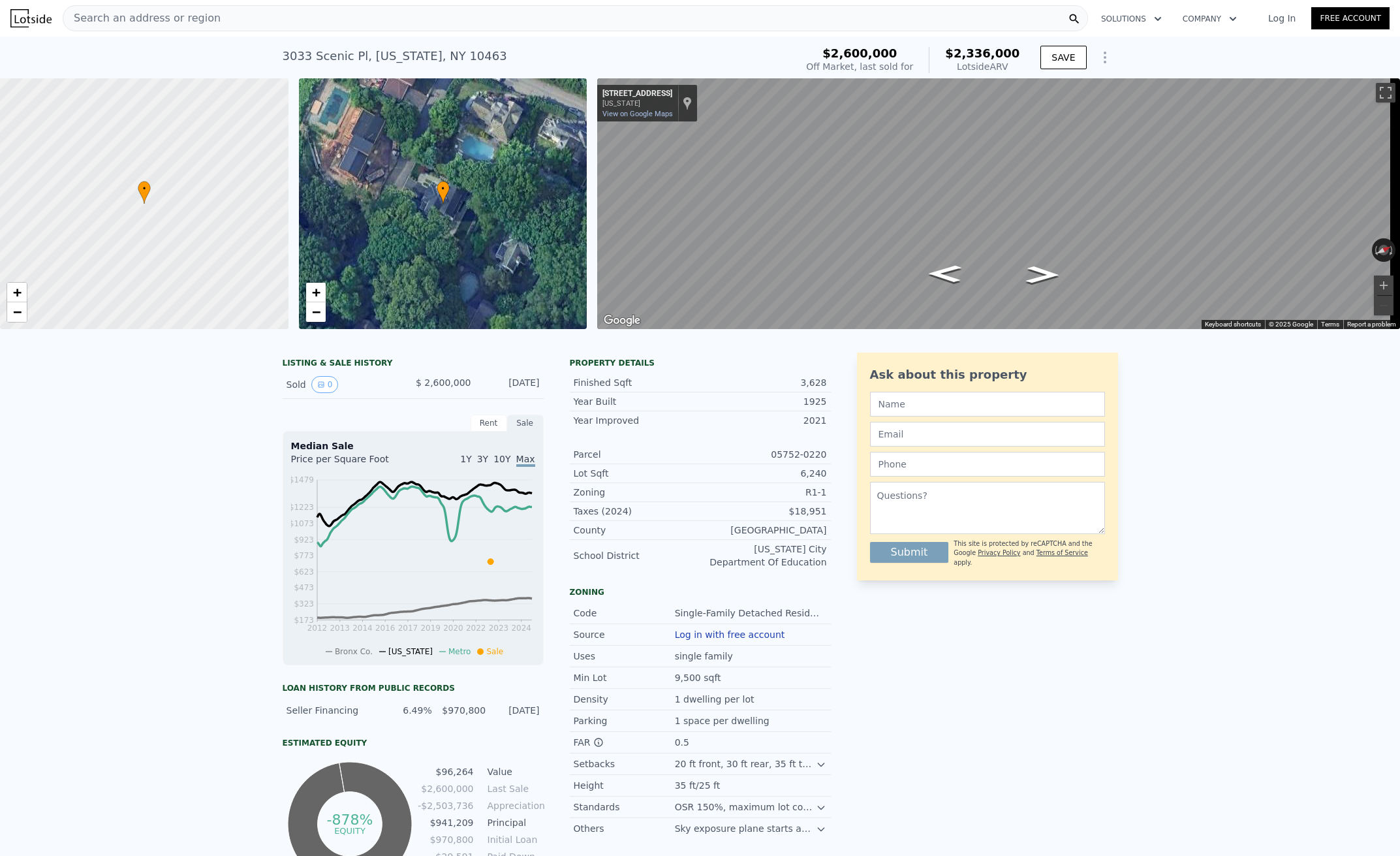
click at [529, 385] on div "Sold 0 $ 2,600,000 Dec 13, 2022" at bounding box center [413, 384] width 261 height 28
click at [520, 393] on div "Dec 13, 2022" at bounding box center [510, 384] width 58 height 17
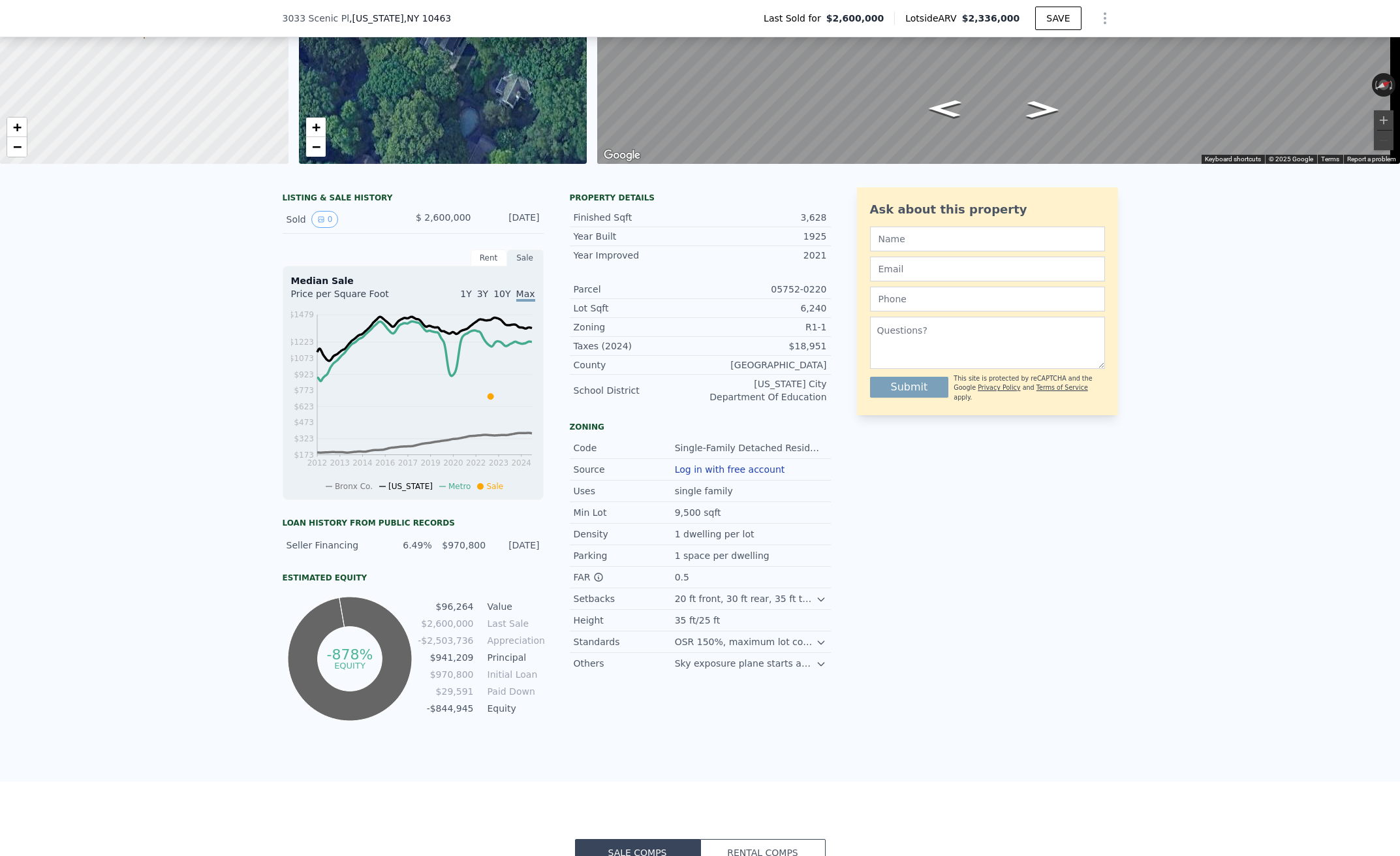
scroll to position [129, 0]
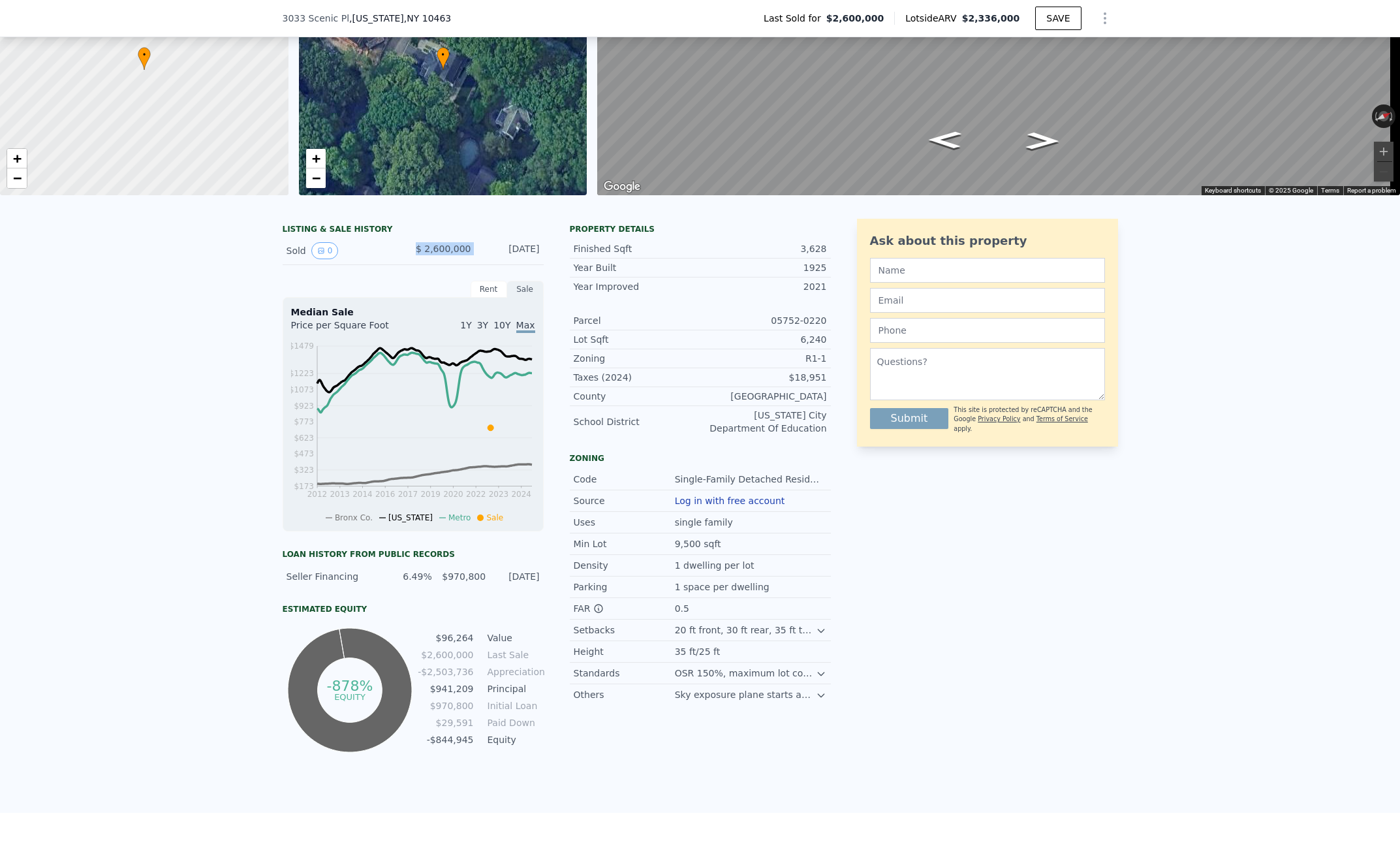
drag, startPoint x: 466, startPoint y: 256, endPoint x: 411, endPoint y: 258, distance: 55.0
click at [411, 258] on div "Sold 0 $ 2,600,000 Dec 13, 2022" at bounding box center [413, 251] width 261 height 28
click at [414, 258] on div "$ 2,600,000" at bounding box center [442, 250] width 58 height 17
click at [474, 254] on div "Sold 0 $ 2,600,000 Dec 13, 2022" at bounding box center [413, 251] width 261 height 28
click at [476, 254] on div "Sold 0 $ 2,600,000 Dec 13, 2022" at bounding box center [413, 251] width 261 height 28
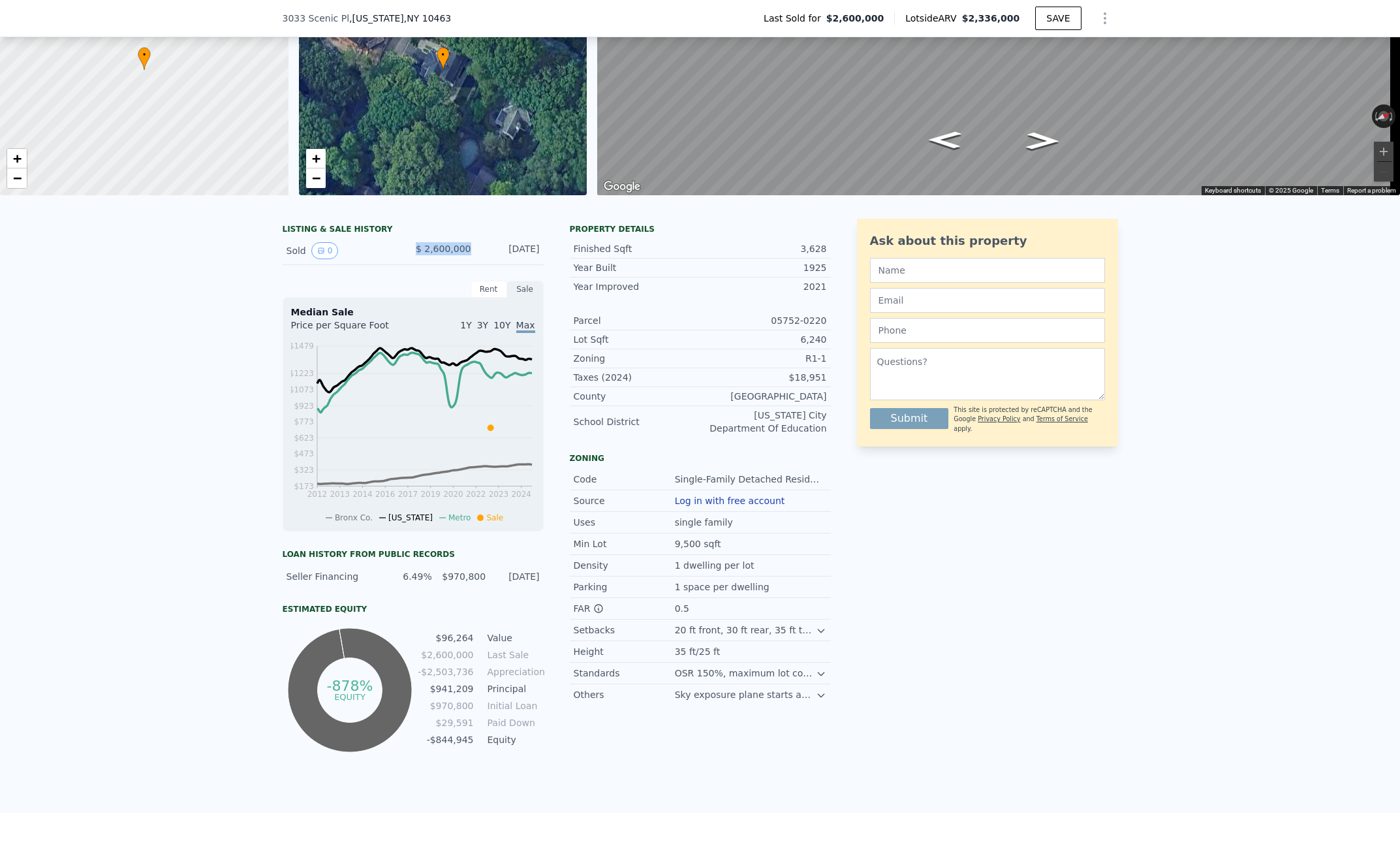
click at [401, 258] on div "Sold 0 $ 2,600,000 Dec 13, 2022" at bounding box center [413, 251] width 261 height 28
click at [461, 583] on div "$970,800" at bounding box center [463, 576] width 46 height 13
drag, startPoint x: 478, startPoint y: 583, endPoint x: 433, endPoint y: 585, distance: 45.0
click at [433, 585] on div "Seller Financing 6.49% $970,800 1/12/2023" at bounding box center [413, 577] width 261 height 23
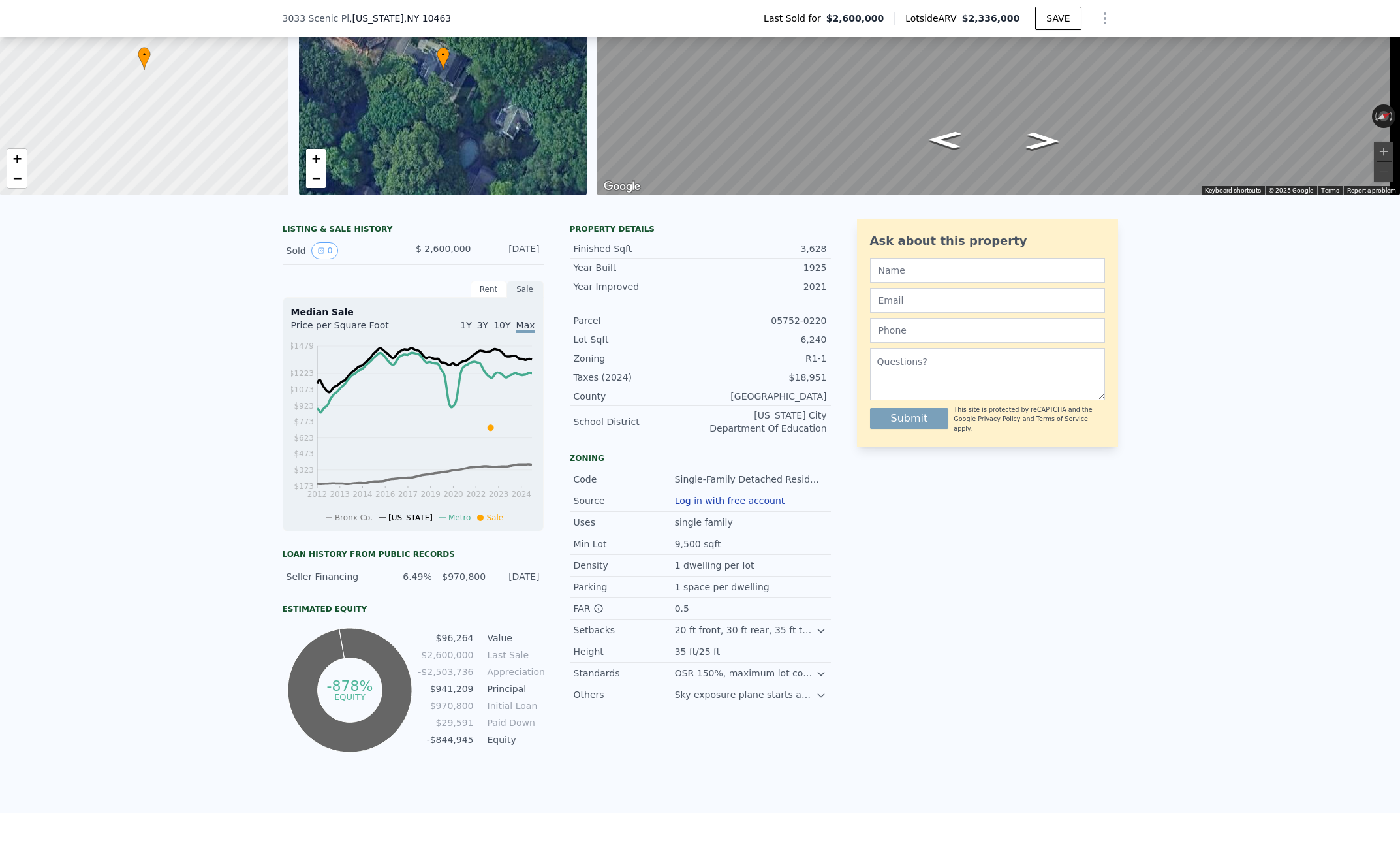
click at [516, 583] on div "1/12/2023" at bounding box center [516, 576] width 46 height 13
click at [542, 582] on div "LISTING & SALE HISTORY Sold 0 $ 2,600,000 Dec 13, 2022 Rent Sale Rent over time…" at bounding box center [557, 487] width 548 height 537
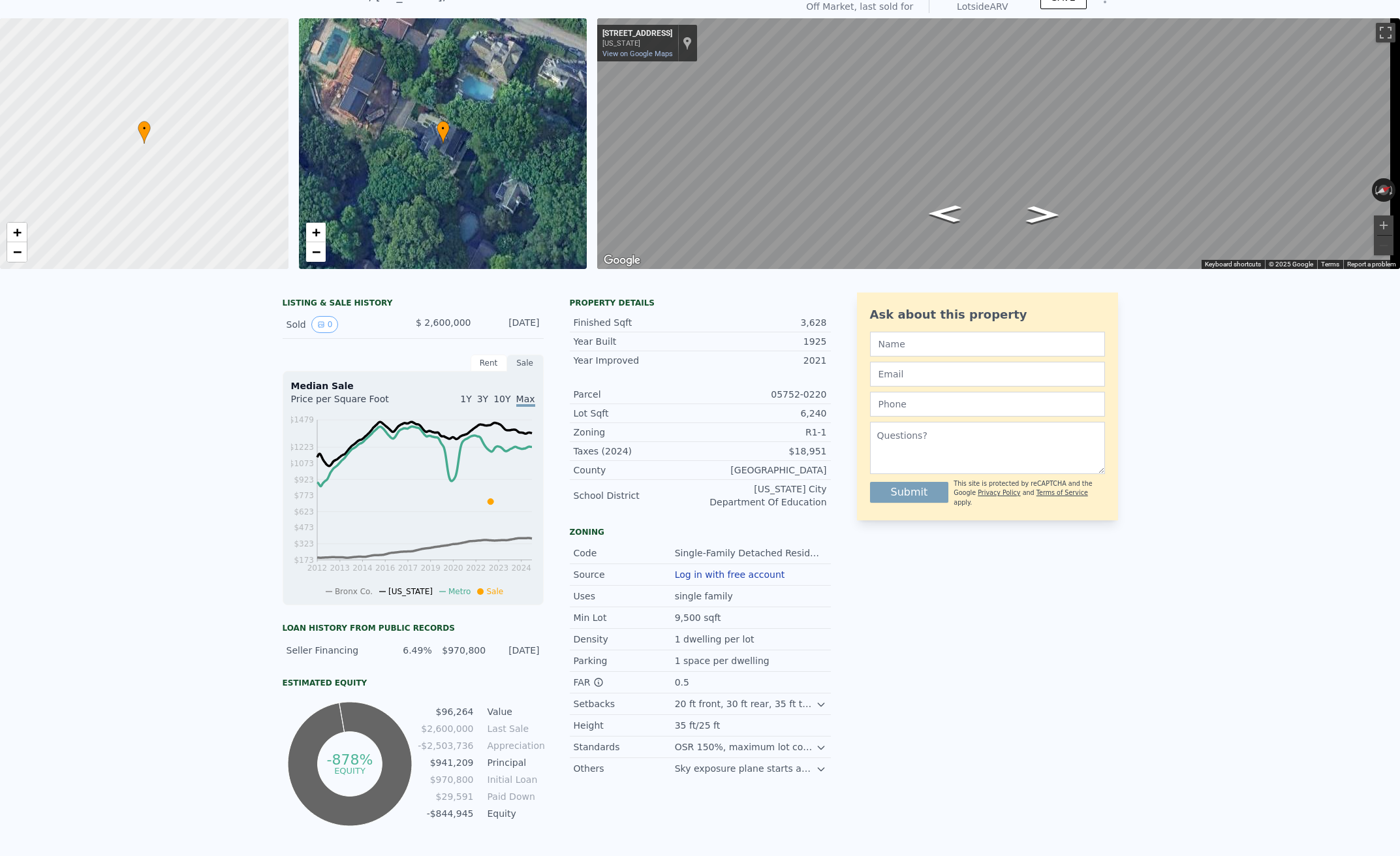
scroll to position [0, 0]
